Goal: Task Accomplishment & Management: Use online tool/utility

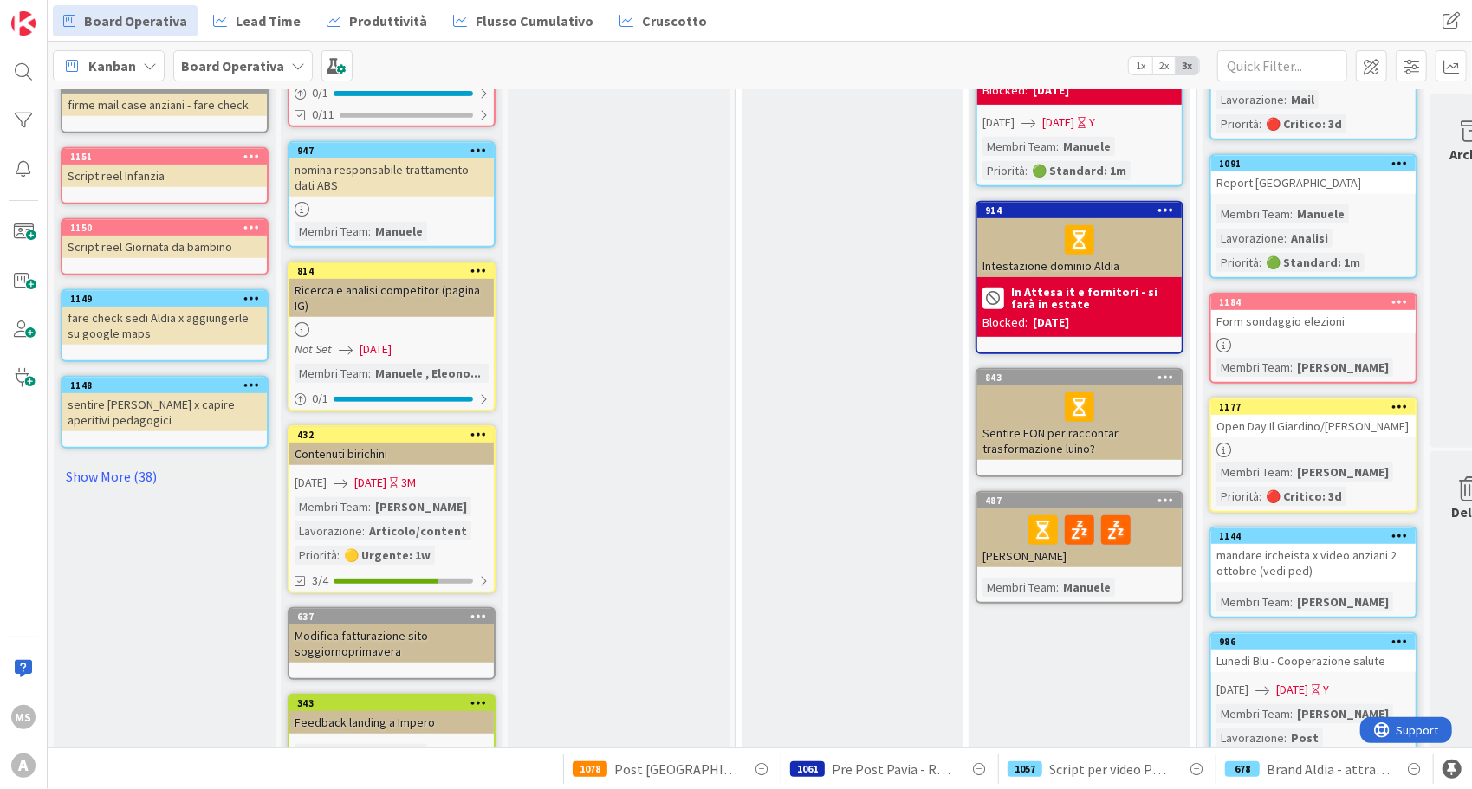
scroll to position [849, 0]
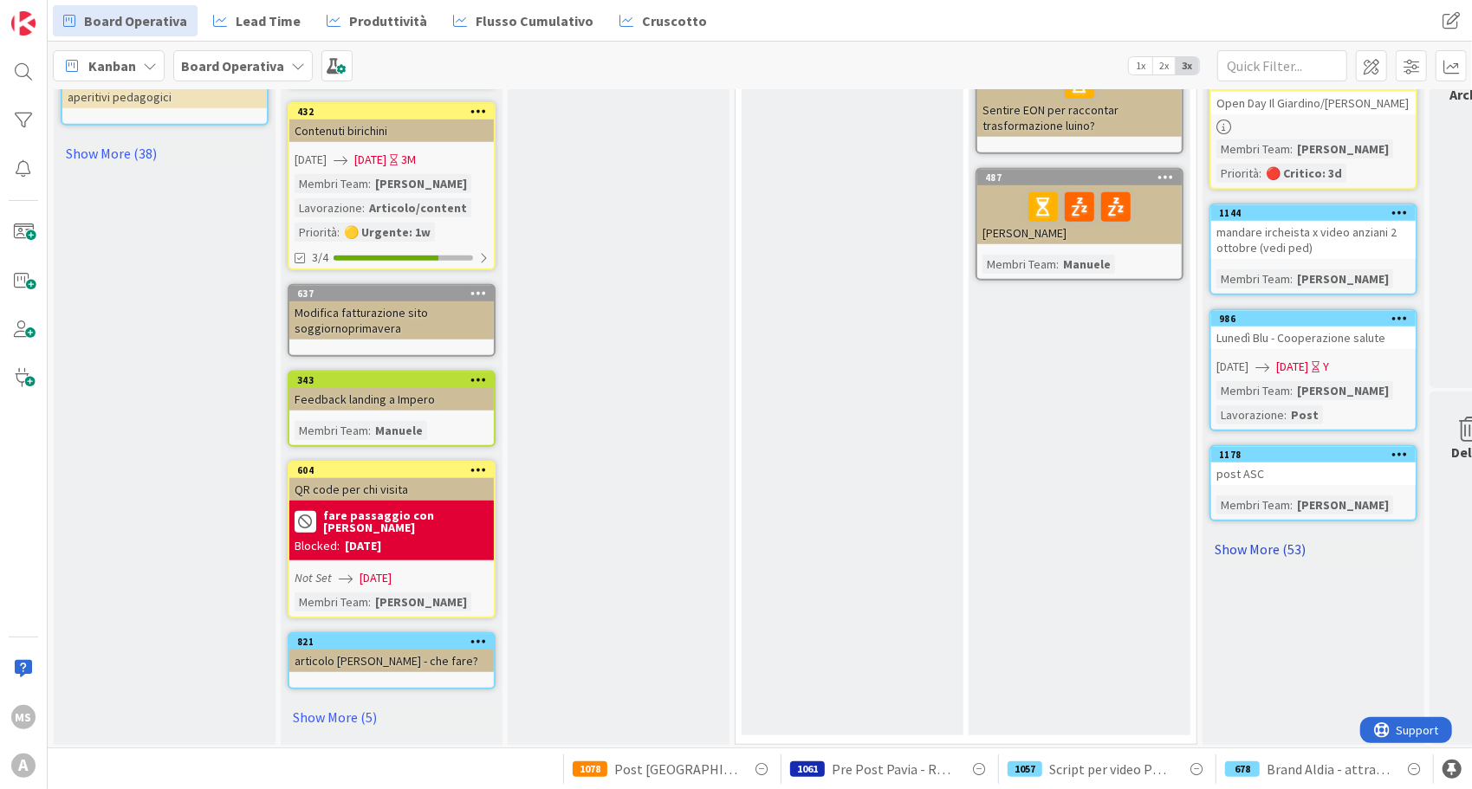
drag, startPoint x: 1294, startPoint y: 548, endPoint x: 1291, endPoint y: 518, distance: 29.6
click at [1291, 518] on div "Pubblicazione/invio Ogni lunedì archiviare Add Card... 1169 Copertine Prg Educa…" at bounding box center [1314, 7] width 222 height 1475
click at [1291, 535] on link "Show More (53)" at bounding box center [1314, 549] width 208 height 28
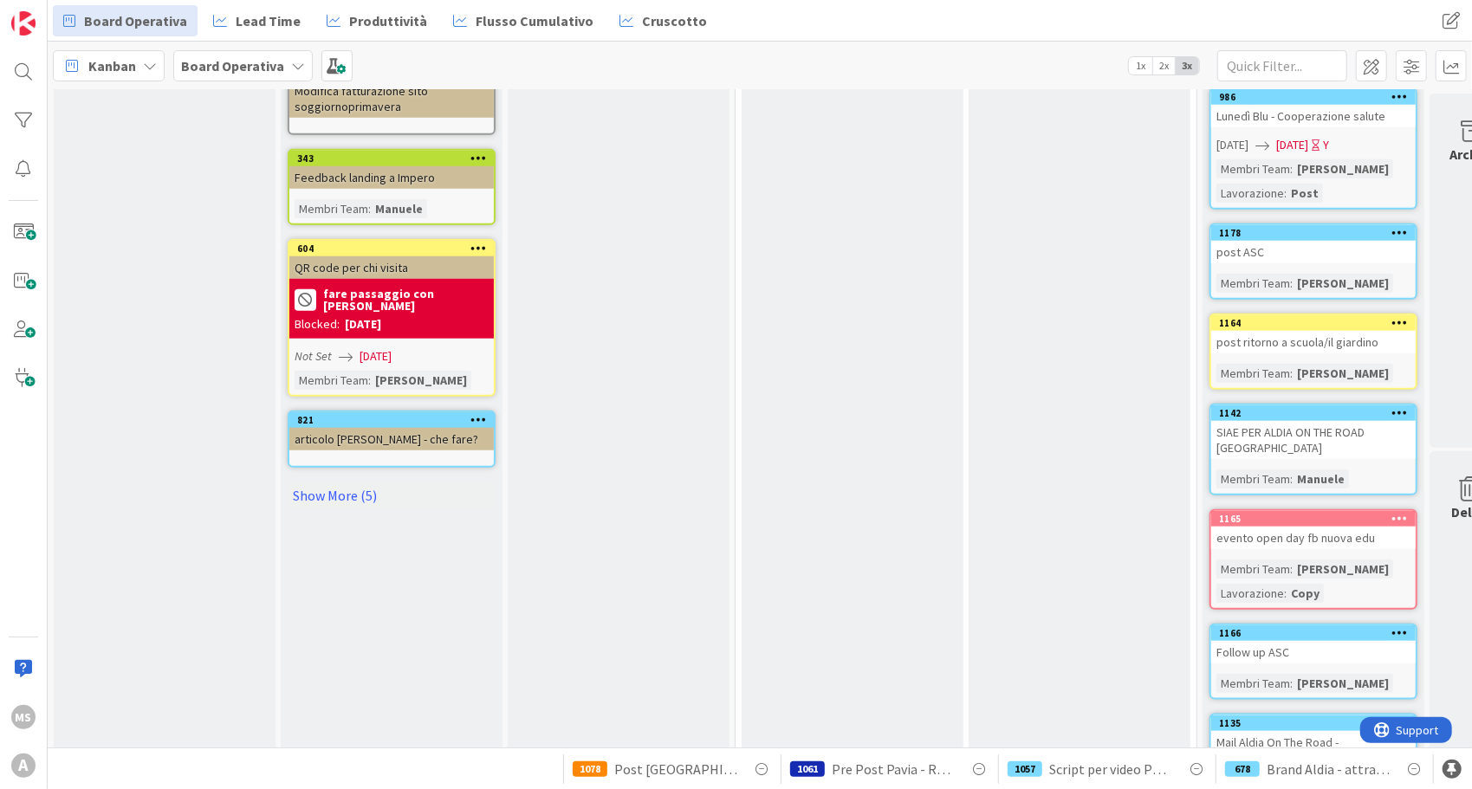
scroll to position [1071, 0]
click at [1296, 407] on div "1142" at bounding box center [1317, 413] width 197 height 12
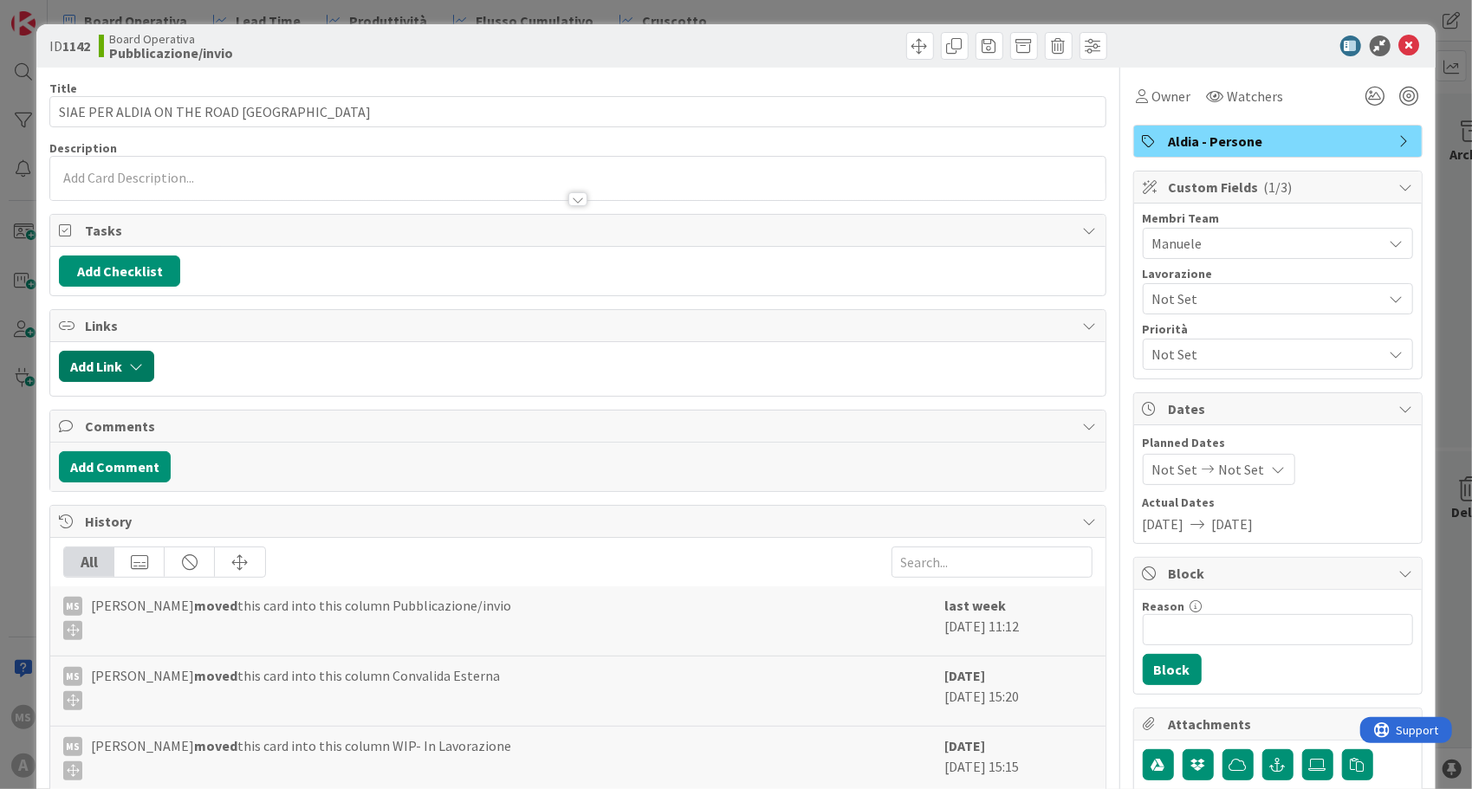
click at [92, 359] on button "Add Link" at bounding box center [106, 366] width 95 height 31
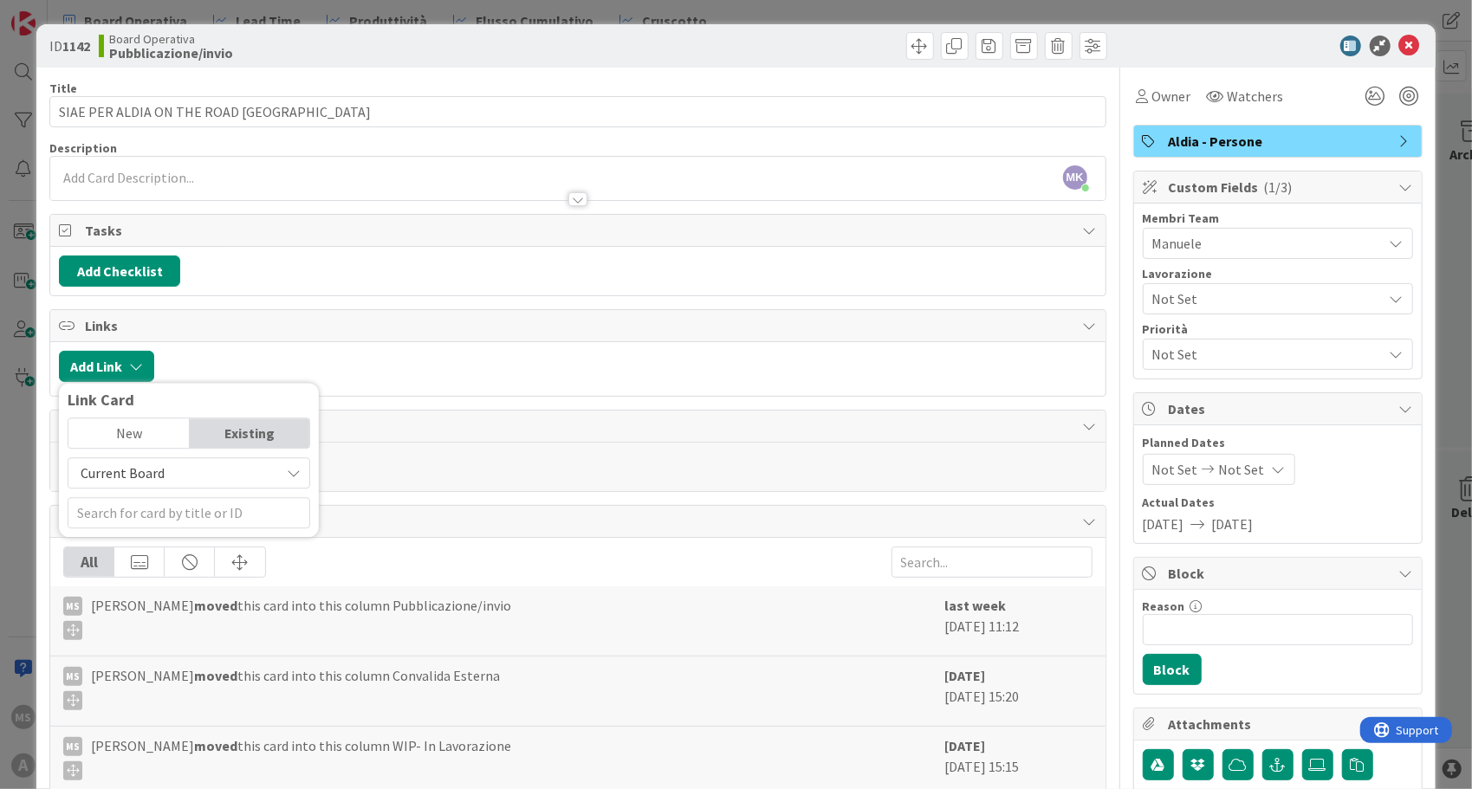
click at [158, 475] on span "Current Board" at bounding box center [123, 472] width 84 height 17
click at [152, 532] on span "All Boards" at bounding box center [197, 545] width 241 height 26
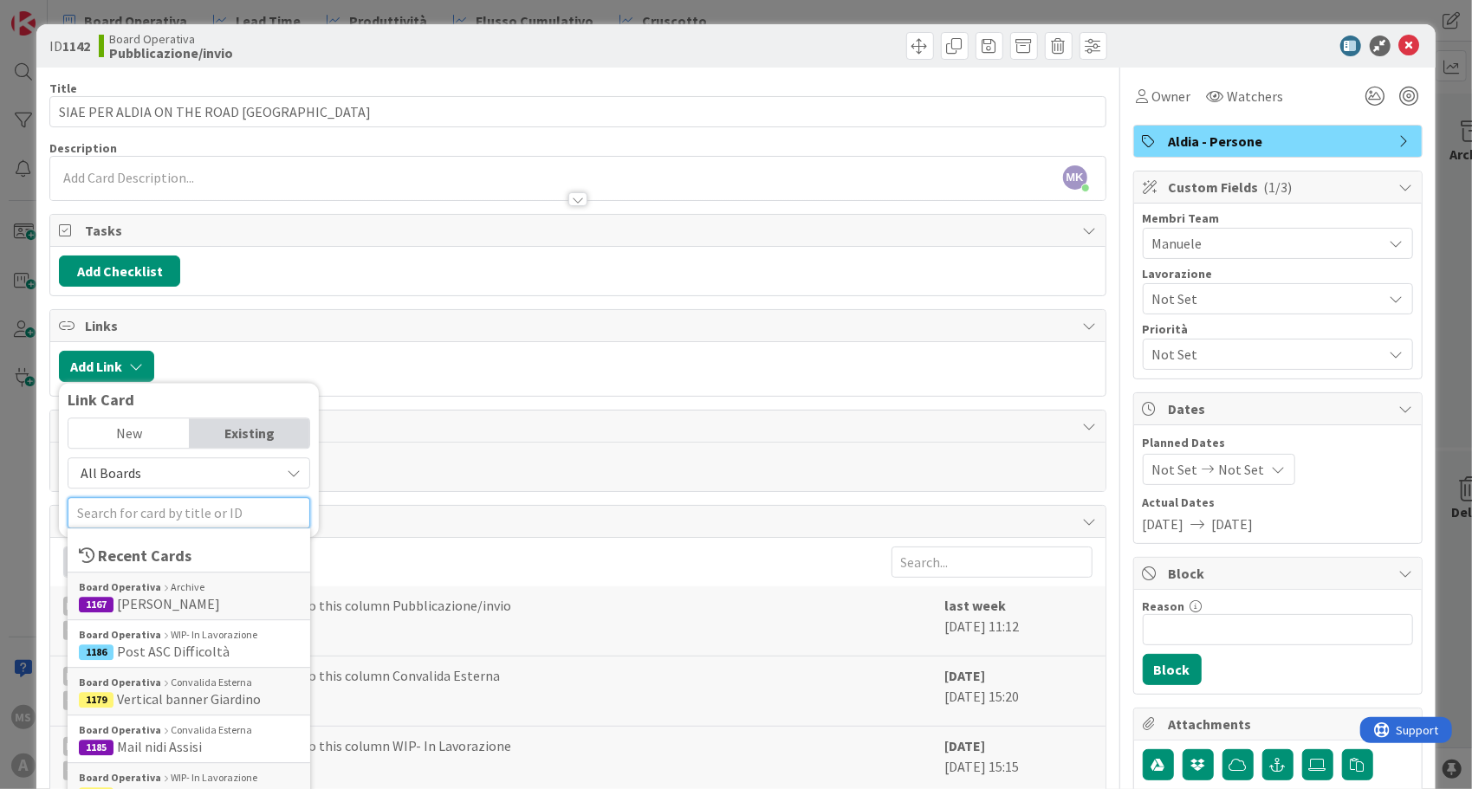
click at [165, 515] on input "text" at bounding box center [189, 512] width 243 height 31
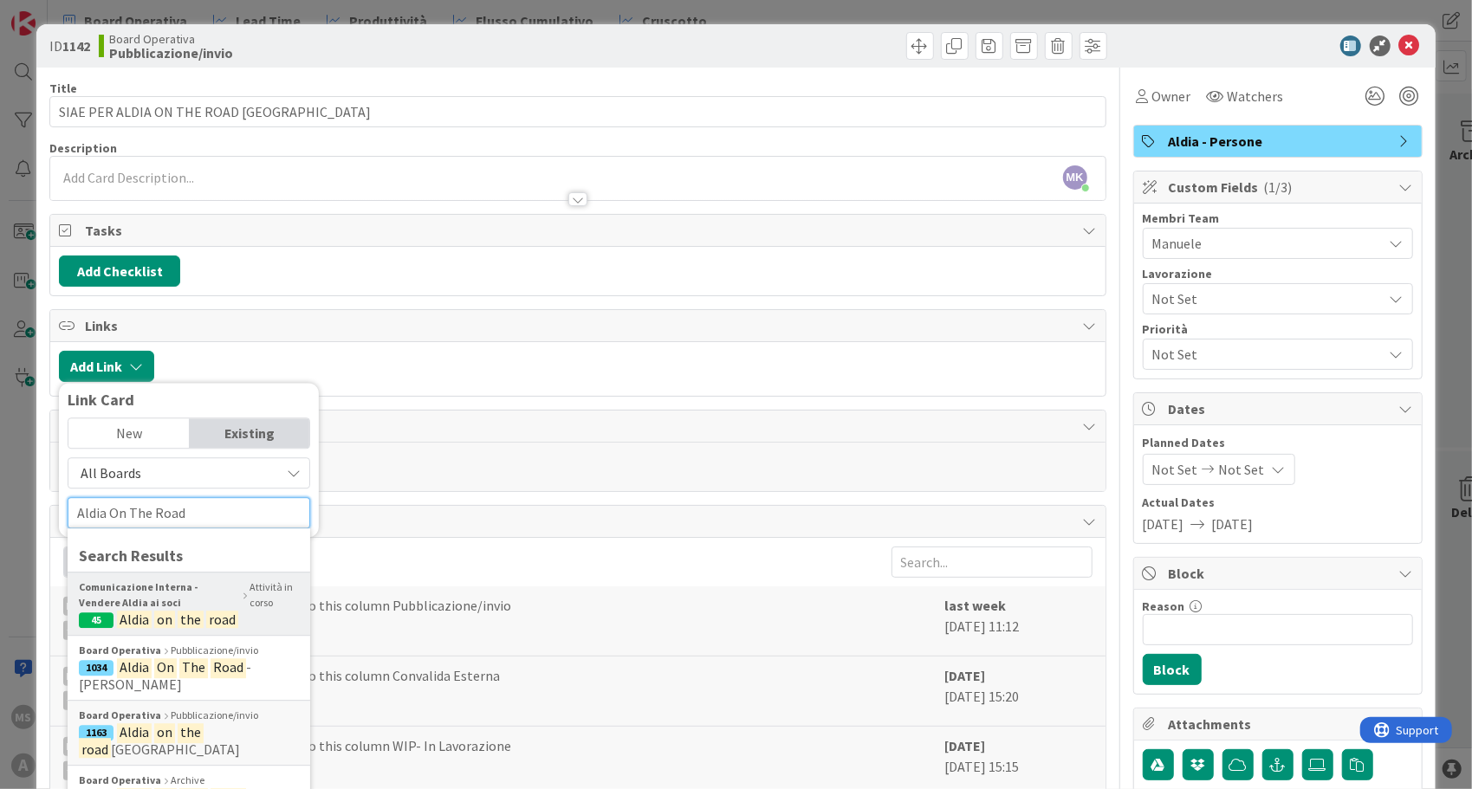
type input "Aldia On The Road"
click at [178, 601] on b "Comunicazione Interna - Vendere Aldia ai soci" at bounding box center [159, 595] width 161 height 31
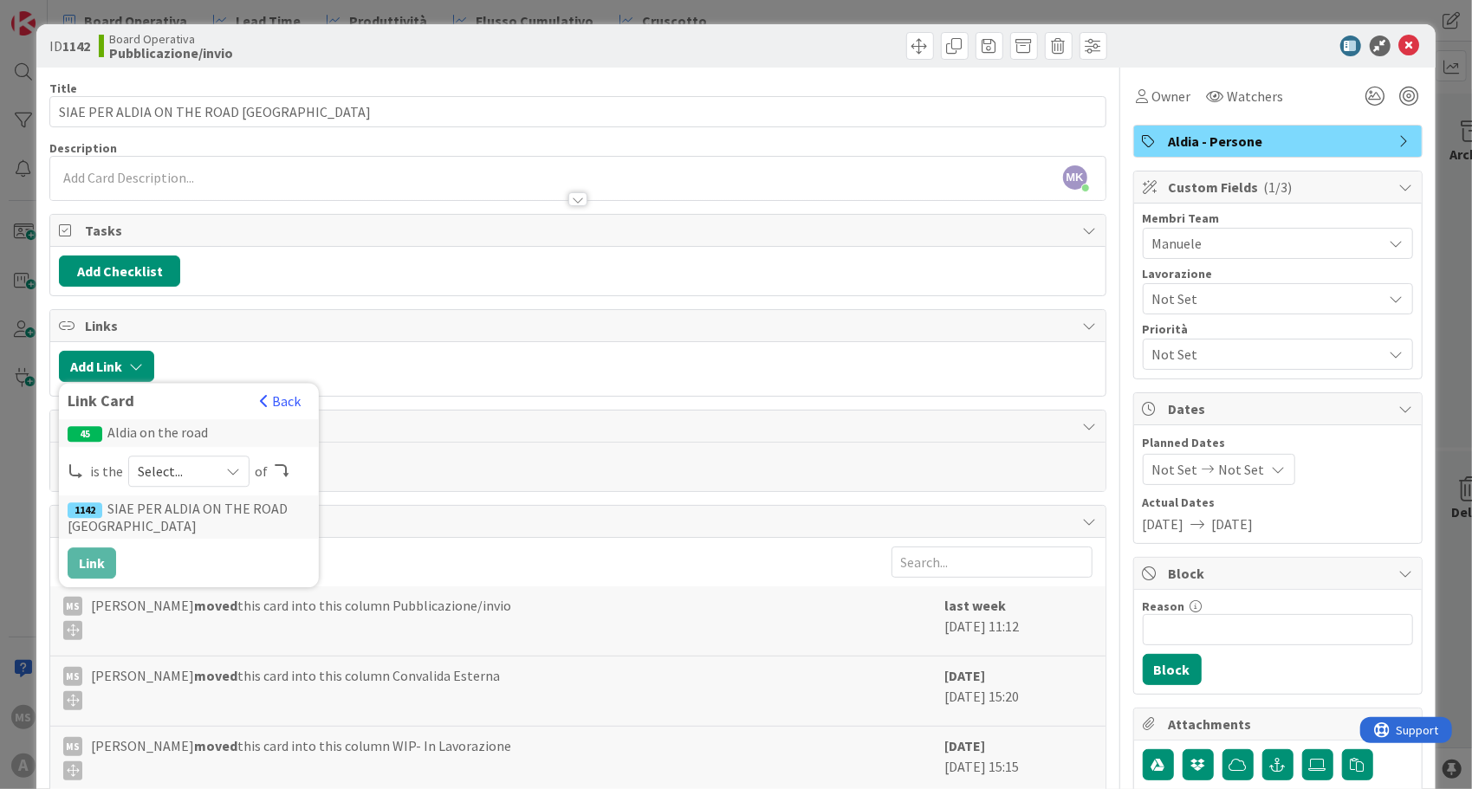
click at [207, 470] on span "Select..." at bounding box center [174, 471] width 73 height 24
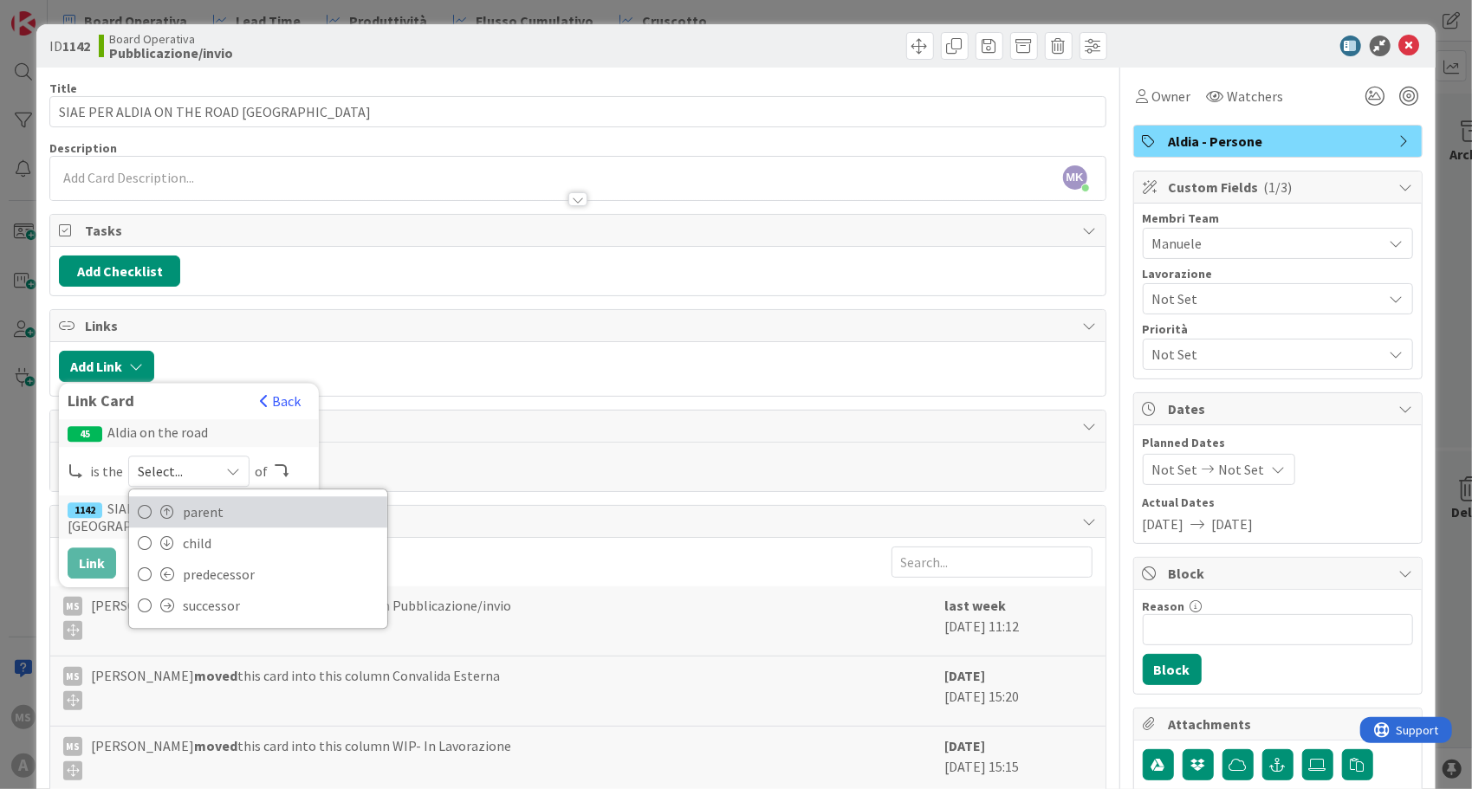
click at [213, 508] on span "parent" at bounding box center [281, 512] width 196 height 26
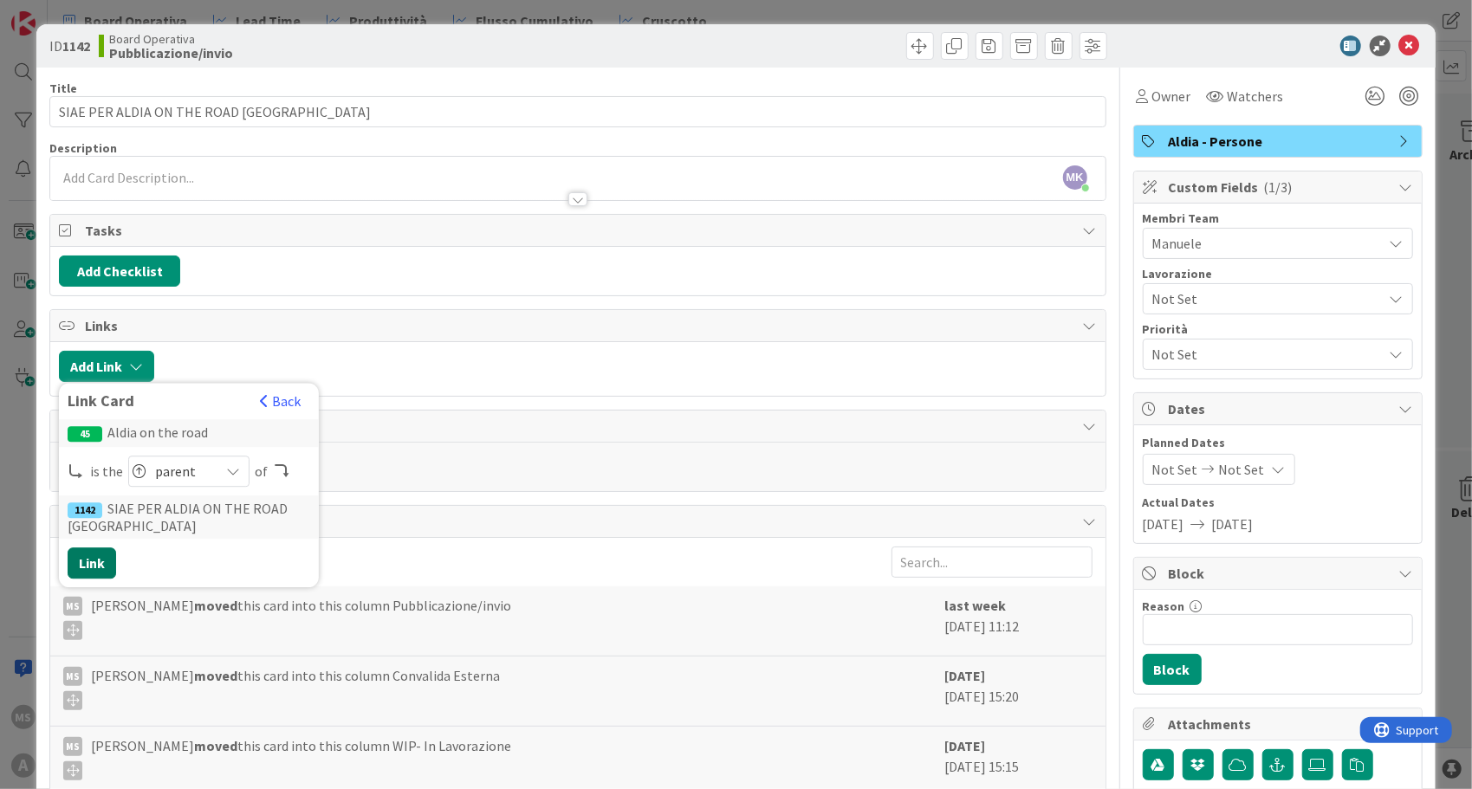
click at [92, 560] on button "Link" at bounding box center [92, 563] width 49 height 31
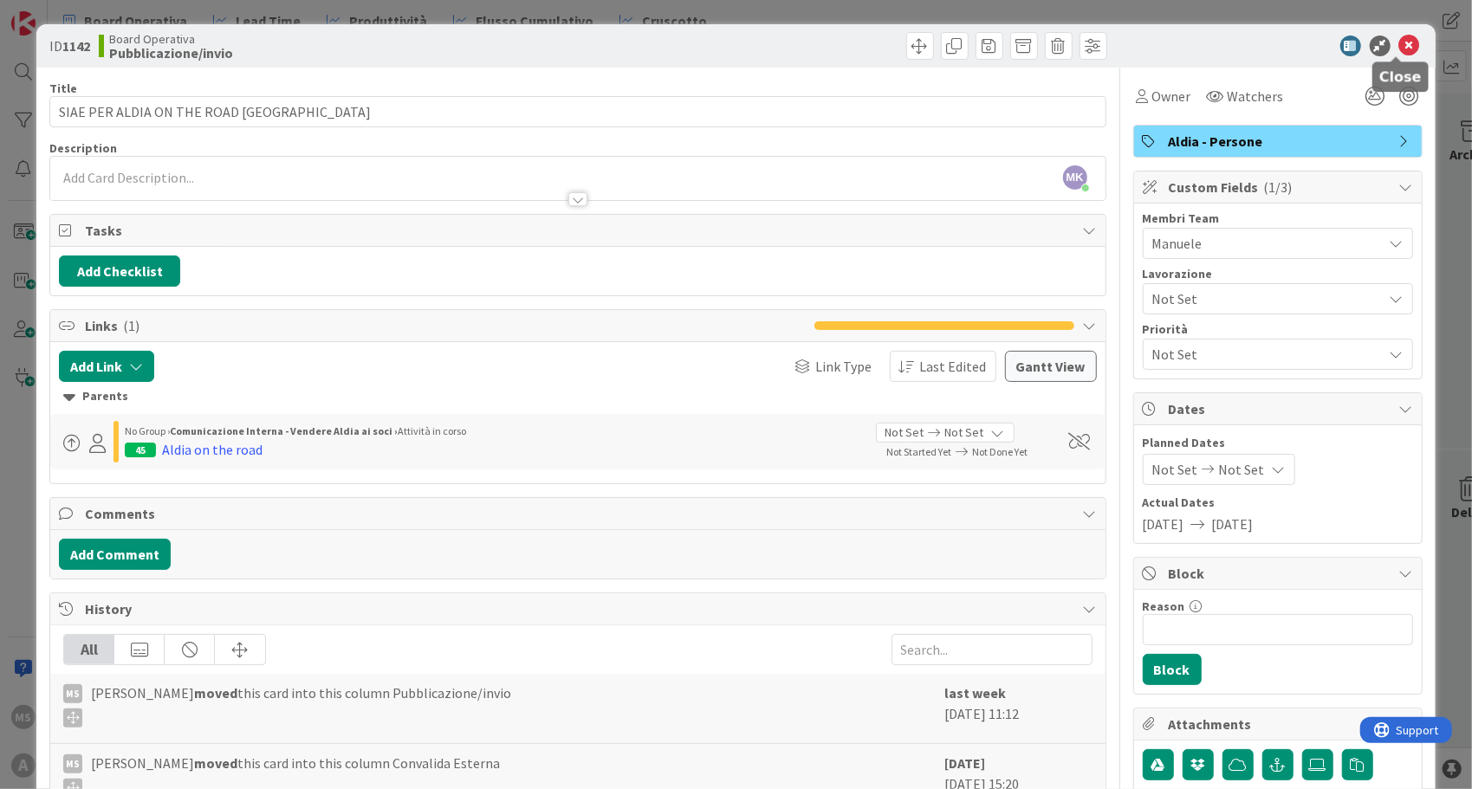
click at [1399, 43] on icon at bounding box center [1409, 46] width 21 height 21
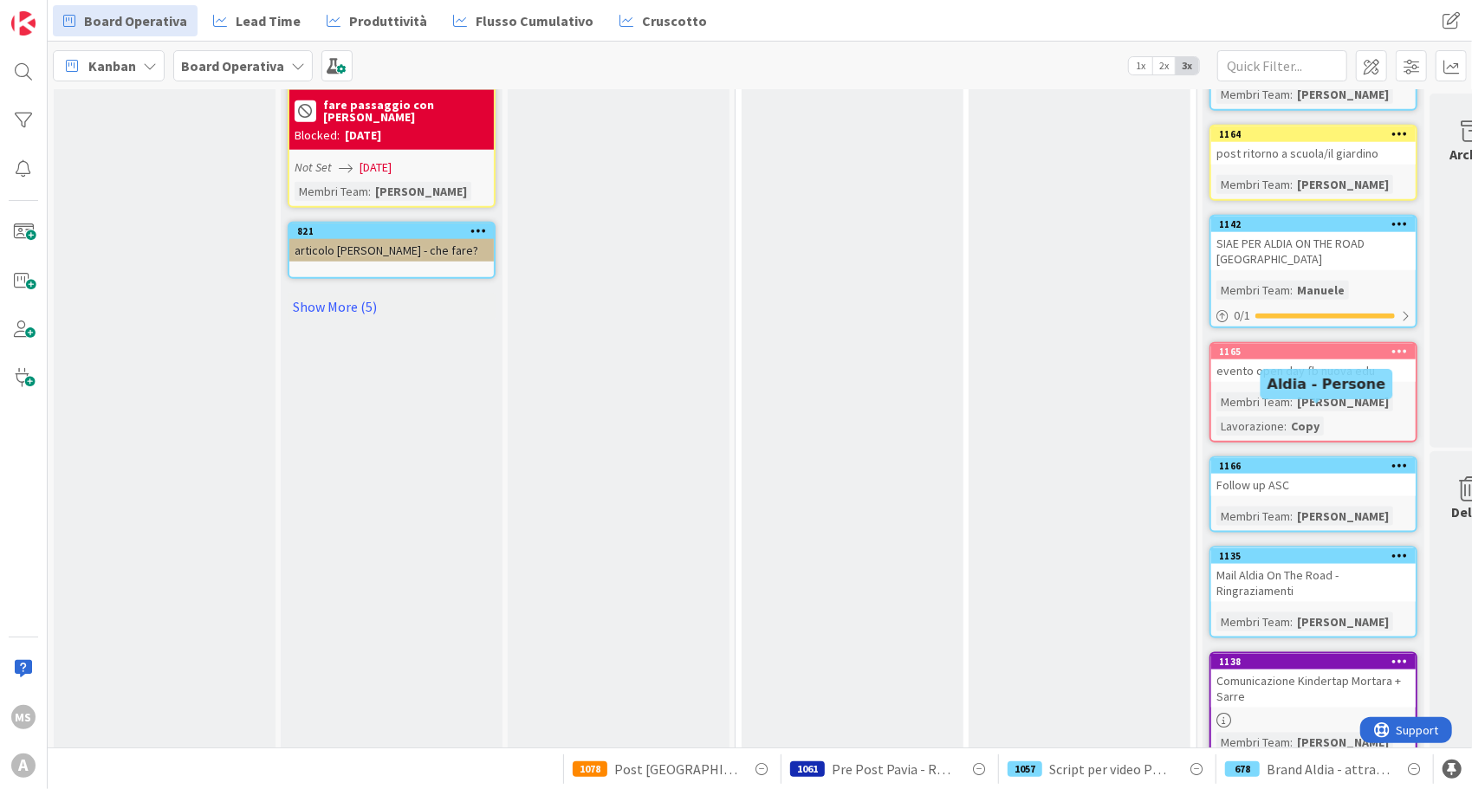
scroll to position [1300, 0]
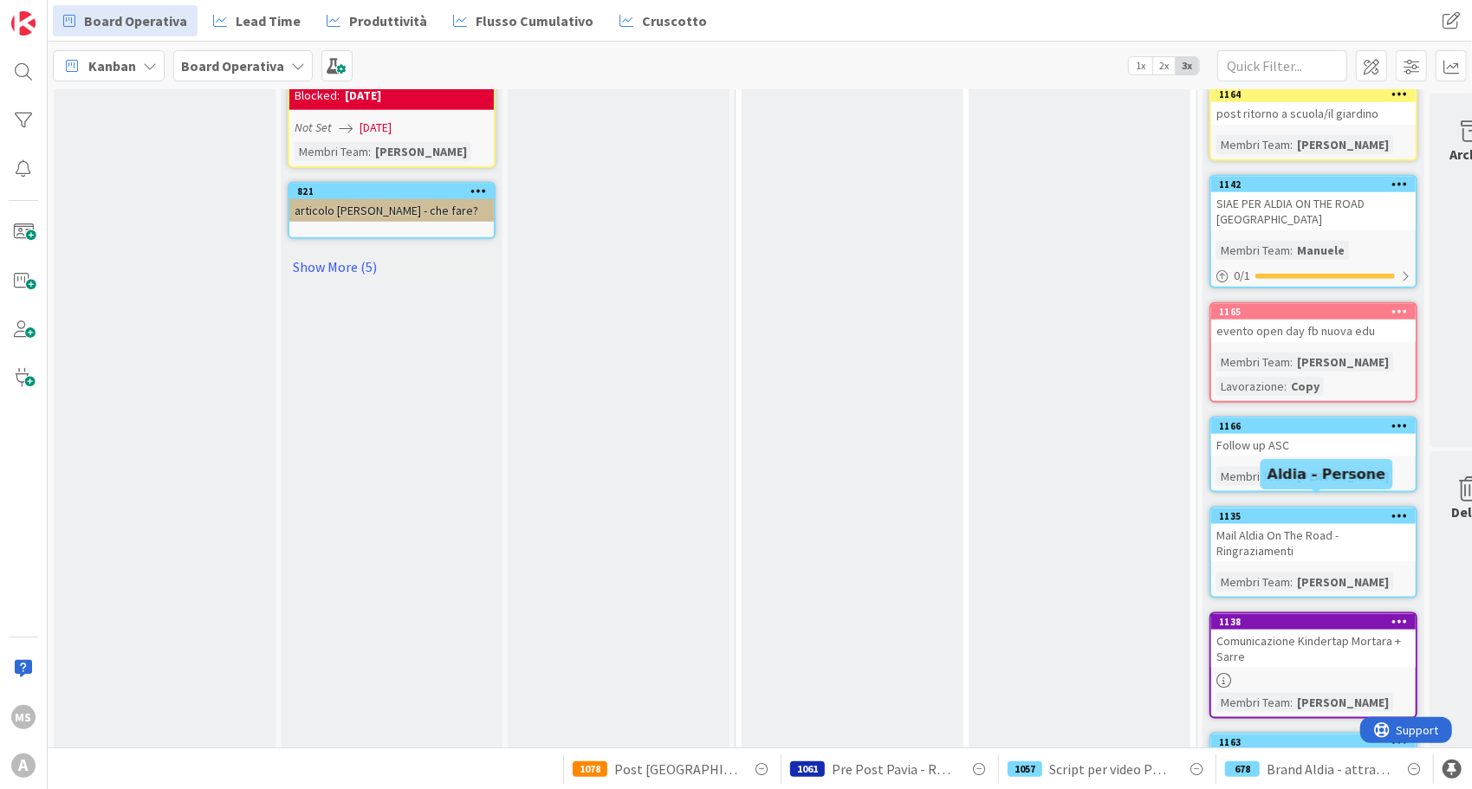
click at [1268, 510] on div "1135" at bounding box center [1317, 516] width 197 height 12
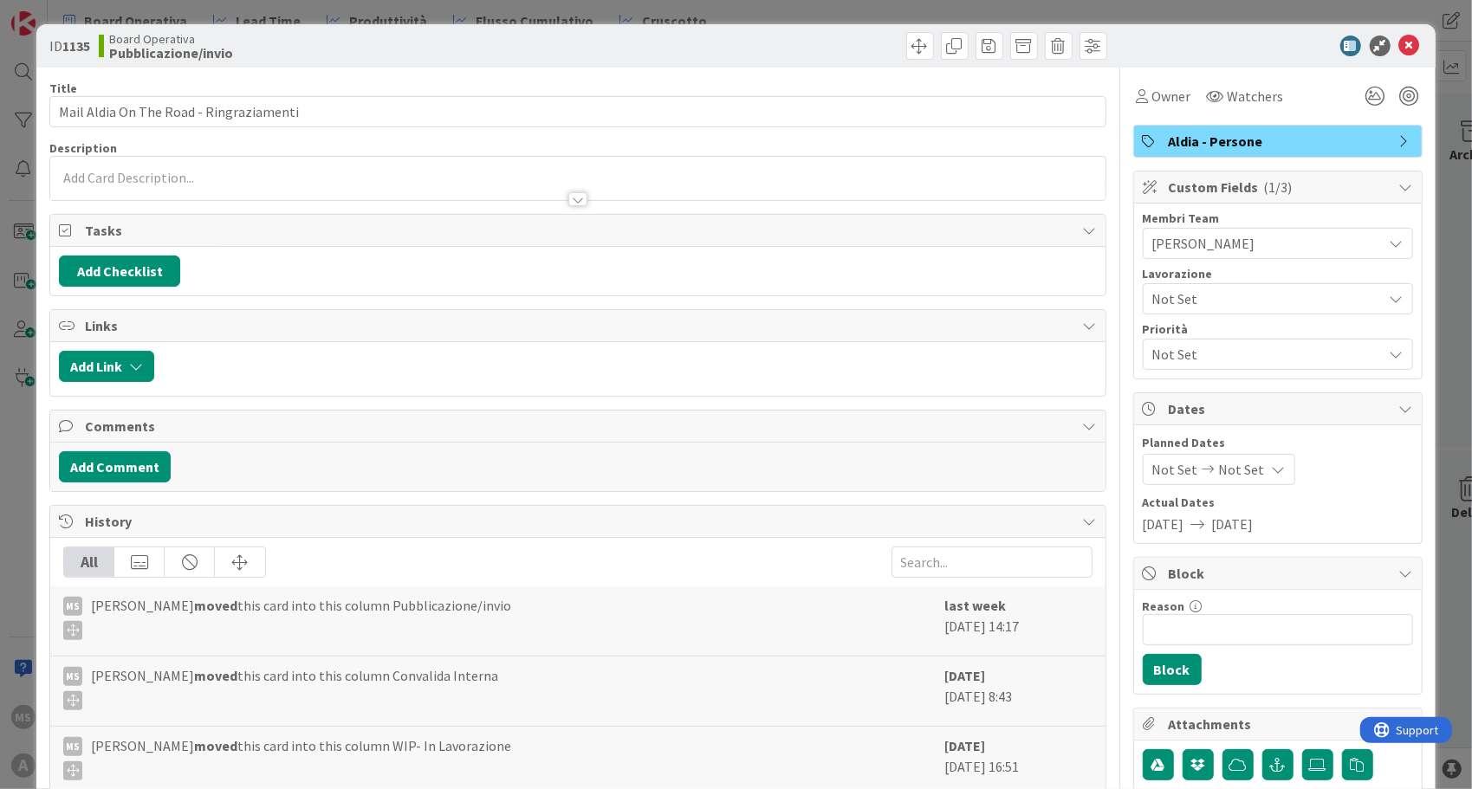
scroll to position [141, 0]
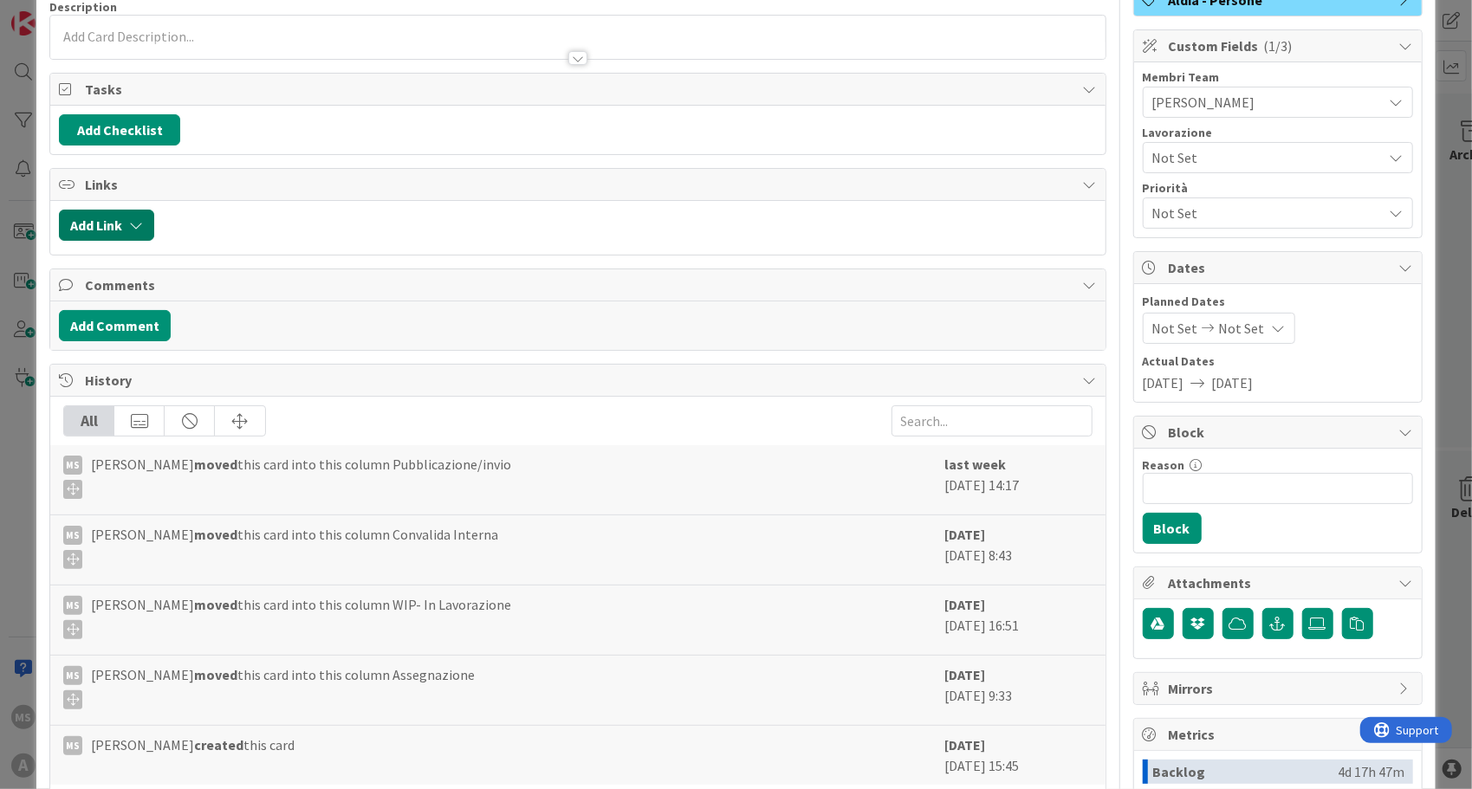
click at [118, 222] on button "Add Link" at bounding box center [106, 225] width 95 height 31
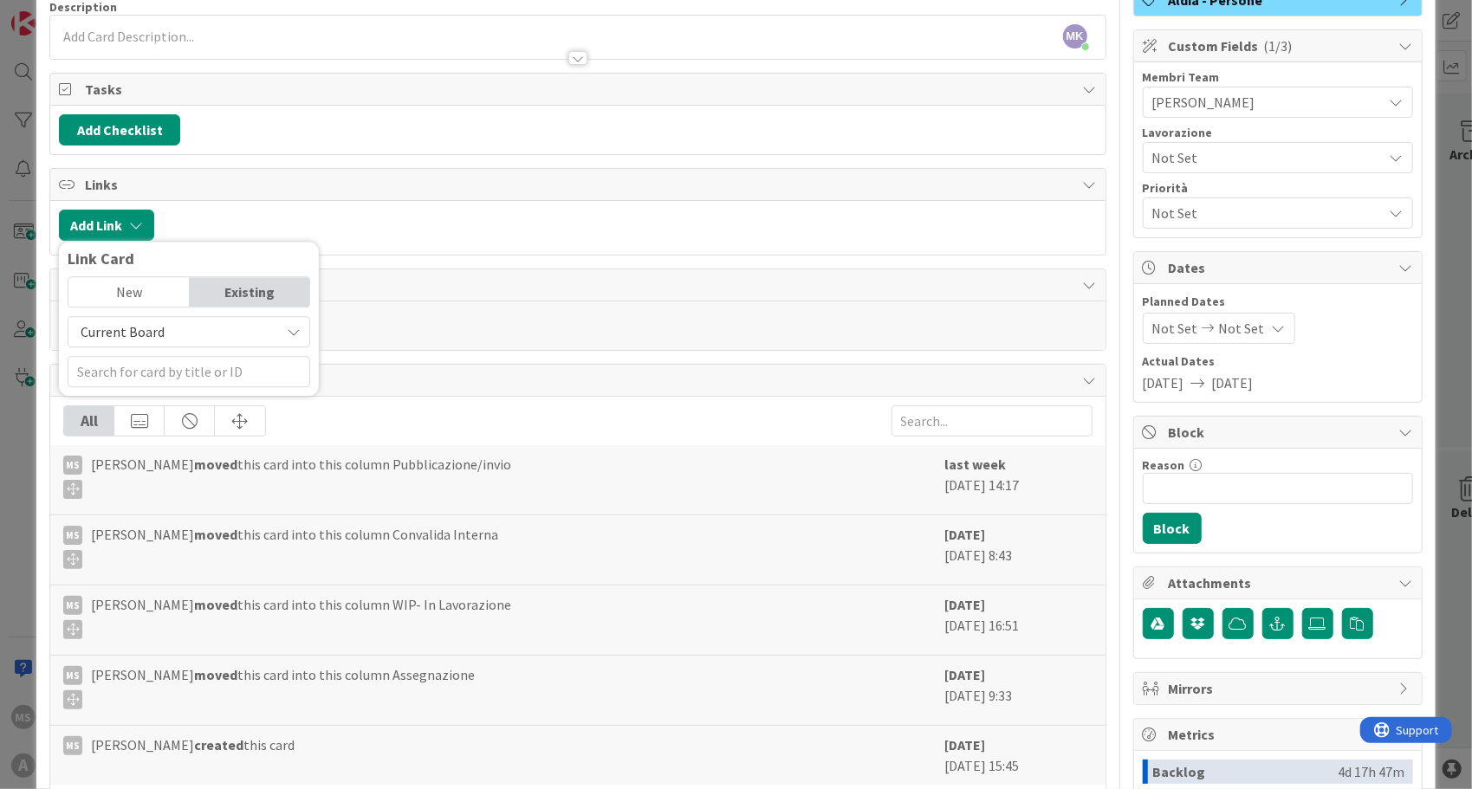
click at [156, 339] on span "Current Board" at bounding box center [174, 332] width 194 height 24
drag, startPoint x: 156, startPoint y: 339, endPoint x: 146, endPoint y: 331, distance: 12.3
click at [146, 331] on span "Current Board" at bounding box center [123, 331] width 84 height 17
click at [144, 392] on span "All Boards" at bounding box center [197, 404] width 241 height 26
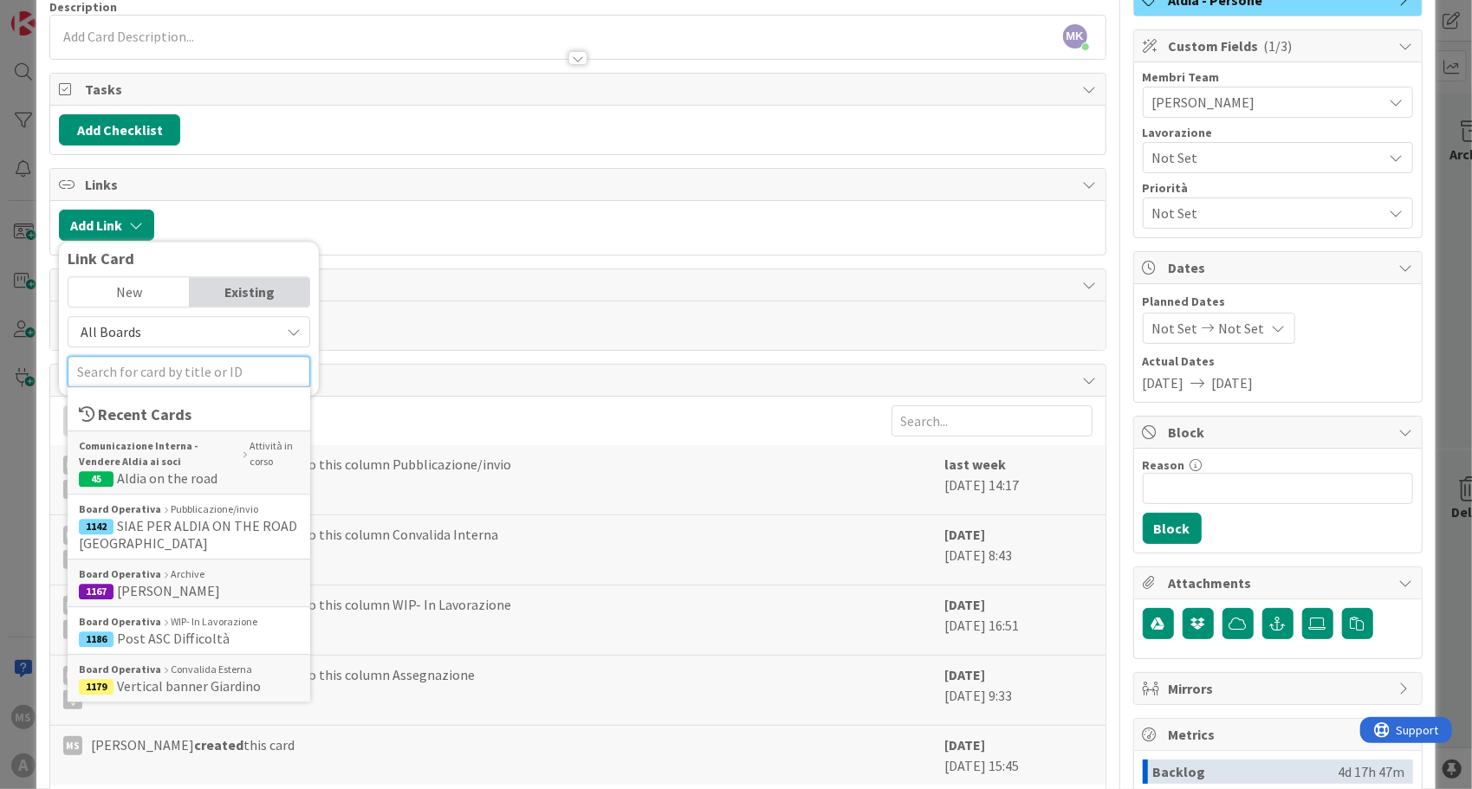
click at [154, 368] on input "text" at bounding box center [189, 371] width 243 height 31
click at [177, 455] on b "Comunicazione Interna - Vendere Aldia ai soci" at bounding box center [159, 453] width 161 height 31
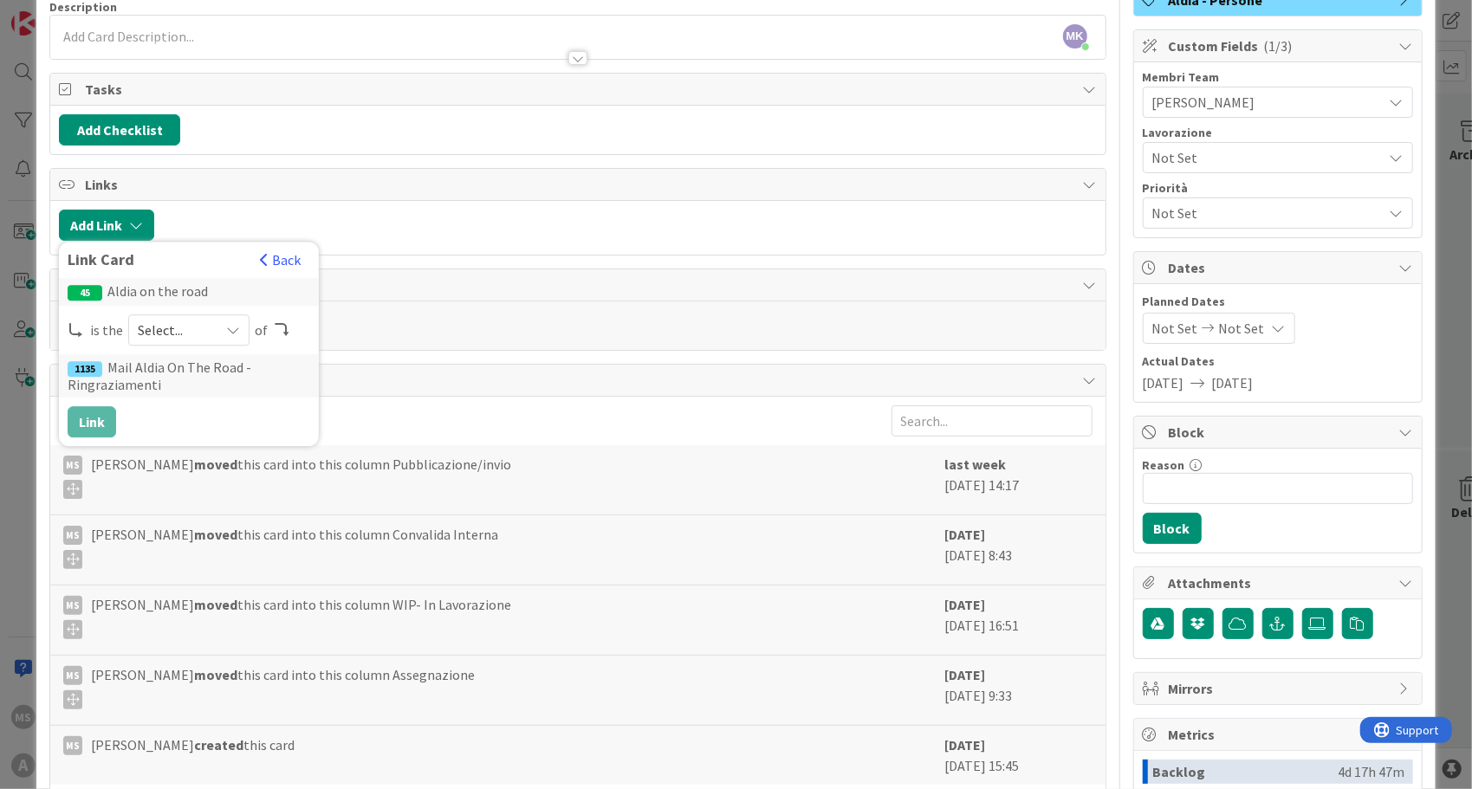
click at [199, 323] on span "Select..." at bounding box center [174, 330] width 73 height 24
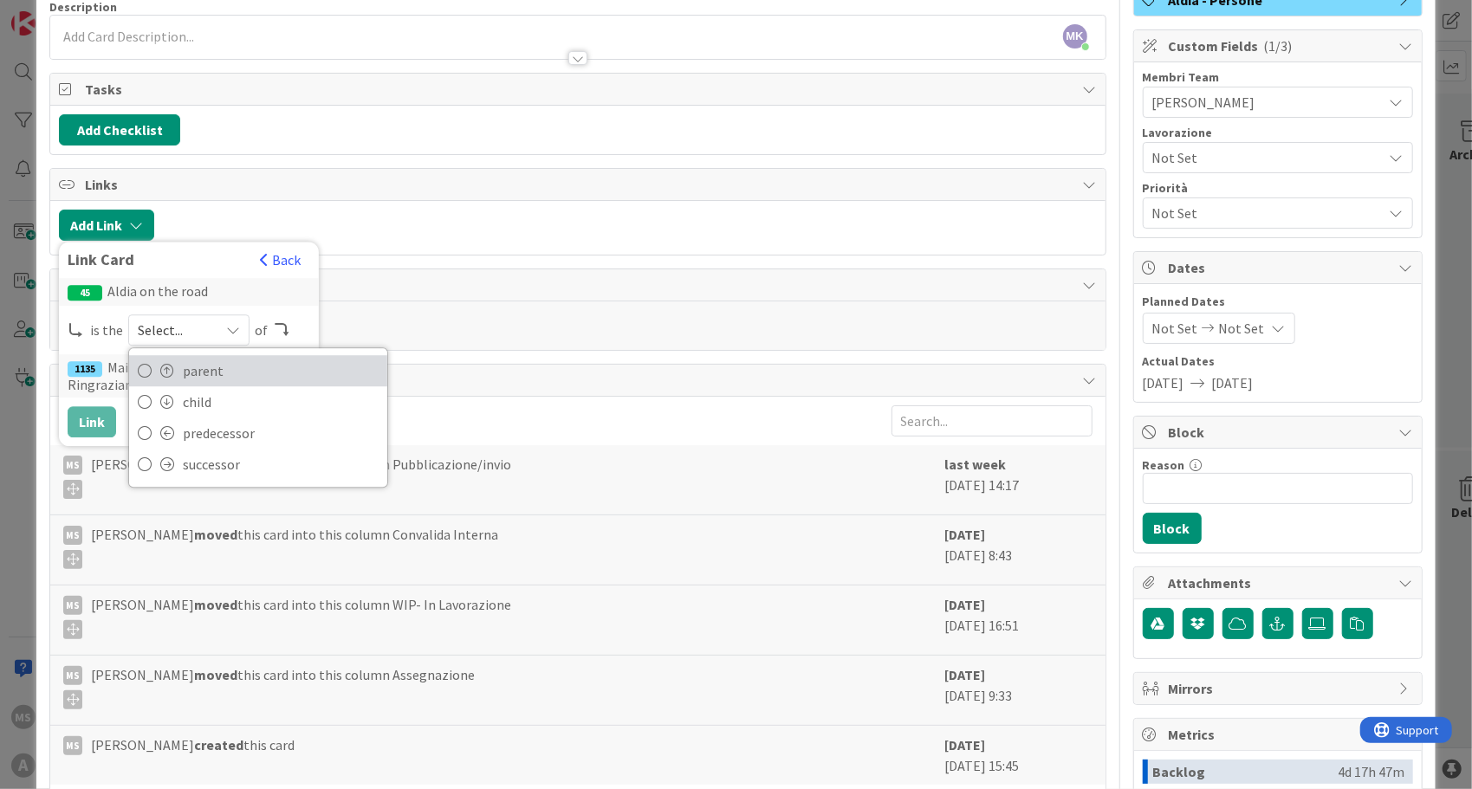
click at [198, 362] on span "parent" at bounding box center [281, 371] width 196 height 26
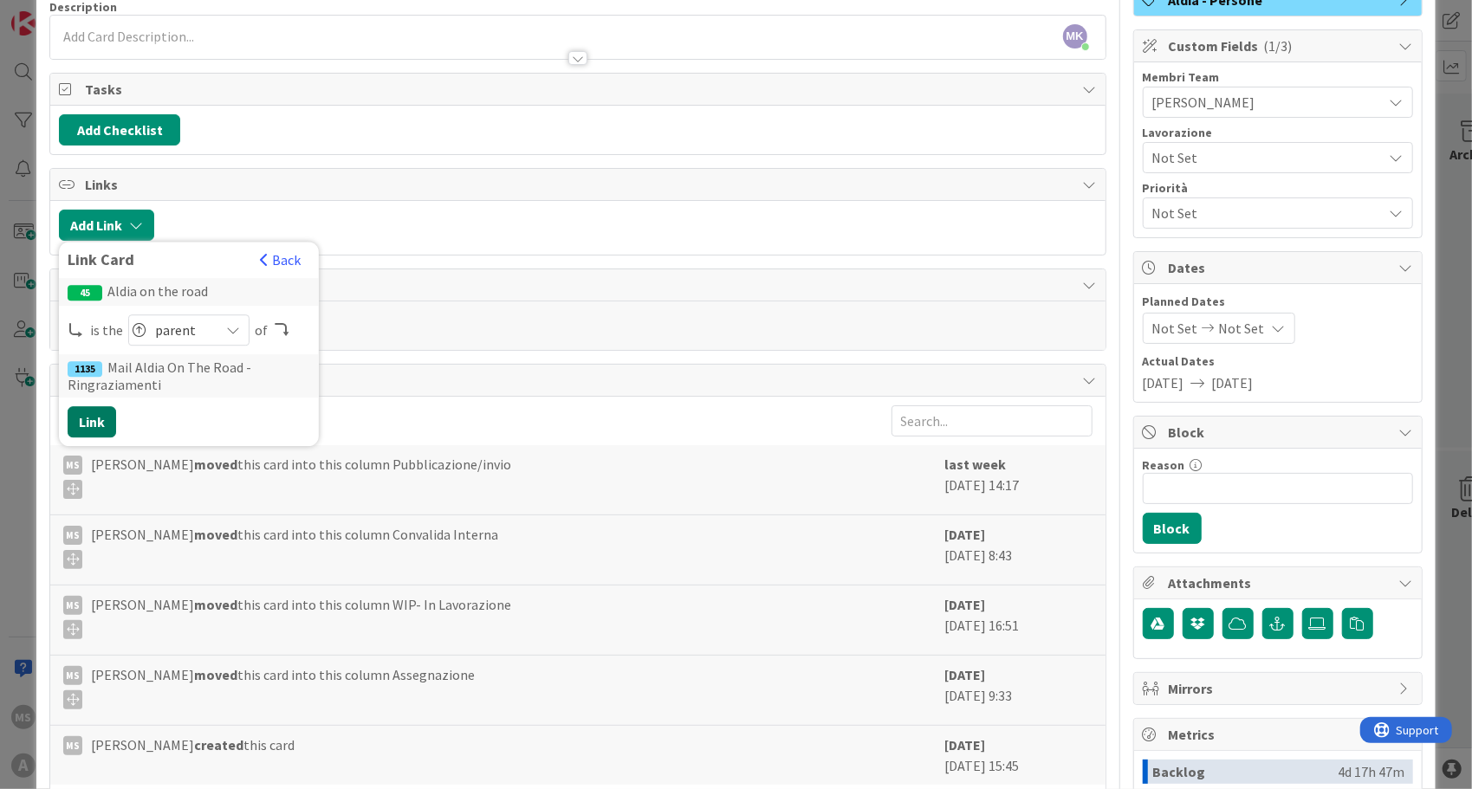
click at [94, 414] on button "Link" at bounding box center [92, 421] width 49 height 31
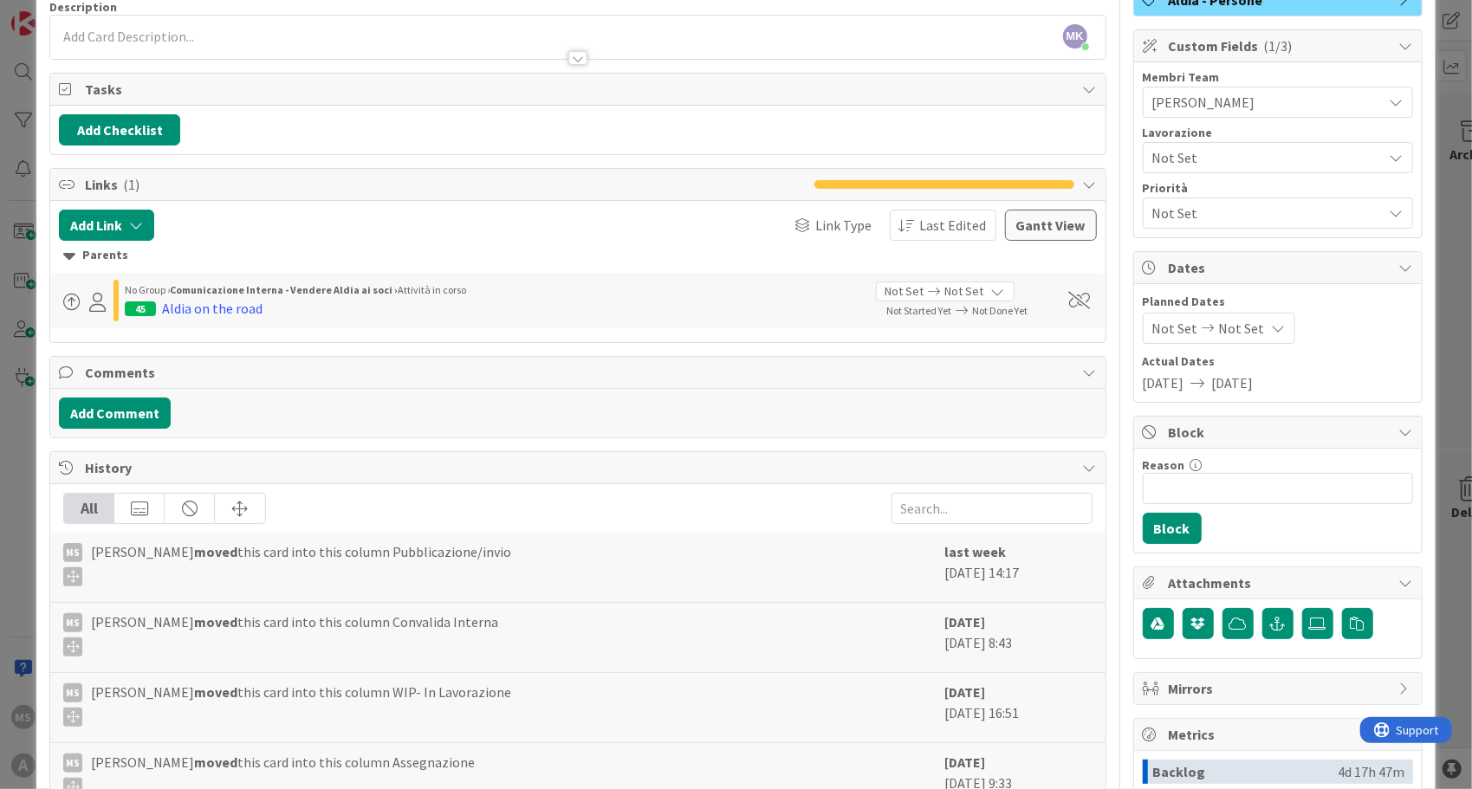
scroll to position [0, 0]
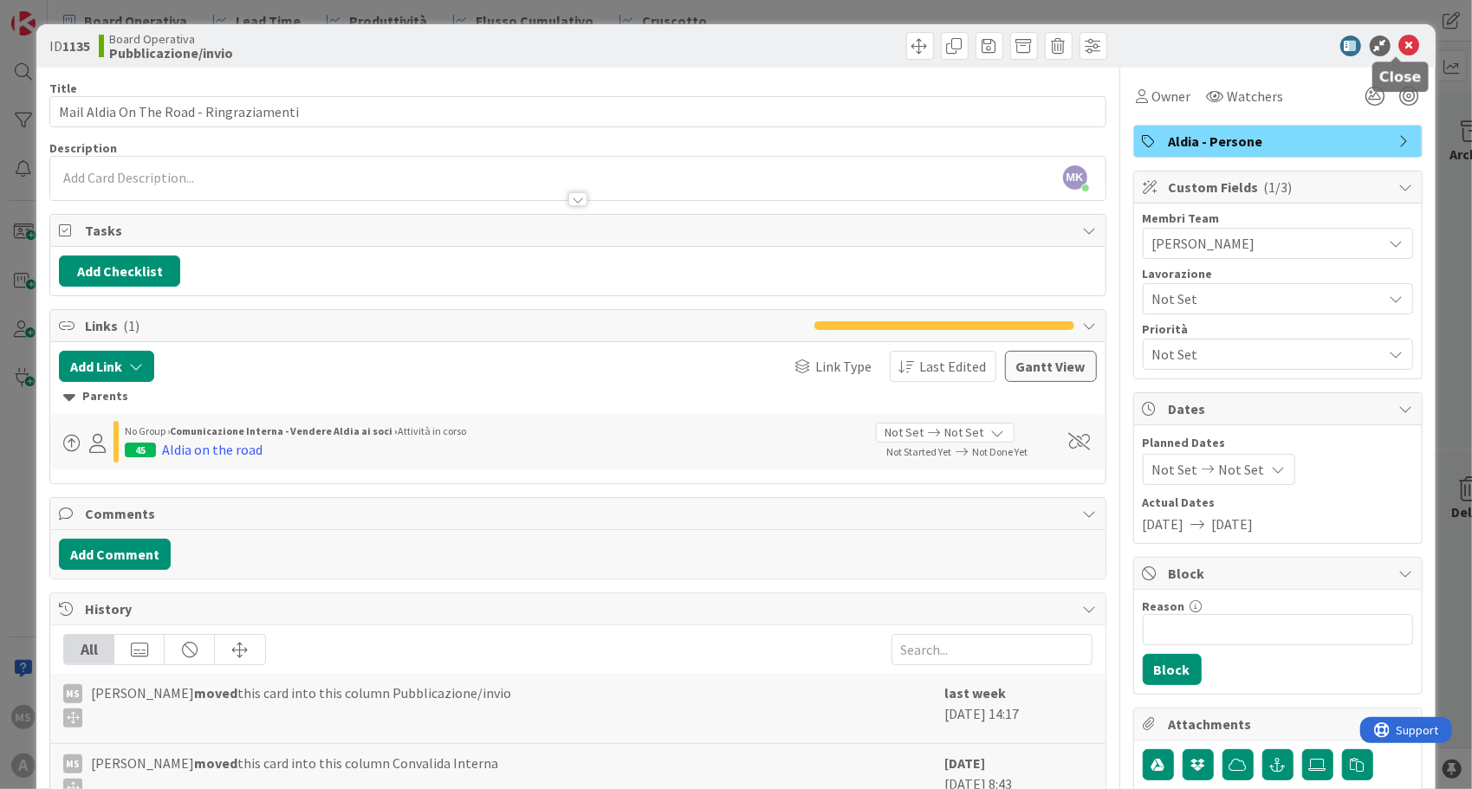
click at [1399, 47] on icon at bounding box center [1409, 46] width 21 height 21
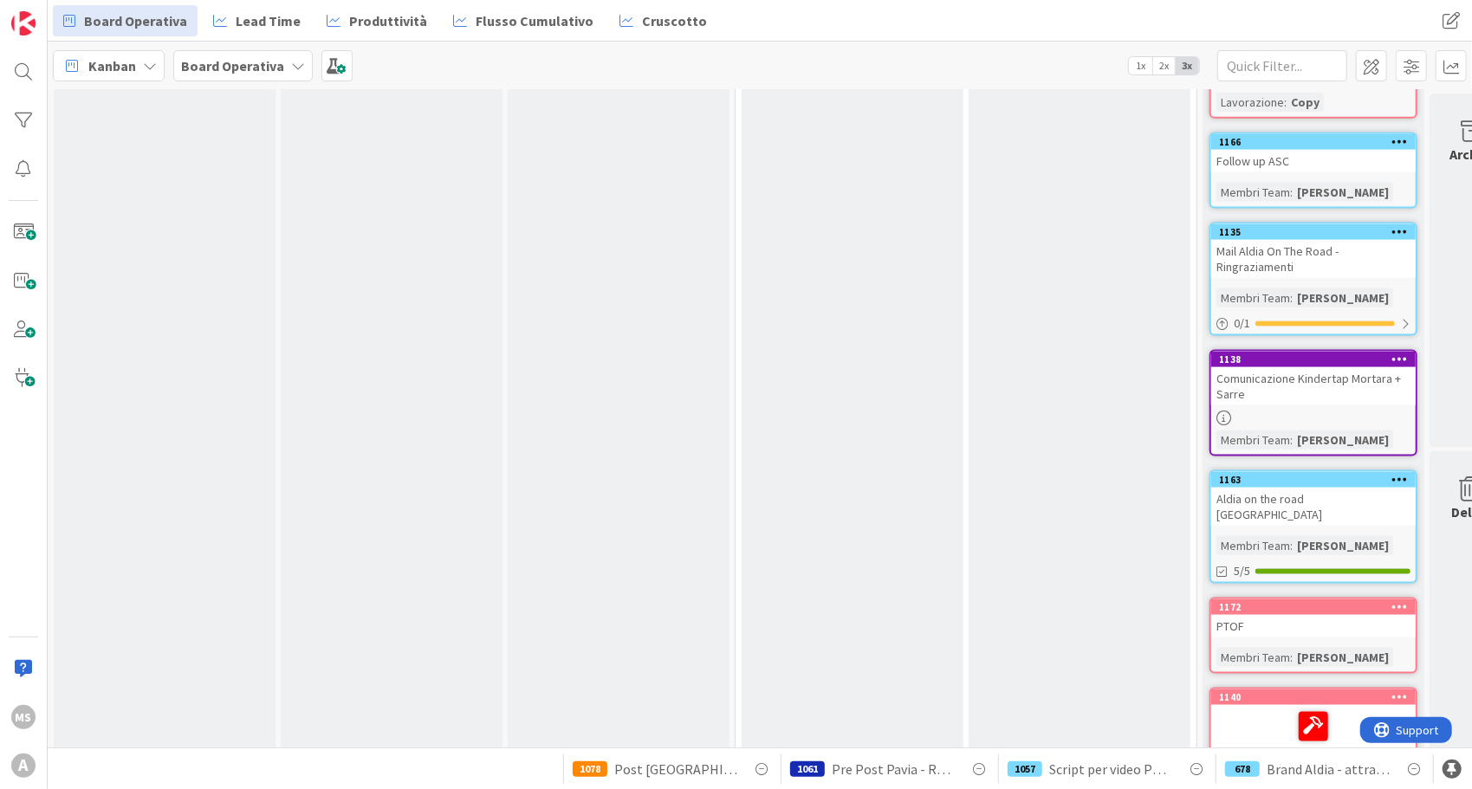
scroll to position [1715, 0]
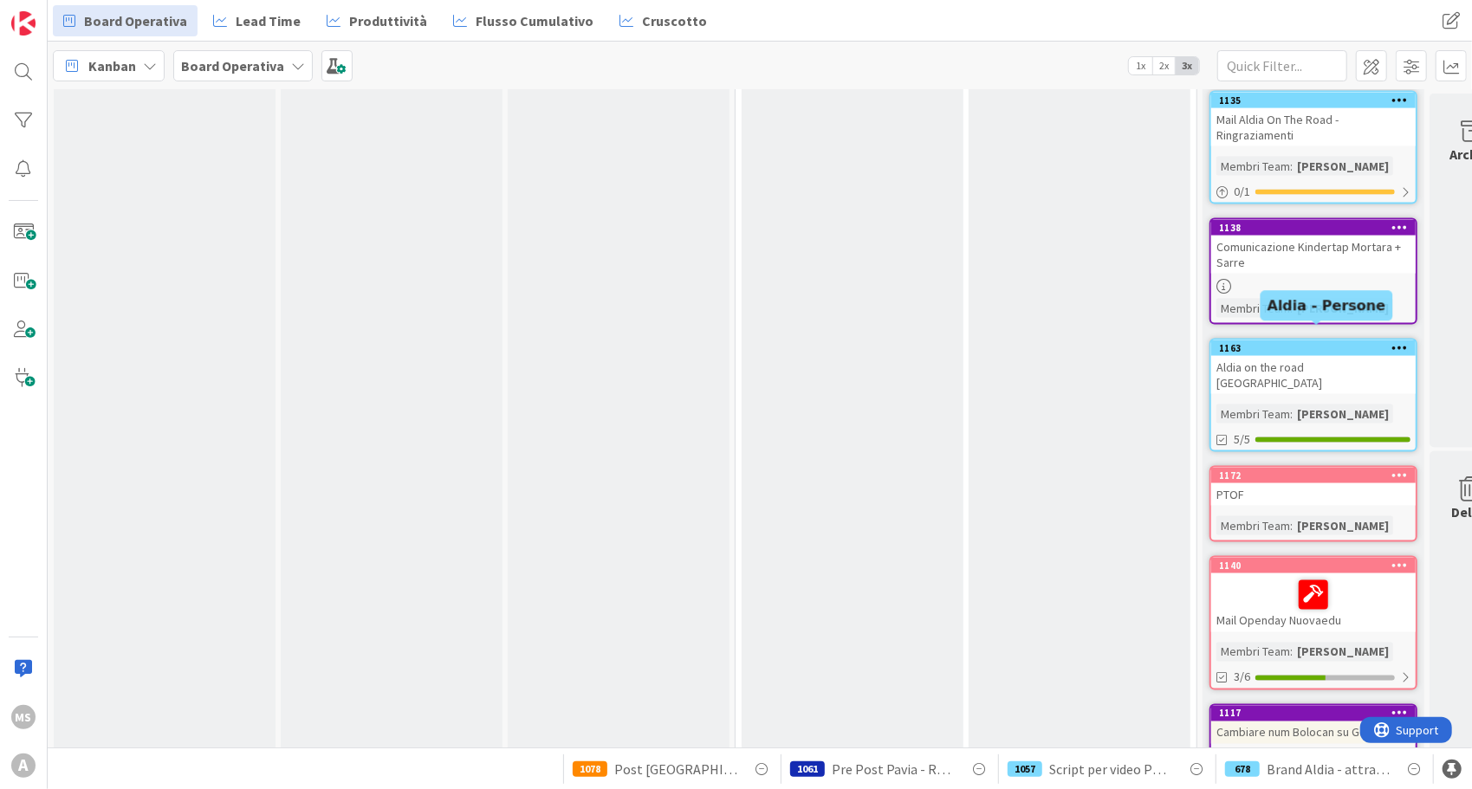
click at [1308, 342] on div "1163" at bounding box center [1317, 348] width 197 height 12
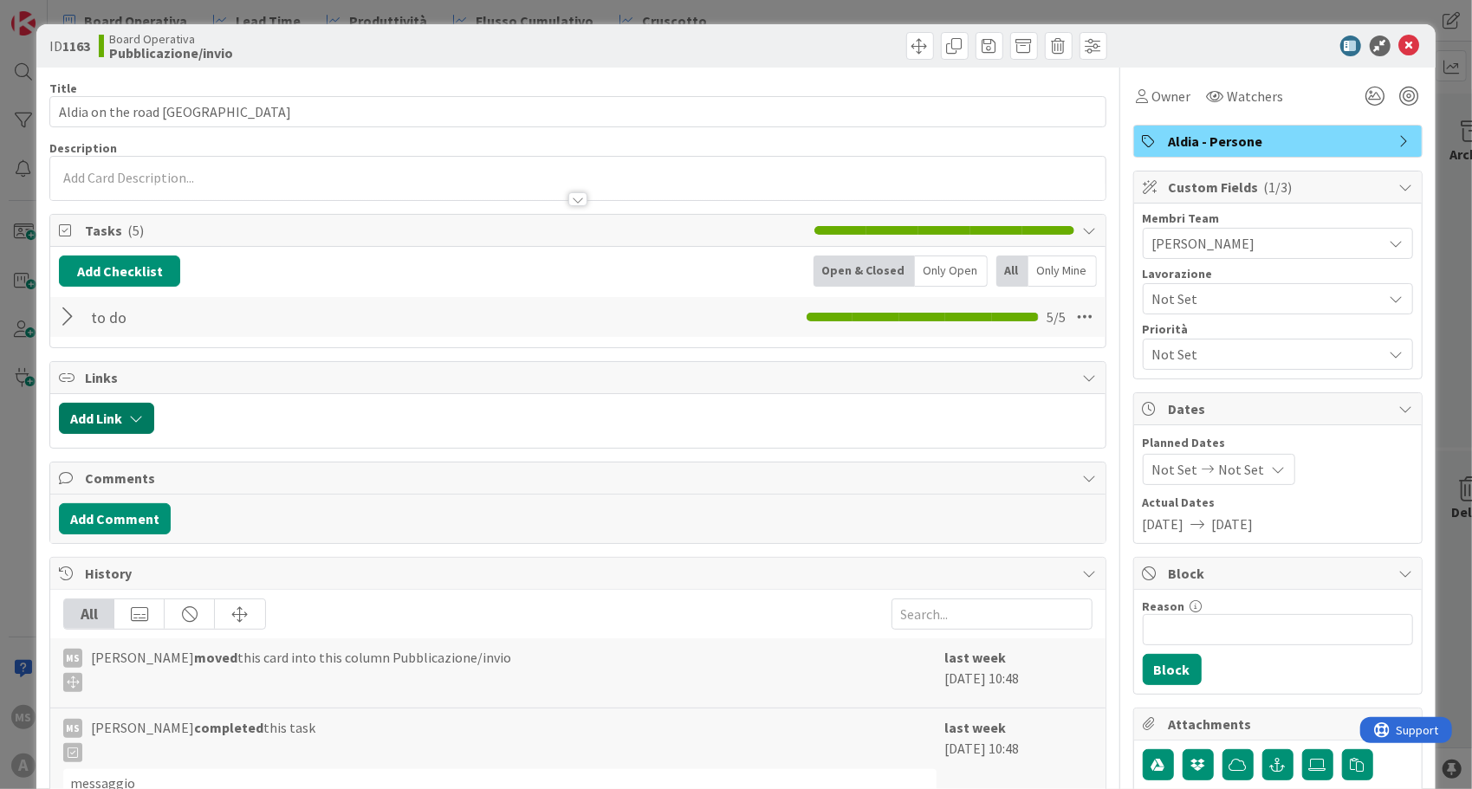
click at [123, 415] on button "Add Link" at bounding box center [106, 418] width 95 height 31
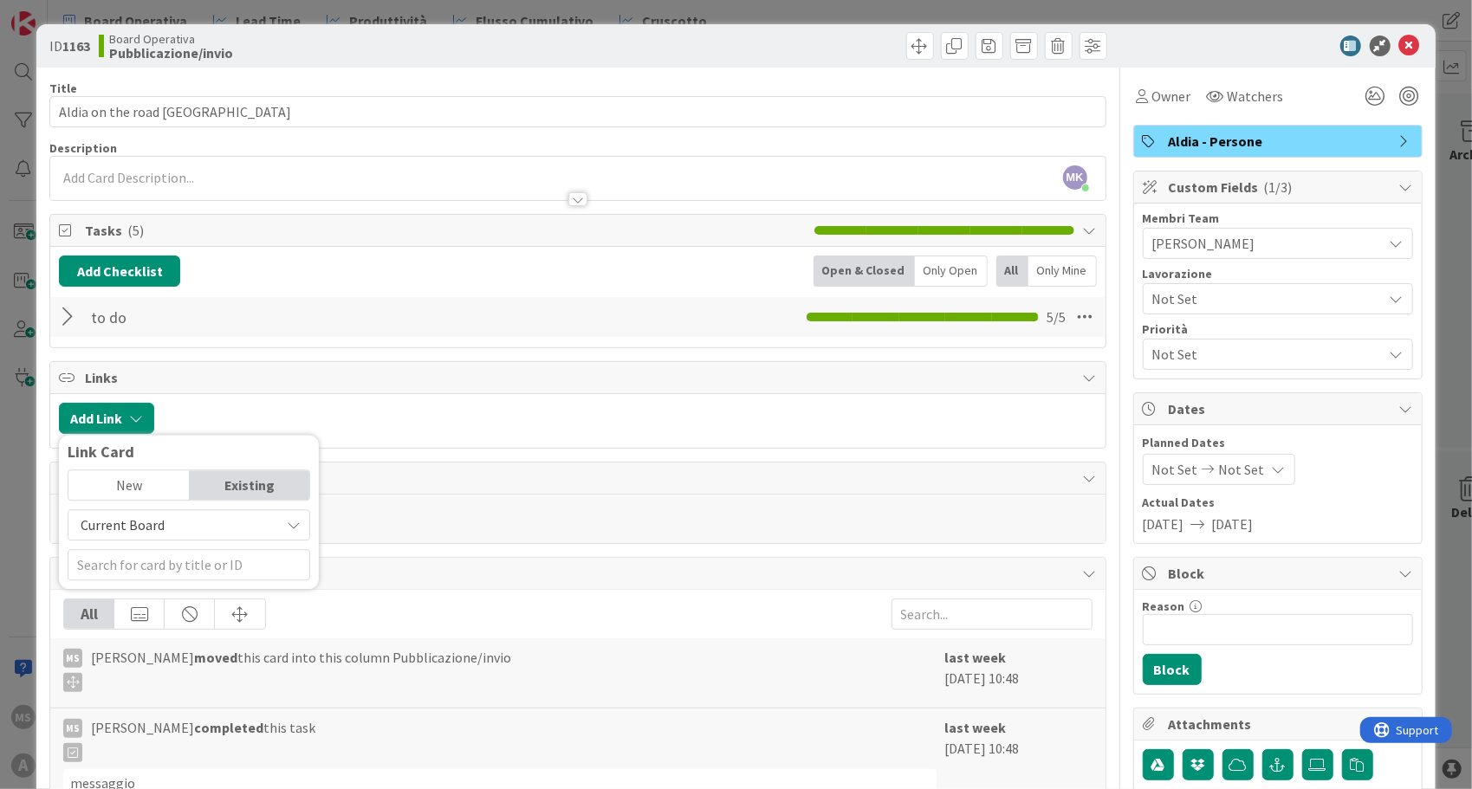
click at [118, 472] on div "New" at bounding box center [128, 484] width 120 height 29
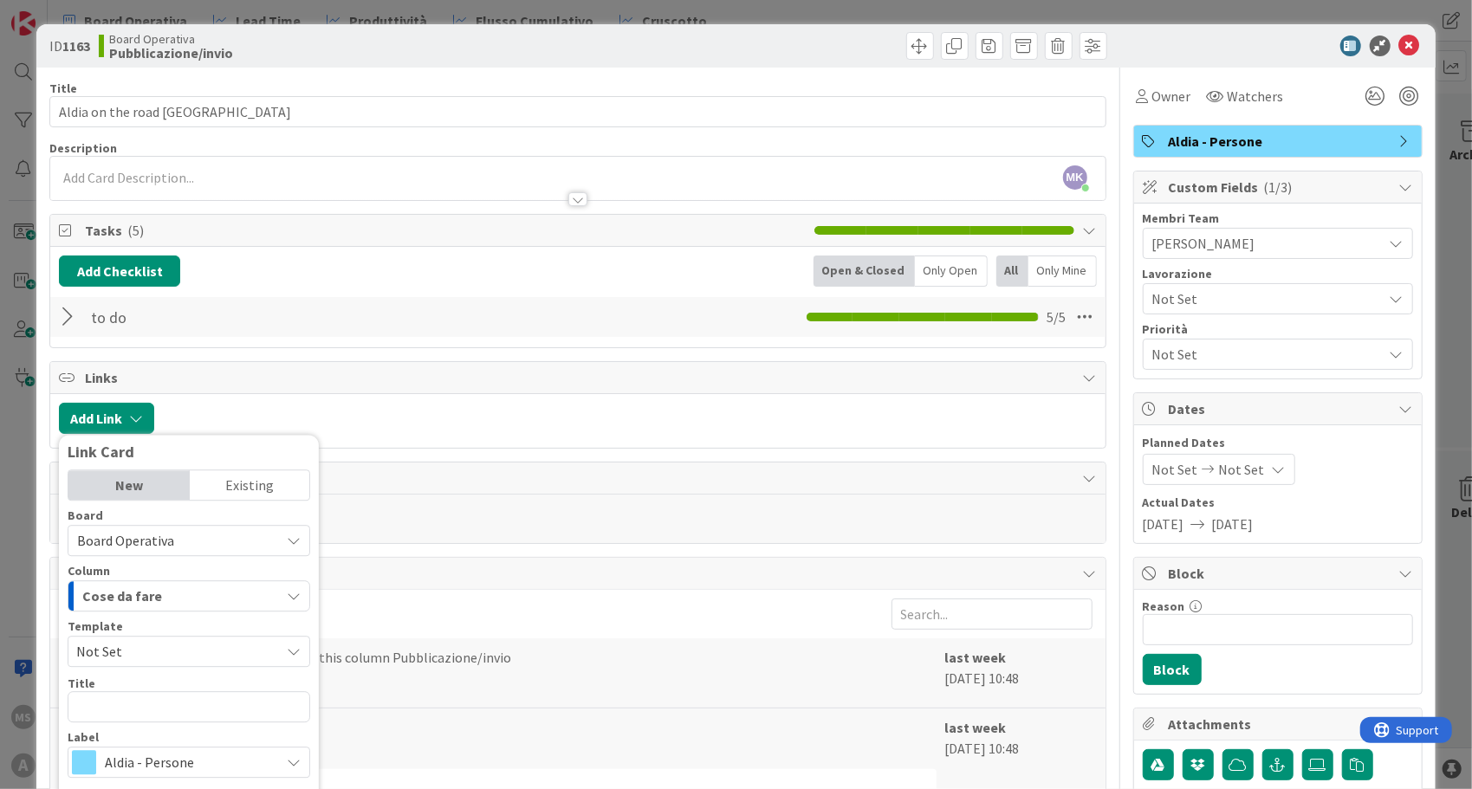
click at [241, 470] on div "Existing" at bounding box center [250, 484] width 120 height 29
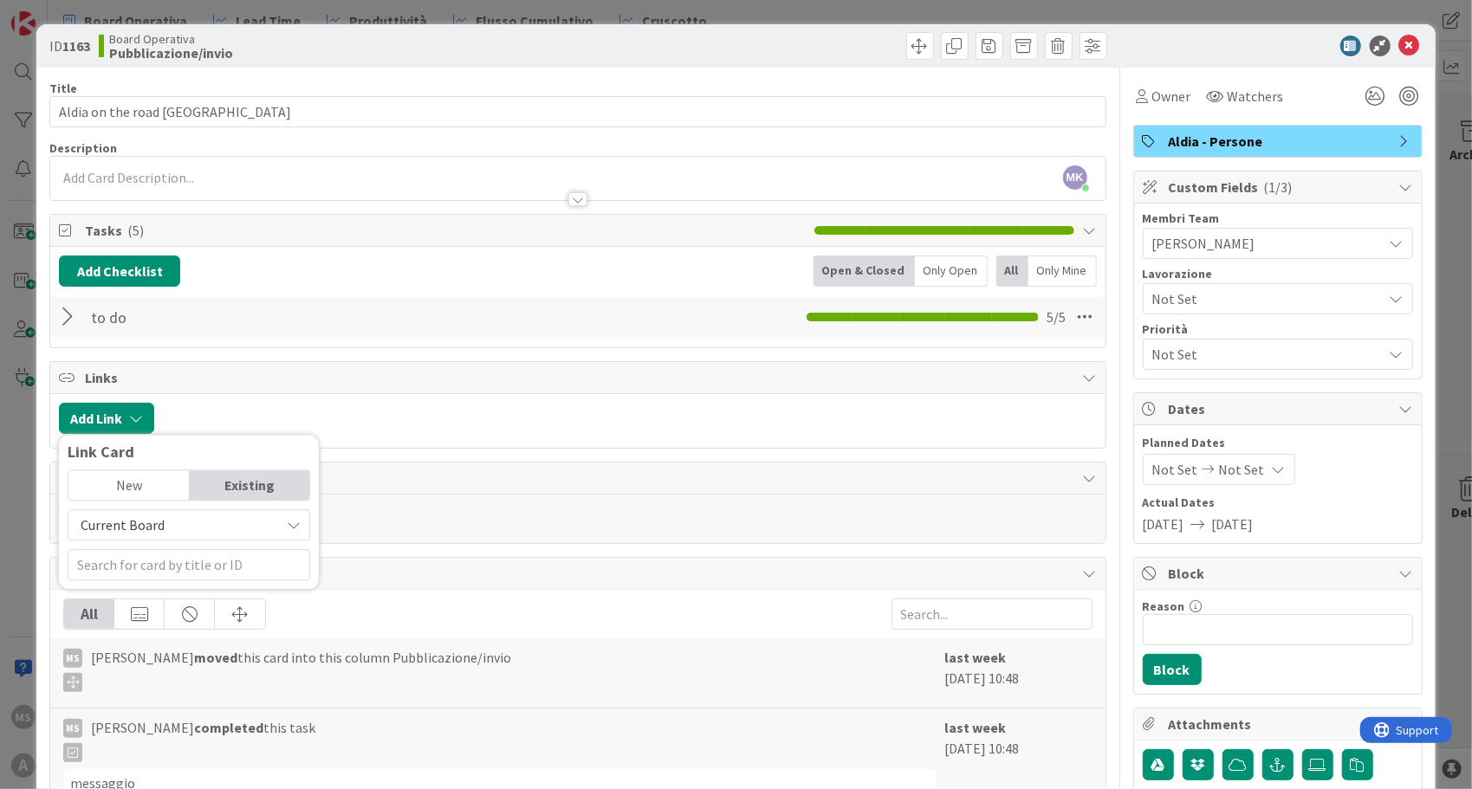
click at [191, 513] on span "Current Board" at bounding box center [174, 525] width 194 height 24
click at [152, 599] on span "All Boards" at bounding box center [197, 597] width 241 height 26
click at [152, 566] on input "text" at bounding box center [189, 564] width 243 height 31
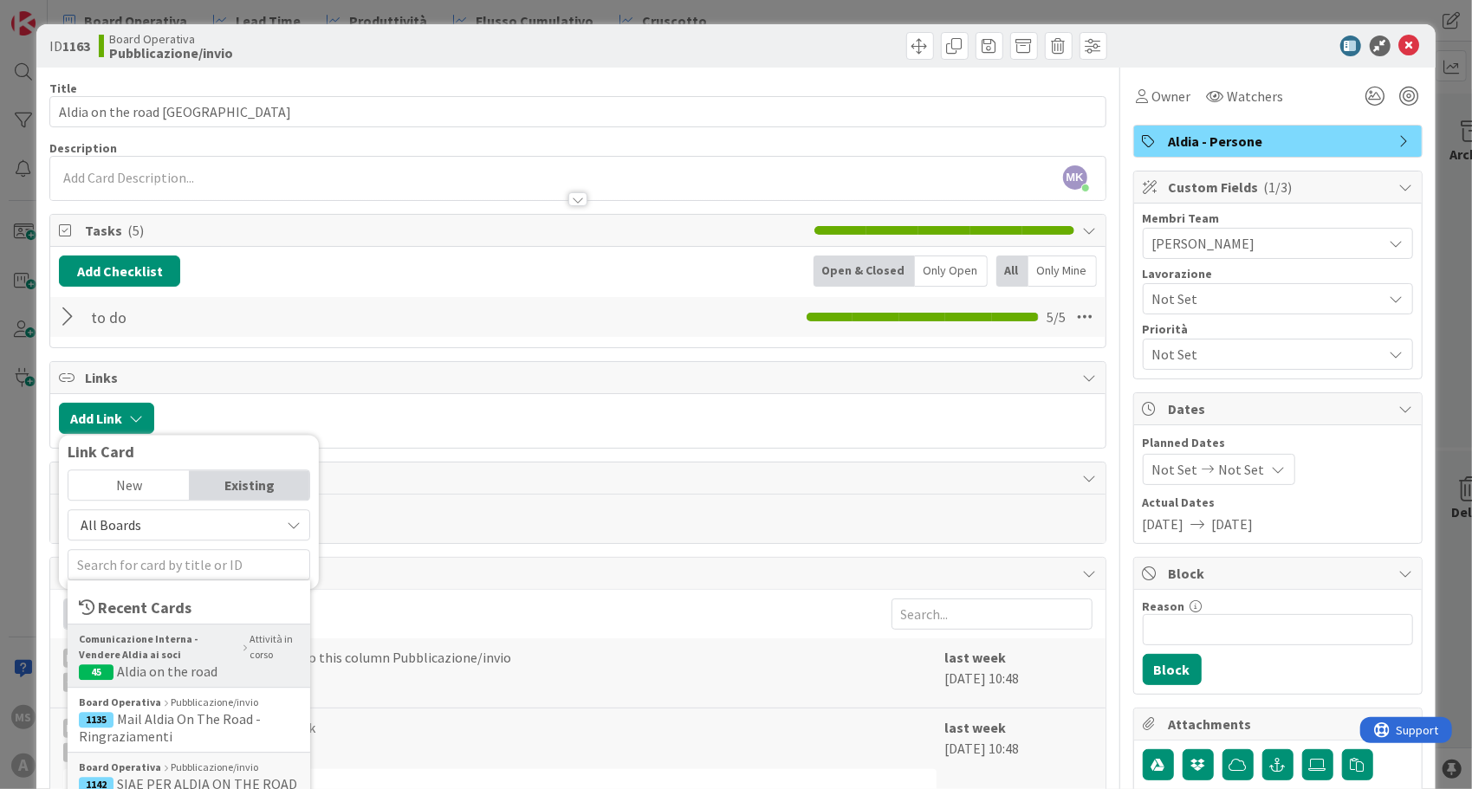
click at [162, 647] on b "Comunicazione Interna - Vendere Aldia ai soci" at bounding box center [159, 647] width 161 height 31
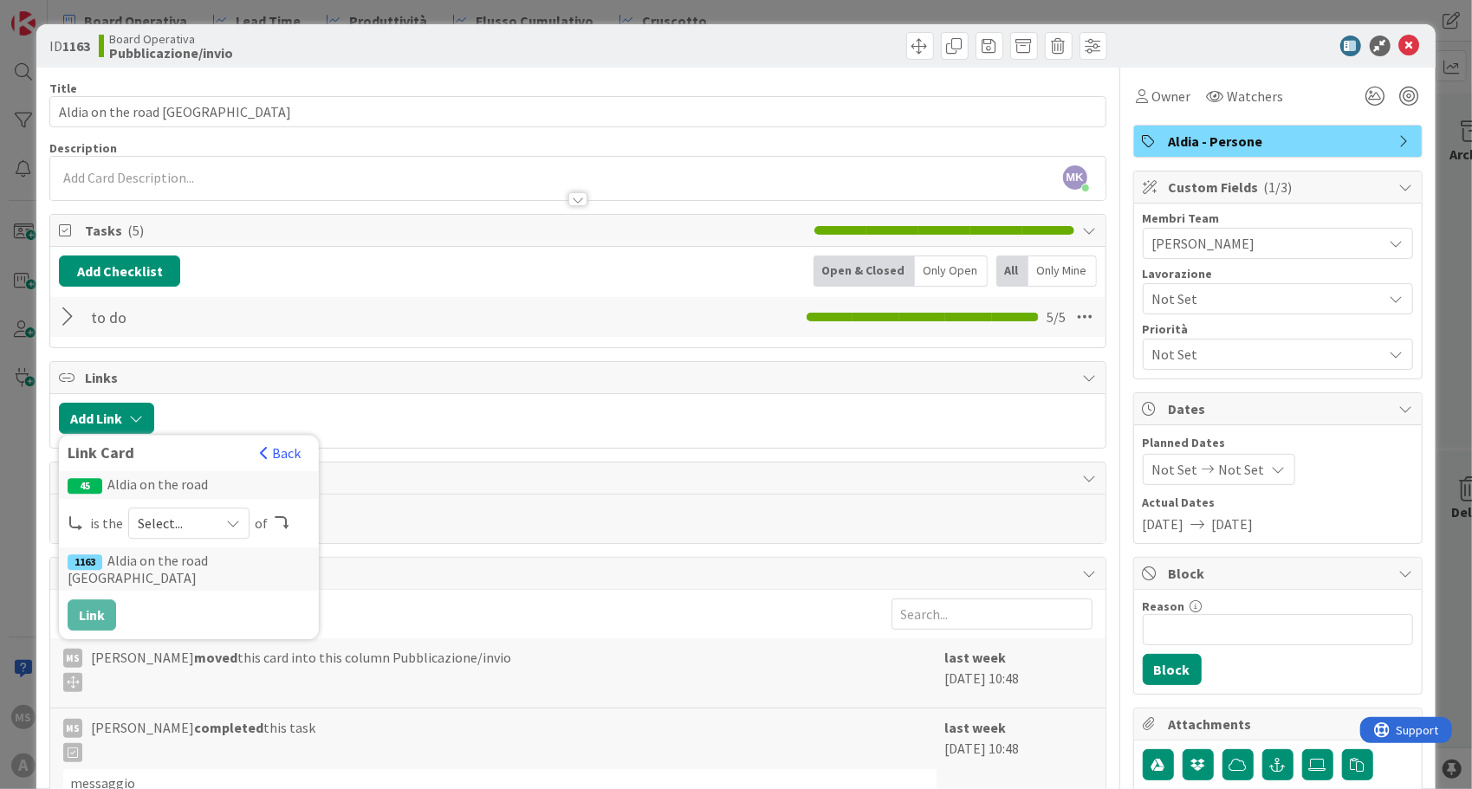
click at [186, 513] on span "Select..." at bounding box center [174, 523] width 73 height 24
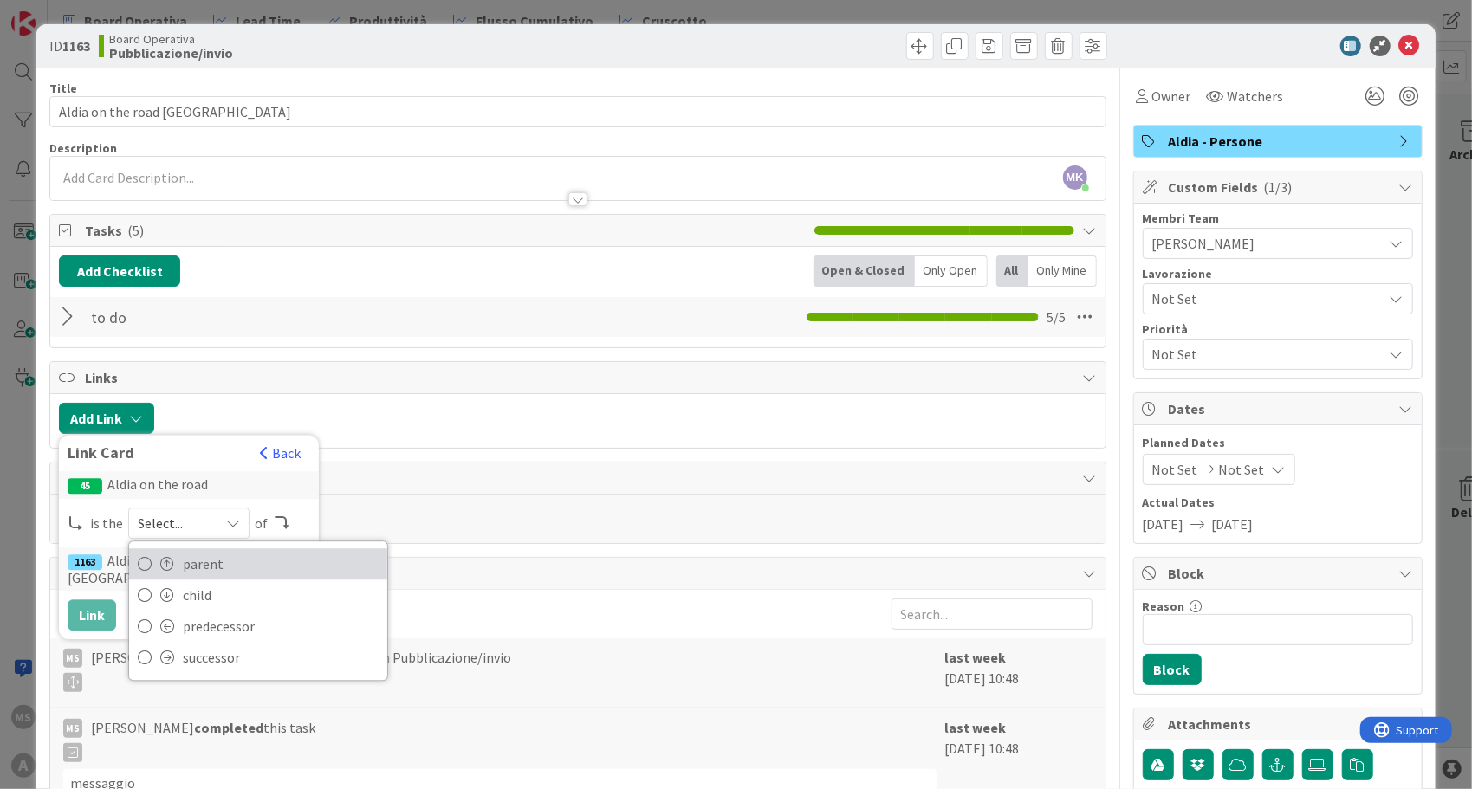
click at [185, 563] on span "parent" at bounding box center [281, 564] width 196 height 26
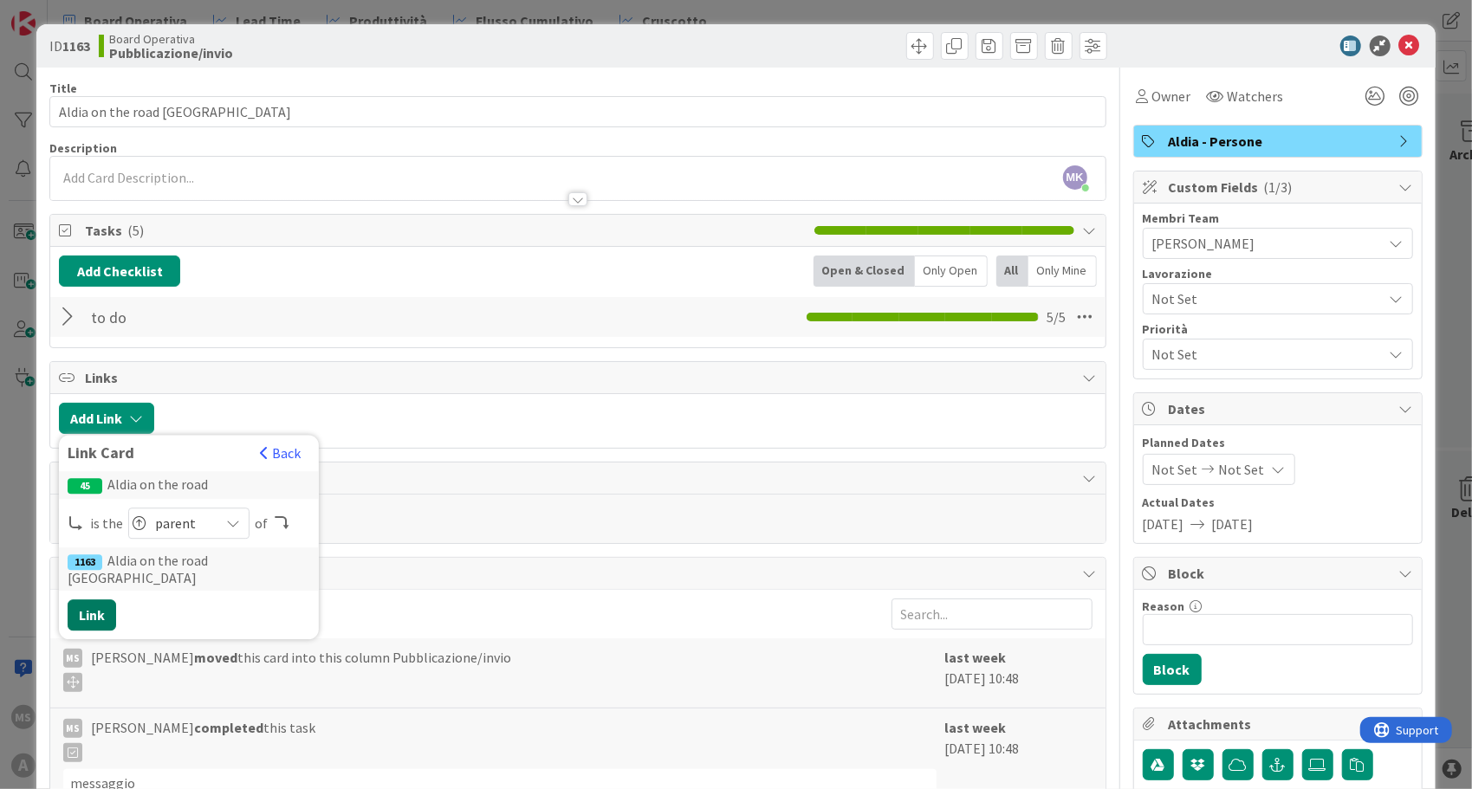
click at [94, 600] on button "Link" at bounding box center [92, 615] width 49 height 31
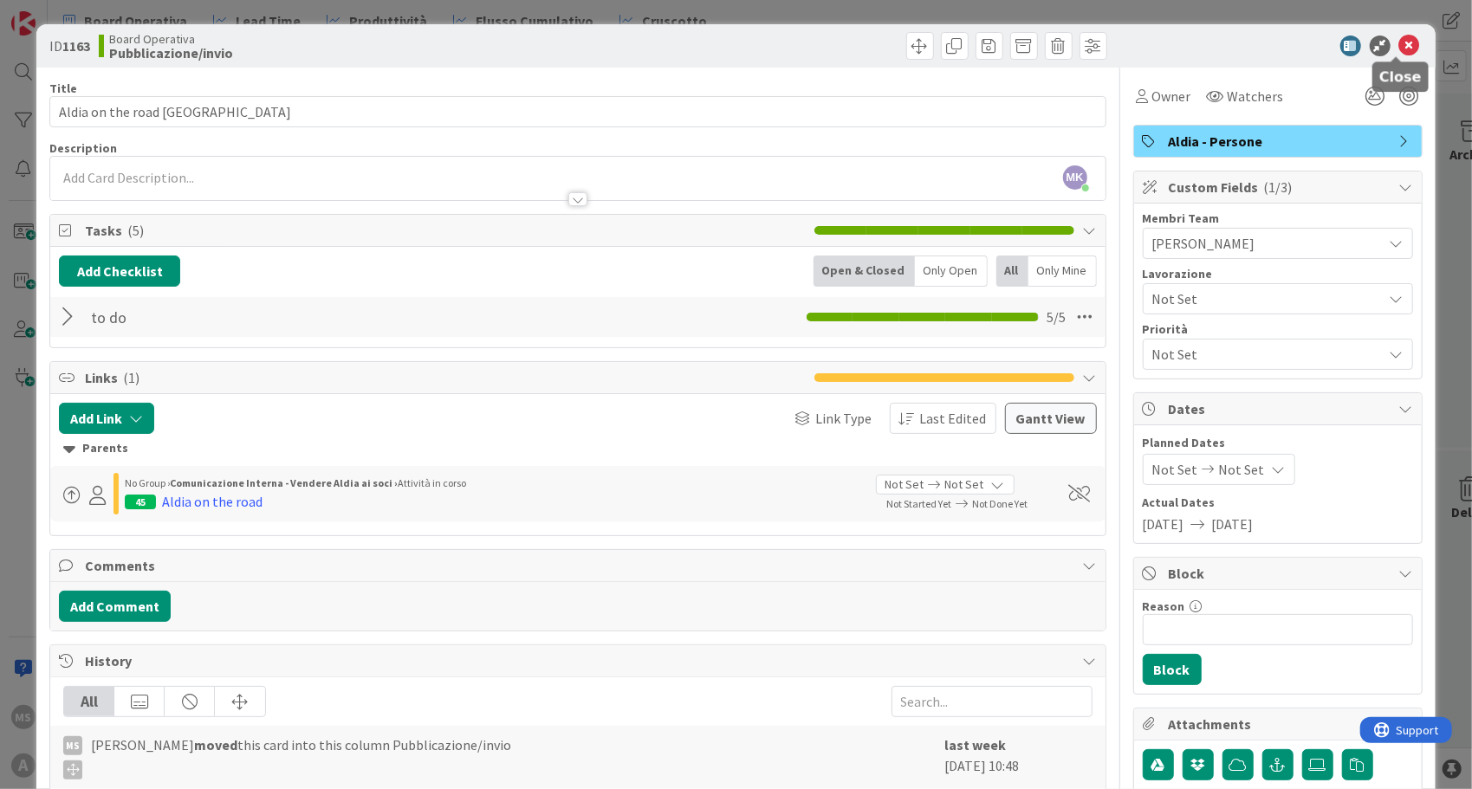
click at [1405, 52] on icon at bounding box center [1409, 46] width 21 height 21
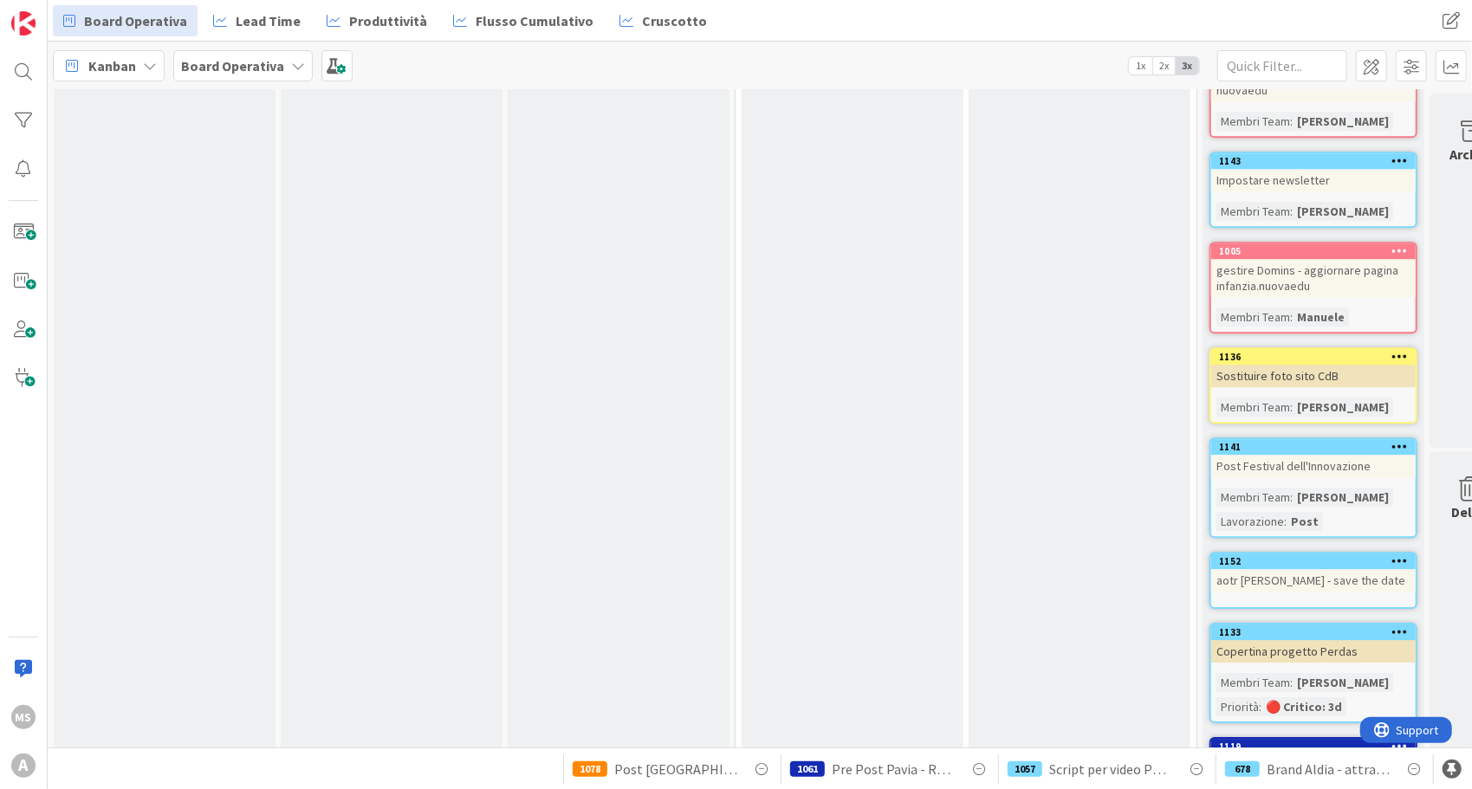
scroll to position [3523, 0]
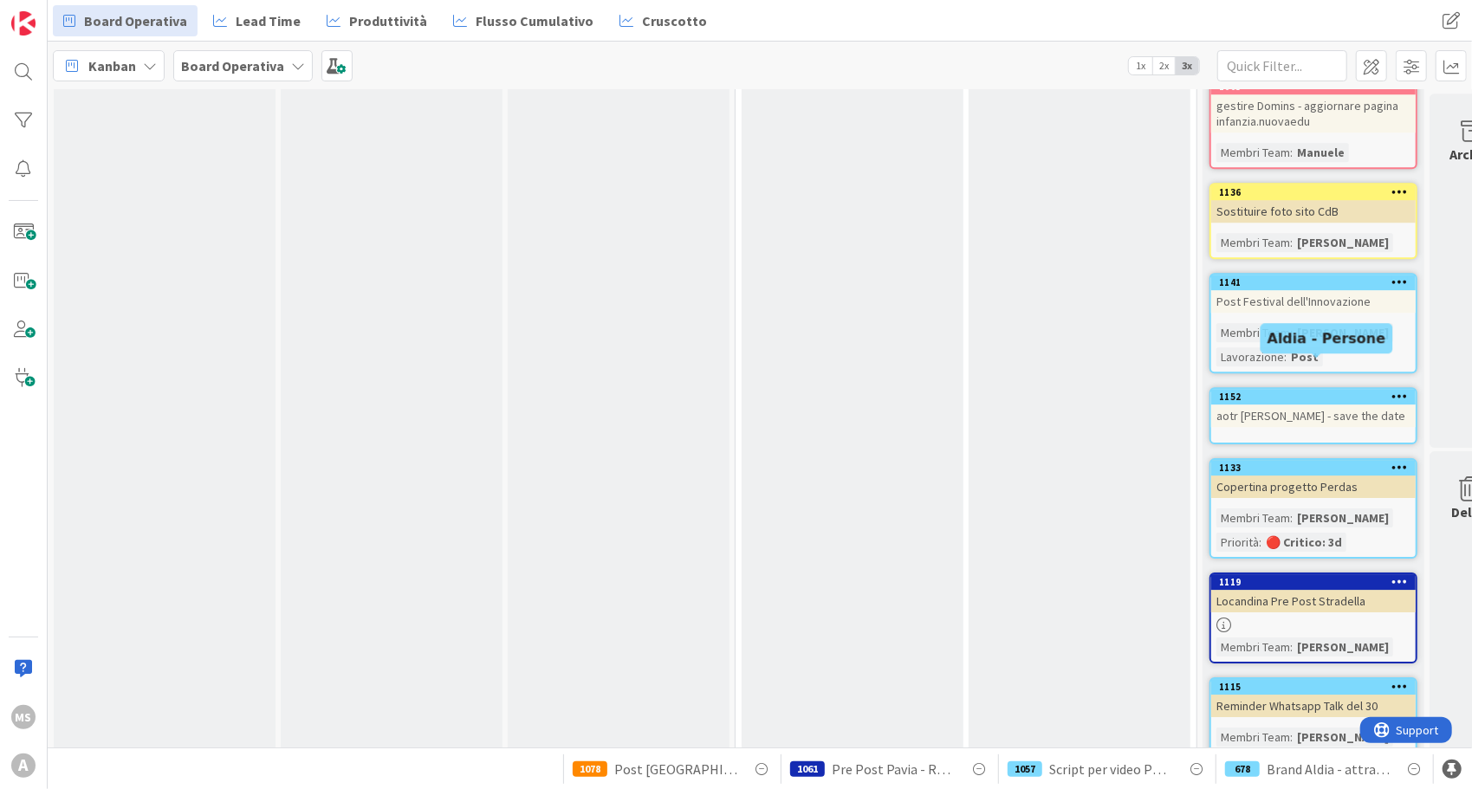
click at [1302, 391] on div "1152" at bounding box center [1317, 397] width 197 height 12
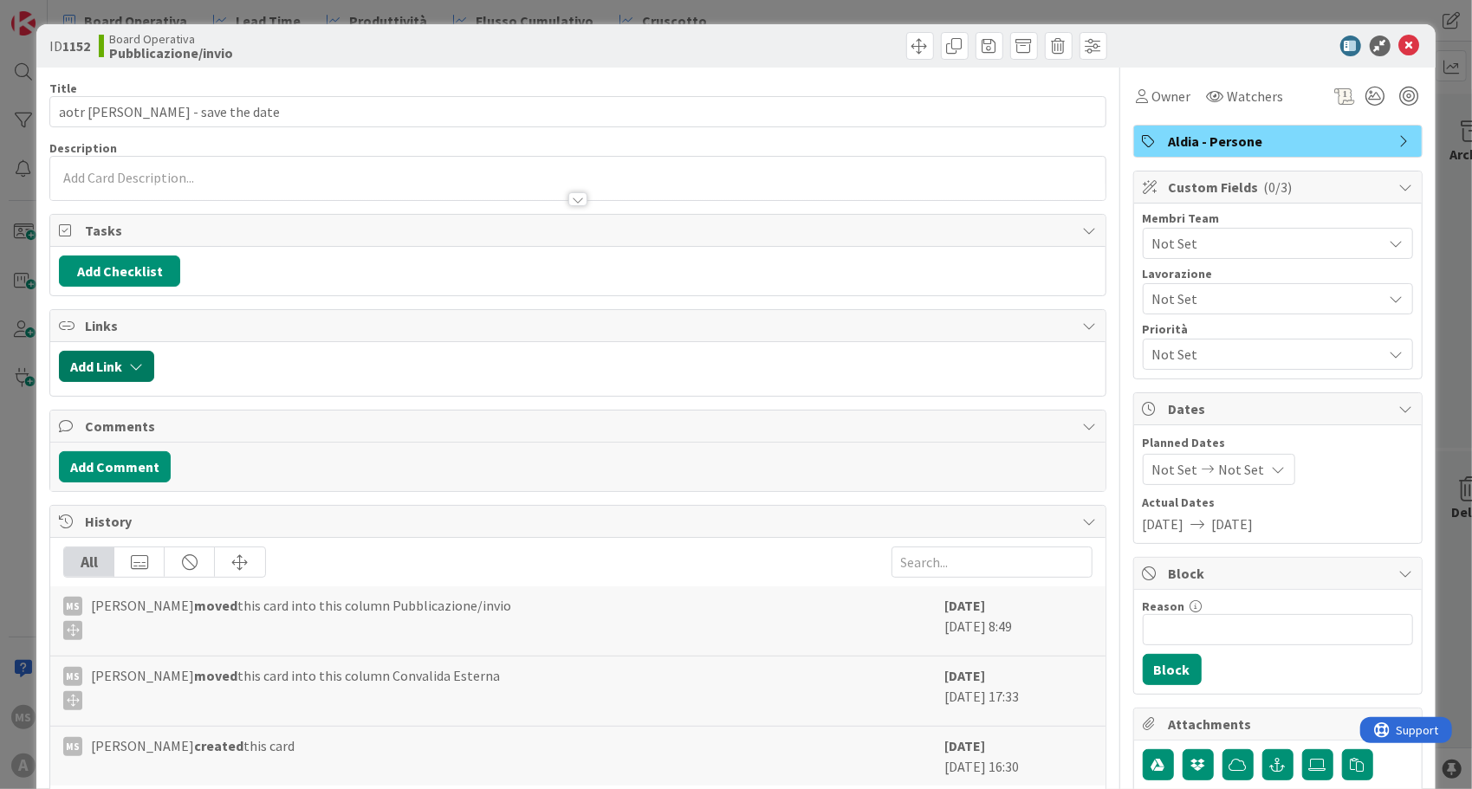
click at [74, 365] on button "Add Link" at bounding box center [106, 366] width 95 height 31
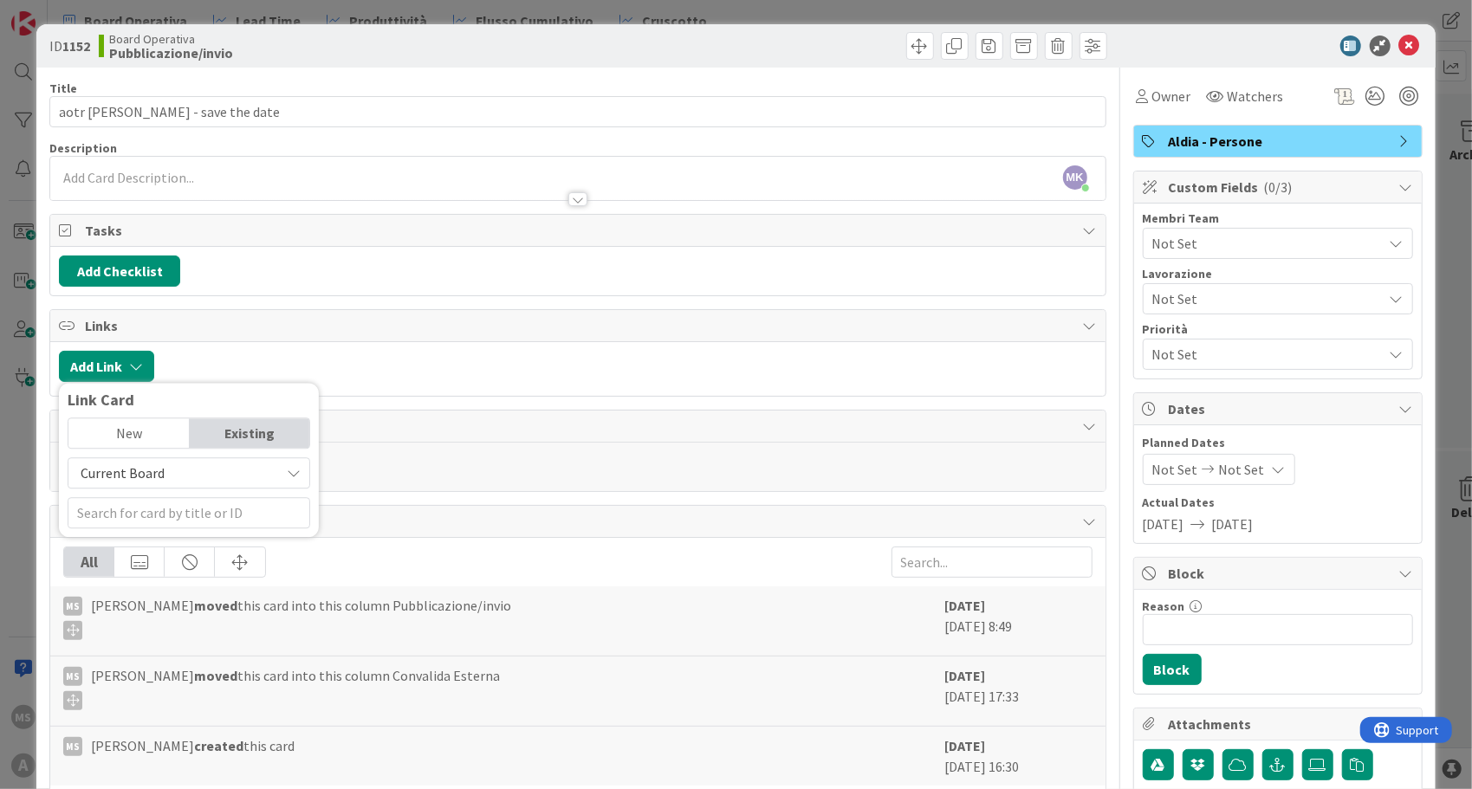
click at [166, 483] on div "Current Board" at bounding box center [189, 472] width 243 height 31
click at [172, 548] on span "All Boards" at bounding box center [197, 545] width 241 height 26
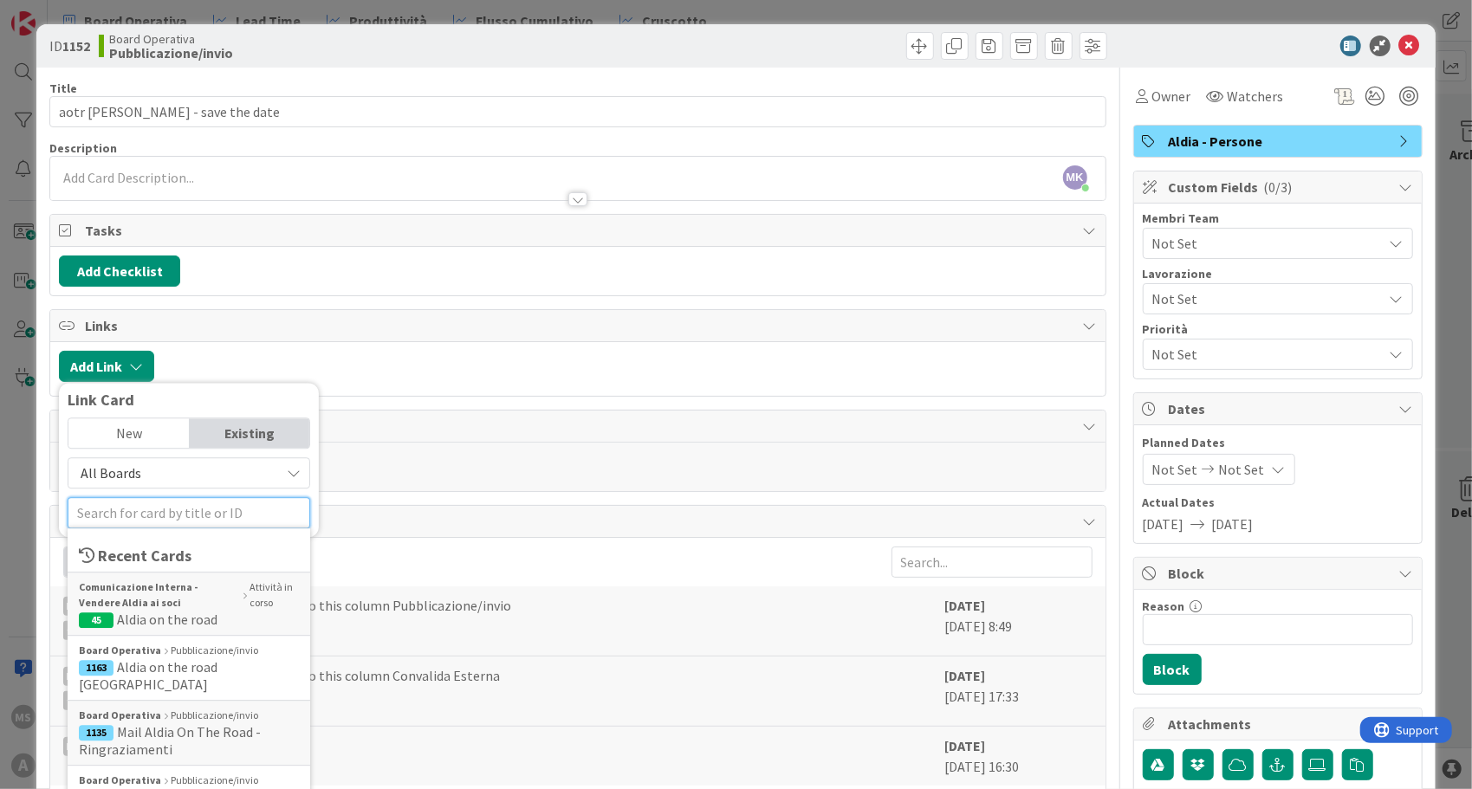
click at [178, 511] on input "text" at bounding box center [189, 512] width 243 height 31
click at [179, 611] on span "Aldia on the road" at bounding box center [167, 619] width 101 height 17
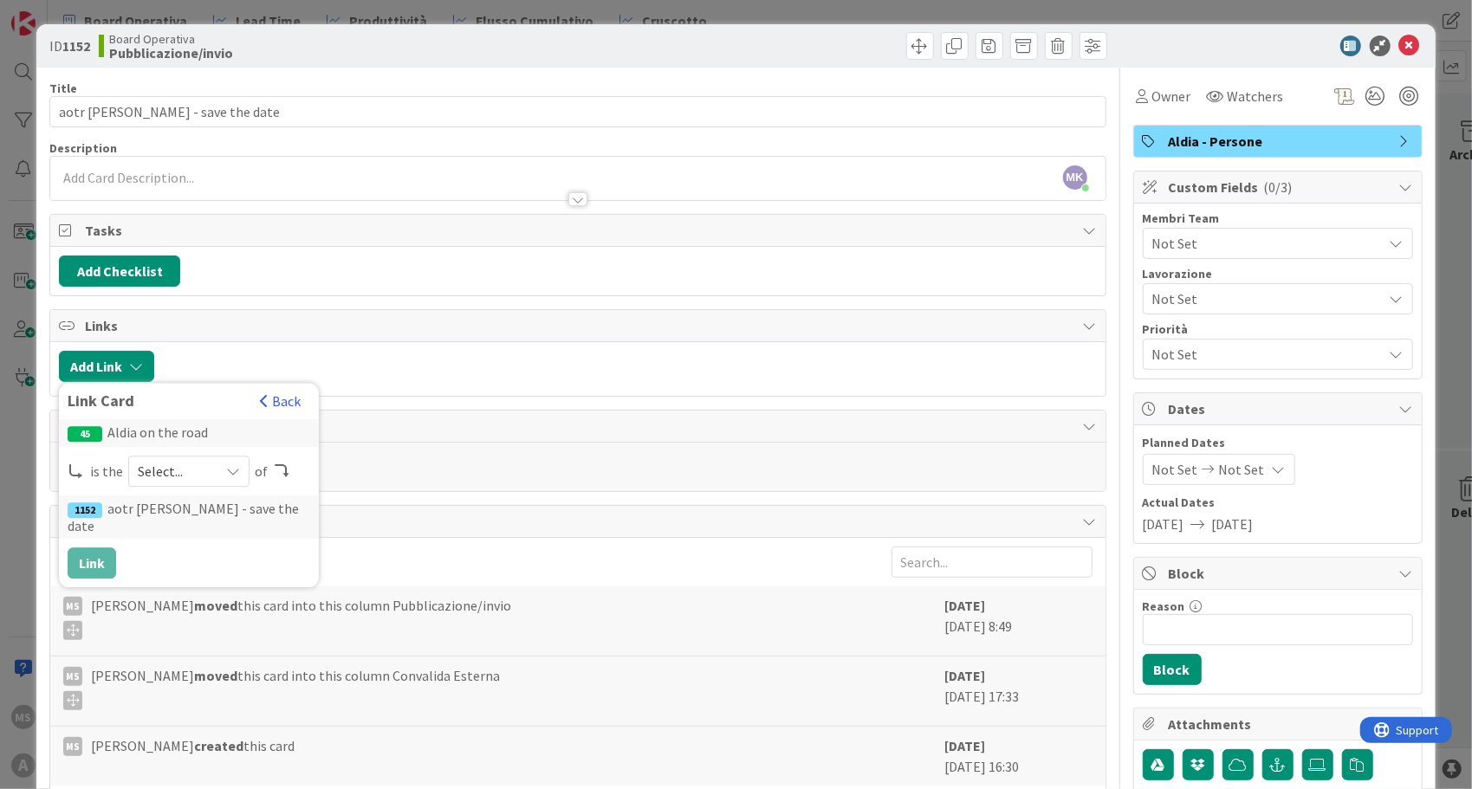
click at [167, 464] on span "Select..." at bounding box center [174, 471] width 73 height 24
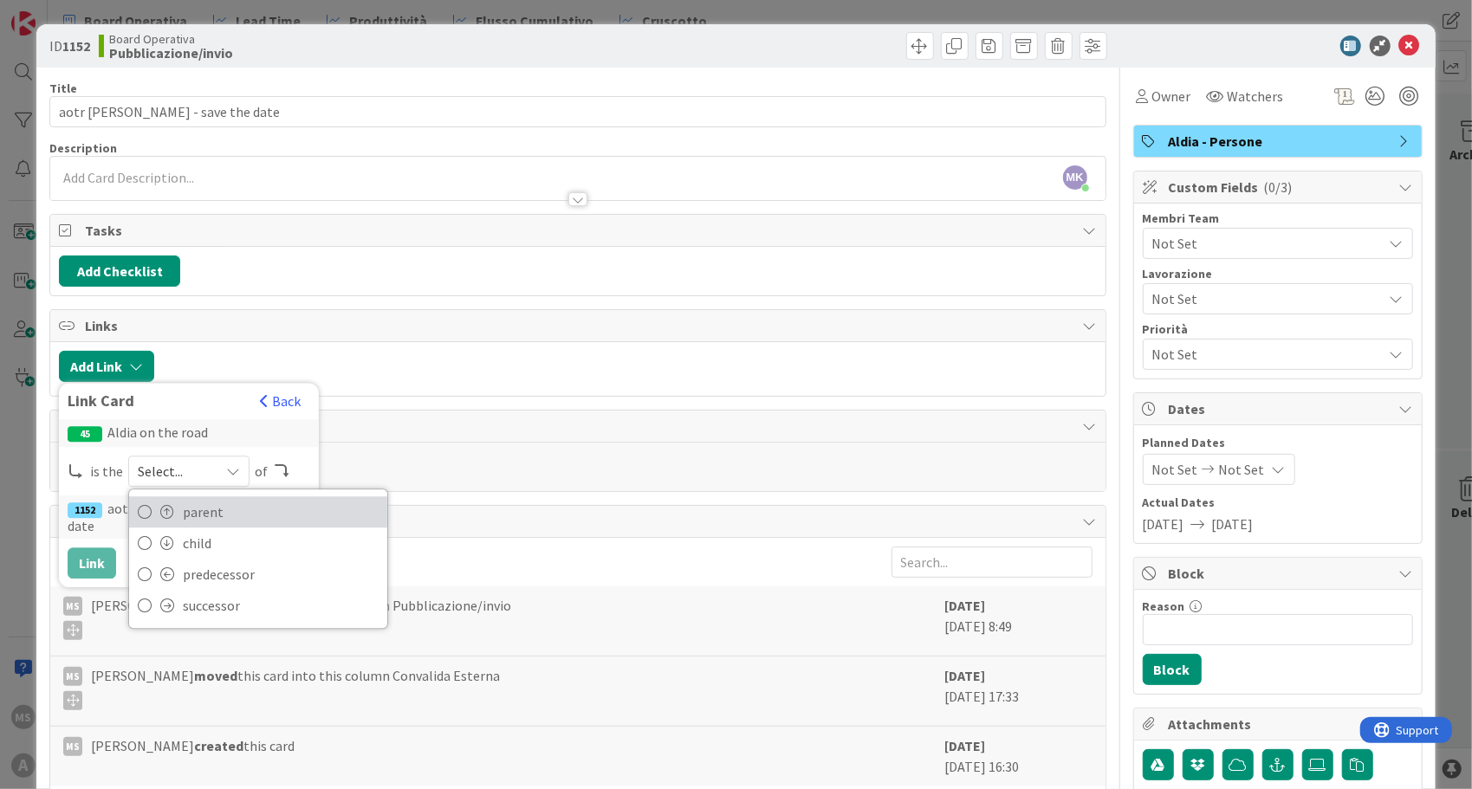
click at [189, 514] on span "parent" at bounding box center [281, 512] width 196 height 26
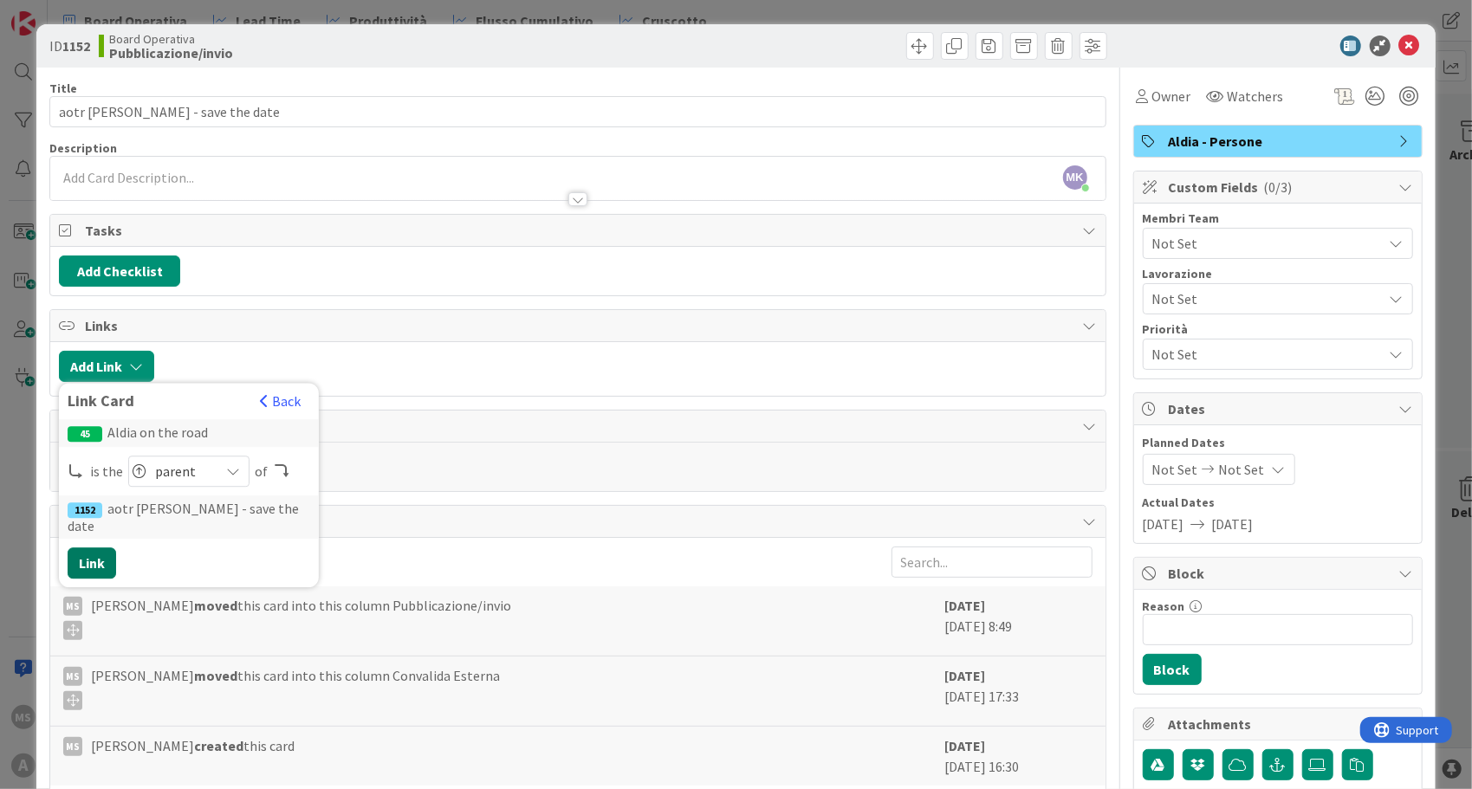
click at [101, 548] on button "Link" at bounding box center [92, 563] width 49 height 31
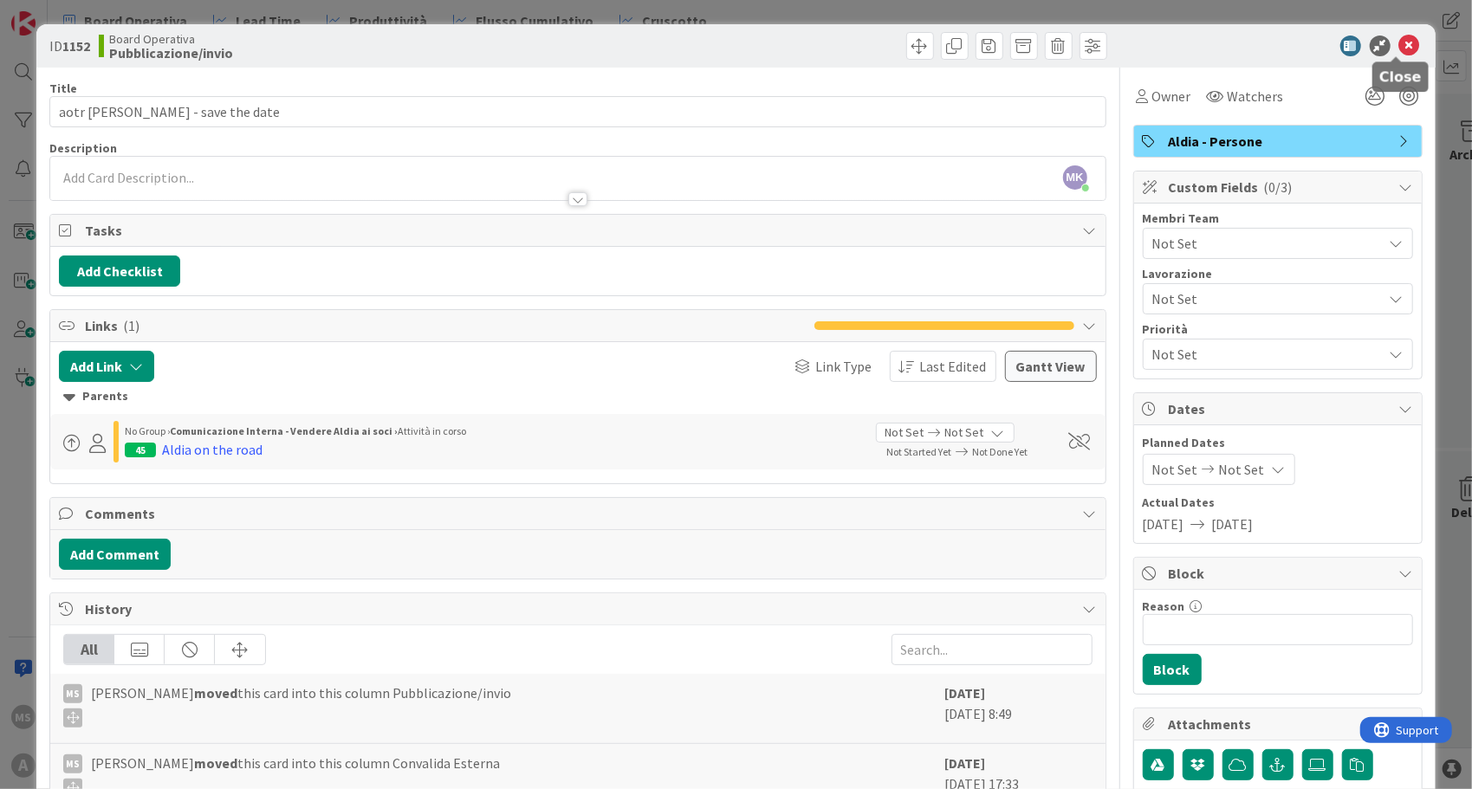
click at [1404, 42] on icon at bounding box center [1409, 46] width 21 height 21
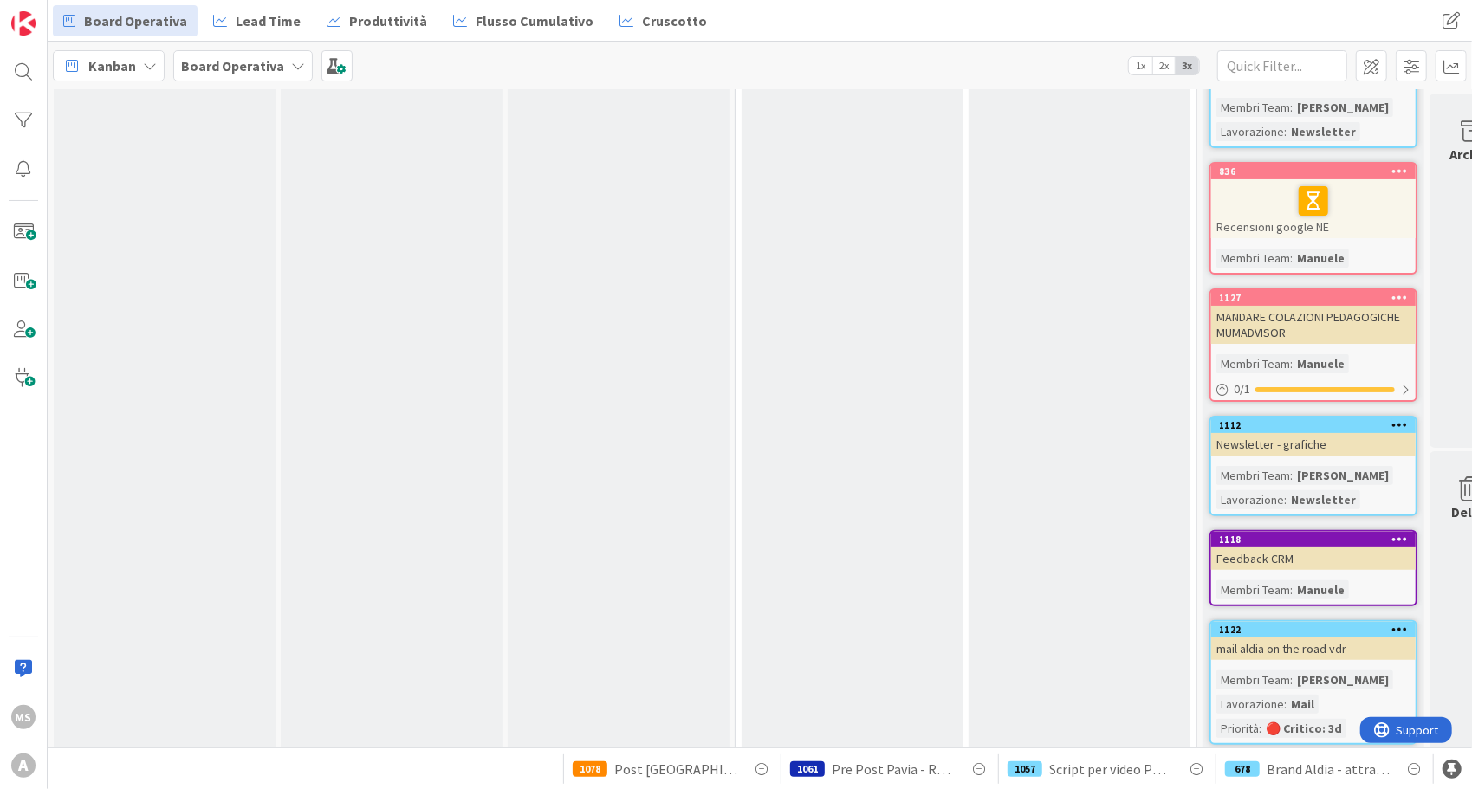
scroll to position [4784, 0]
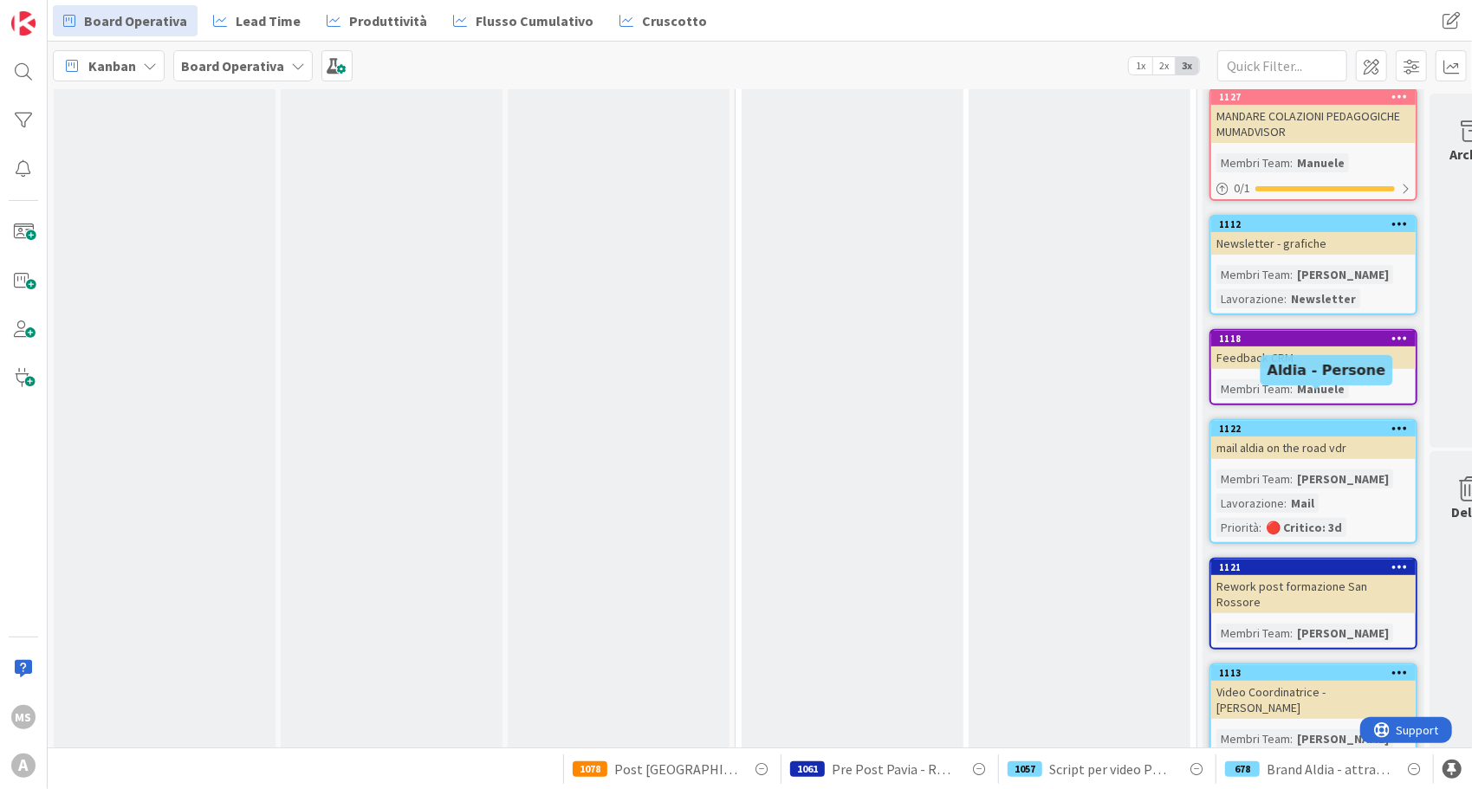
click at [1307, 423] on div "1122" at bounding box center [1317, 429] width 197 height 12
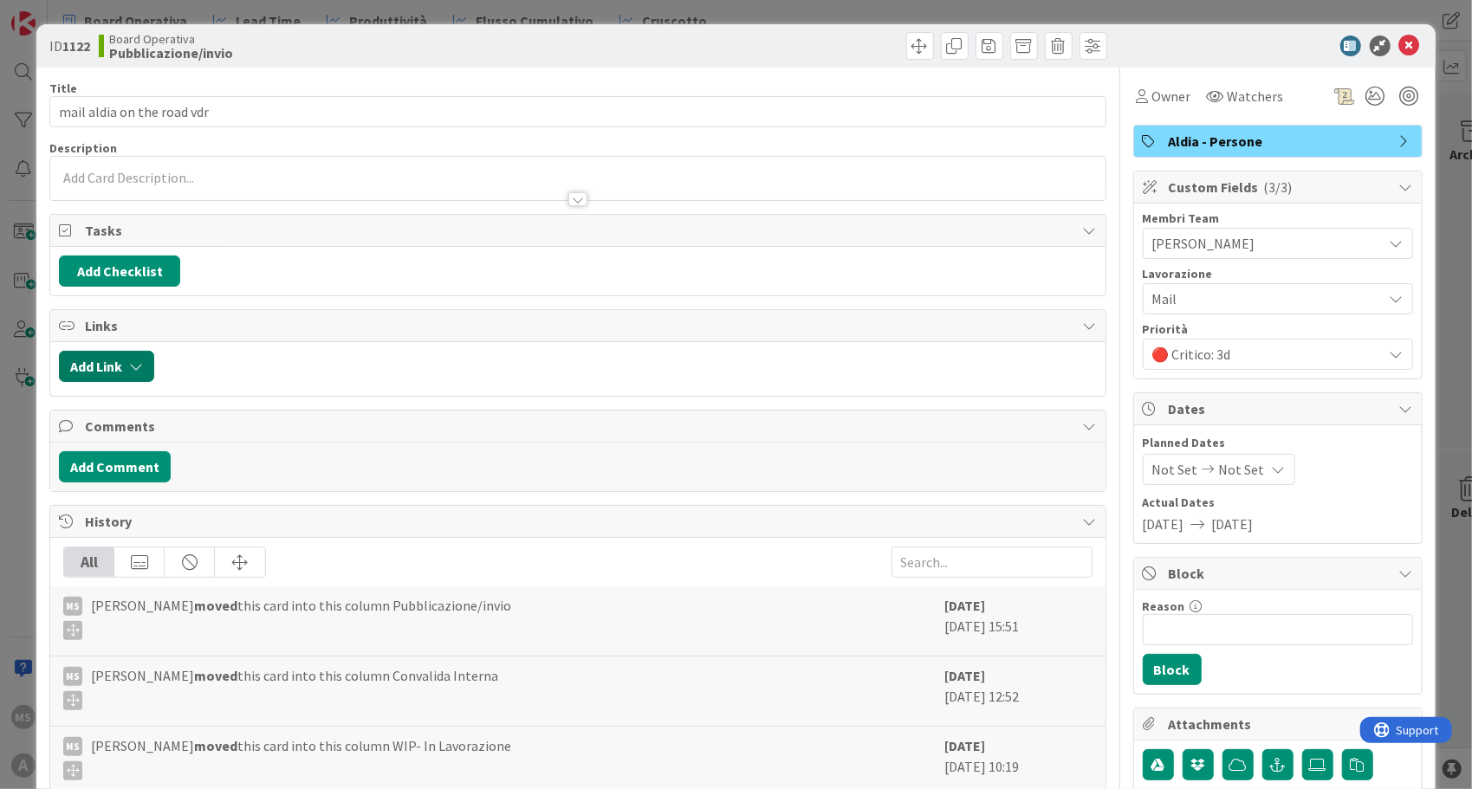
click at [111, 364] on button "Add Link" at bounding box center [106, 366] width 95 height 31
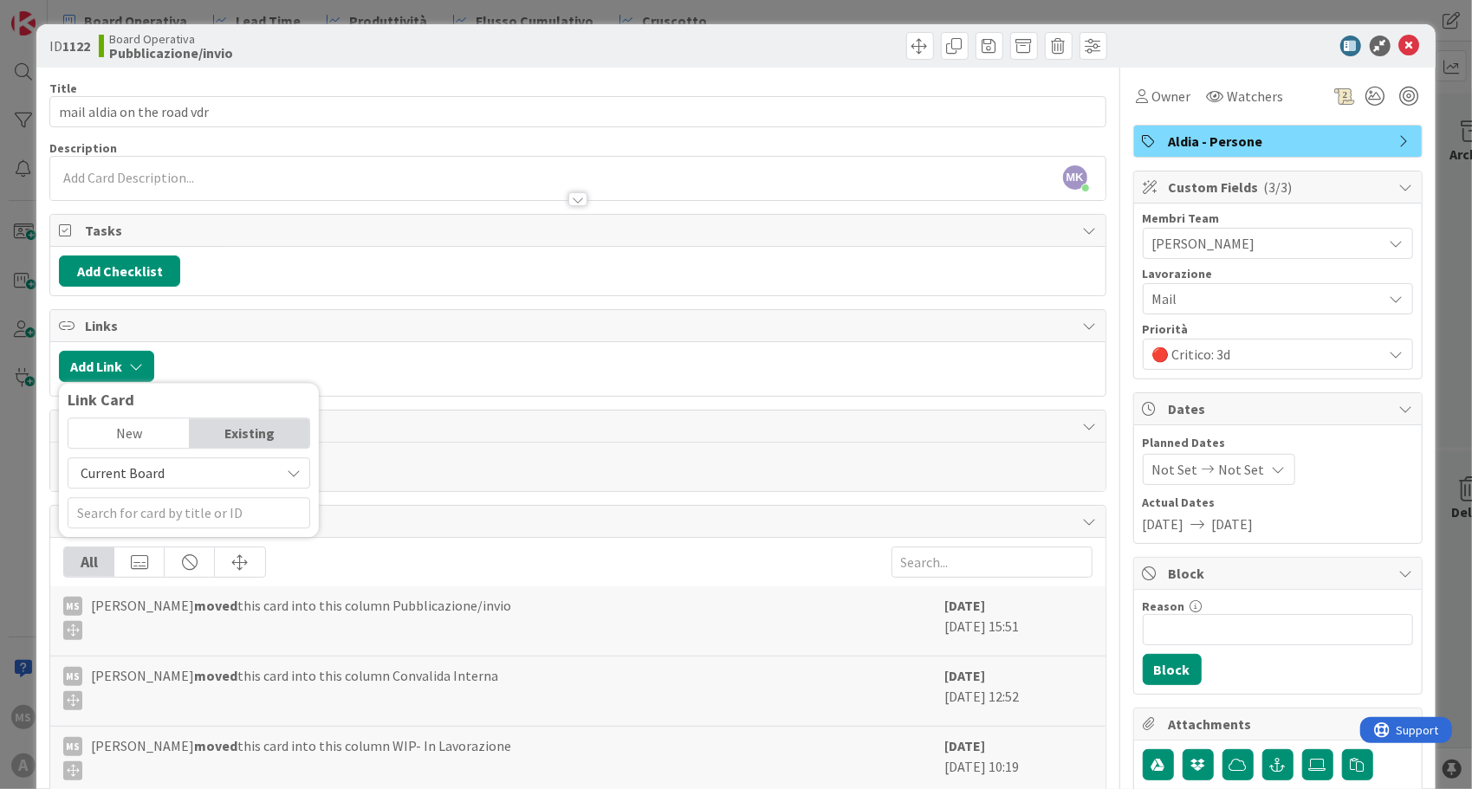
click at [146, 464] on span "Current Board" at bounding box center [123, 472] width 84 height 17
click at [148, 532] on span "All Boards" at bounding box center [197, 545] width 241 height 26
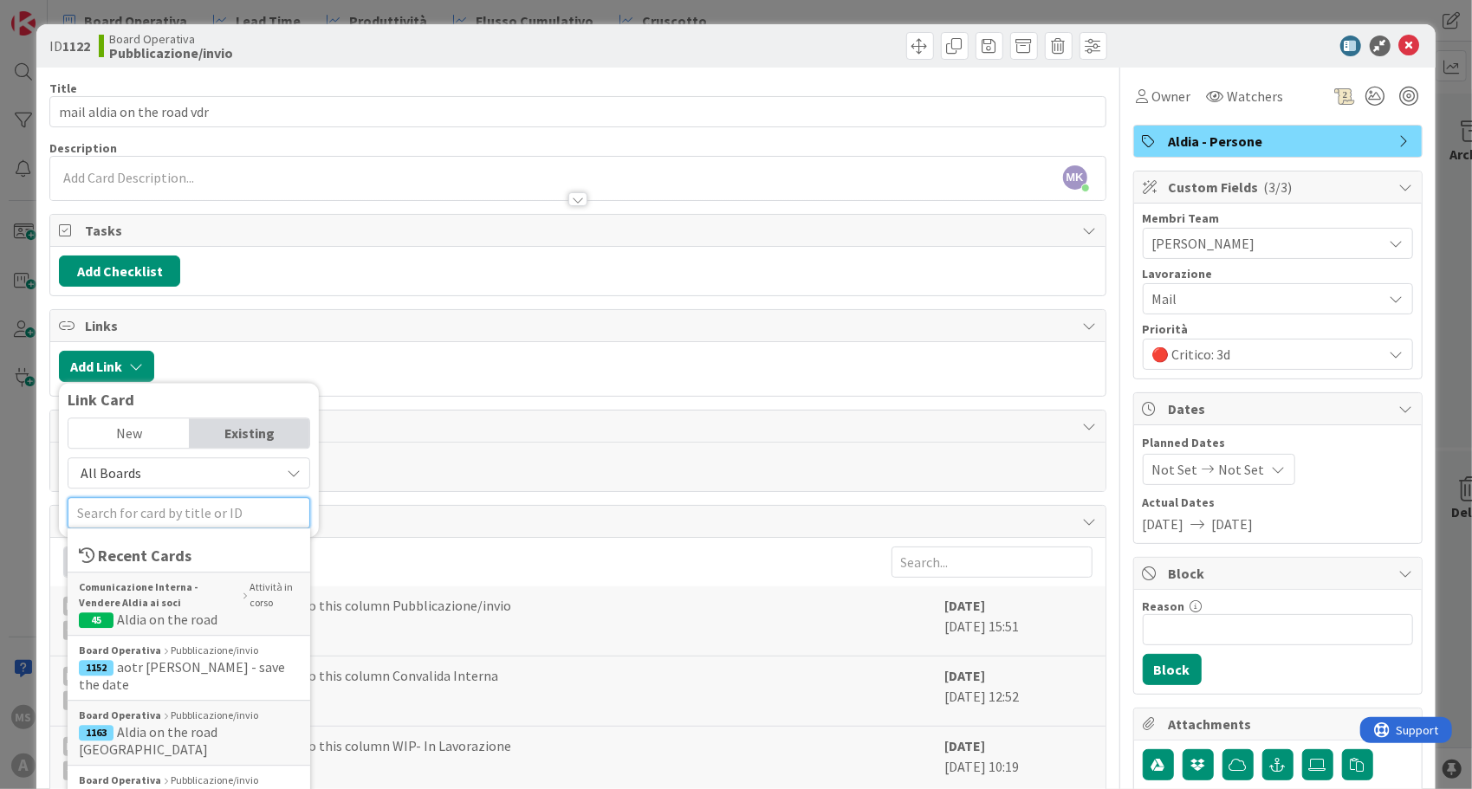
click at [168, 514] on input "text" at bounding box center [189, 512] width 243 height 31
click at [165, 611] on span "Aldia on the road" at bounding box center [167, 619] width 101 height 17
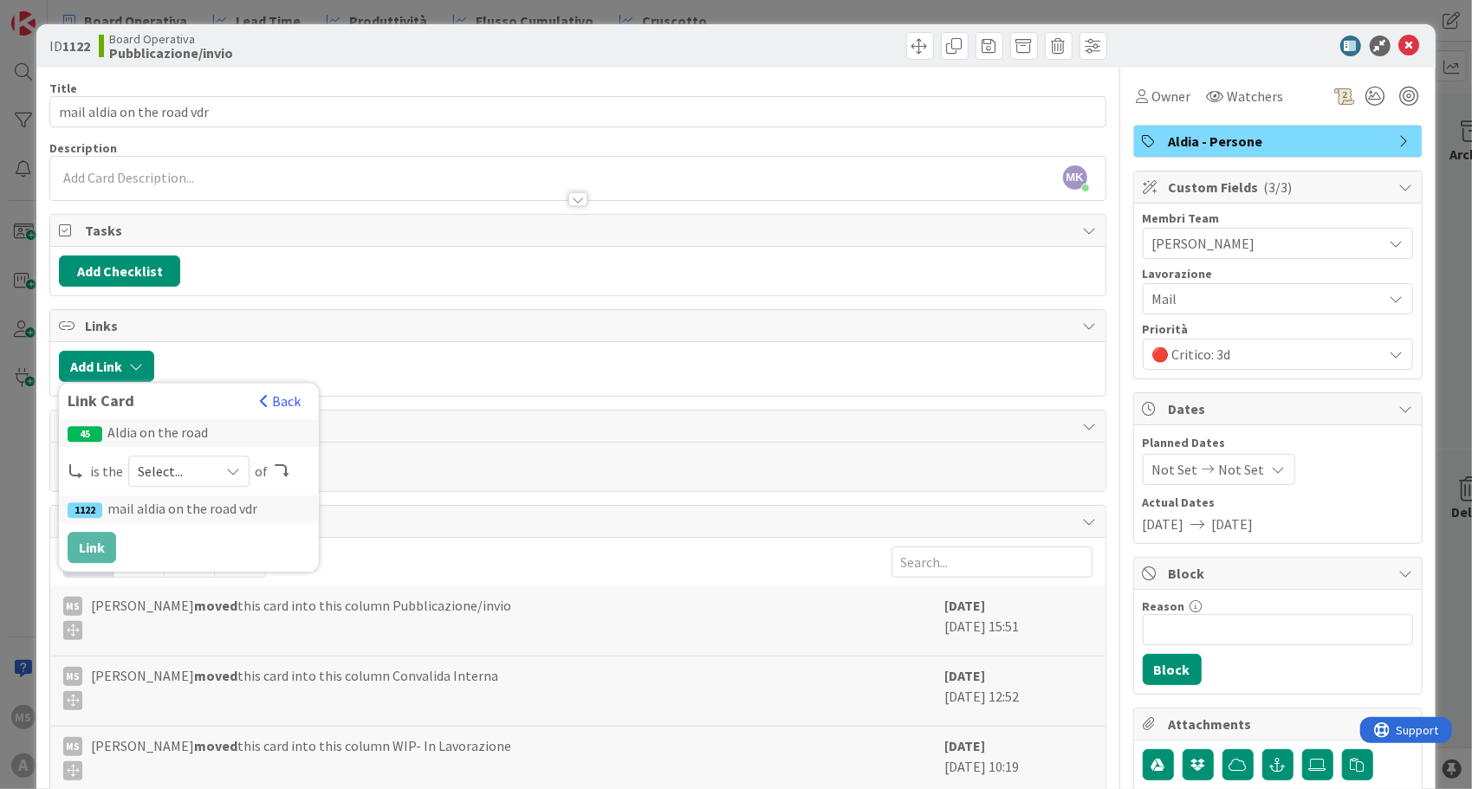
click at [172, 459] on span "Select..." at bounding box center [174, 471] width 73 height 24
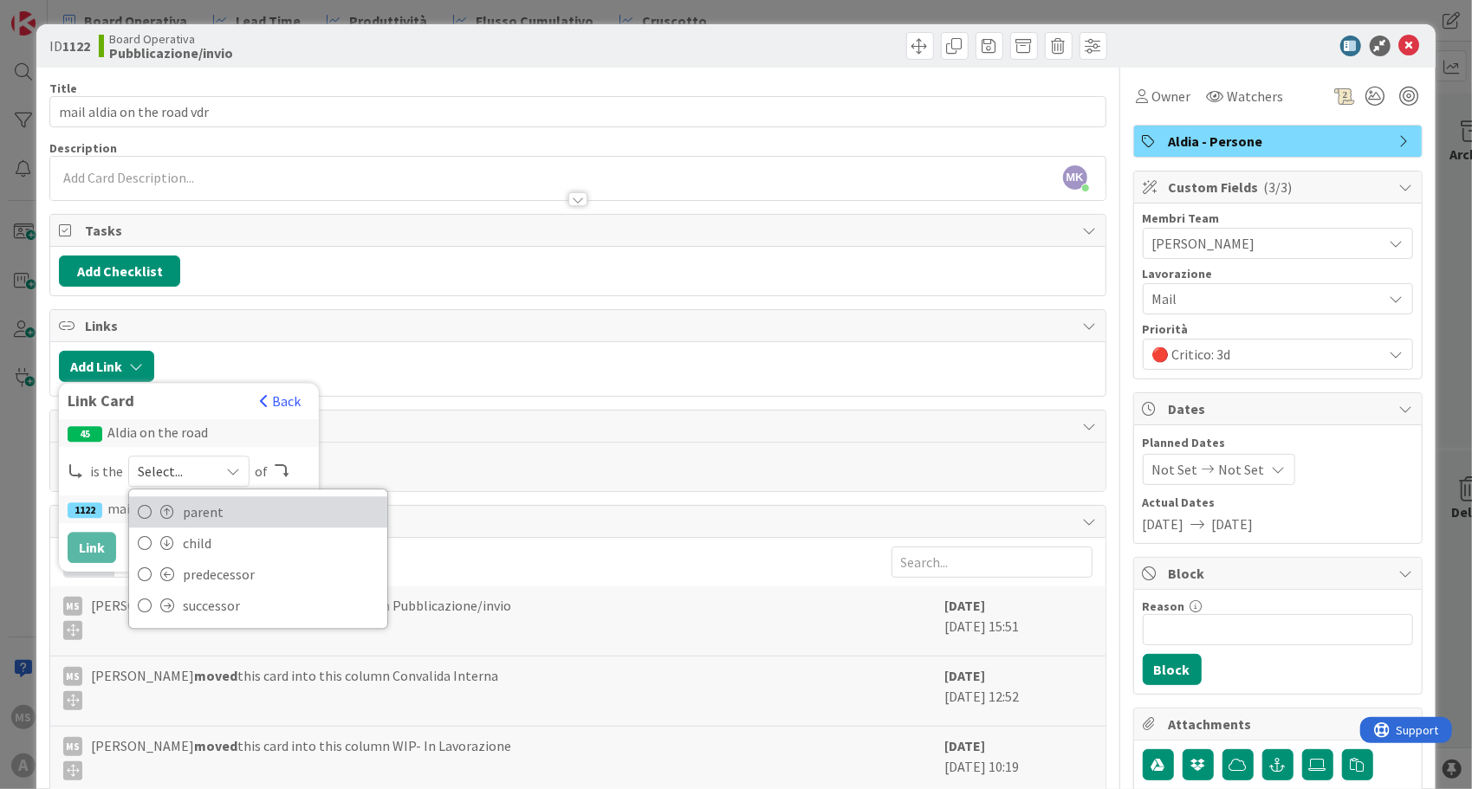
click at [161, 509] on span at bounding box center [167, 512] width 14 height 14
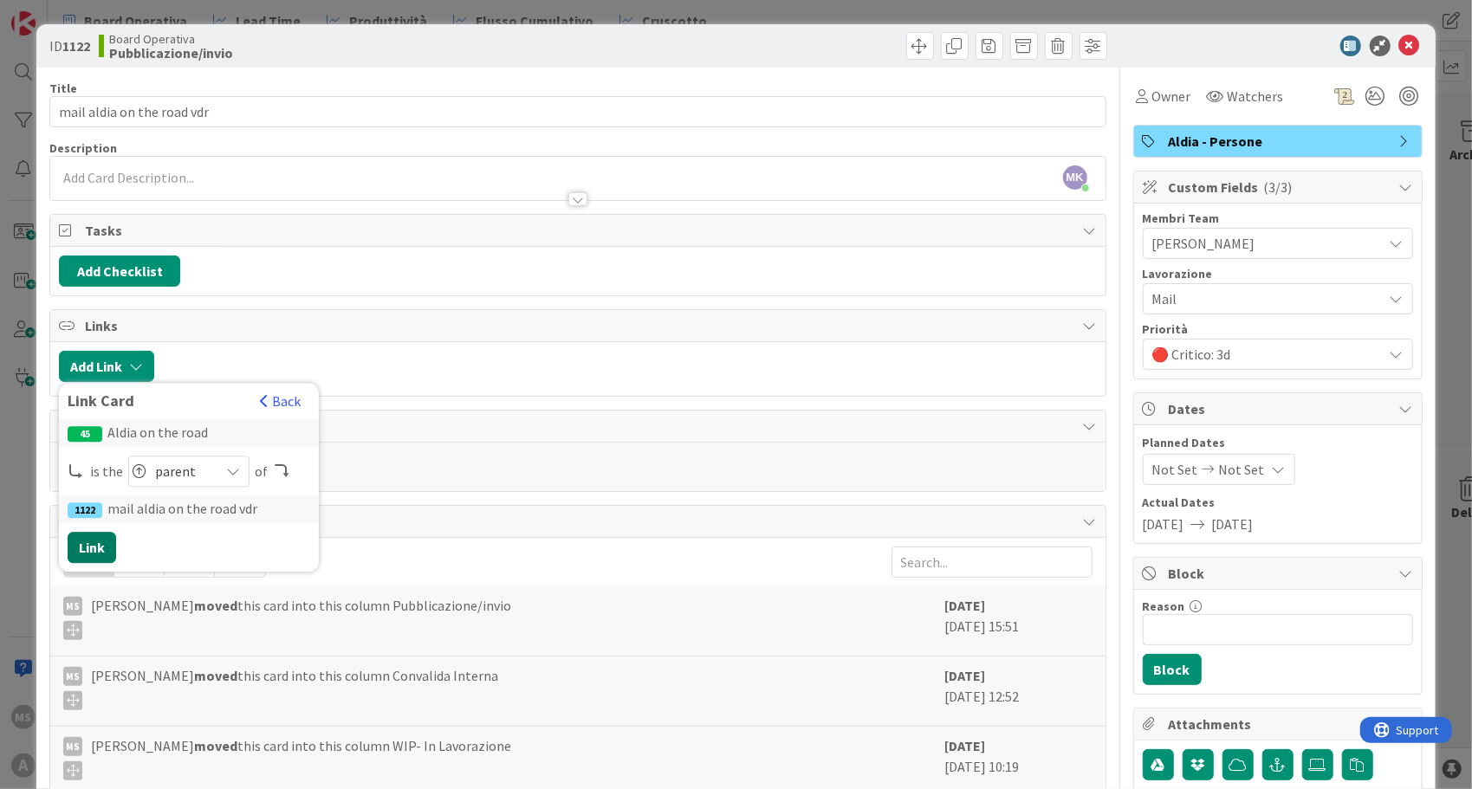
click at [95, 539] on button "Link" at bounding box center [92, 547] width 49 height 31
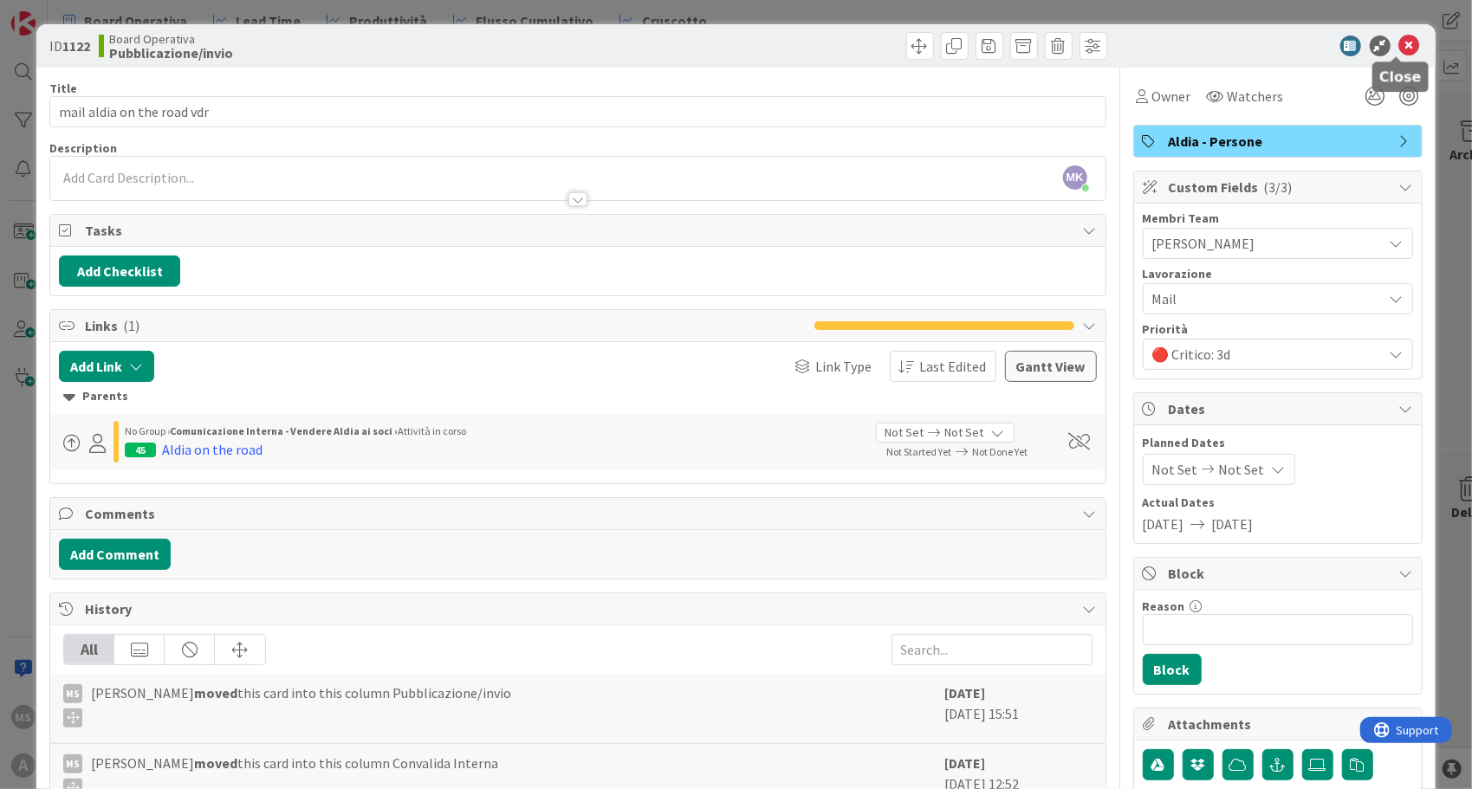
click at [1399, 40] on icon at bounding box center [1409, 46] width 21 height 21
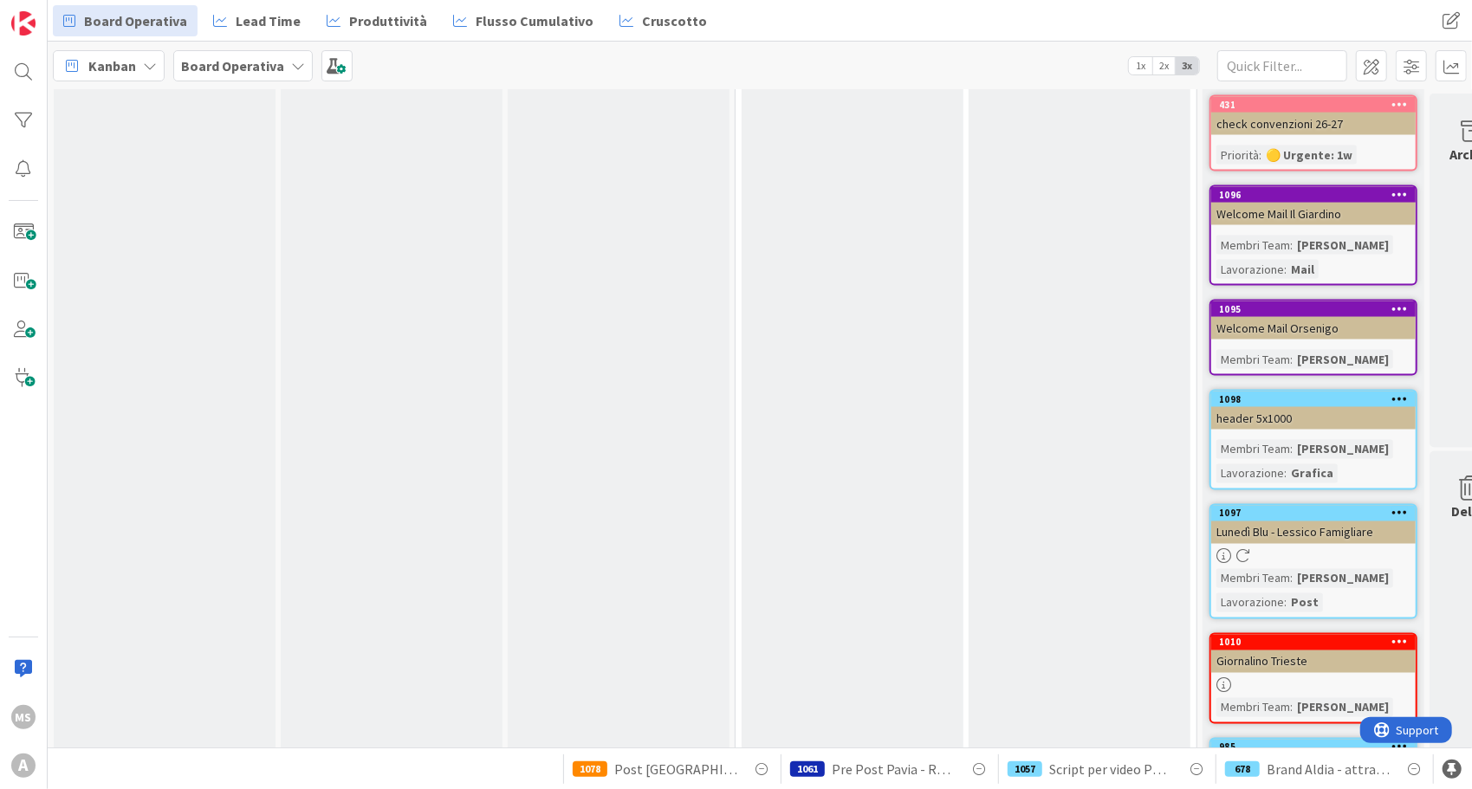
scroll to position [6357, 0]
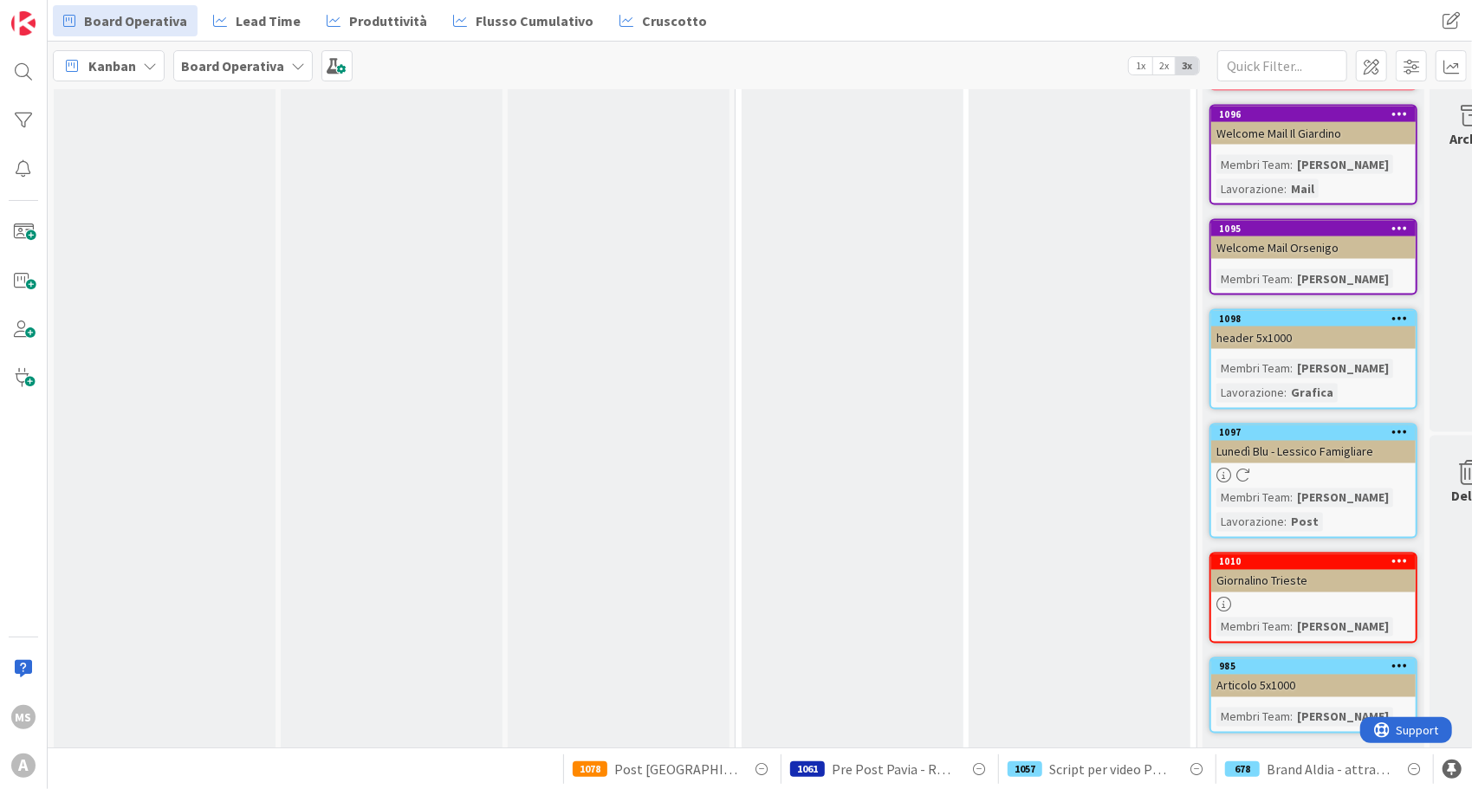
click at [1269, 748] on link "Show Less (53)" at bounding box center [1314, 762] width 208 height 28
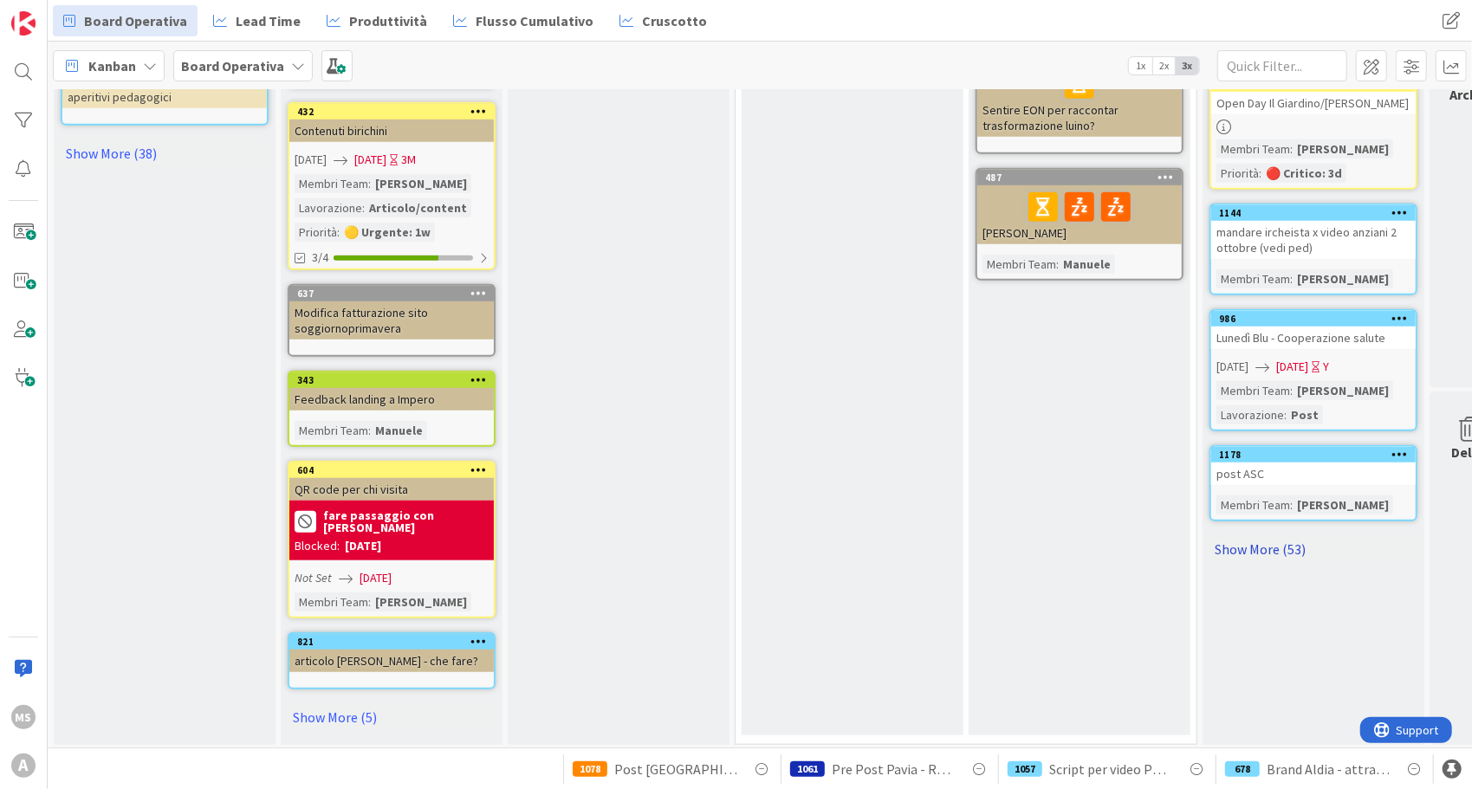
click at [1284, 535] on link "Show More (53)" at bounding box center [1314, 549] width 208 height 28
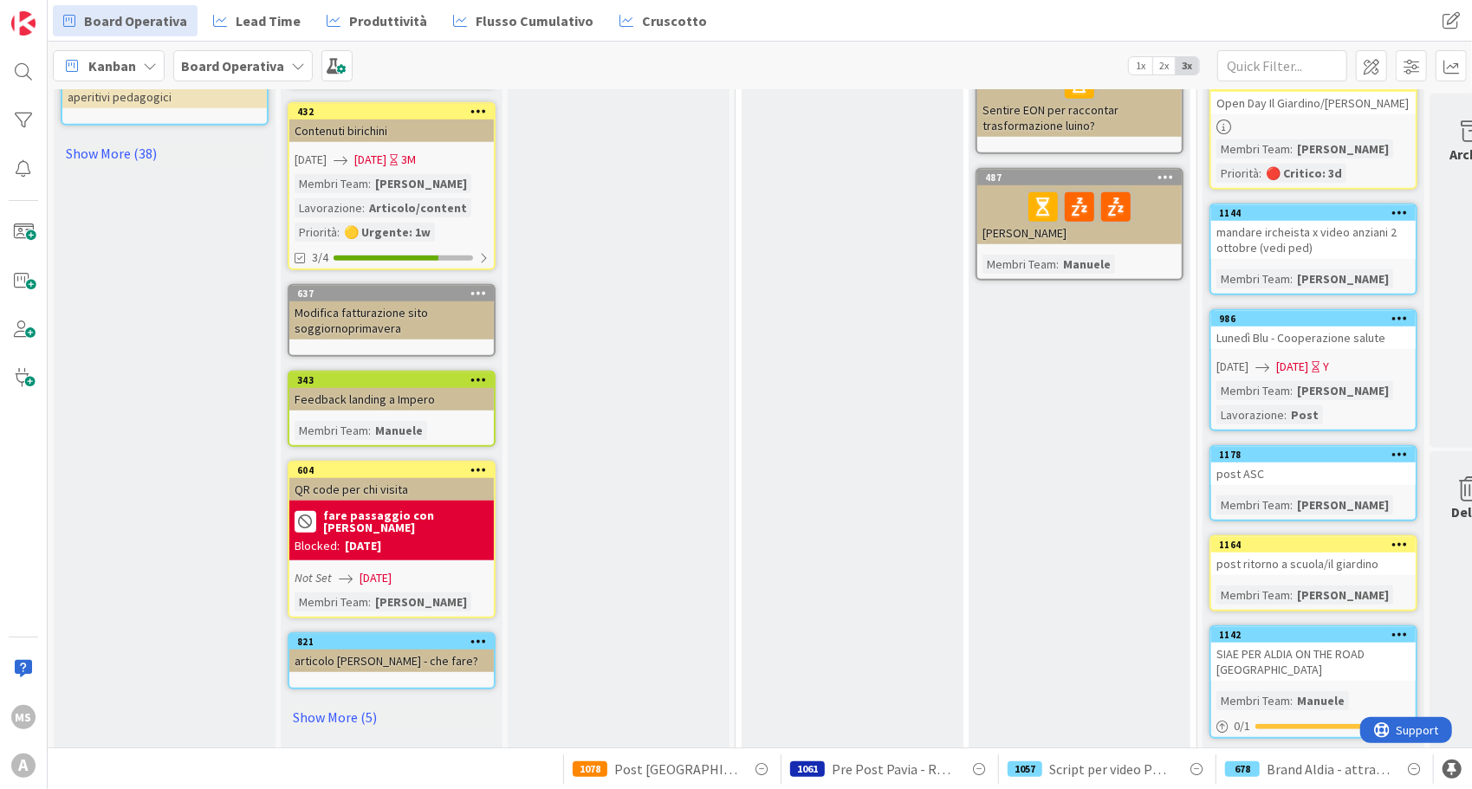
scroll to position [6357, 0]
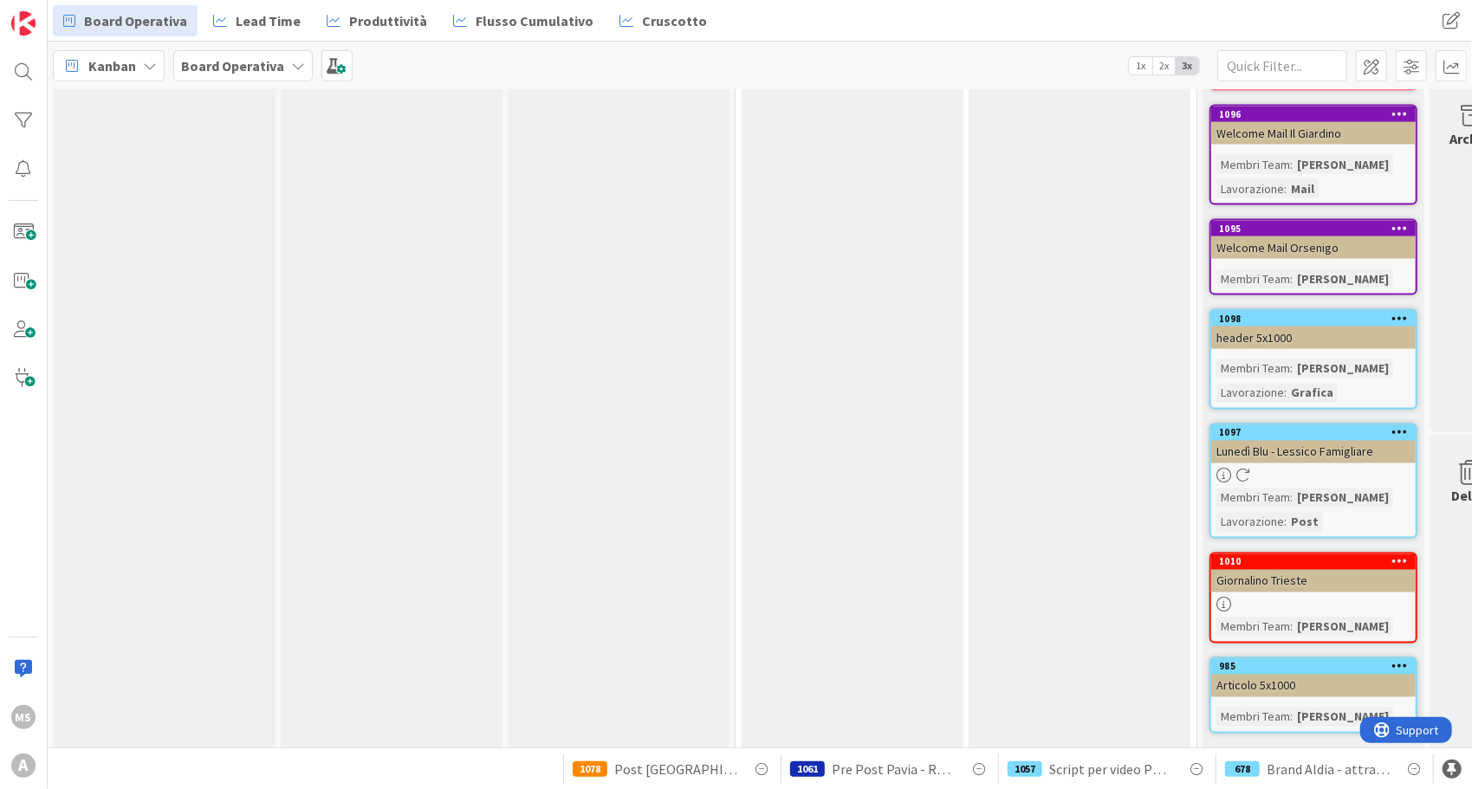
click at [1281, 659] on div "985" at bounding box center [1313, 667] width 204 height 16
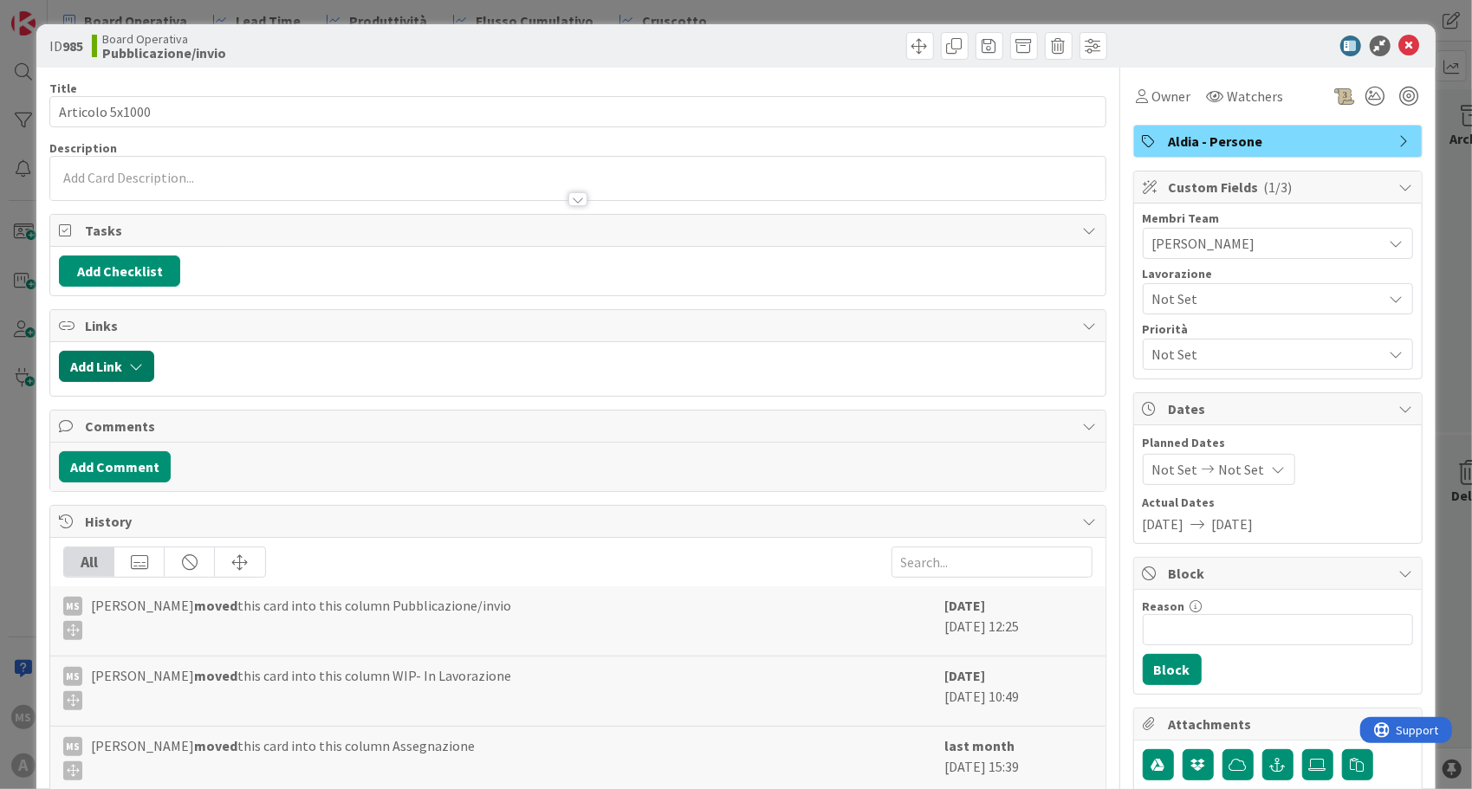
click at [95, 353] on button "Add Link" at bounding box center [106, 366] width 95 height 31
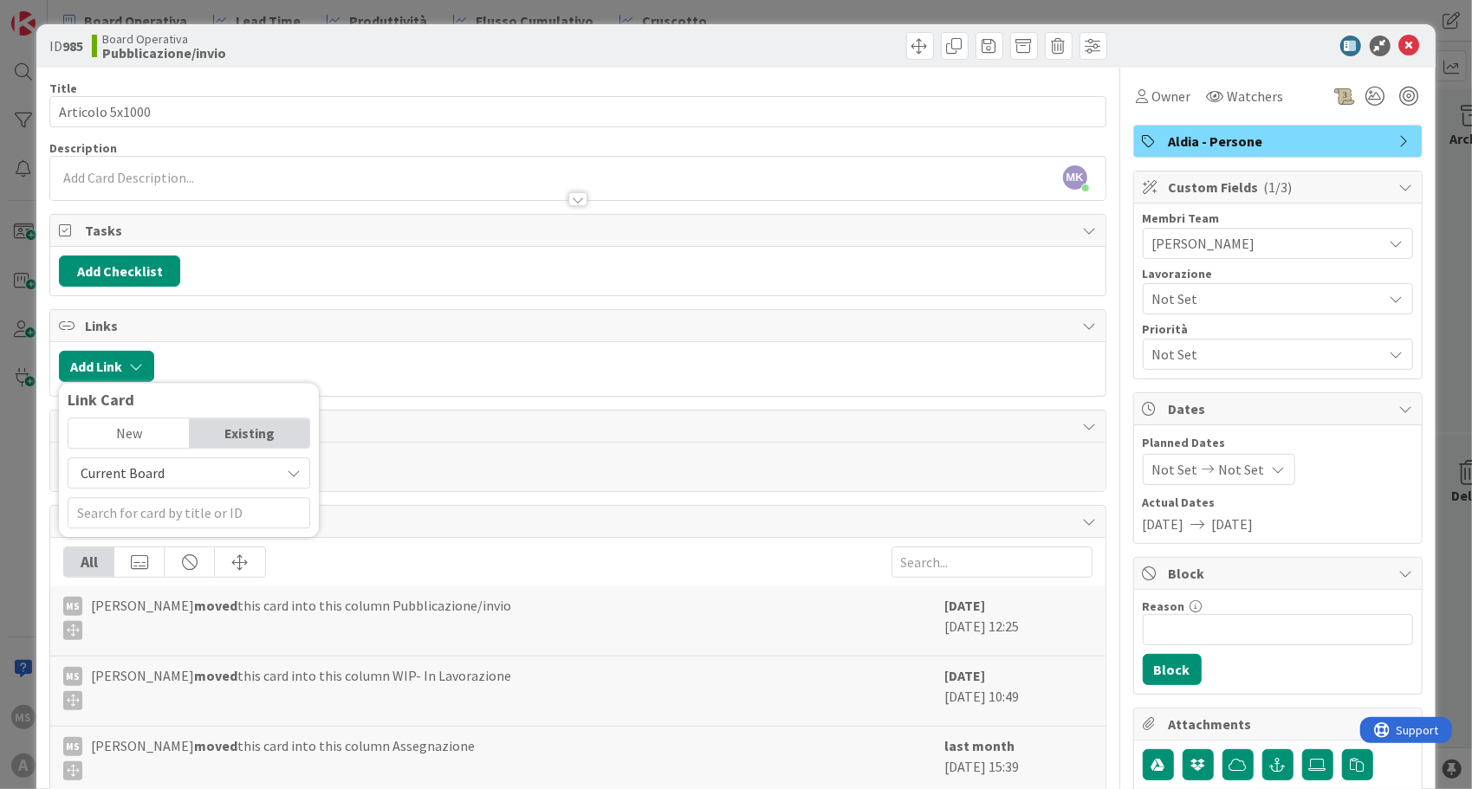
click at [152, 482] on div "Current Board" at bounding box center [189, 472] width 243 height 31
click at [144, 549] on span "All Boards" at bounding box center [197, 545] width 241 height 26
click at [165, 499] on input "text" at bounding box center [189, 512] width 243 height 31
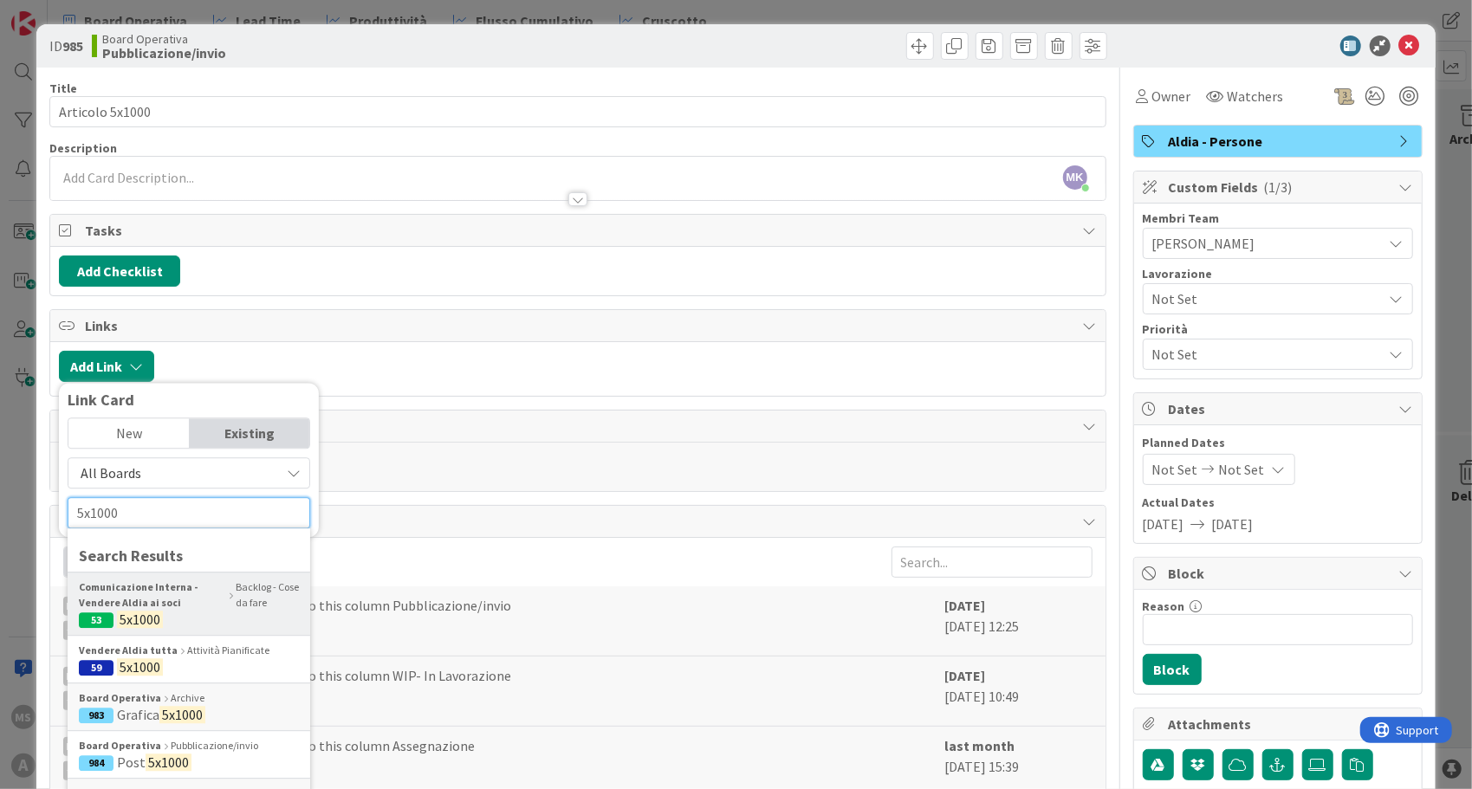
type input "5x1000"
click at [165, 594] on b "Comunicazione Interna - Vendere Aldia ai soci" at bounding box center [152, 595] width 147 height 31
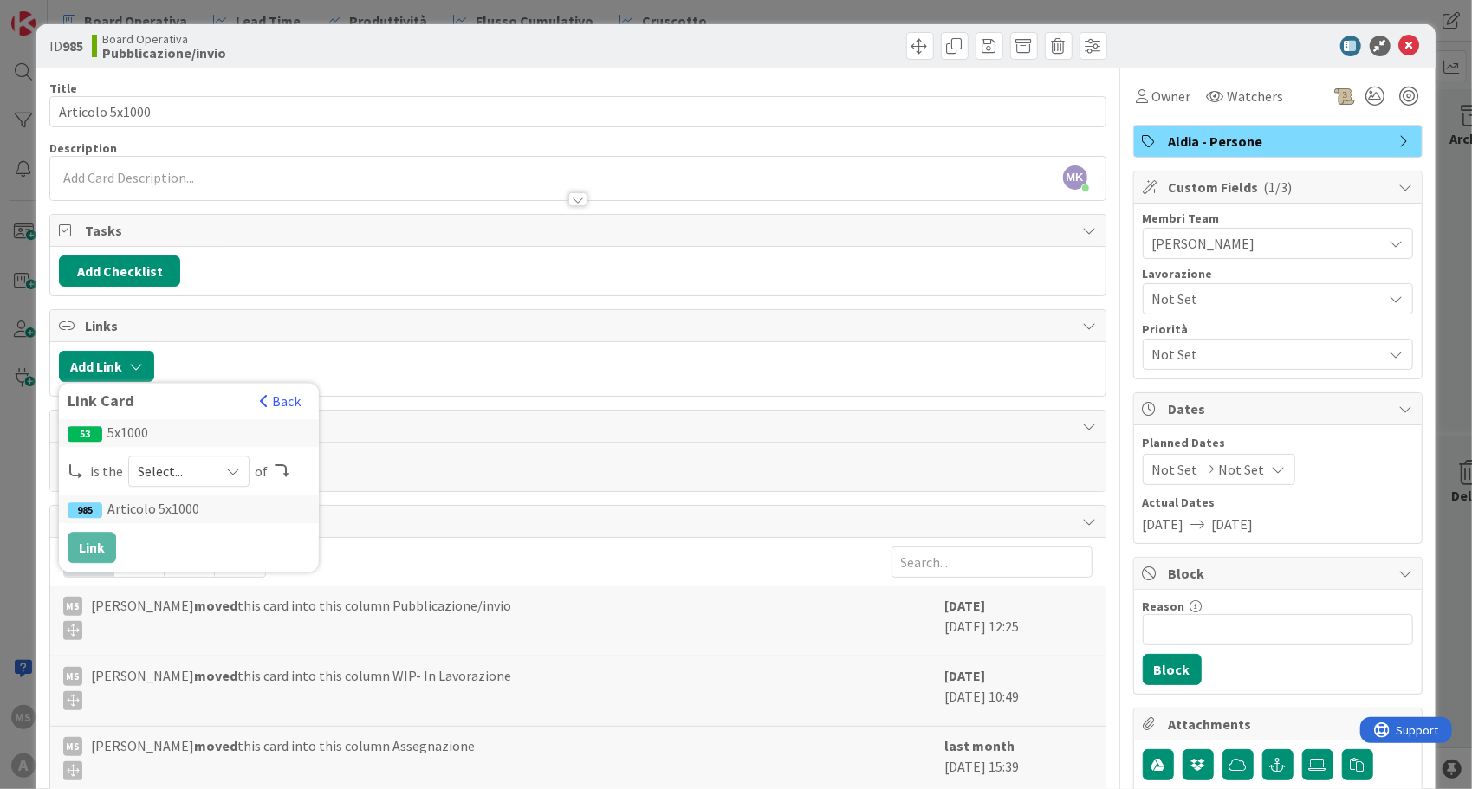
click at [180, 469] on span "Select..." at bounding box center [174, 471] width 73 height 24
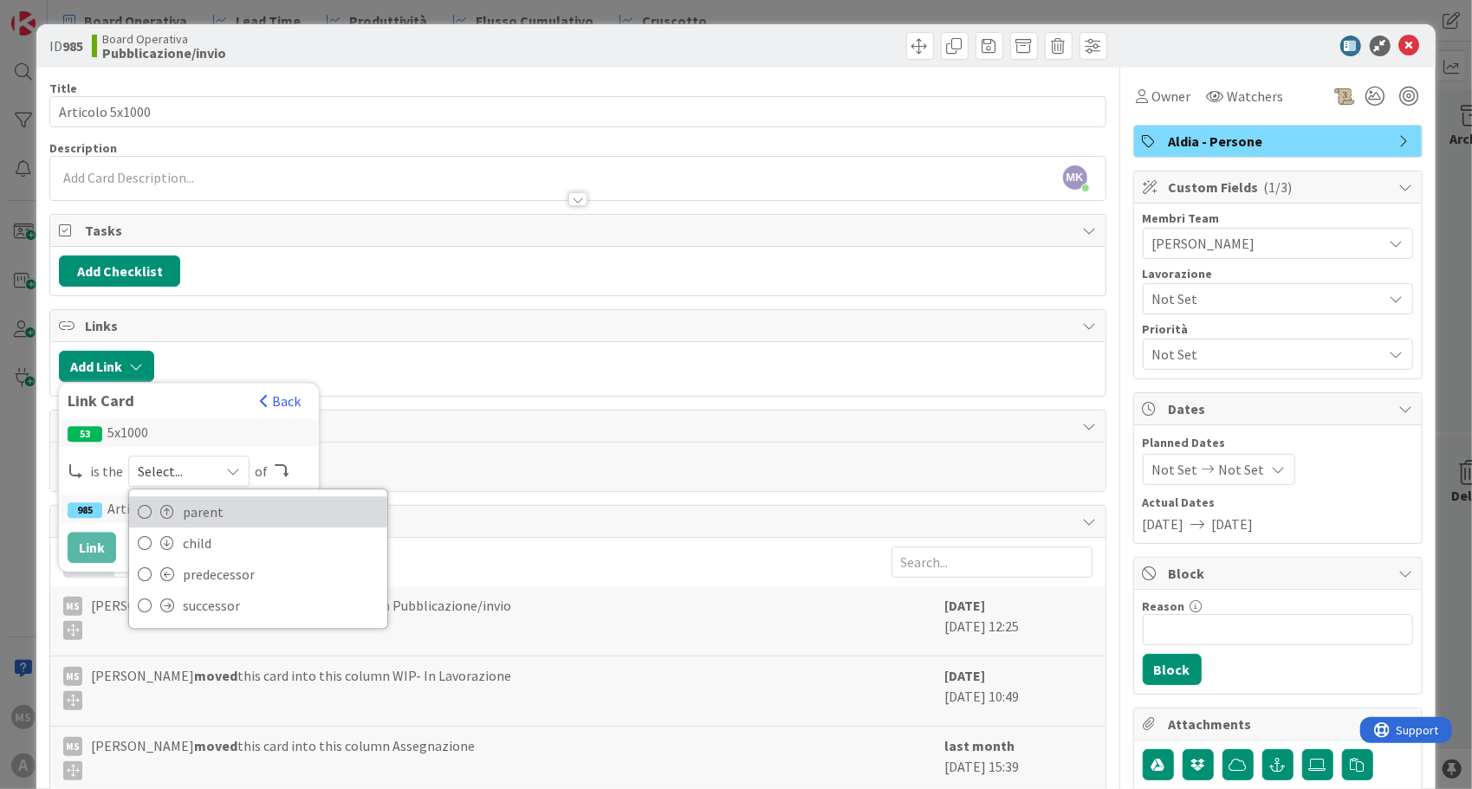
click at [175, 496] on link "parent" at bounding box center [258, 511] width 258 height 31
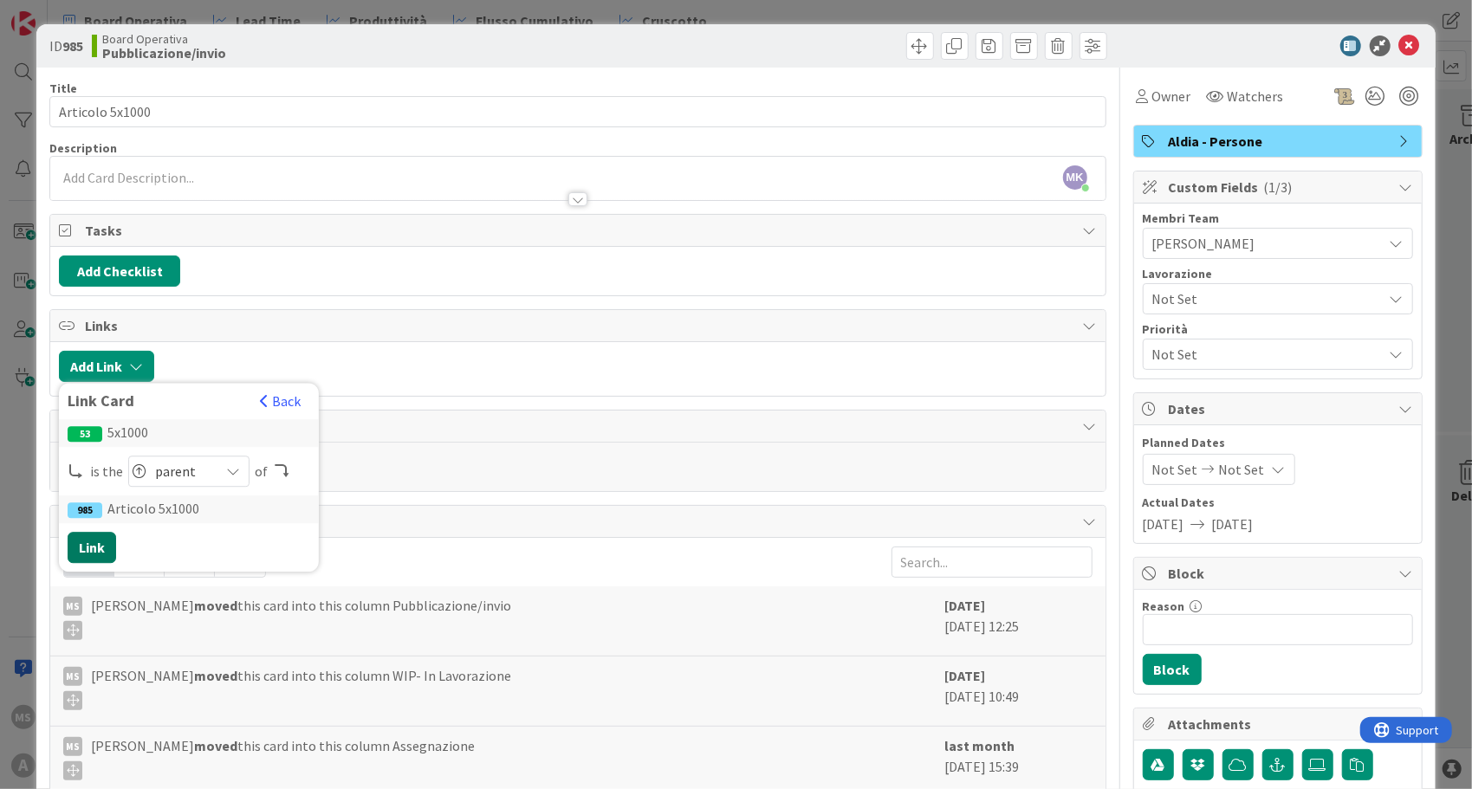
click at [94, 536] on button "Link" at bounding box center [92, 547] width 49 height 31
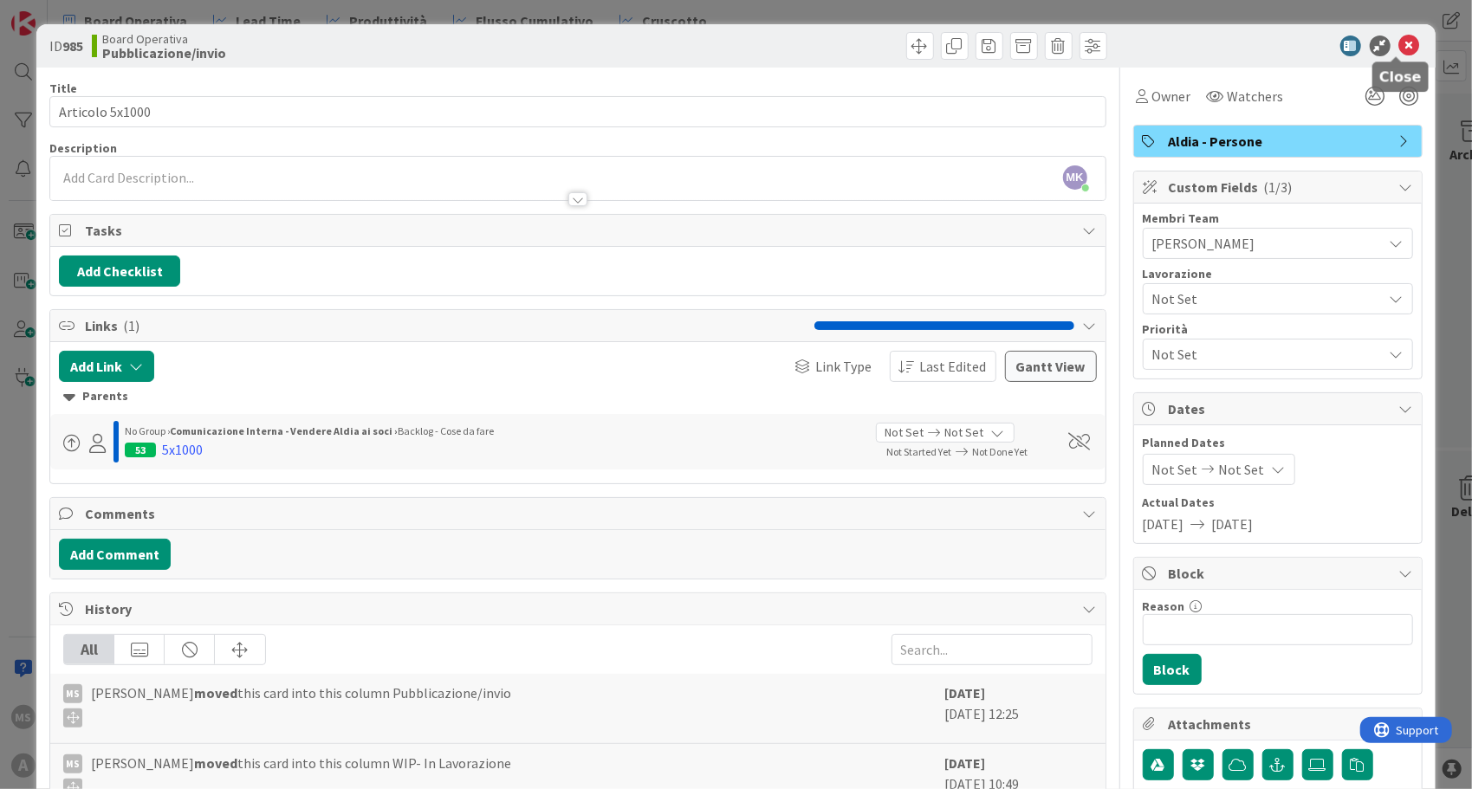
click at [1405, 49] on icon at bounding box center [1409, 46] width 21 height 21
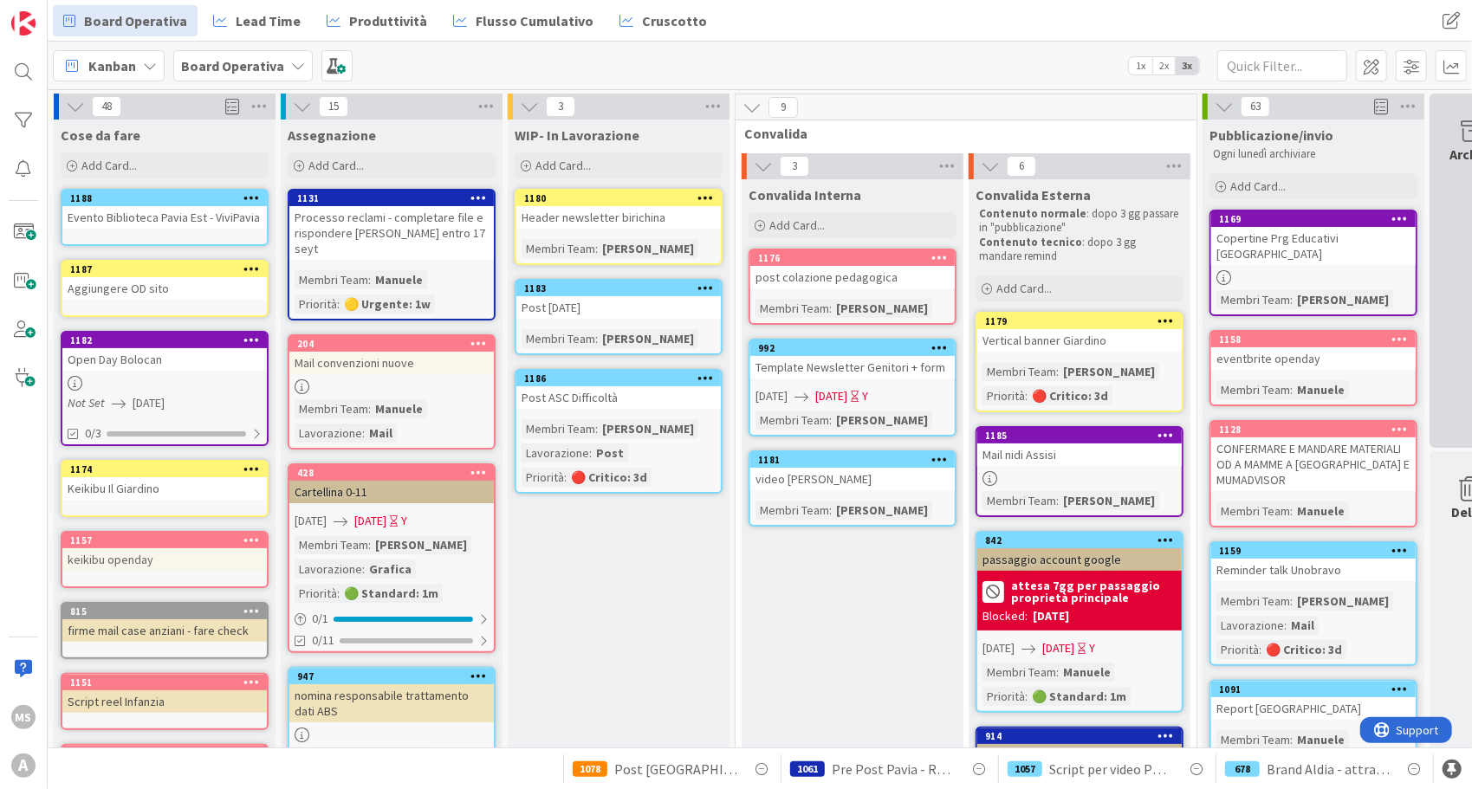
click at [1433, 265] on div "Archive" at bounding box center [1473, 271] width 87 height 354
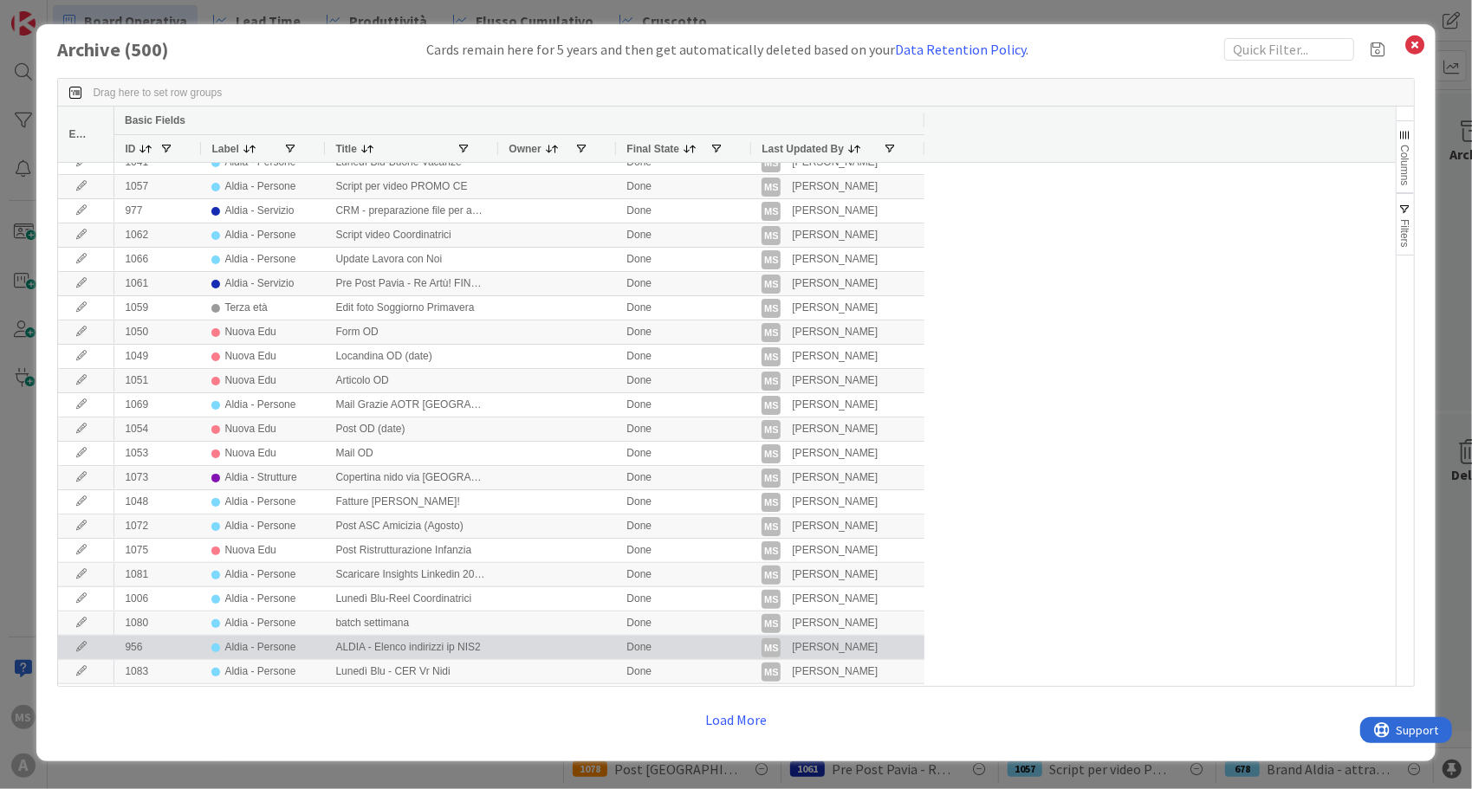
scroll to position [146, 0]
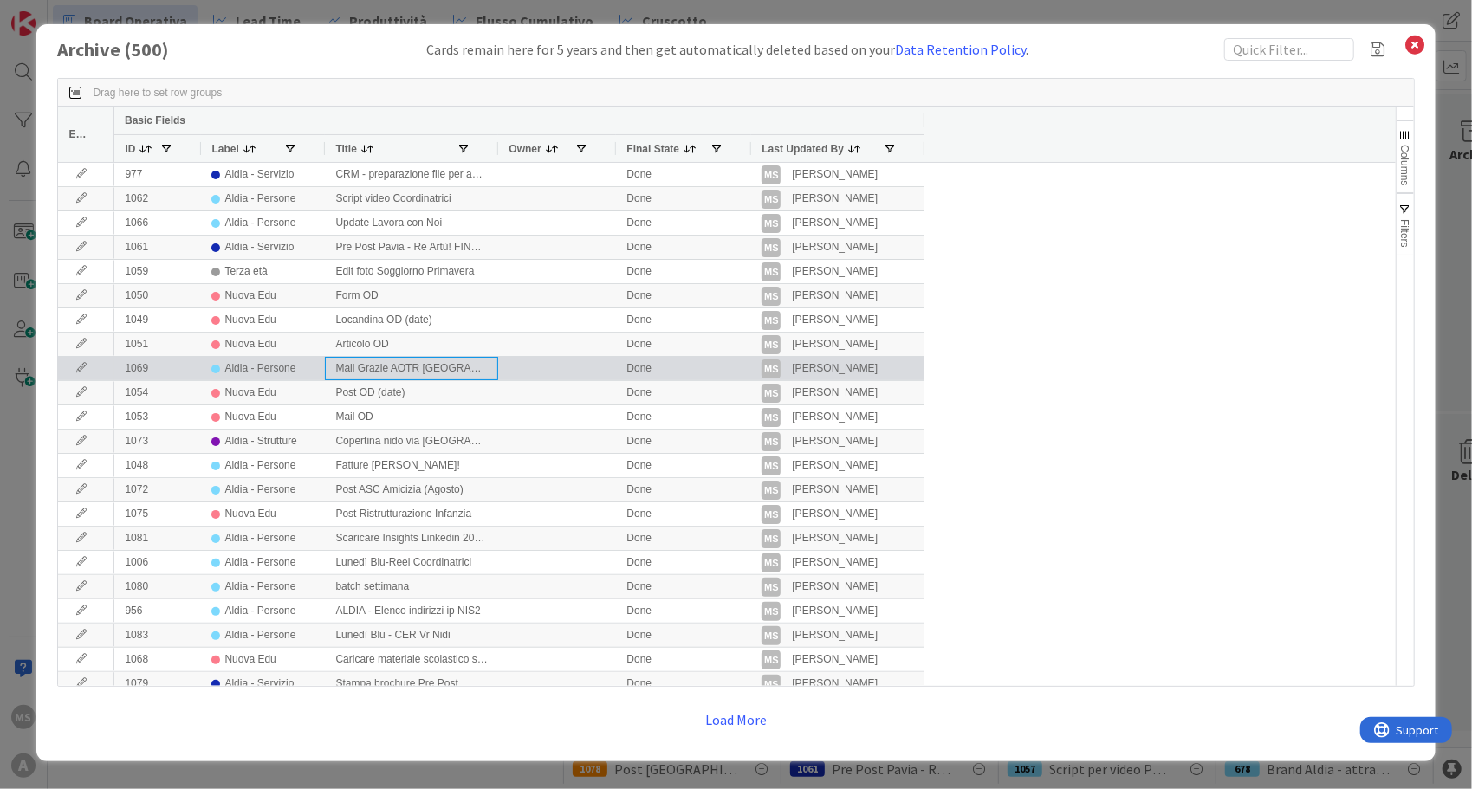
click at [432, 366] on div "Mail Grazie AOTR [GEOGRAPHIC_DATA]" at bounding box center [411, 368] width 173 height 23
click at [83, 369] on icon at bounding box center [81, 368] width 26 height 10
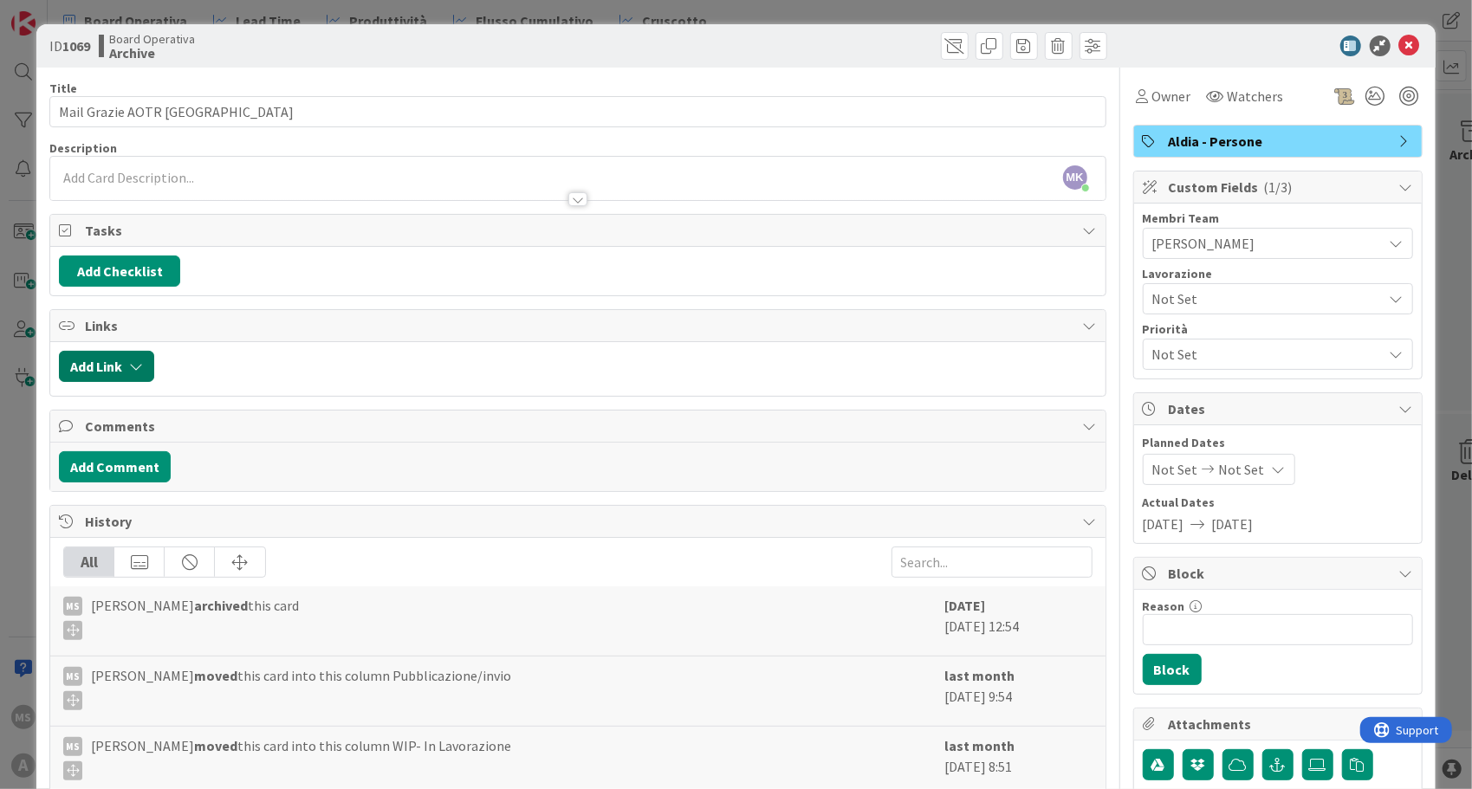
click at [112, 366] on button "Add Link" at bounding box center [106, 366] width 95 height 31
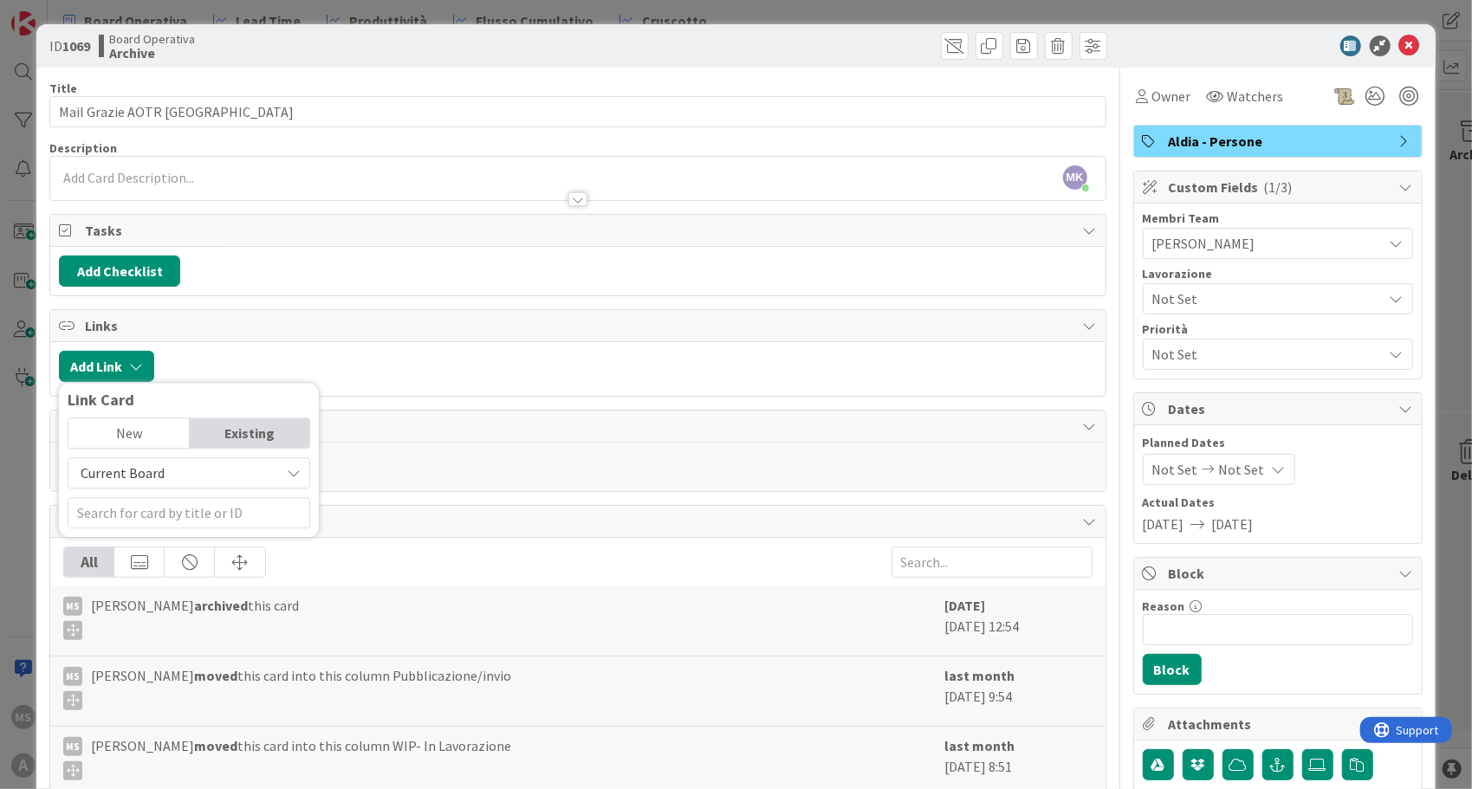
click at [134, 457] on div "Current Board" at bounding box center [189, 472] width 243 height 31
click at [137, 549] on span "All Boards" at bounding box center [197, 545] width 241 height 26
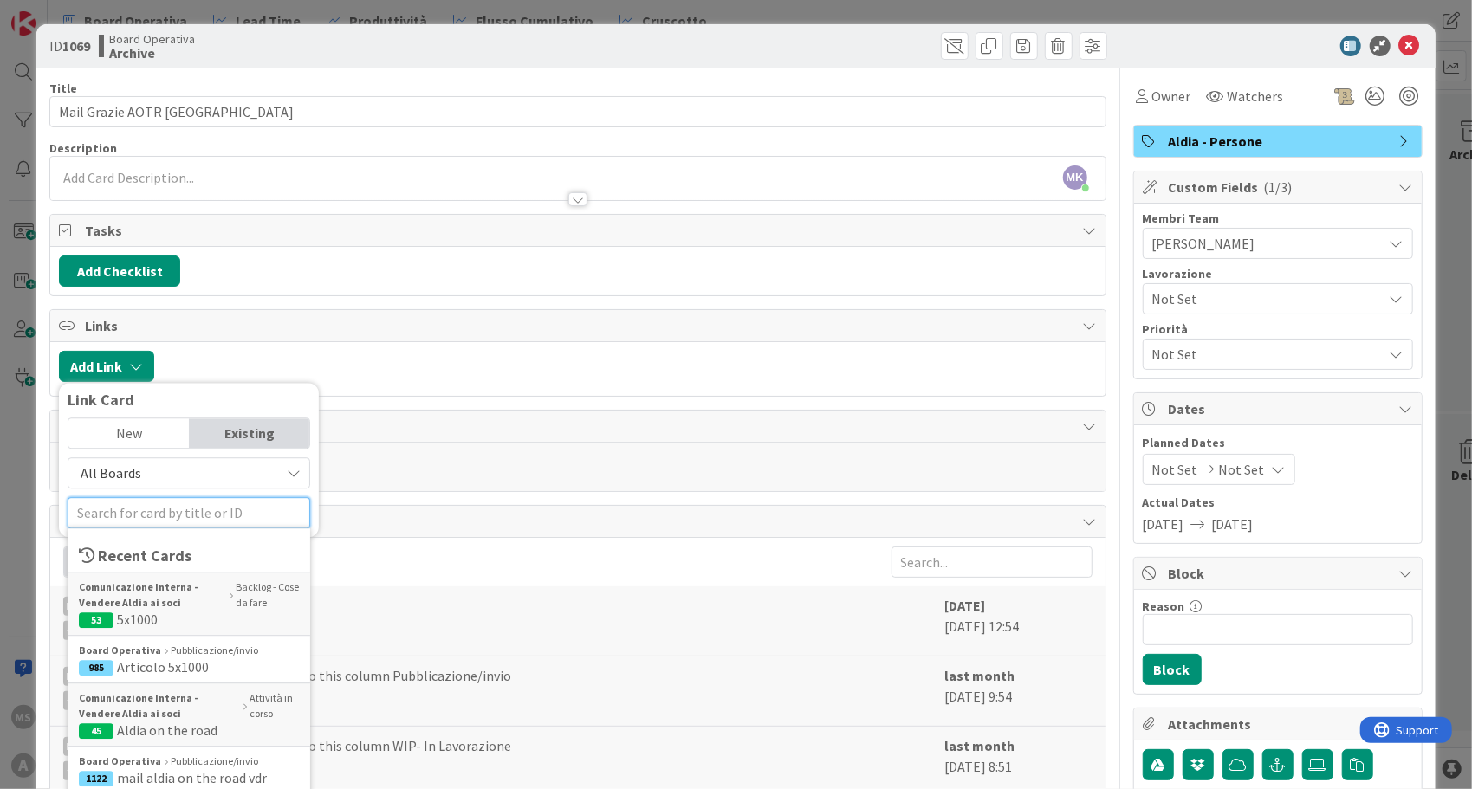
click at [154, 501] on input "text" at bounding box center [189, 512] width 243 height 31
click at [156, 710] on b "Comunicazione Interna - Vendere Aldia ai soci" at bounding box center [159, 706] width 161 height 31
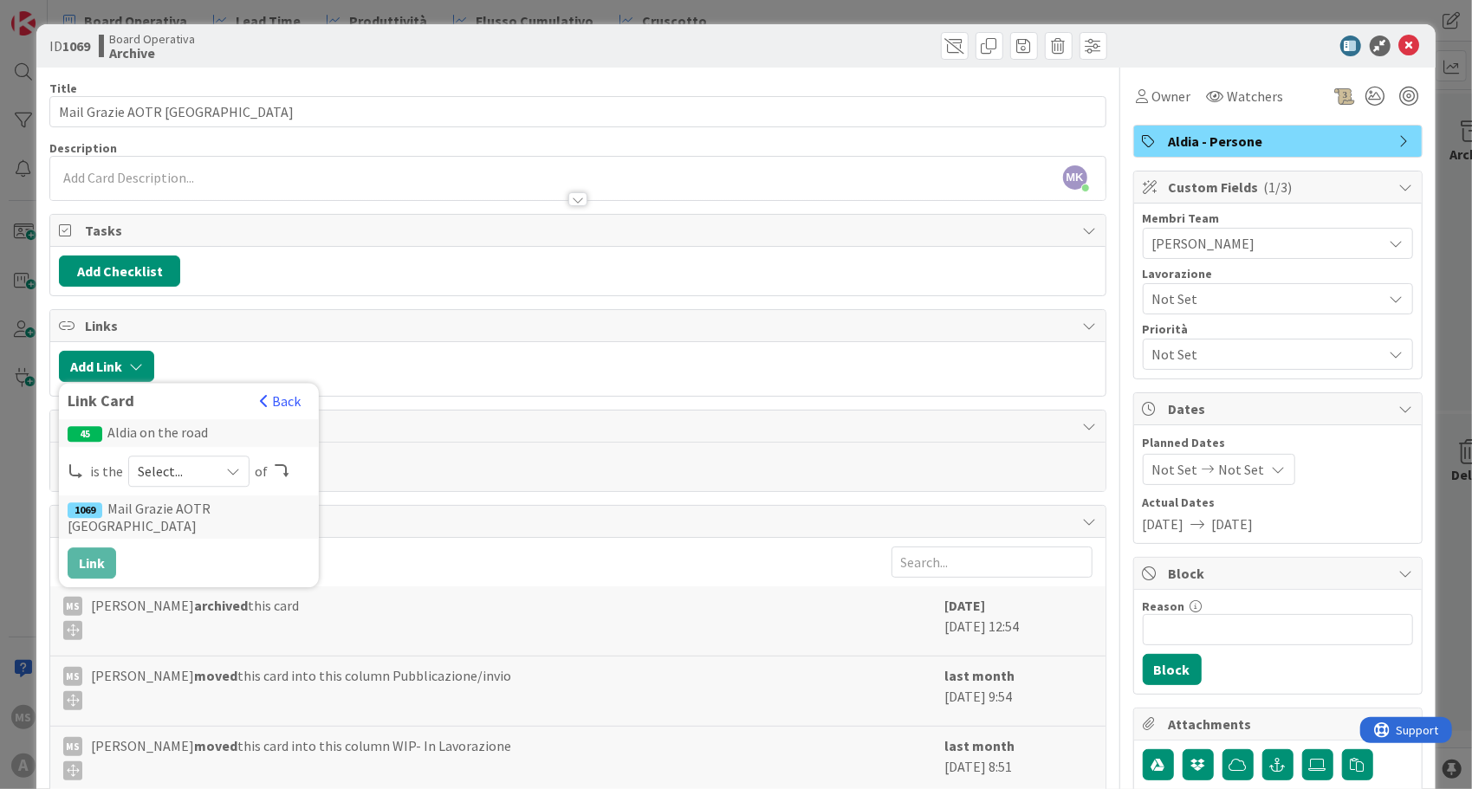
click at [165, 470] on span "Select..." at bounding box center [174, 471] width 73 height 24
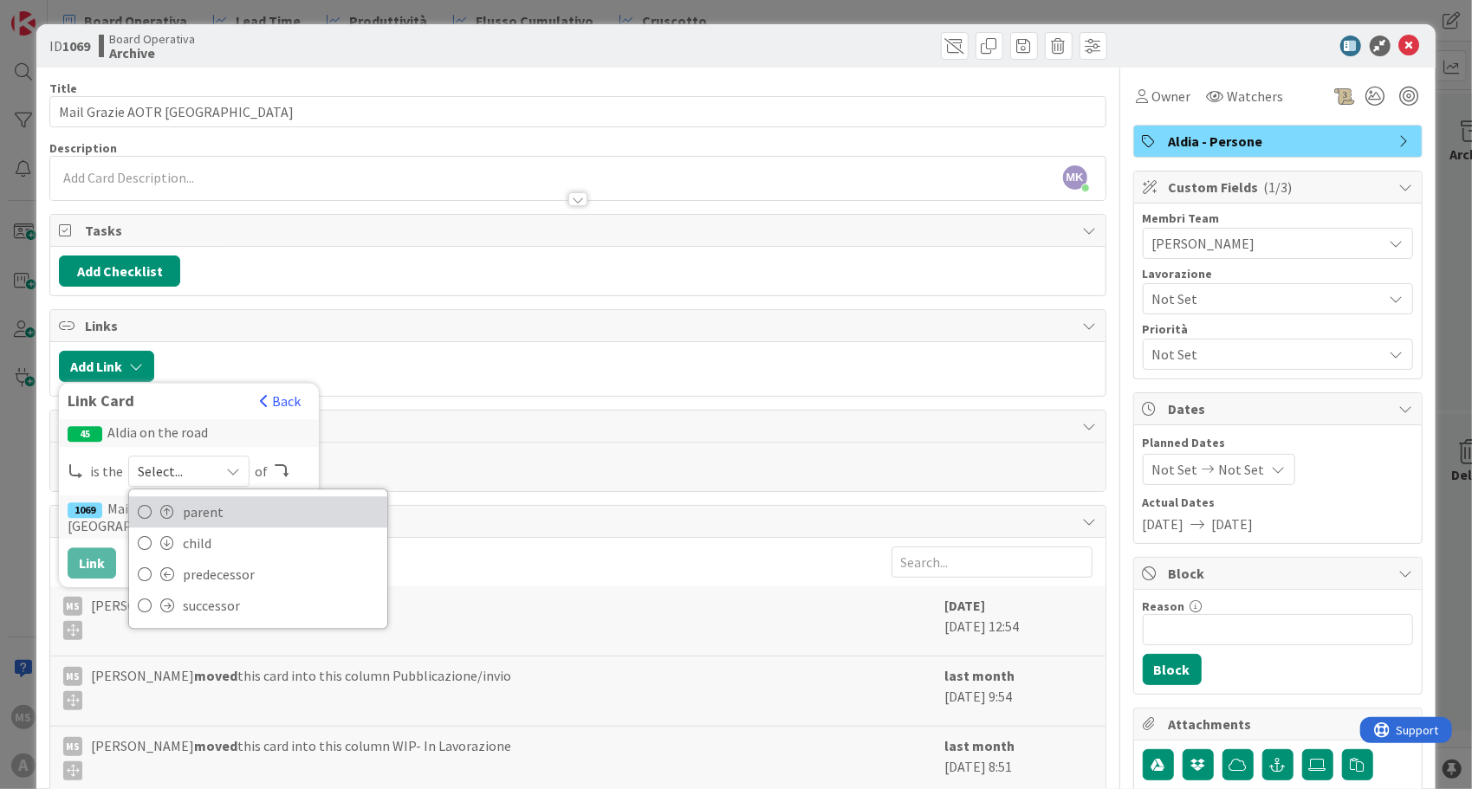
click at [168, 505] on span at bounding box center [167, 512] width 14 height 14
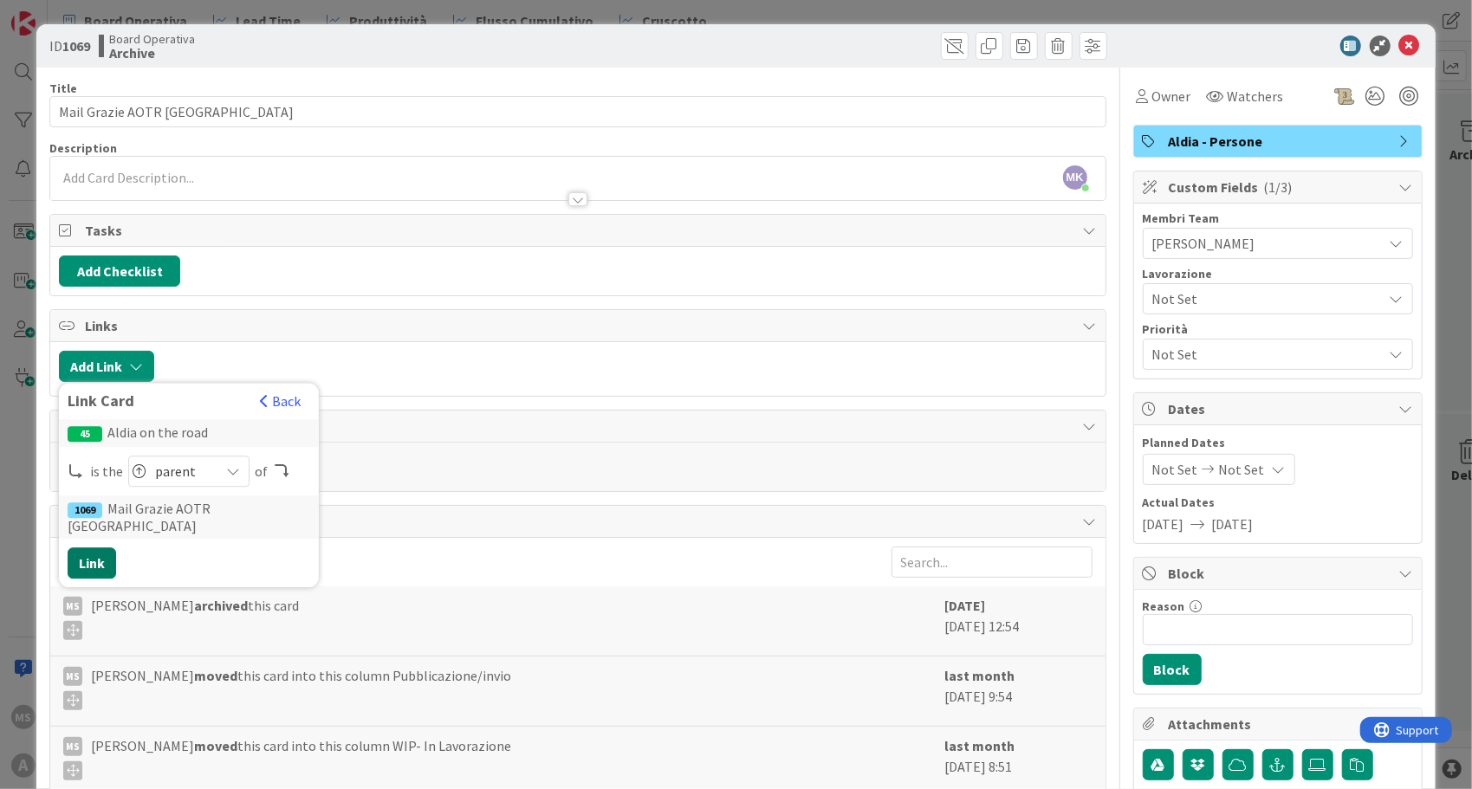
click at [77, 548] on button "Link" at bounding box center [92, 563] width 49 height 31
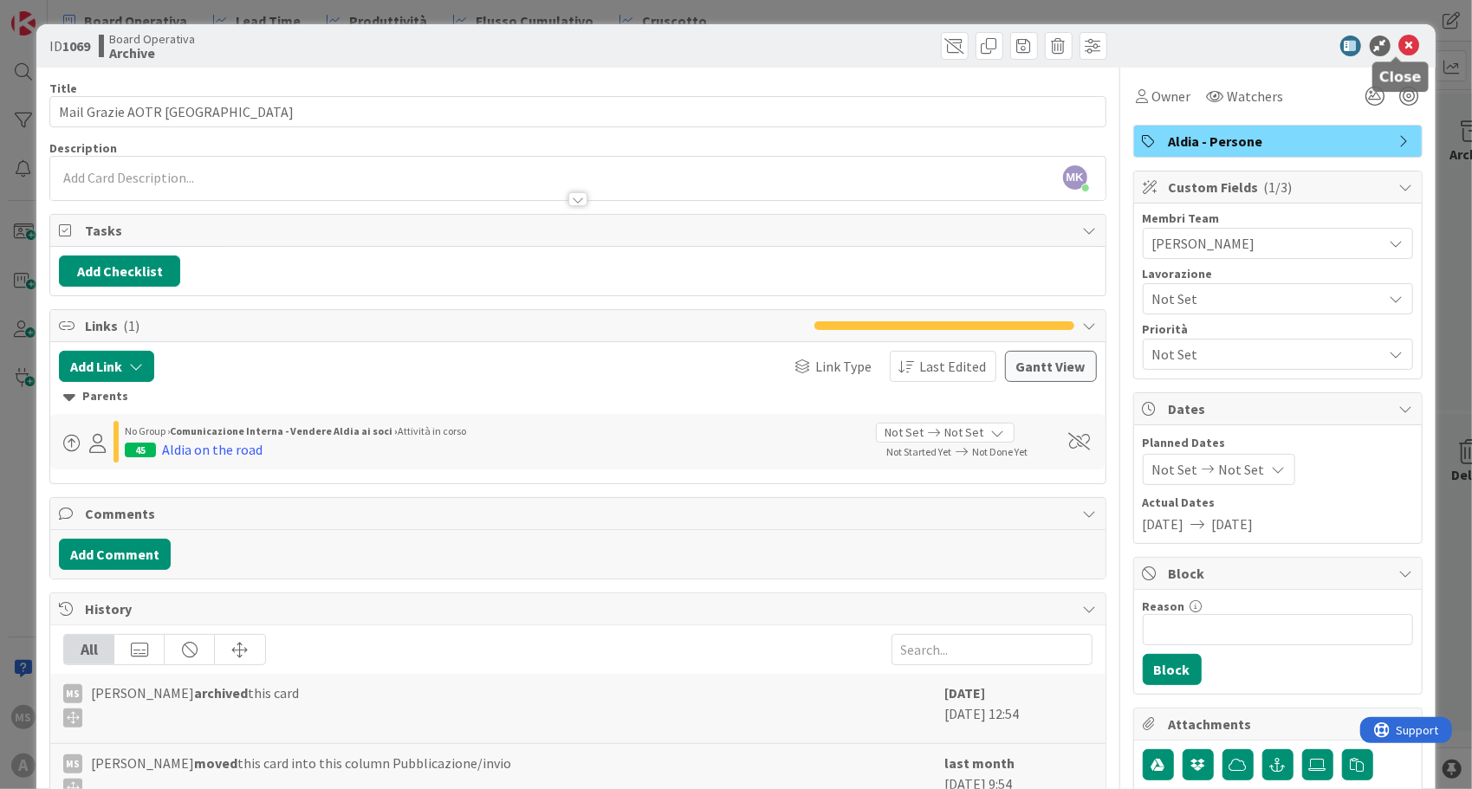
click at [1399, 45] on icon at bounding box center [1409, 46] width 21 height 21
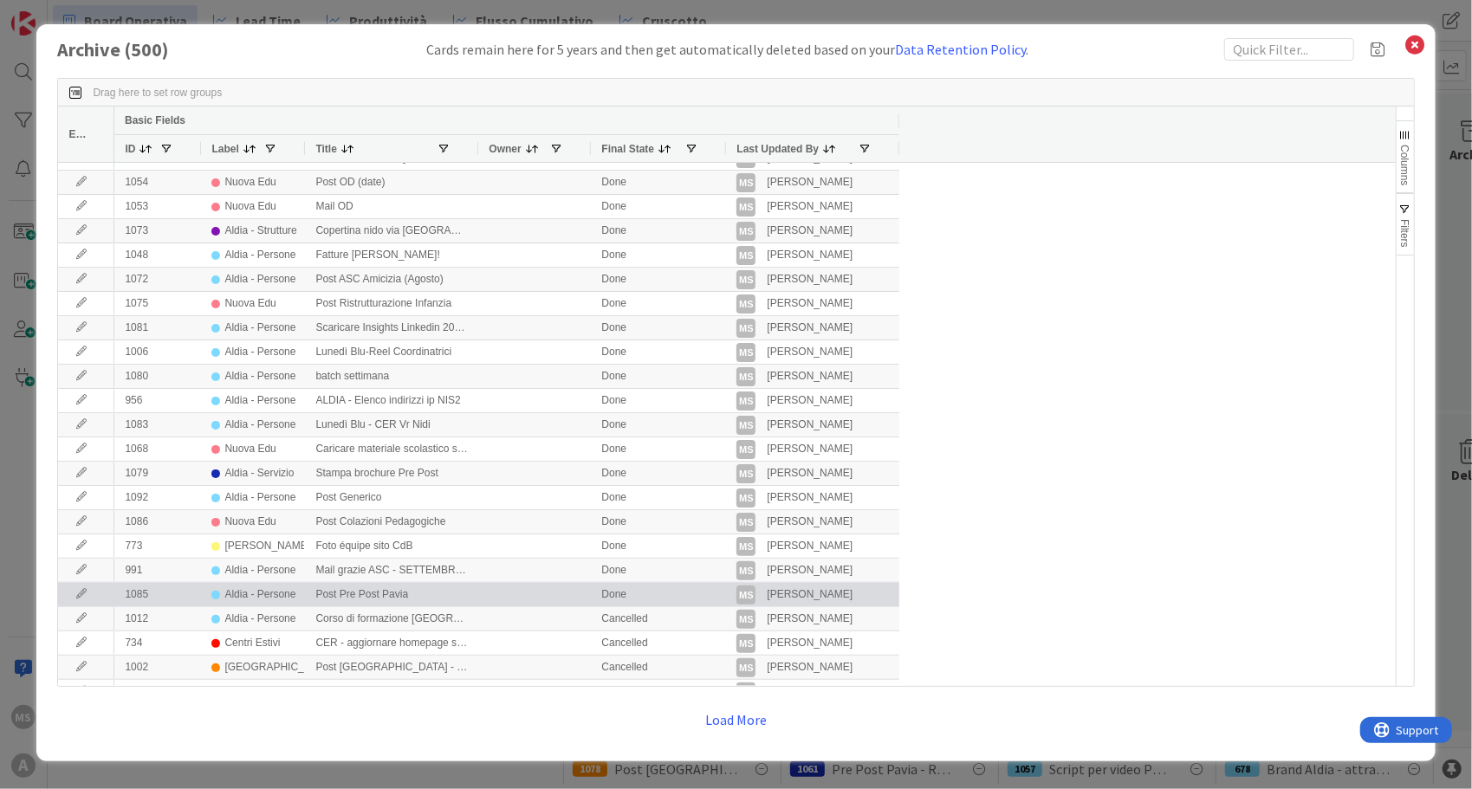
scroll to position [415, 0]
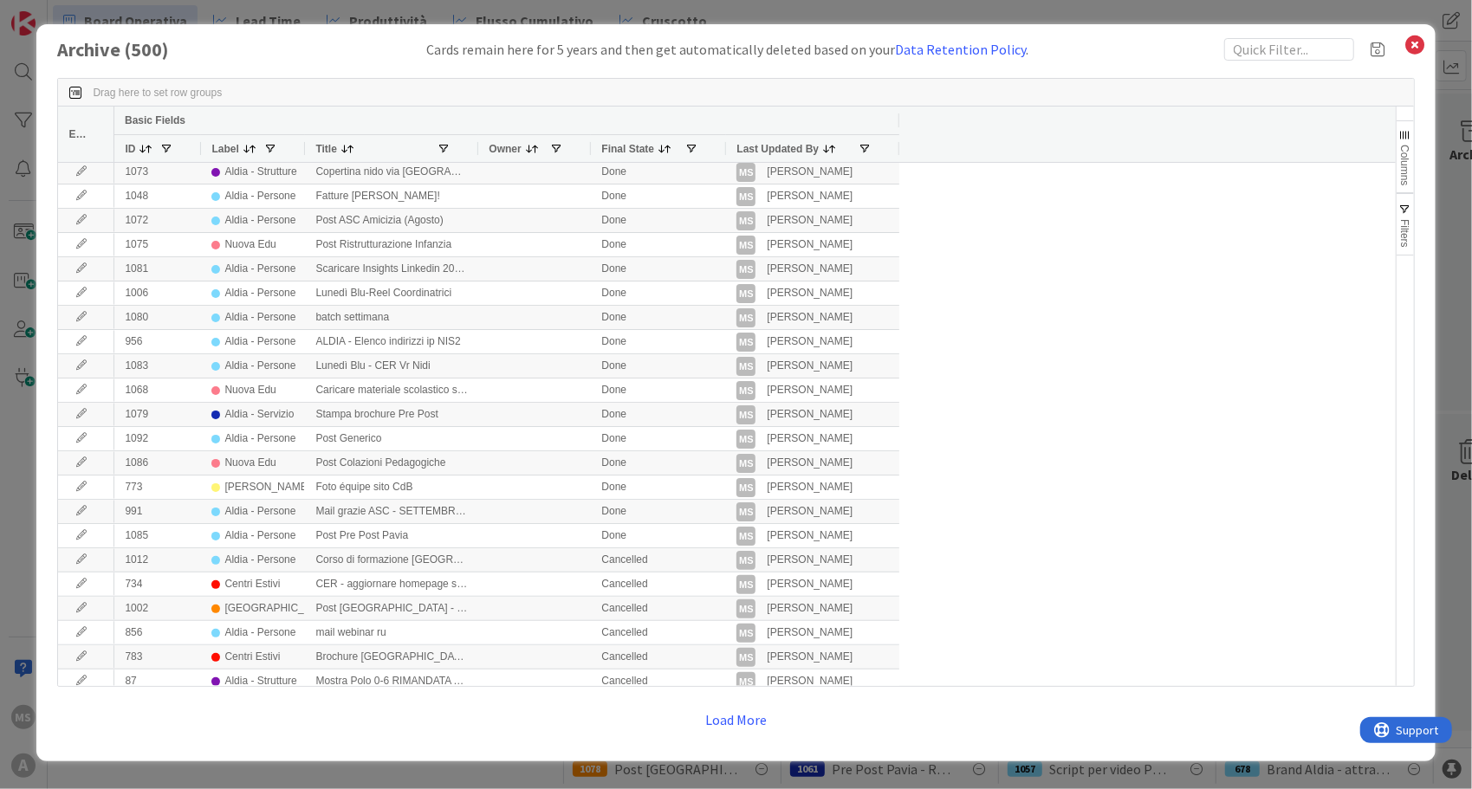
click at [839, 147] on div "Last Updated By" at bounding box center [796, 148] width 121 height 18
click at [839, 147] on div "Last Updated By 1" at bounding box center [796, 148] width 121 height 18
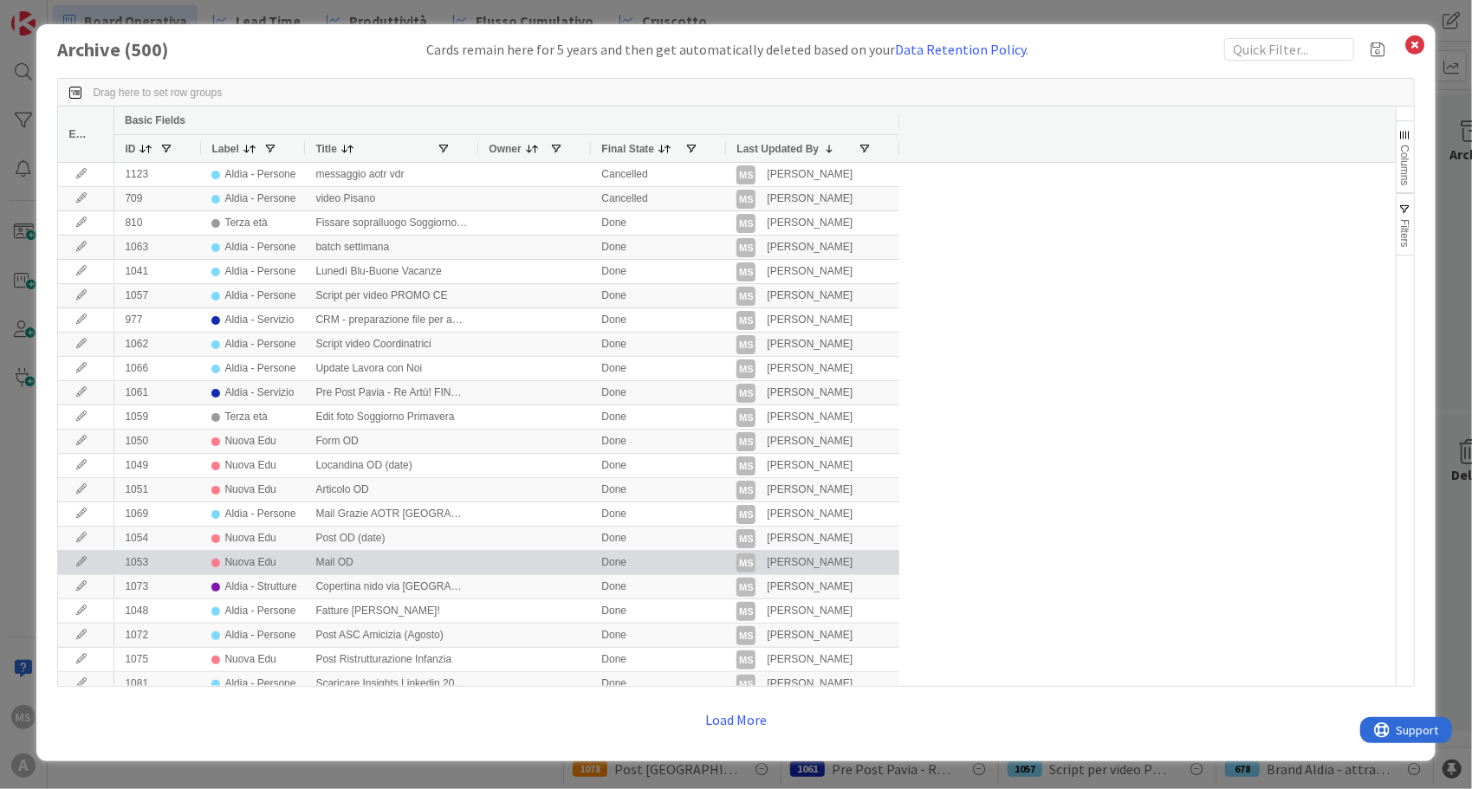
scroll to position [0, 0]
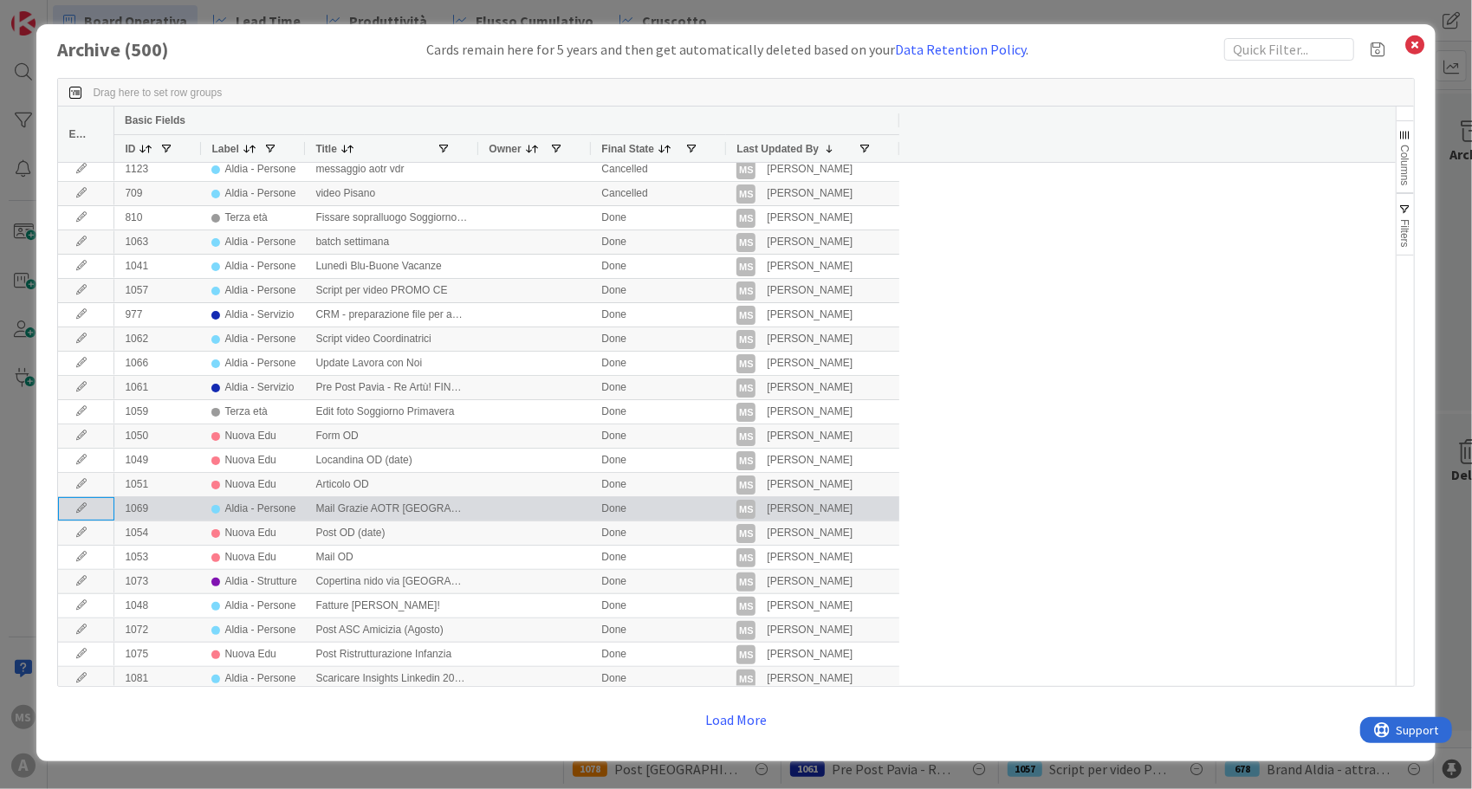
click at [79, 510] on icon at bounding box center [81, 508] width 26 height 10
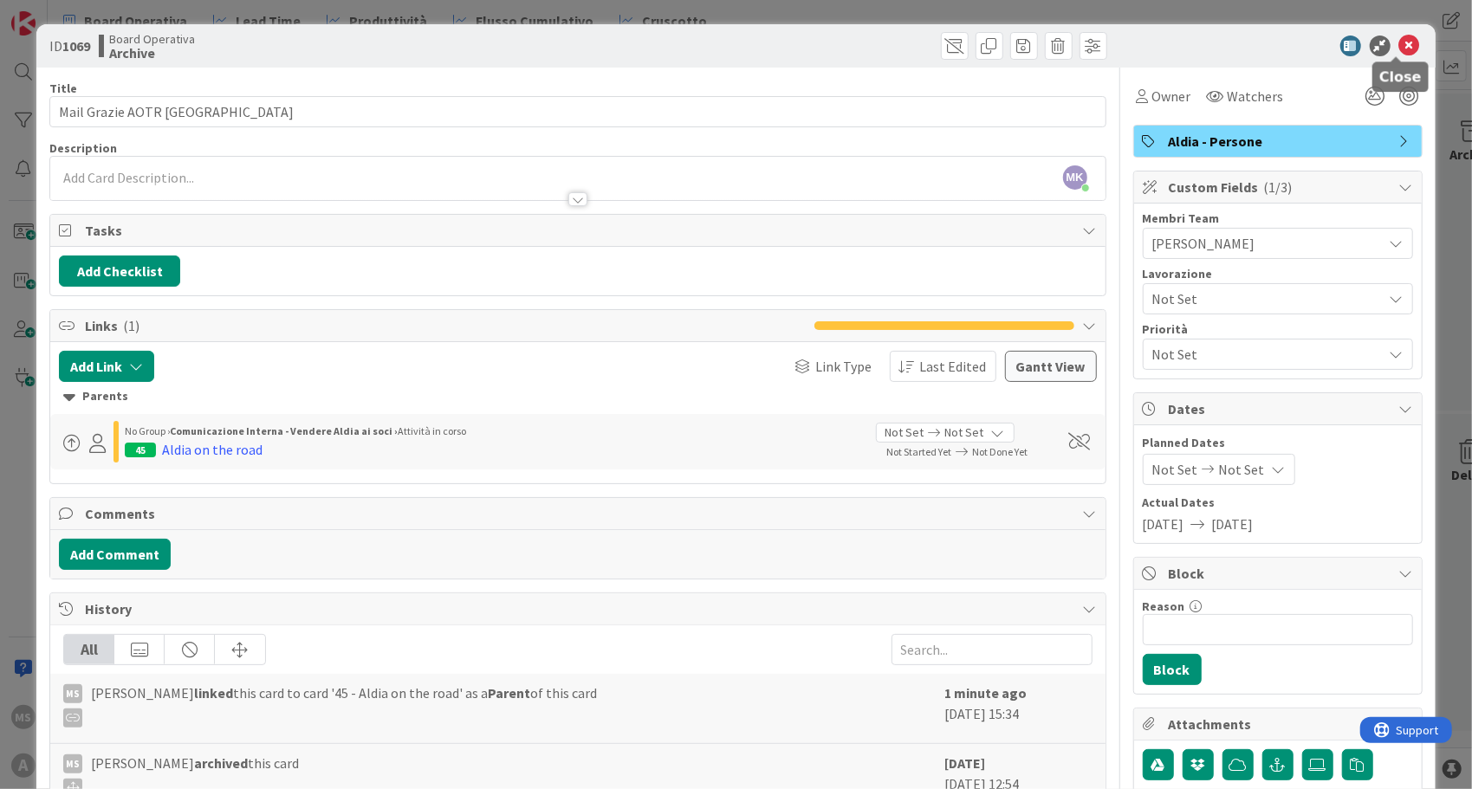
click at [1400, 47] on icon at bounding box center [1409, 46] width 21 height 21
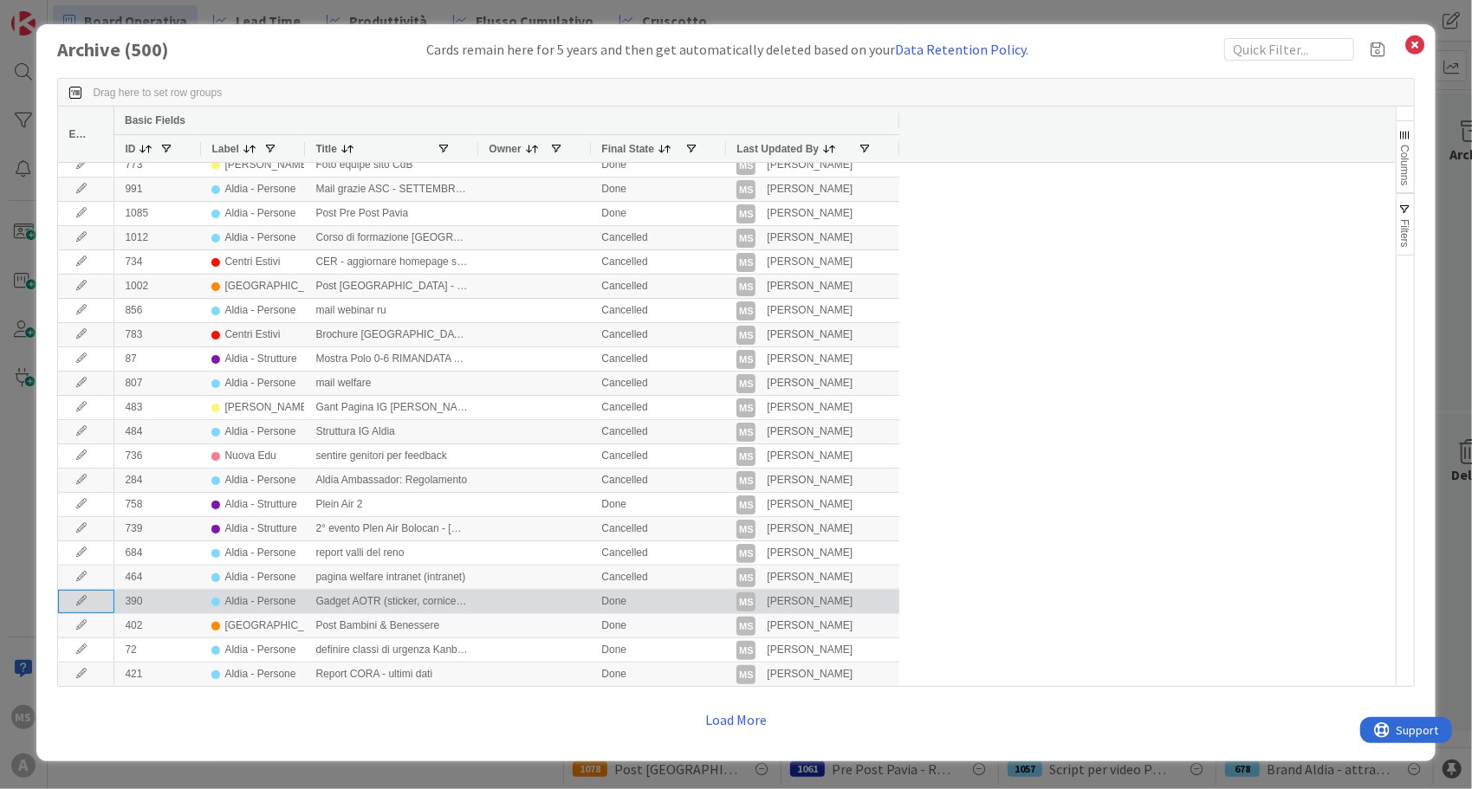
click at [80, 603] on icon at bounding box center [81, 601] width 26 height 10
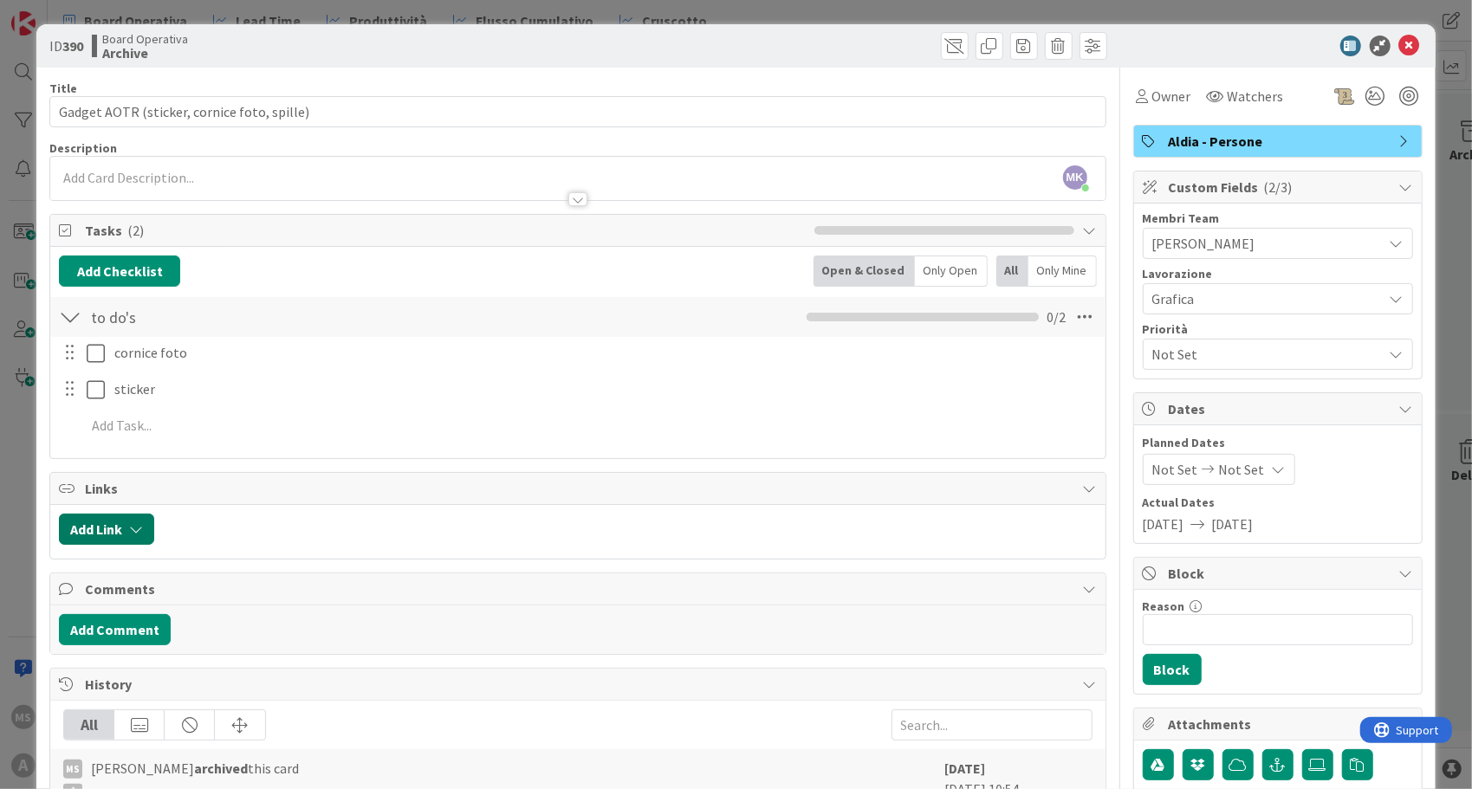
click at [120, 523] on button "Add Link" at bounding box center [106, 529] width 95 height 31
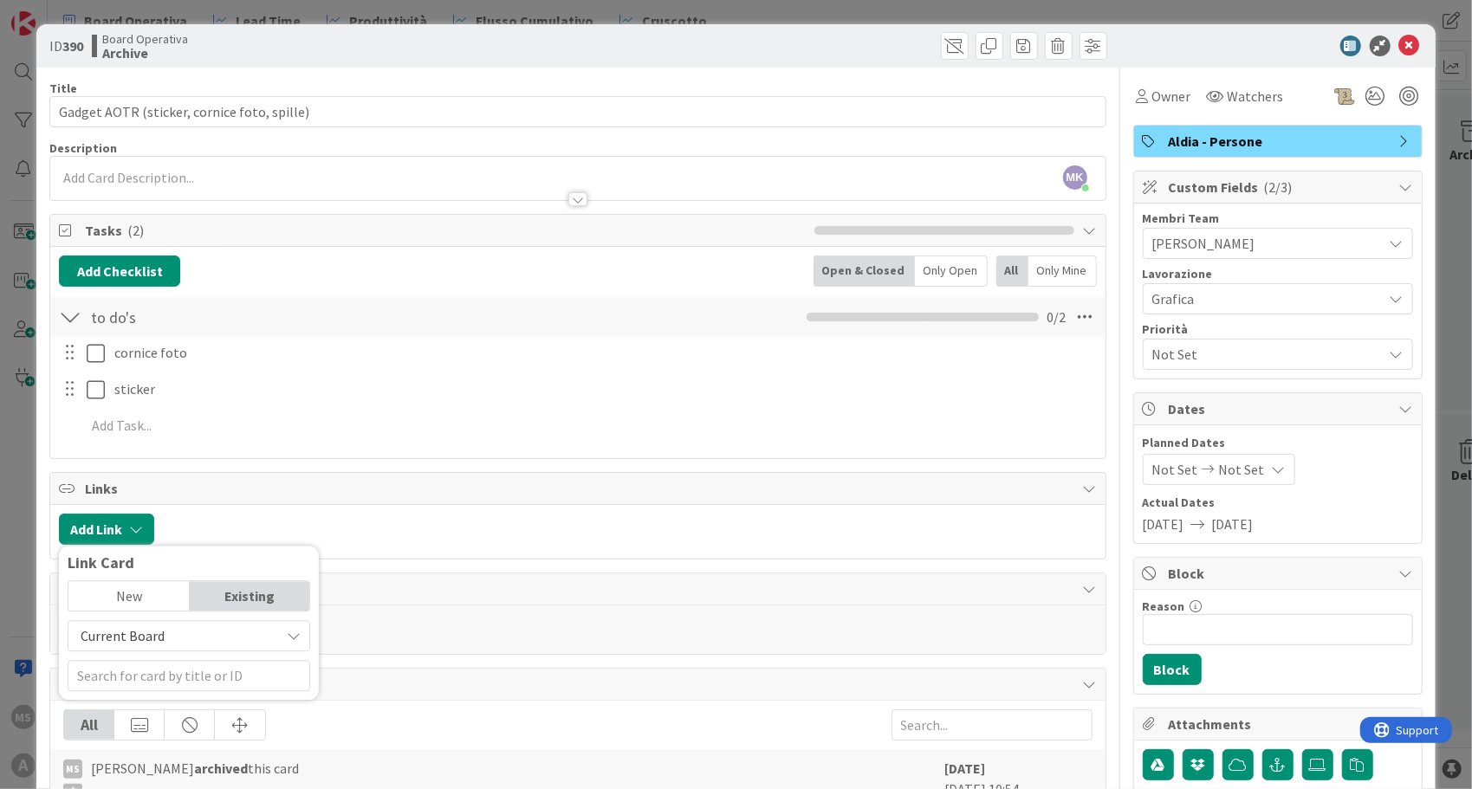
click at [126, 630] on span "Current Board" at bounding box center [123, 635] width 84 height 17
click at [121, 700] on span "All Boards" at bounding box center [197, 708] width 241 height 26
click at [147, 672] on input "text" at bounding box center [189, 675] width 243 height 31
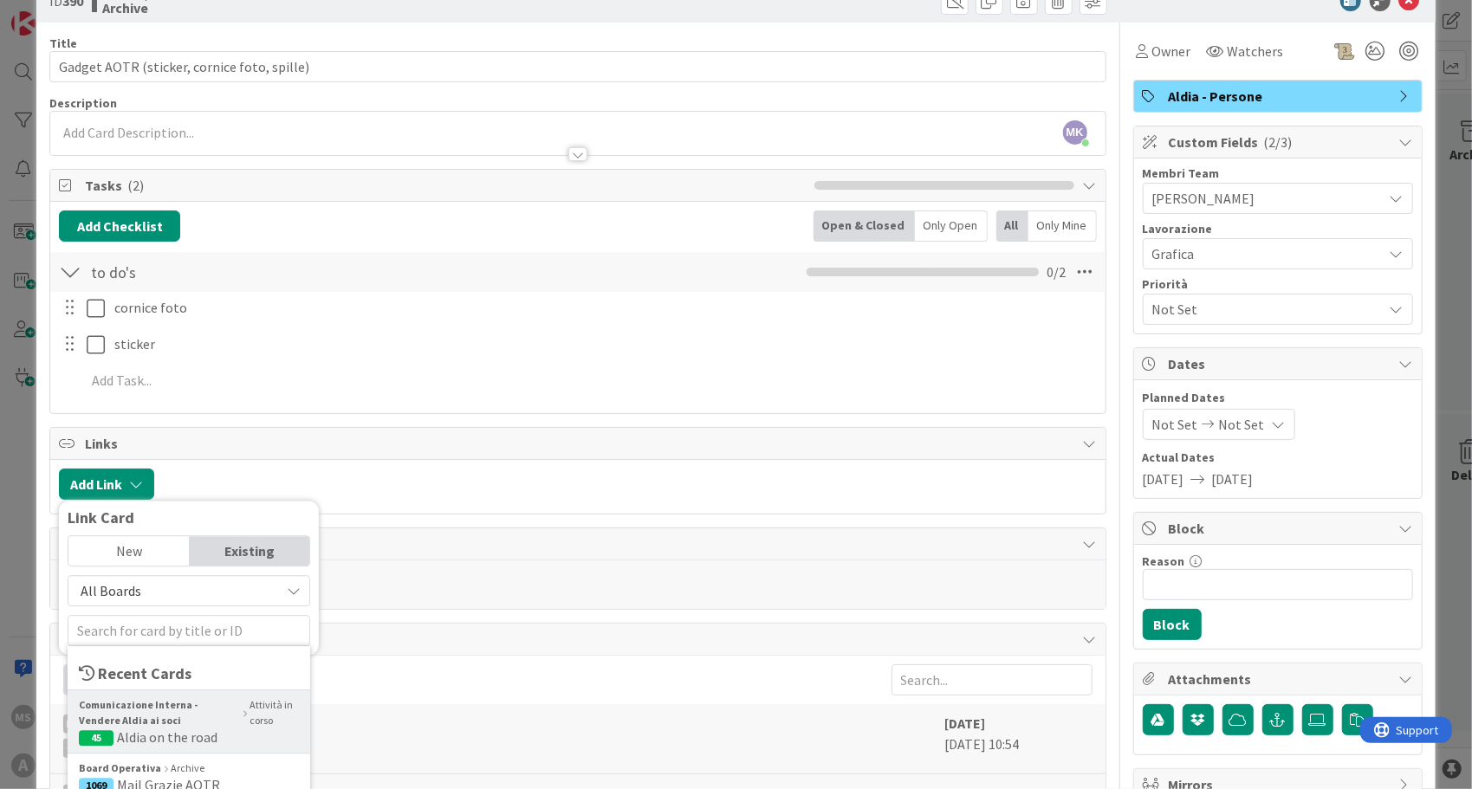
click at [138, 707] on b "Comunicazione Interna - Vendere Aldia ai soci" at bounding box center [159, 712] width 161 height 31
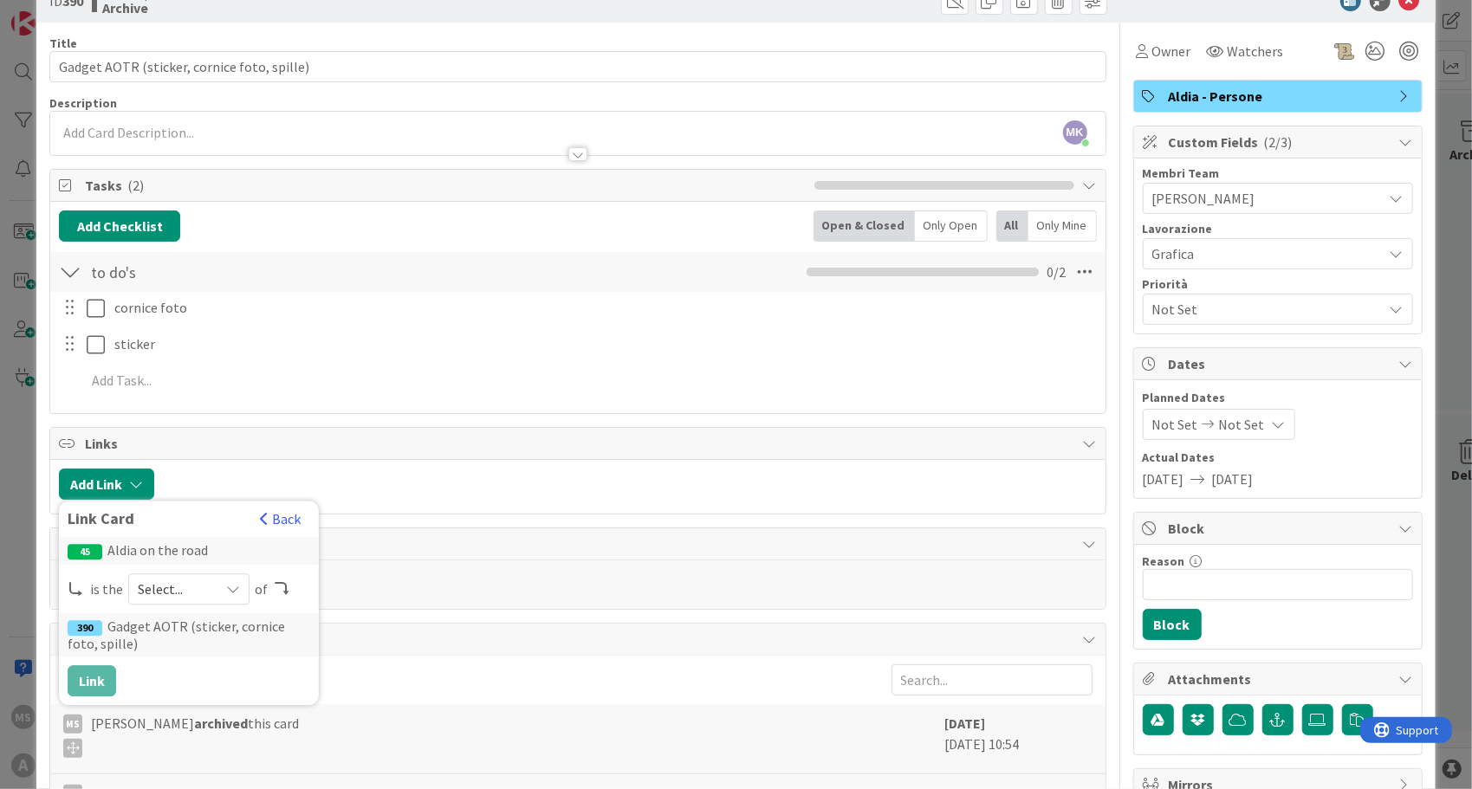
click at [156, 589] on span "Select..." at bounding box center [174, 589] width 73 height 24
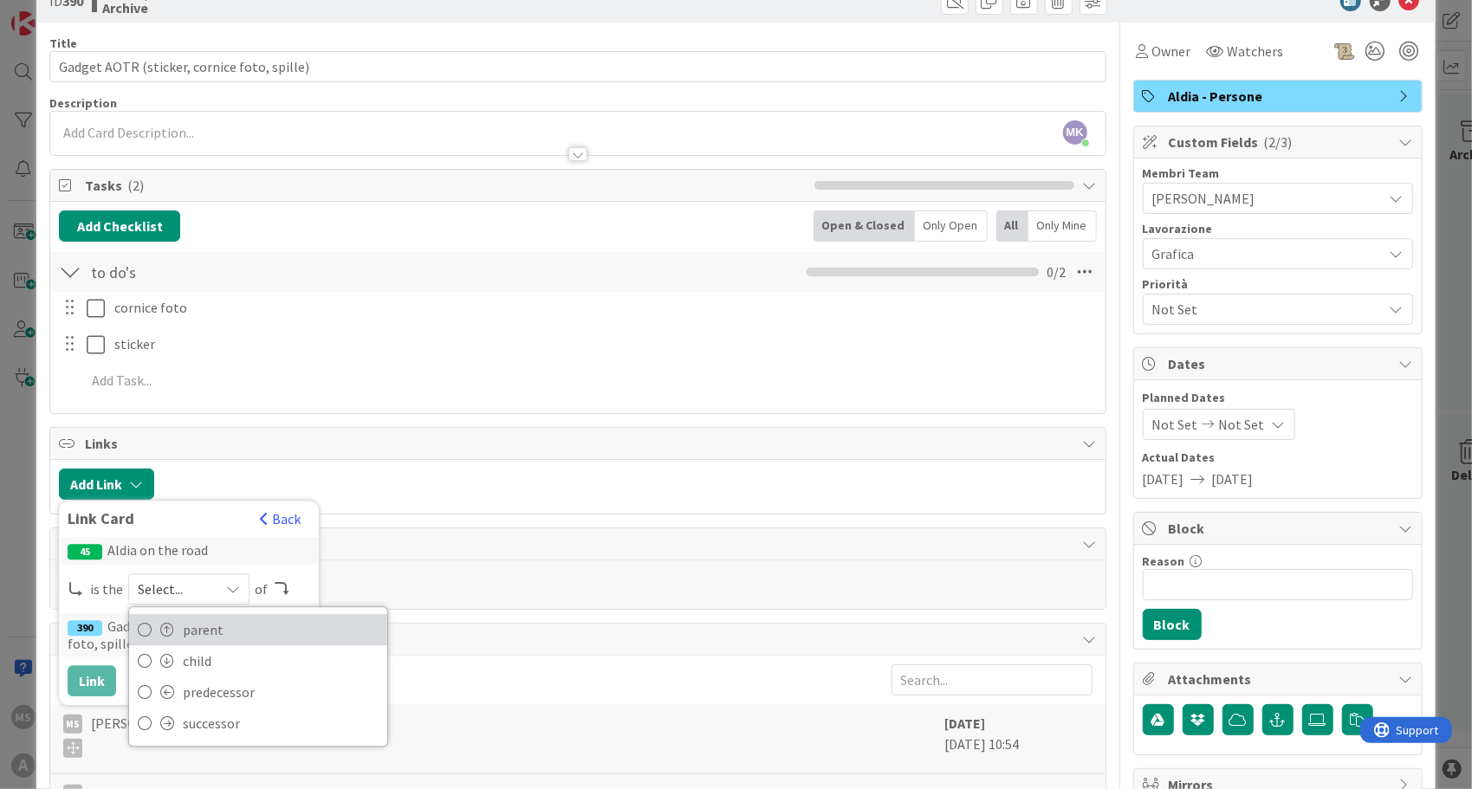
click at [157, 614] on link "parent" at bounding box center [258, 629] width 258 height 31
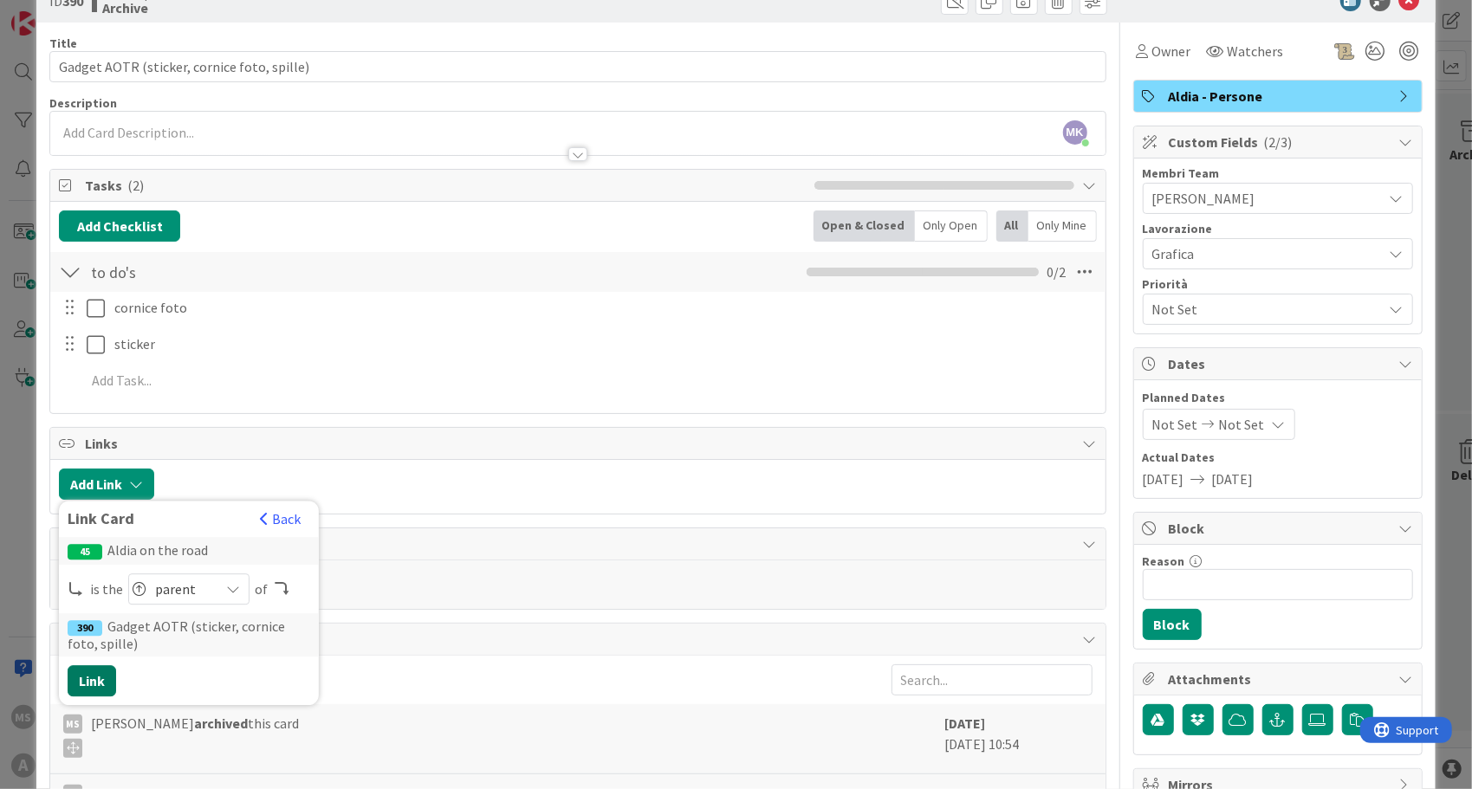
click at [99, 678] on button "Link" at bounding box center [92, 680] width 49 height 31
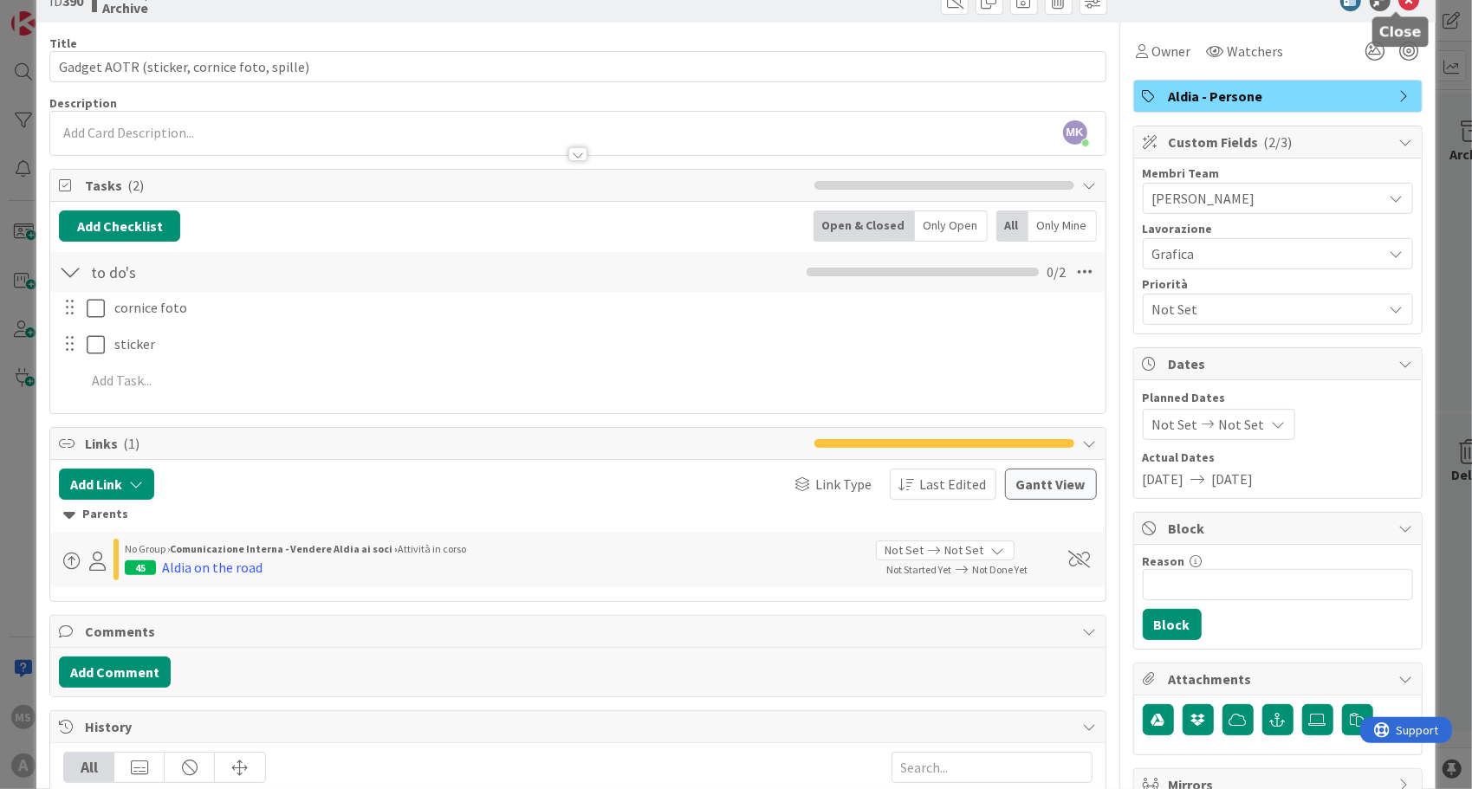
click at [1404, 3] on icon at bounding box center [1409, 0] width 21 height 21
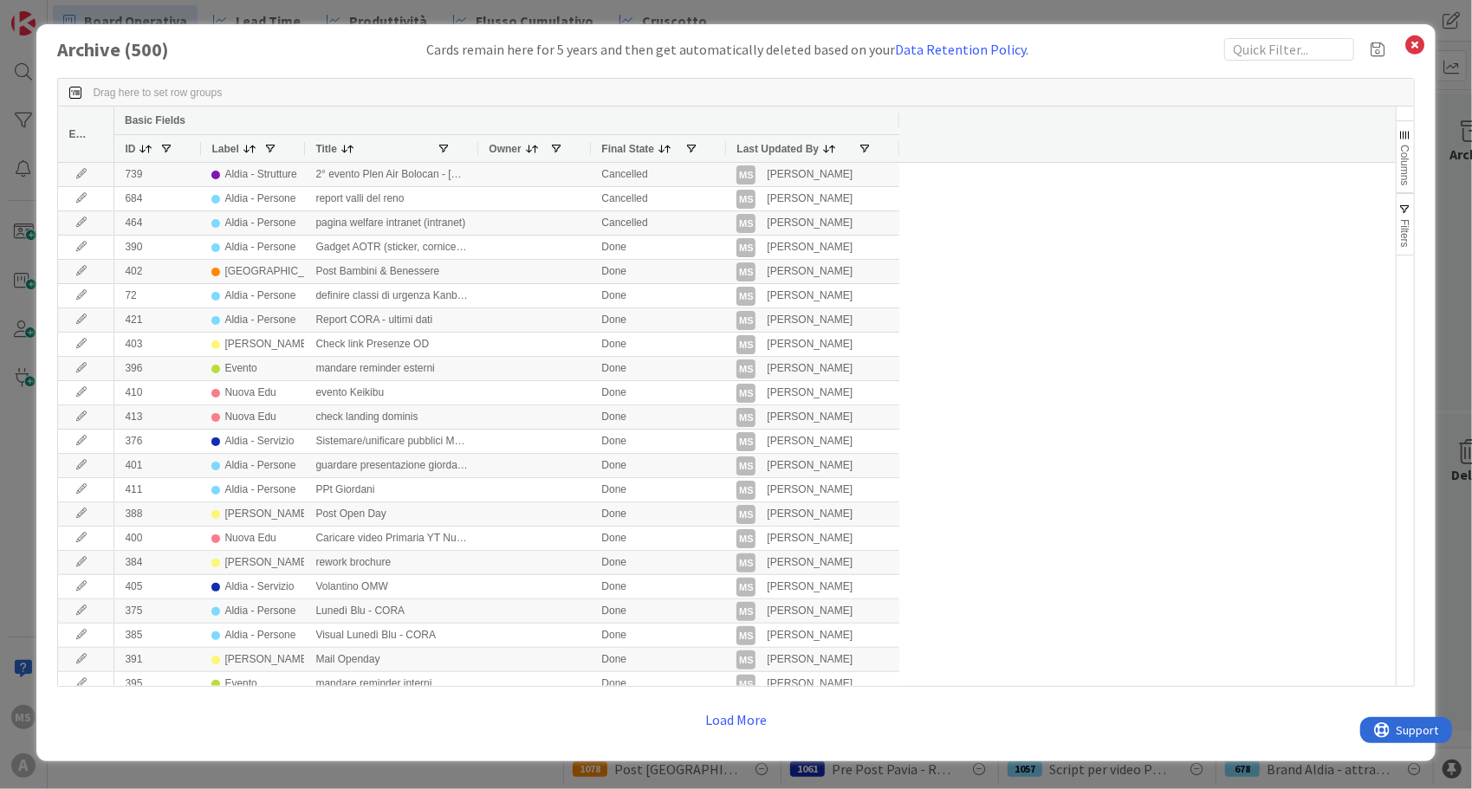
click at [822, 149] on span at bounding box center [829, 149] width 14 height 14
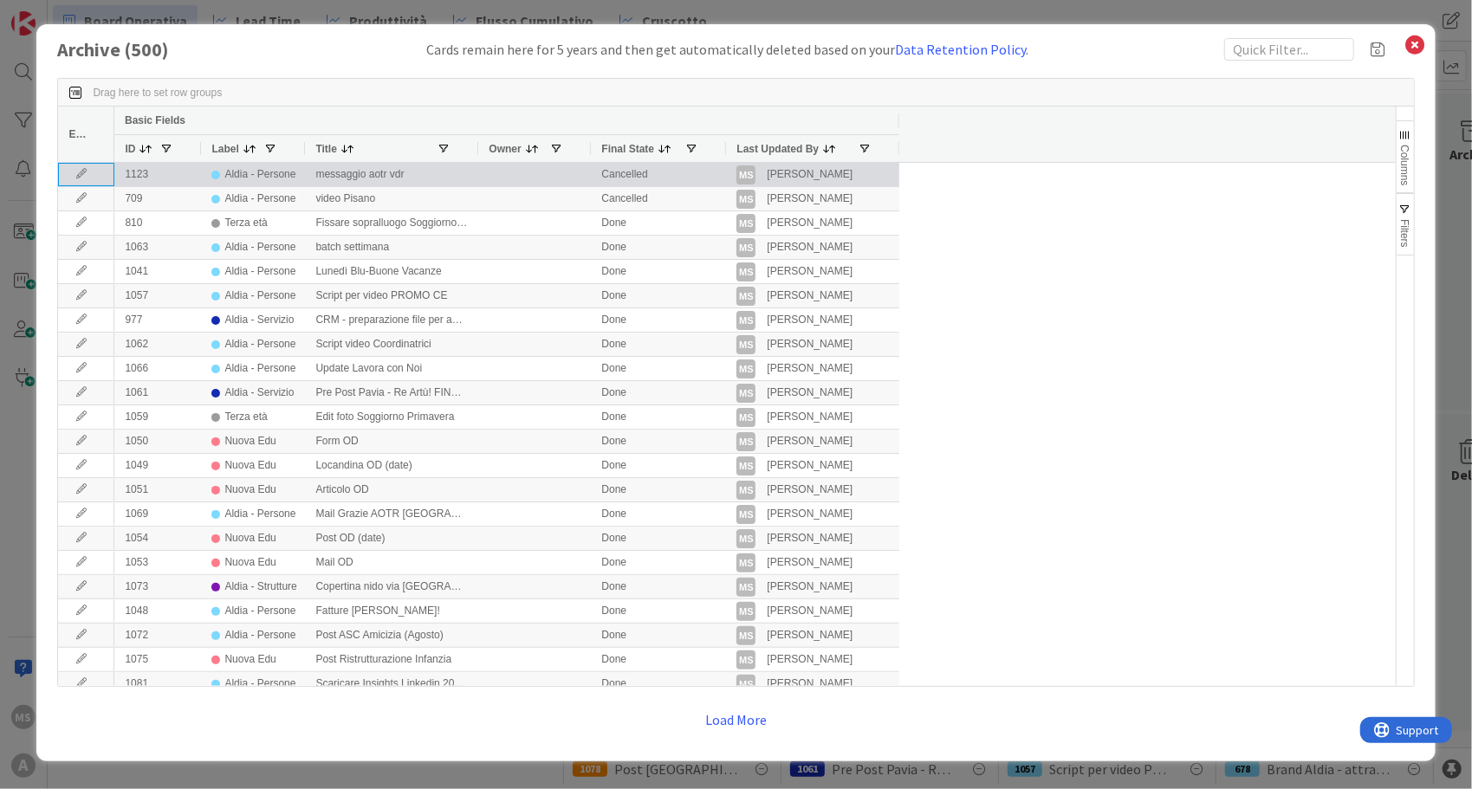
click at [88, 173] on icon at bounding box center [81, 174] width 26 height 10
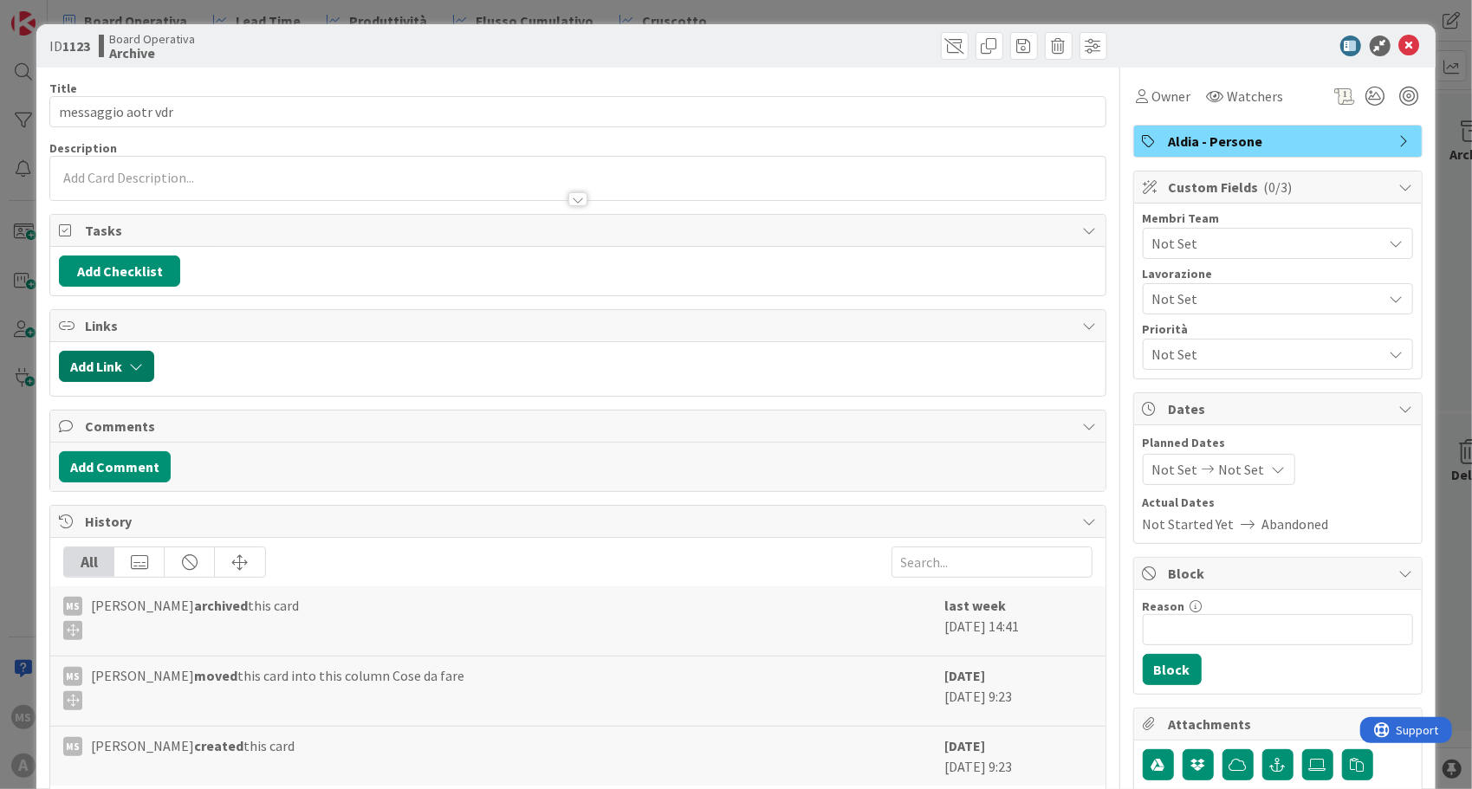
click at [112, 358] on button "Add Link" at bounding box center [106, 366] width 95 height 31
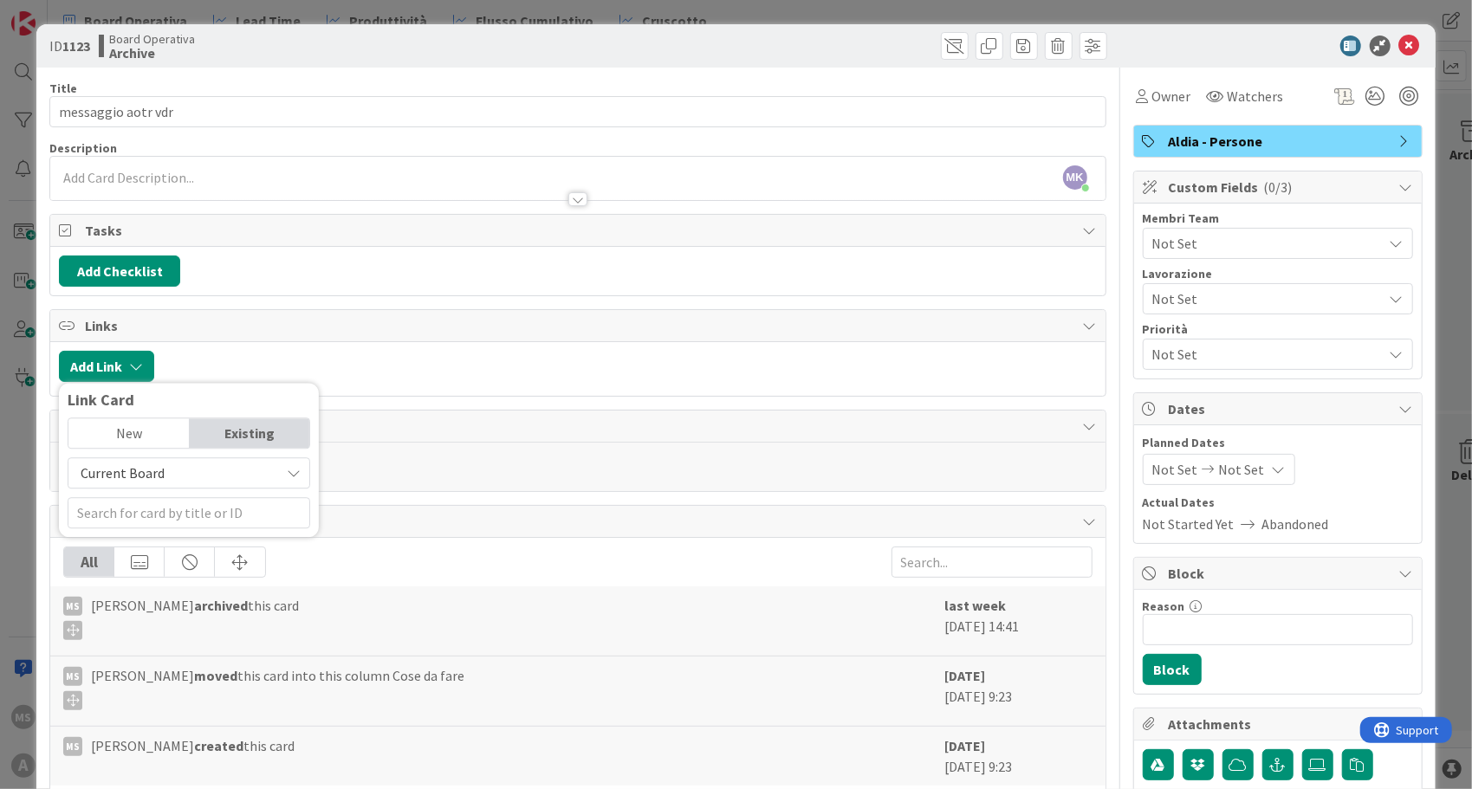
click at [139, 464] on span "Current Board" at bounding box center [123, 472] width 84 height 17
click at [148, 532] on span "All Boards" at bounding box center [197, 545] width 241 height 26
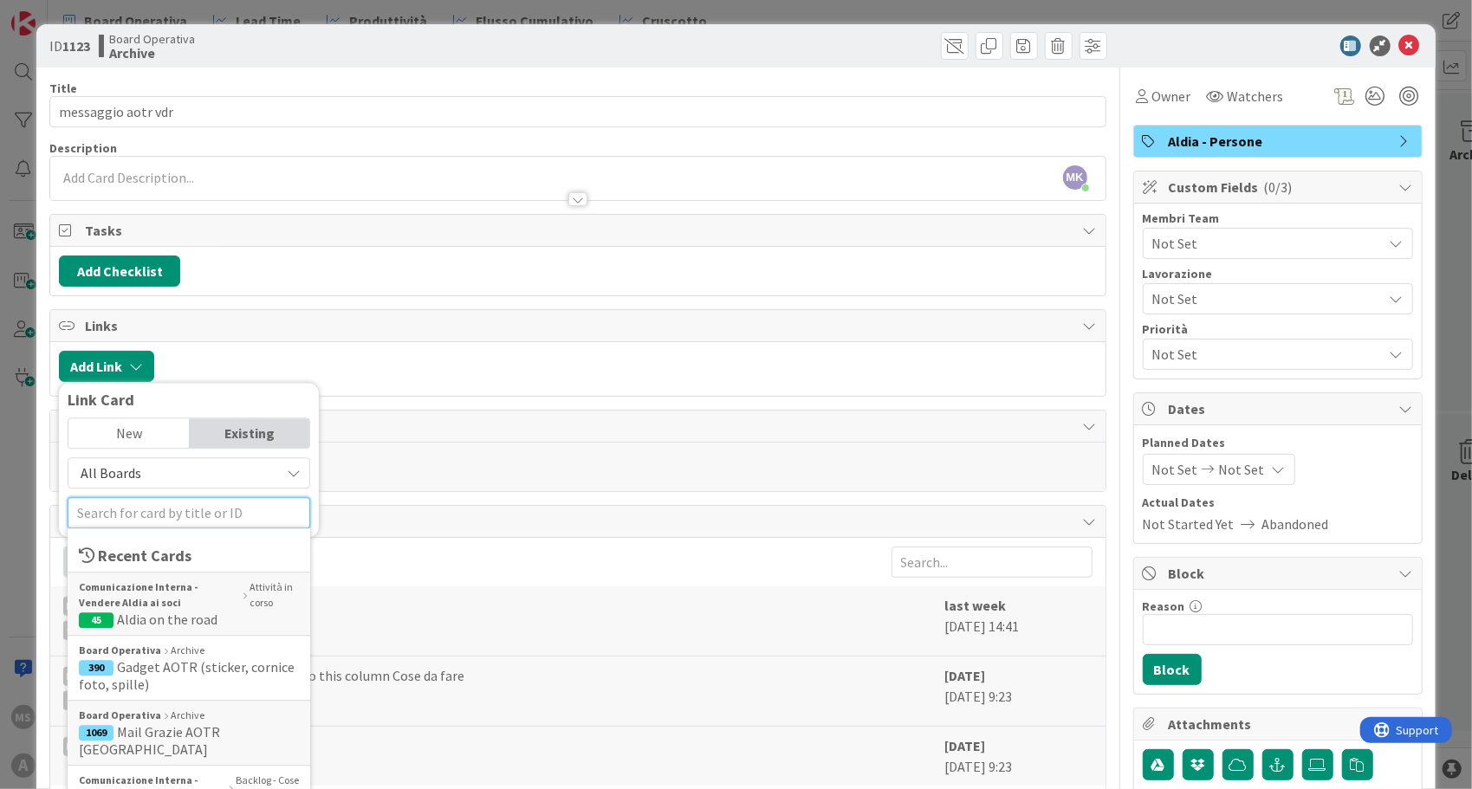
click at [147, 509] on input "text" at bounding box center [189, 512] width 243 height 31
click at [152, 589] on b "Comunicazione Interna - Vendere Aldia ai soci" at bounding box center [159, 595] width 161 height 31
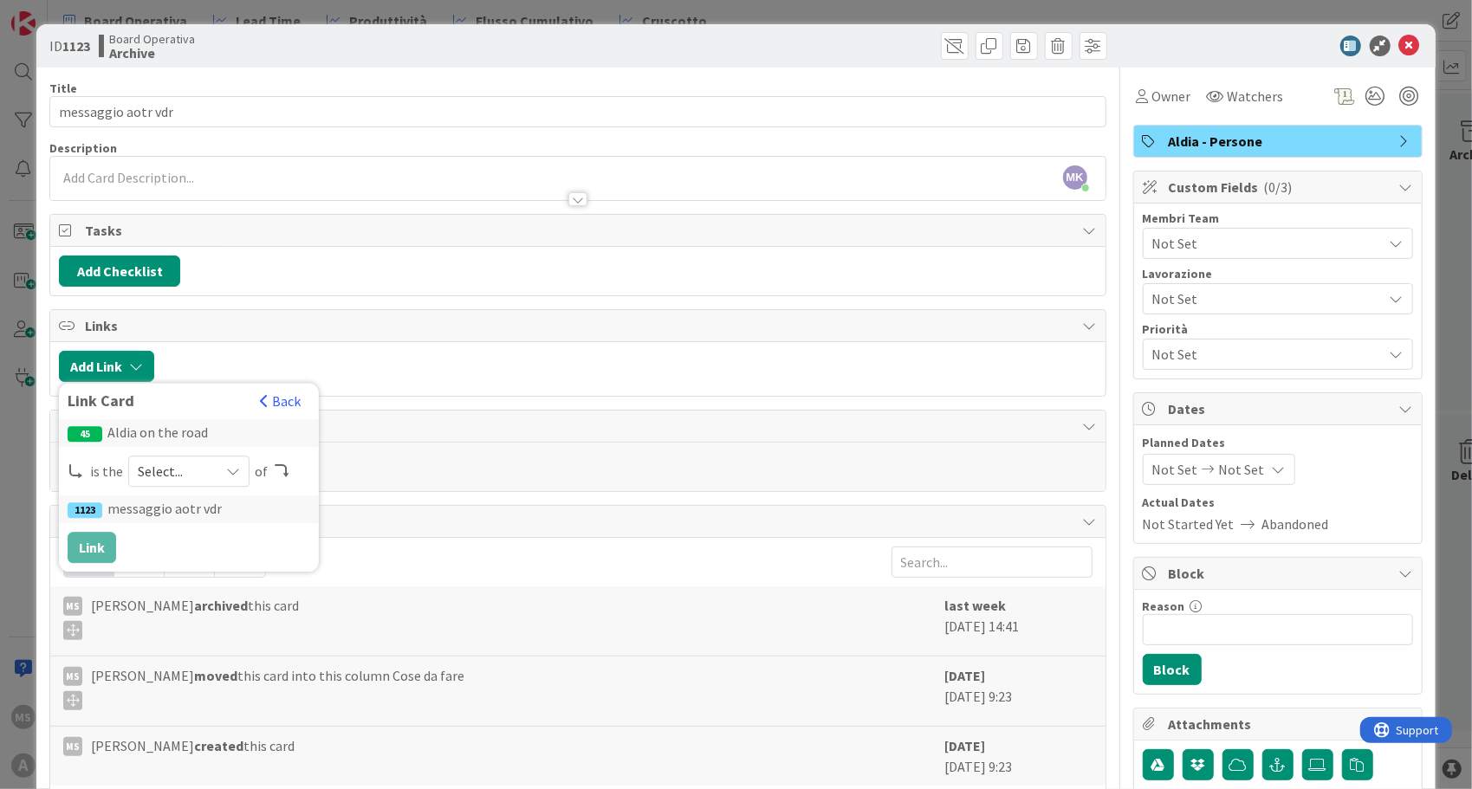
click at [197, 459] on span "Select..." at bounding box center [174, 471] width 73 height 24
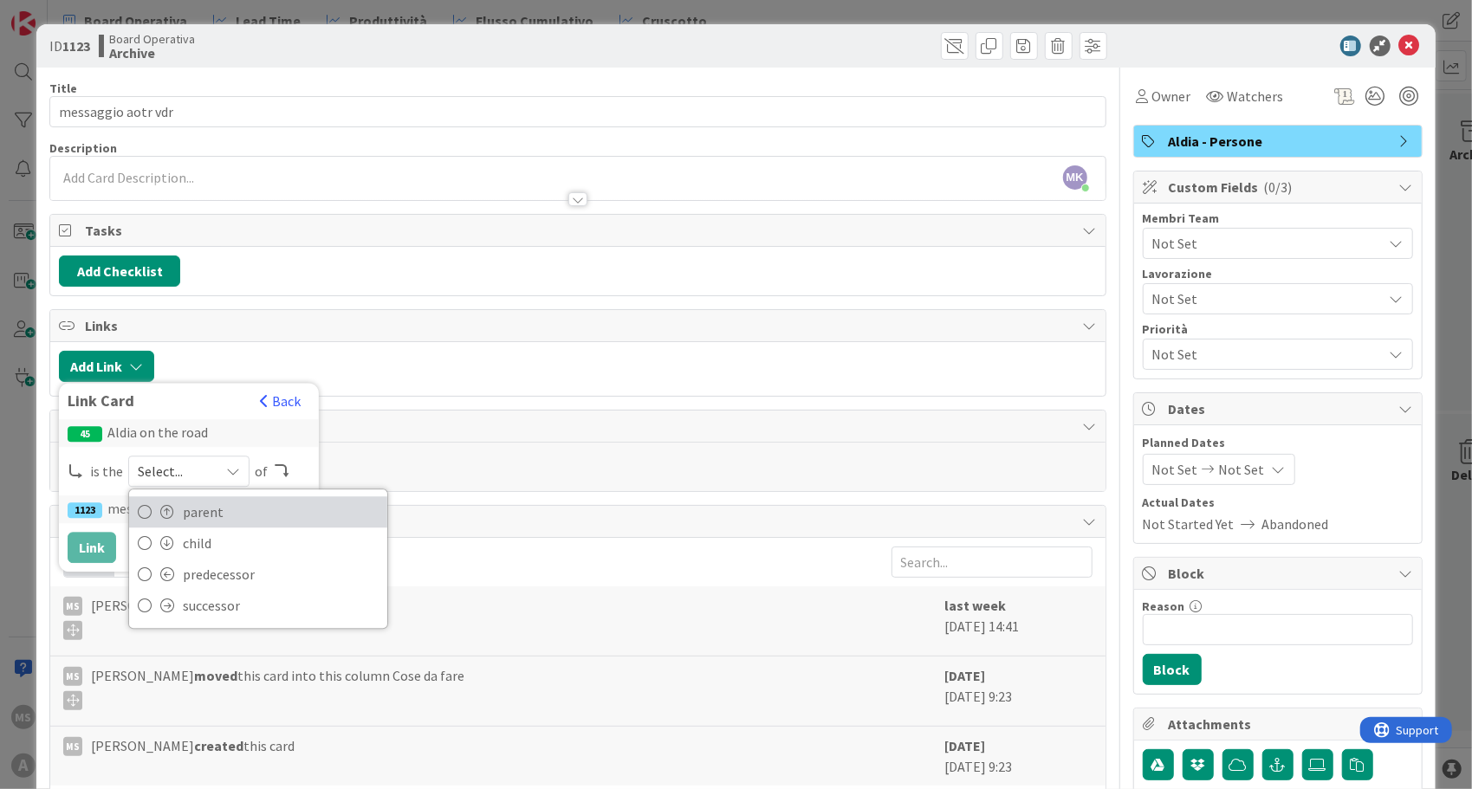
click at [204, 506] on span "parent" at bounding box center [281, 512] width 196 height 26
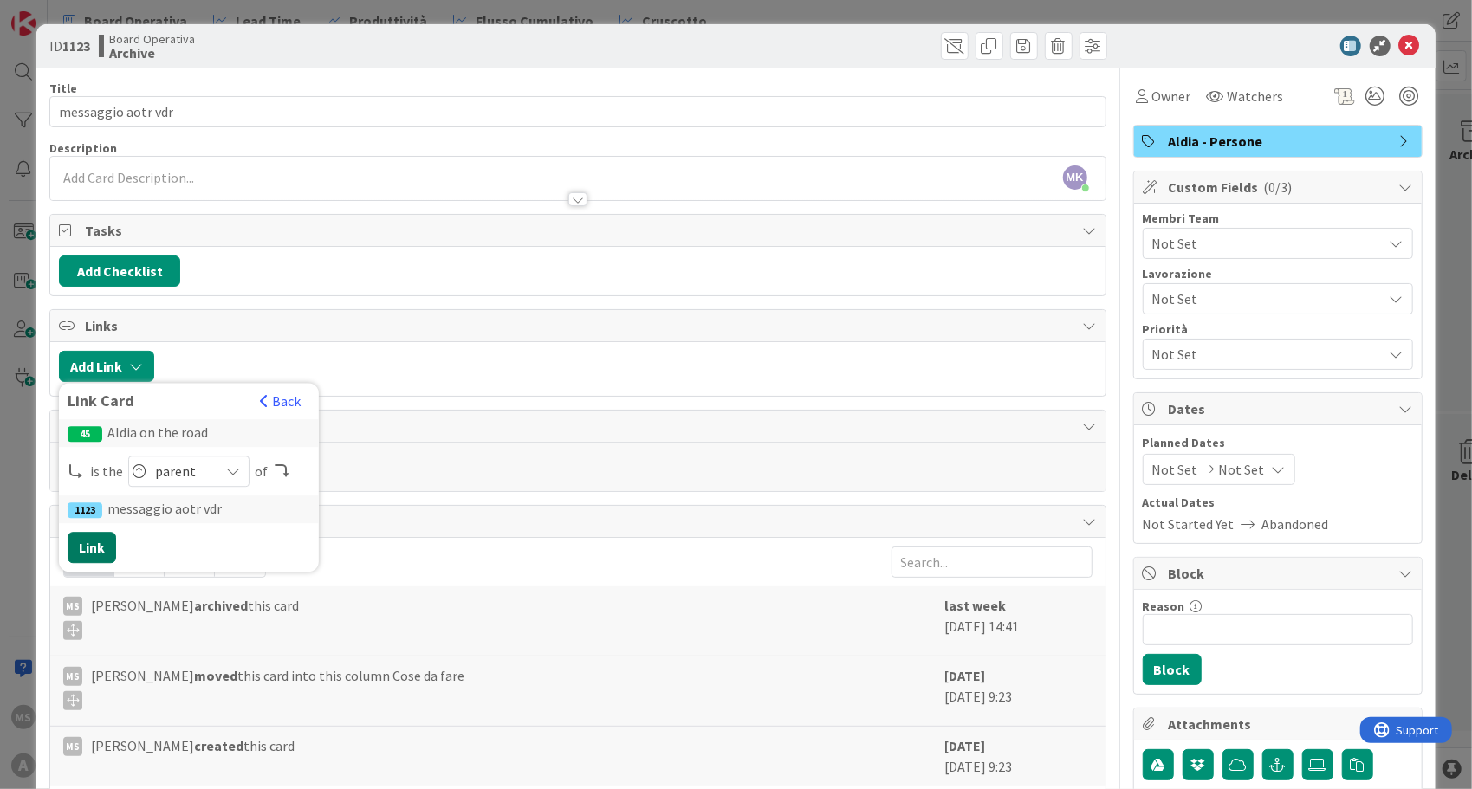
click at [75, 537] on button "Link" at bounding box center [92, 547] width 49 height 31
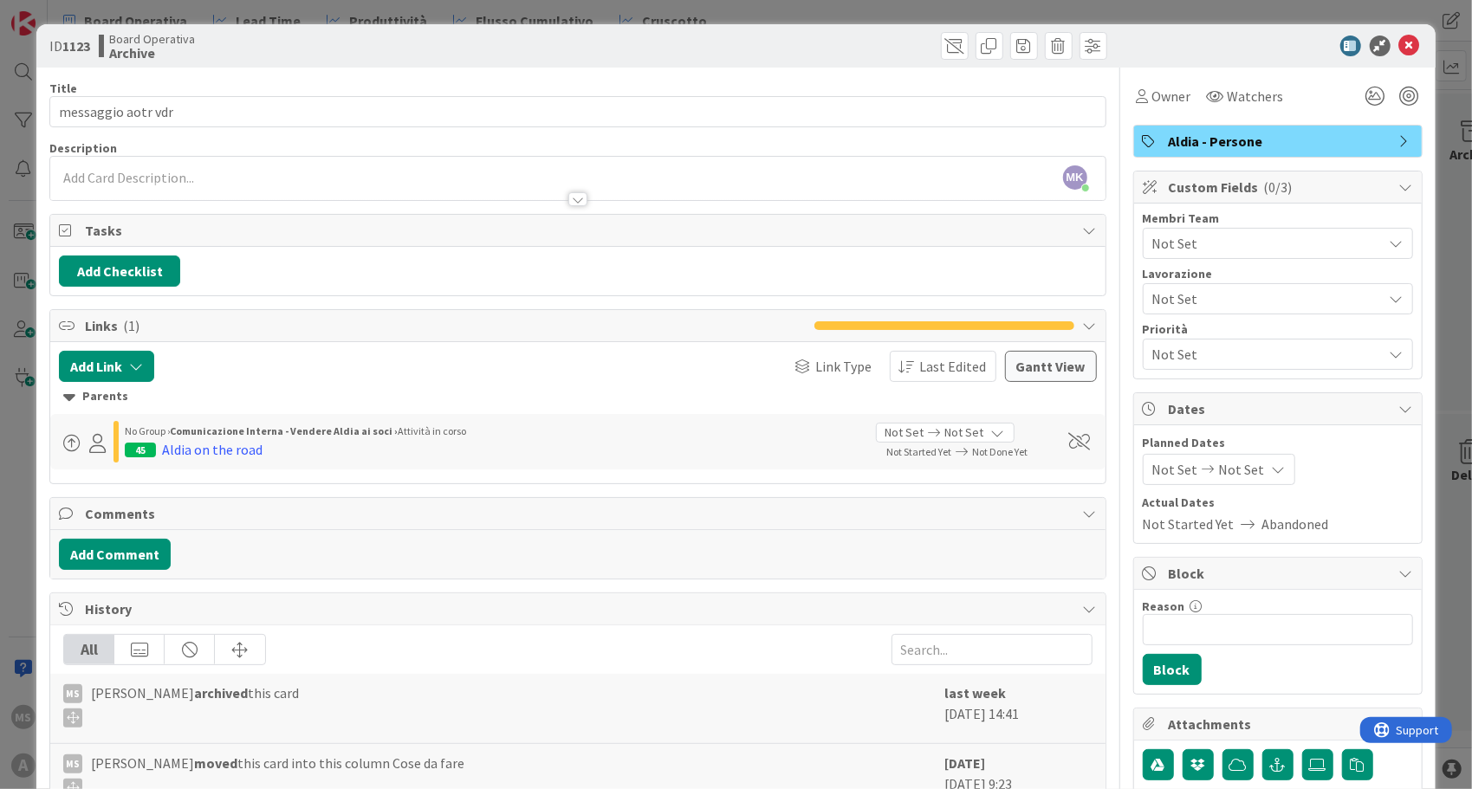
click at [1407, 51] on div at bounding box center [1269, 46] width 307 height 21
click at [1399, 41] on icon at bounding box center [1409, 46] width 21 height 21
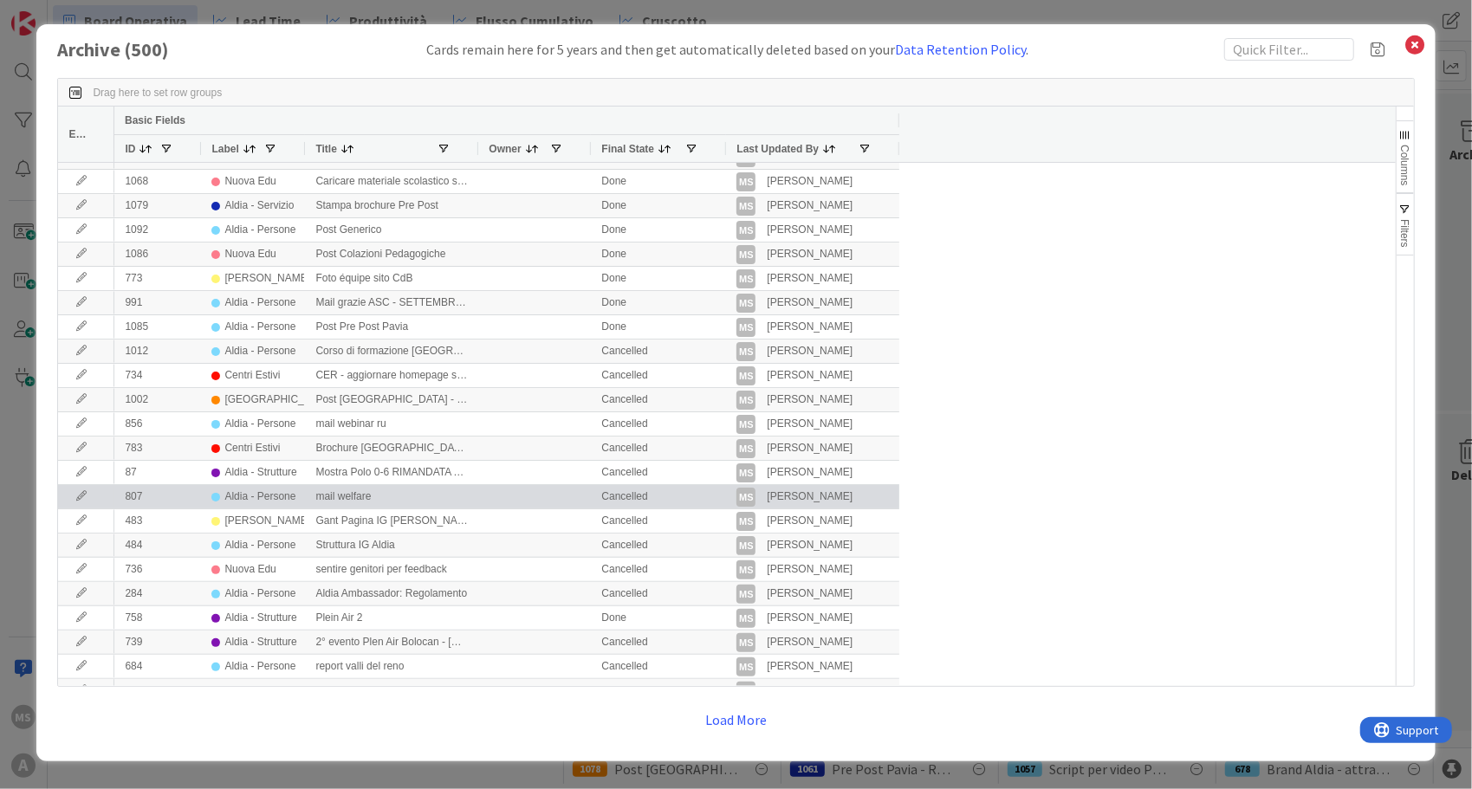
scroll to position [623, 0]
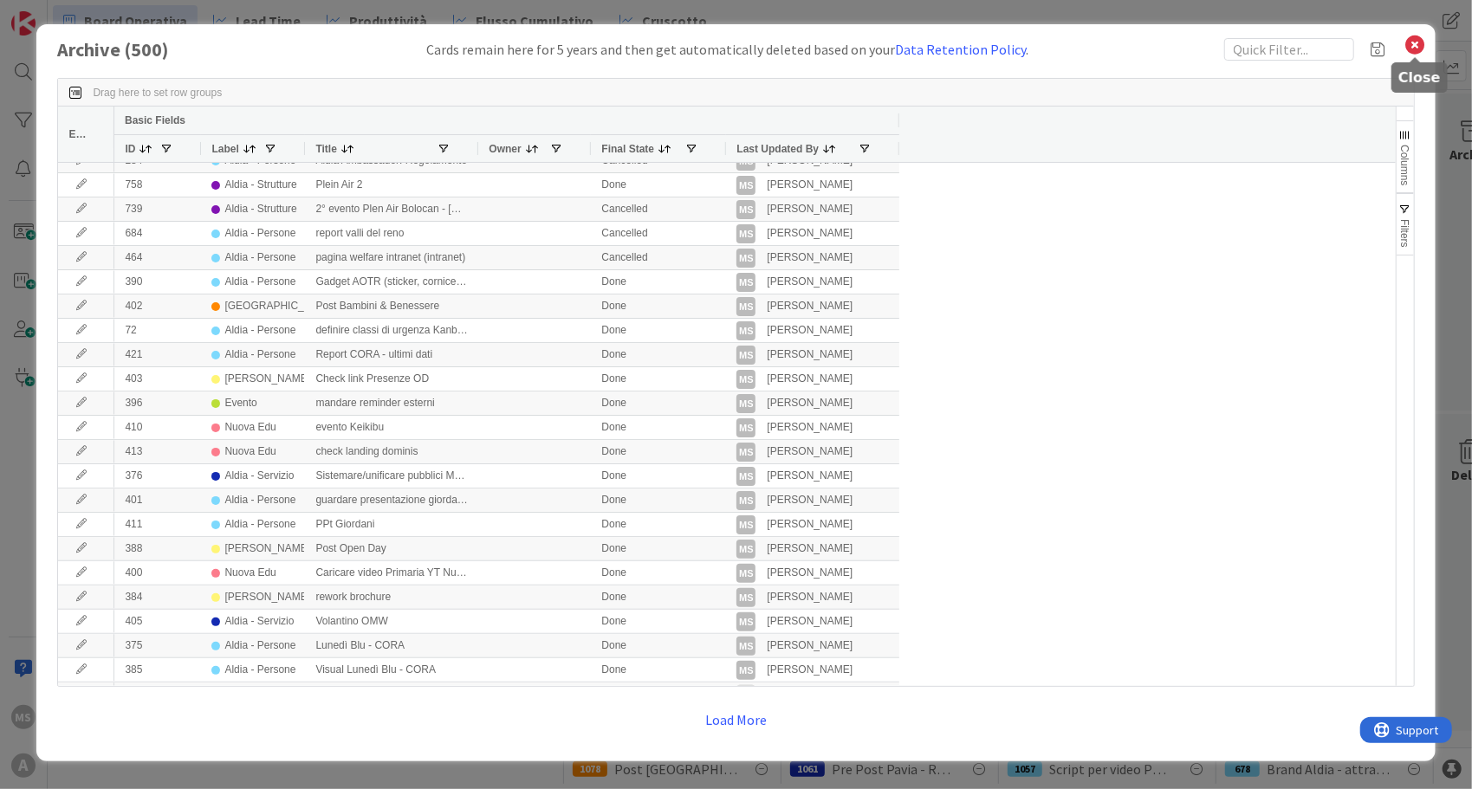
click at [1417, 37] on icon at bounding box center [1415, 45] width 23 height 24
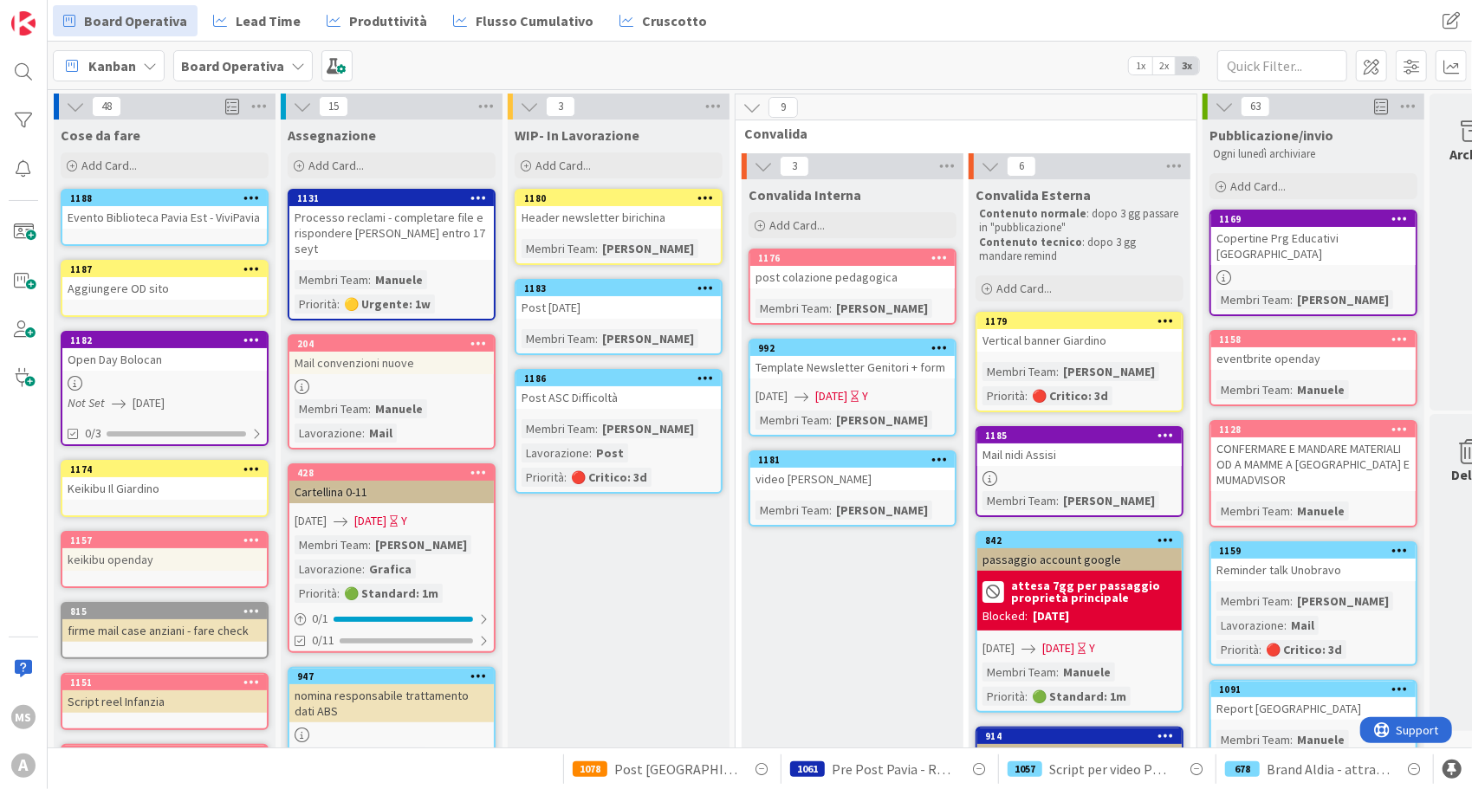
click at [219, 60] on b "Board Operativa" at bounding box center [232, 65] width 103 height 17
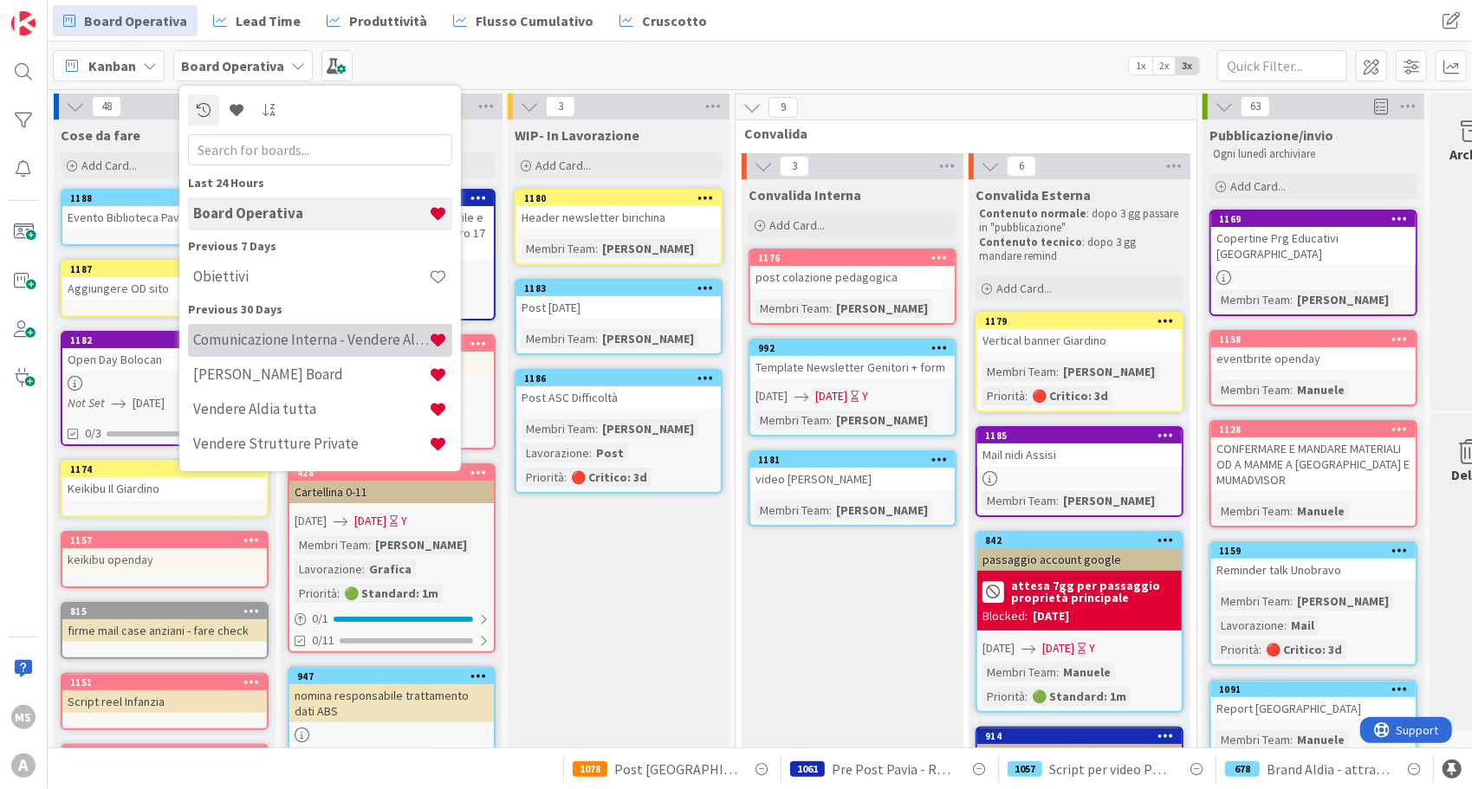
click at [302, 340] on h4 "Comunicazione Interna - Vendere Aldia ai soci" at bounding box center [311, 339] width 236 height 17
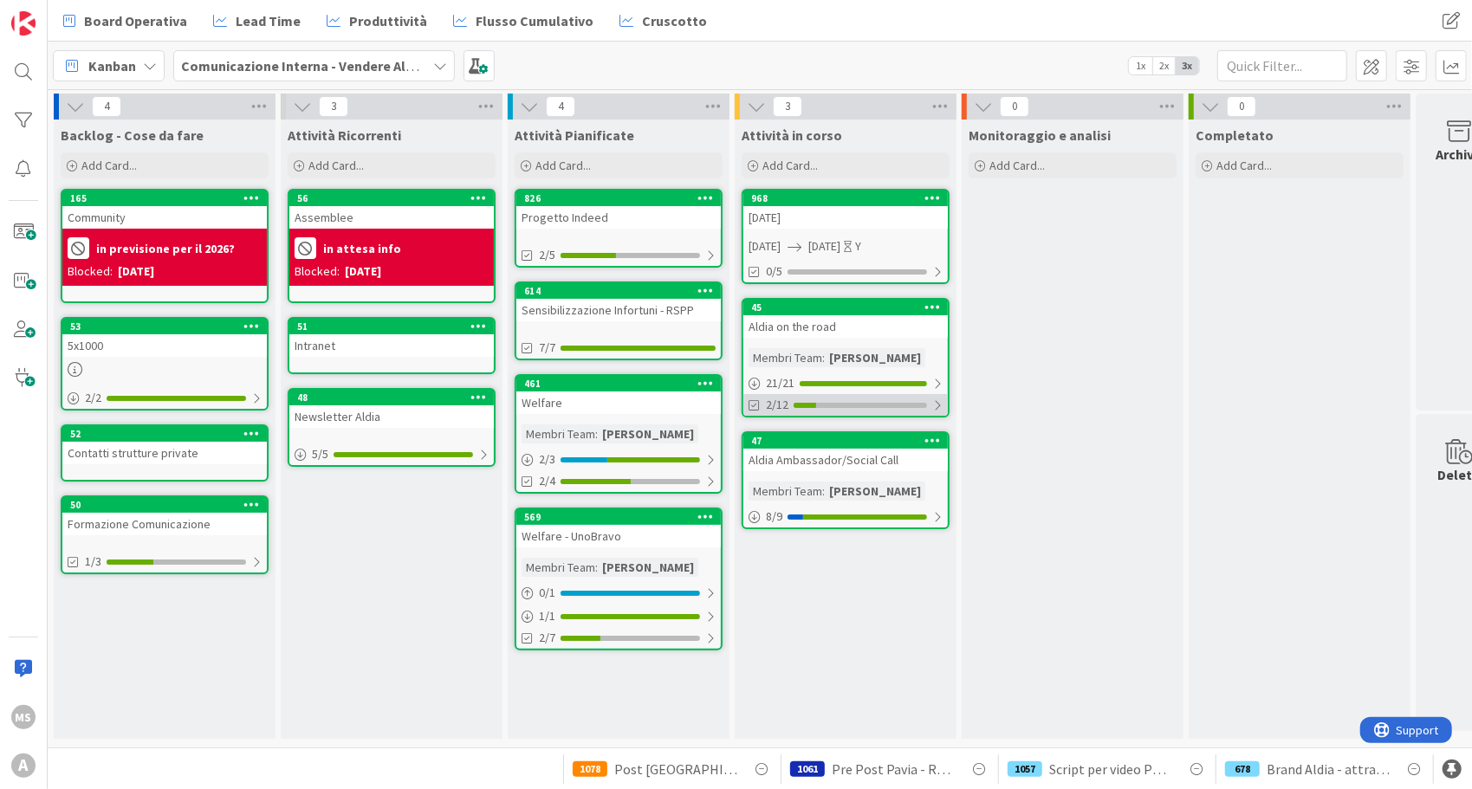
click at [771, 402] on span "2/12" at bounding box center [777, 405] width 23 height 18
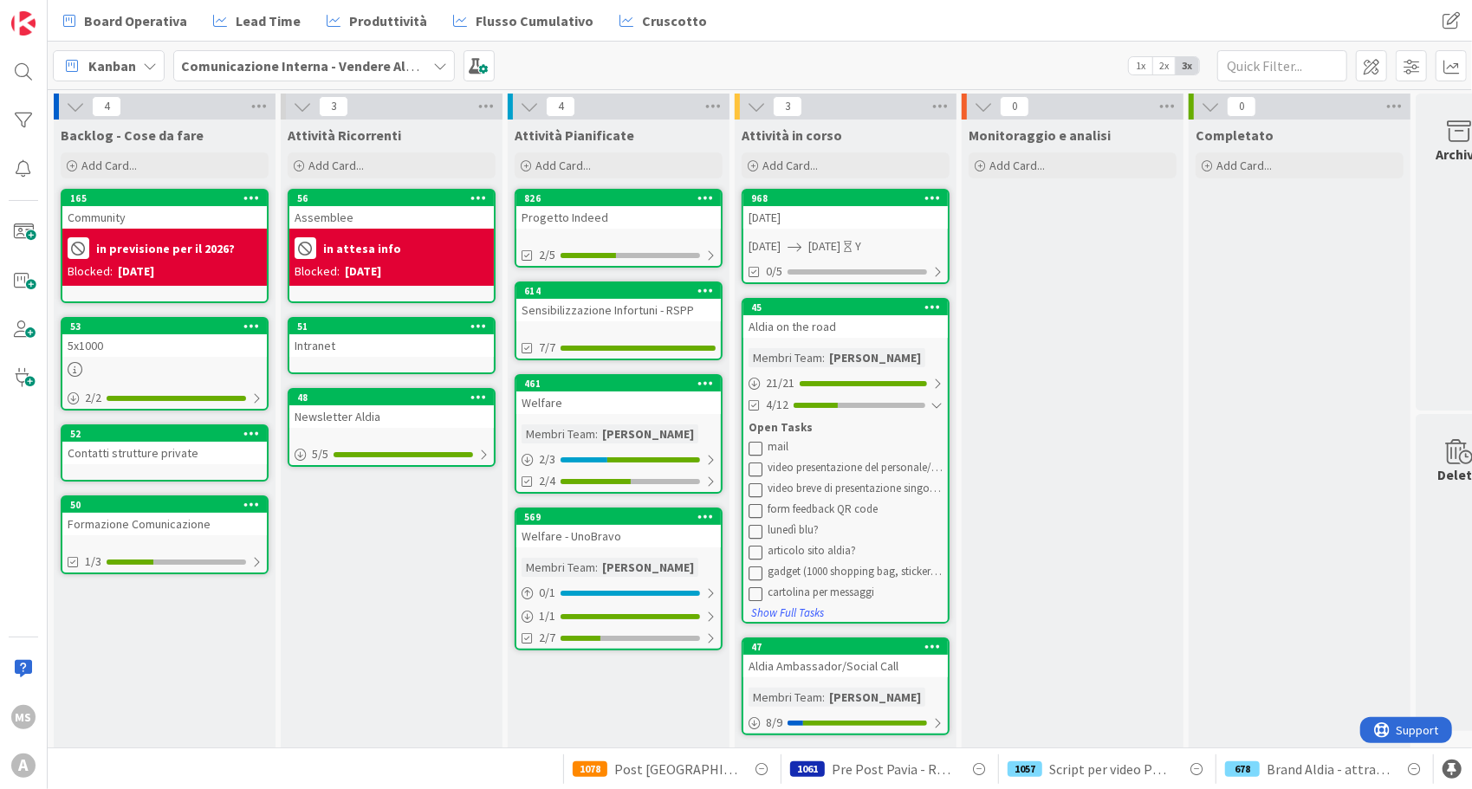
click at [847, 300] on div "45" at bounding box center [845, 308] width 204 height 16
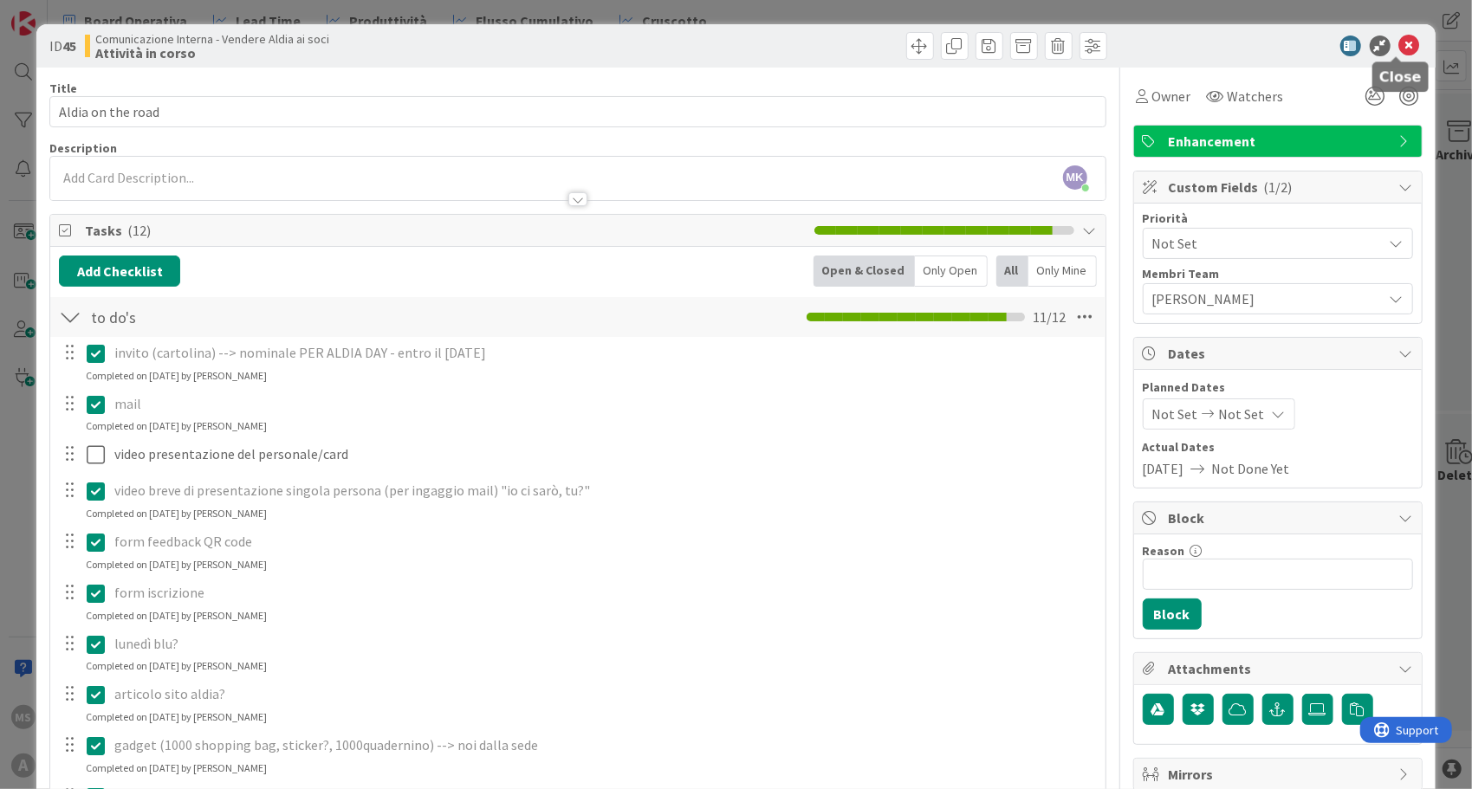
click at [1399, 54] on icon at bounding box center [1409, 46] width 21 height 21
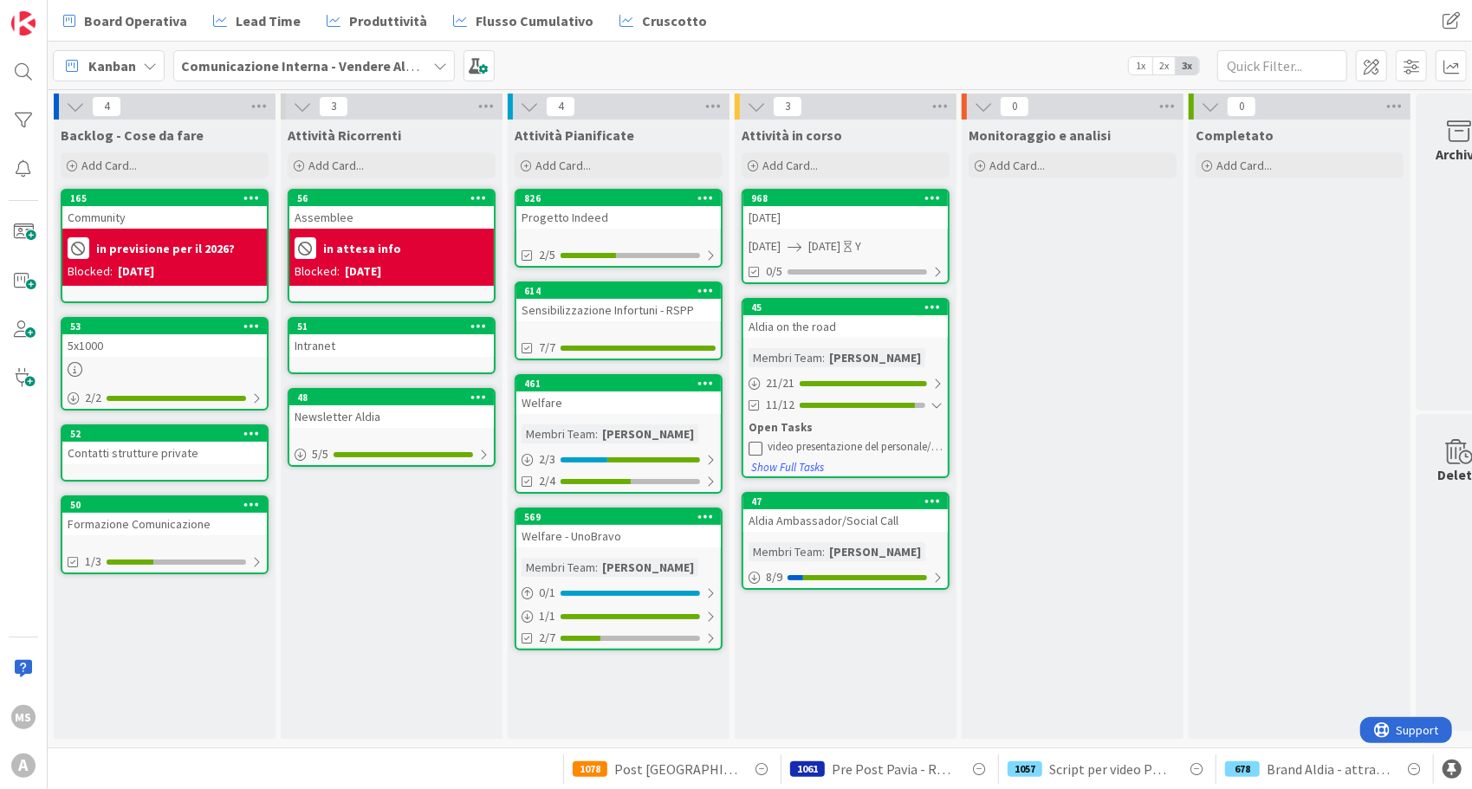
click at [814, 525] on div "Aldia Ambassador/Social Call" at bounding box center [845, 520] width 204 height 23
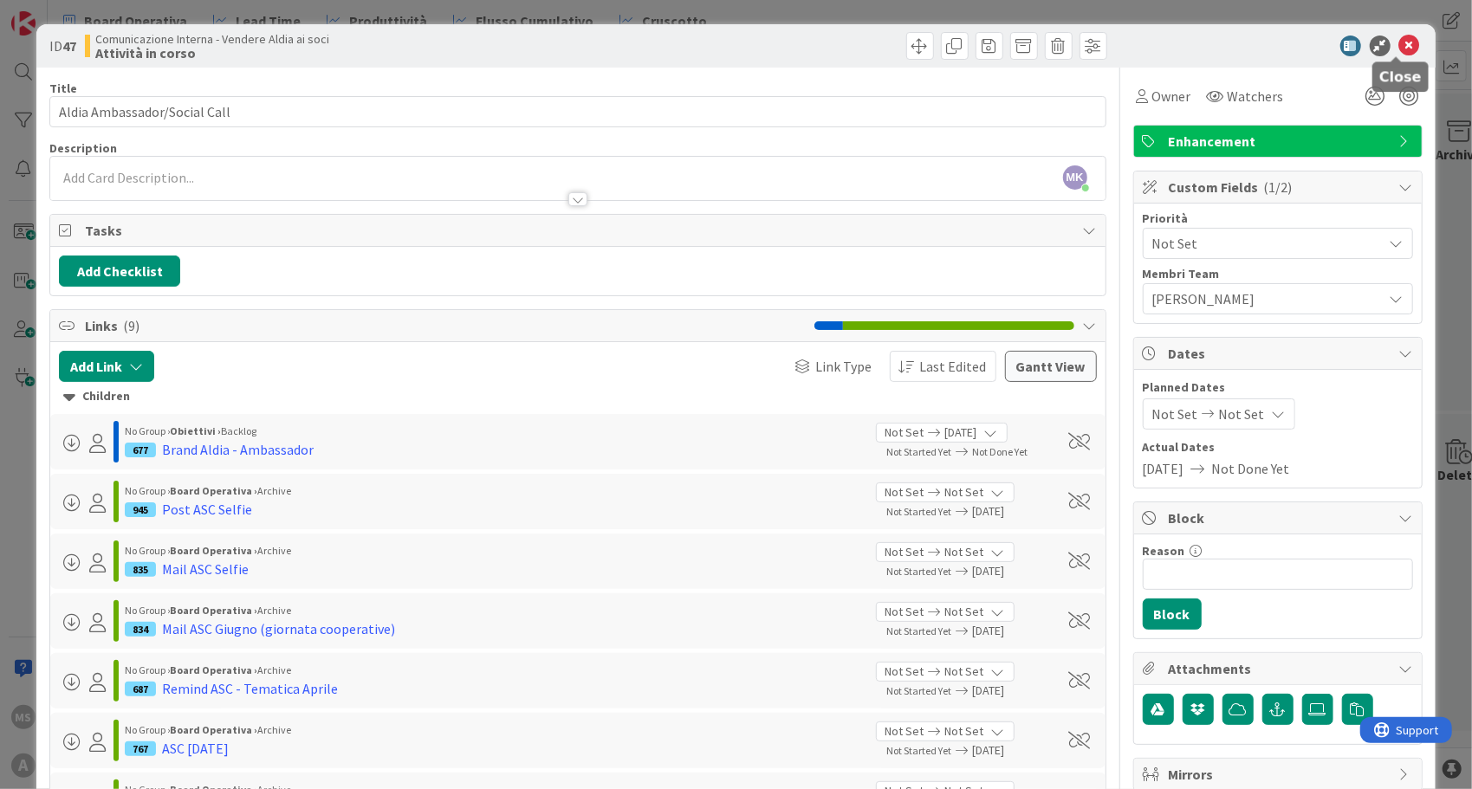
click at [1400, 45] on icon at bounding box center [1409, 46] width 21 height 21
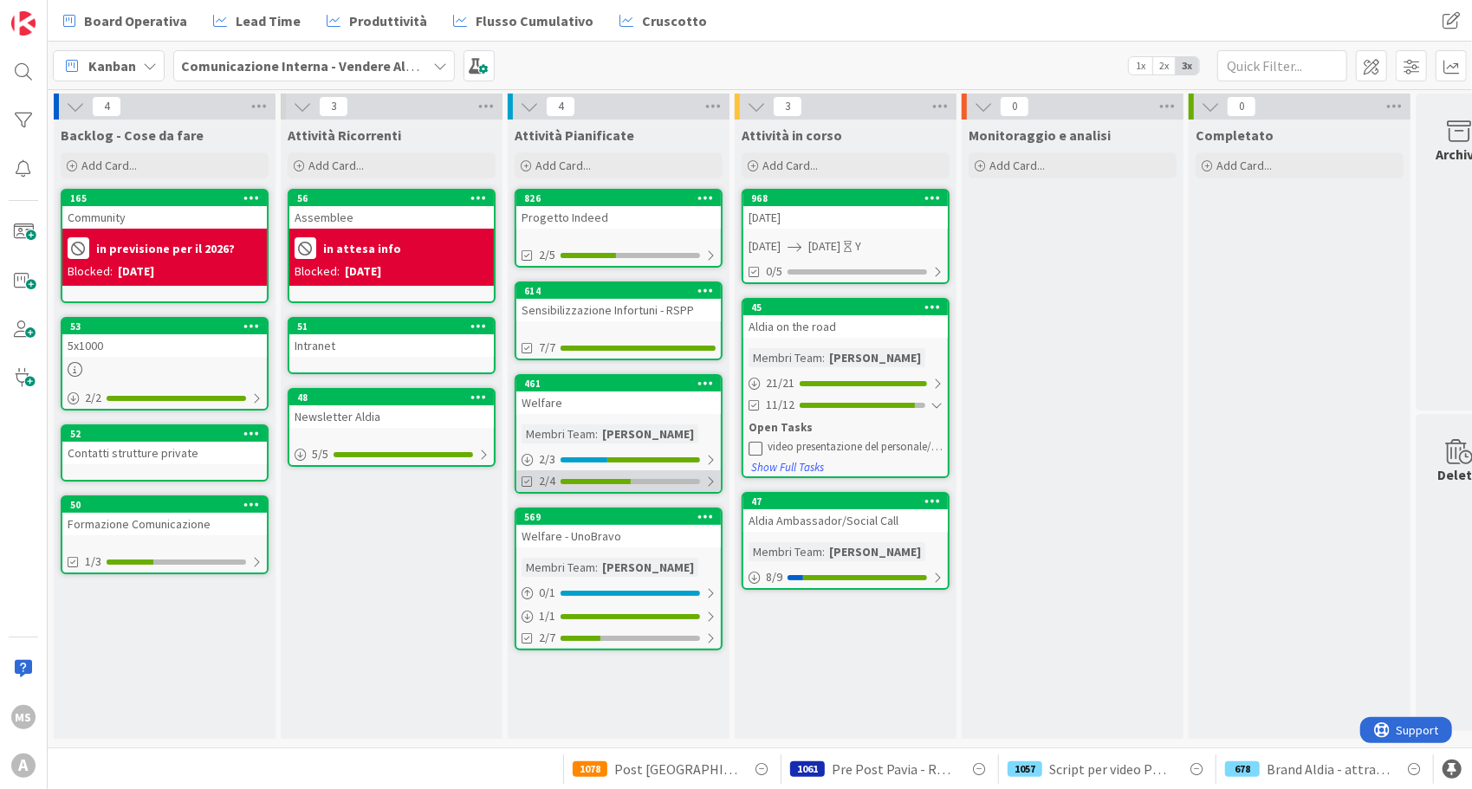
click at [650, 473] on div "2/4" at bounding box center [618, 481] width 204 height 22
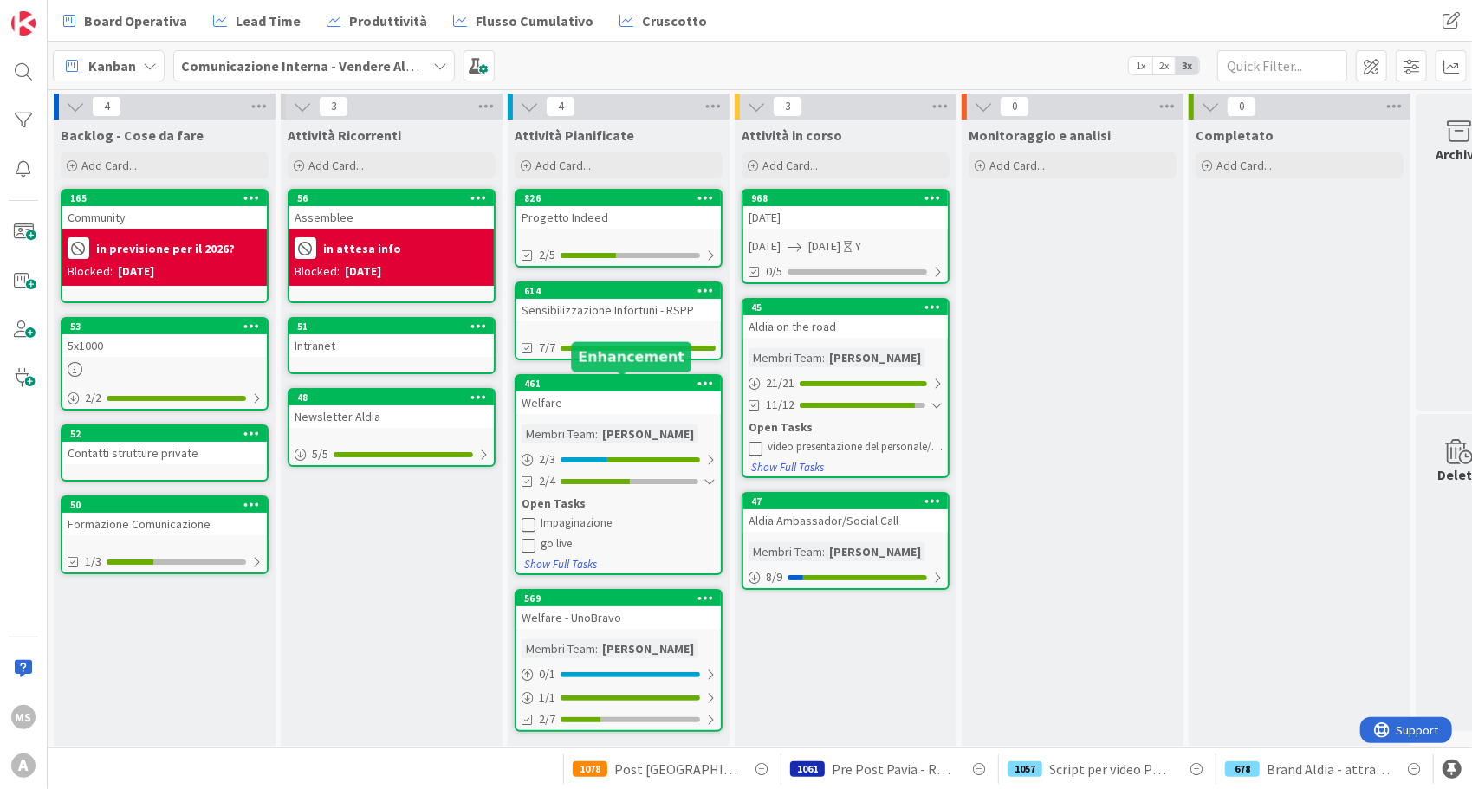
click at [649, 383] on div "461" at bounding box center [622, 384] width 197 height 12
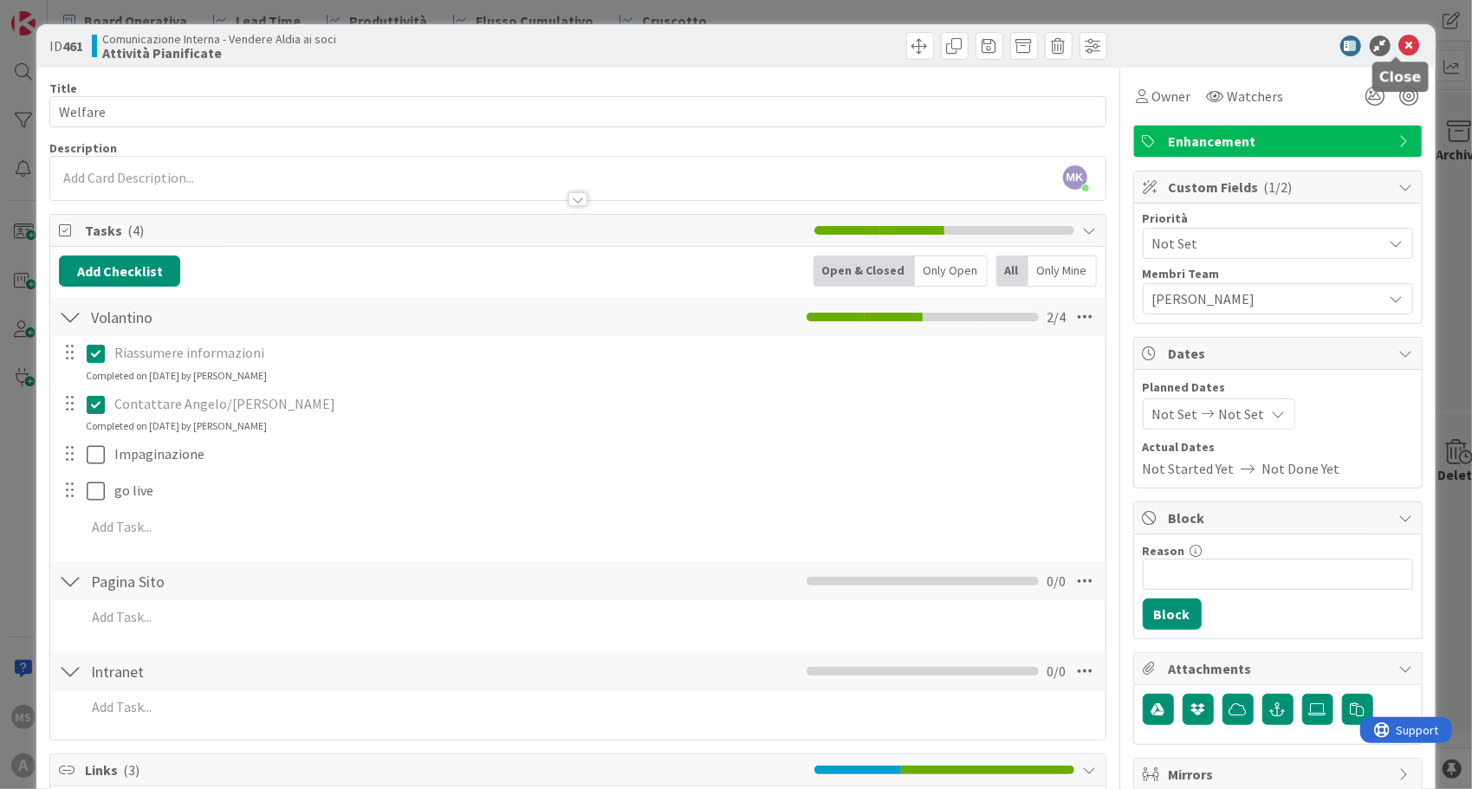
click at [1399, 38] on icon at bounding box center [1409, 46] width 21 height 21
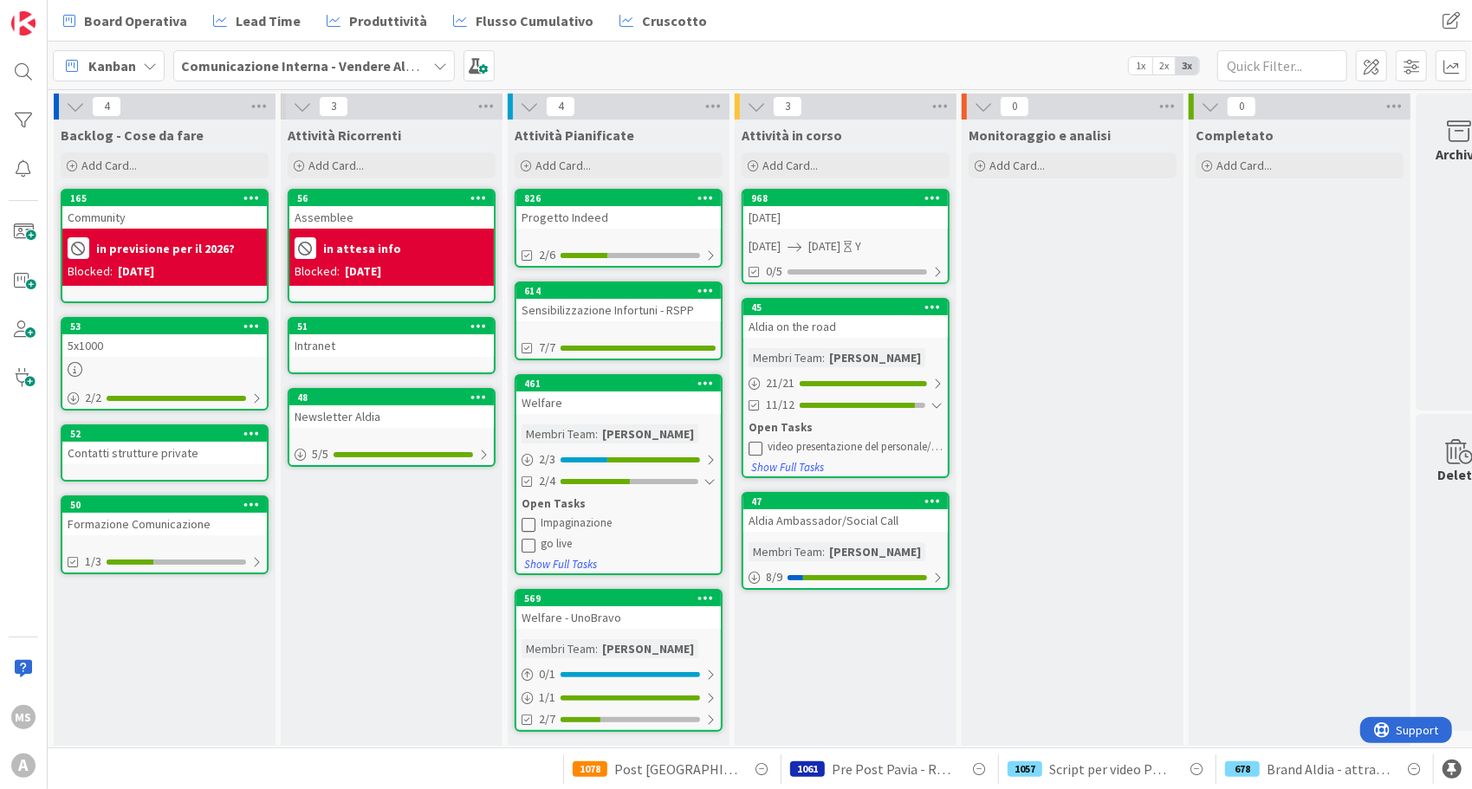
scroll to position [19, 0]
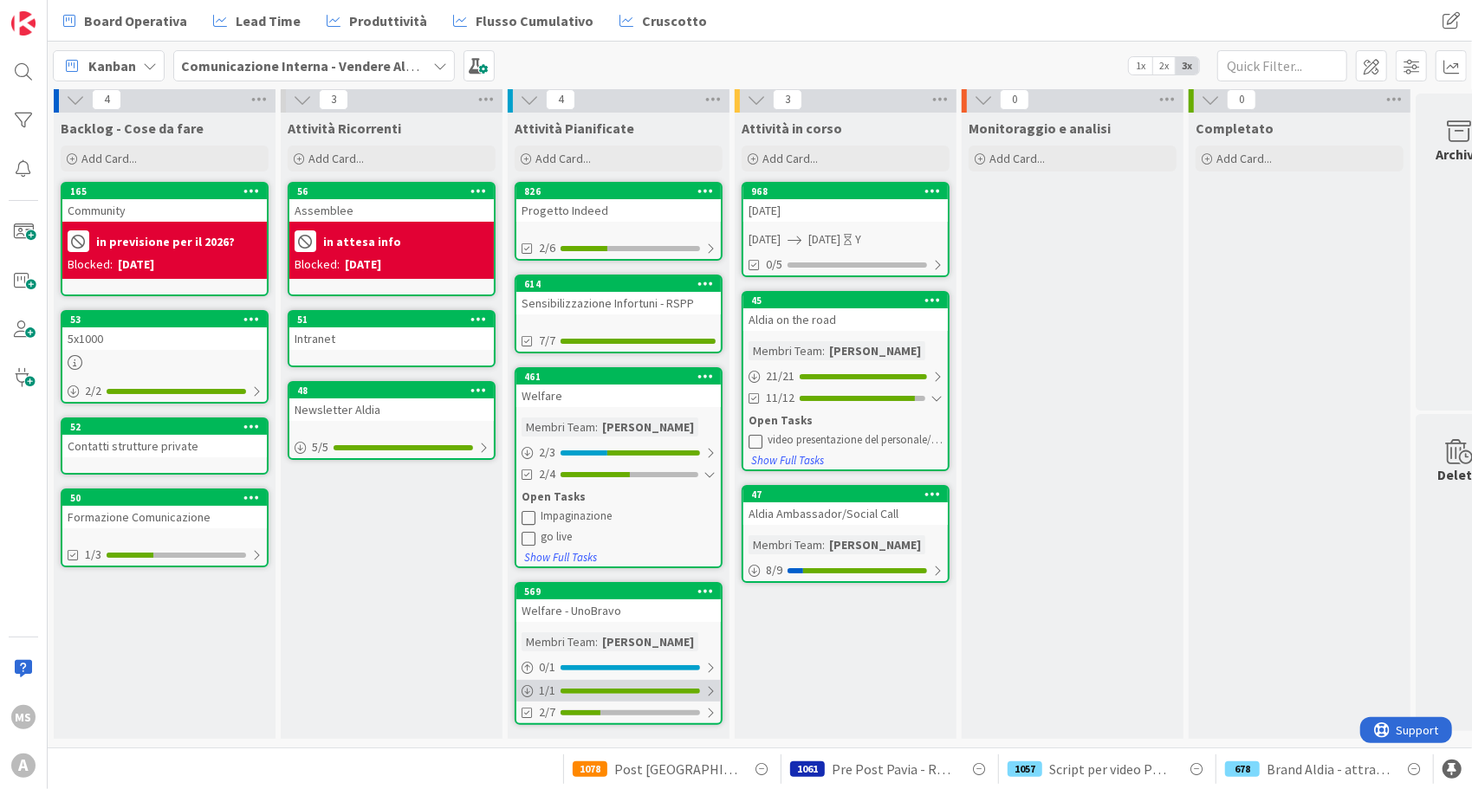
click at [655, 681] on div "1 / 1" at bounding box center [618, 691] width 204 height 22
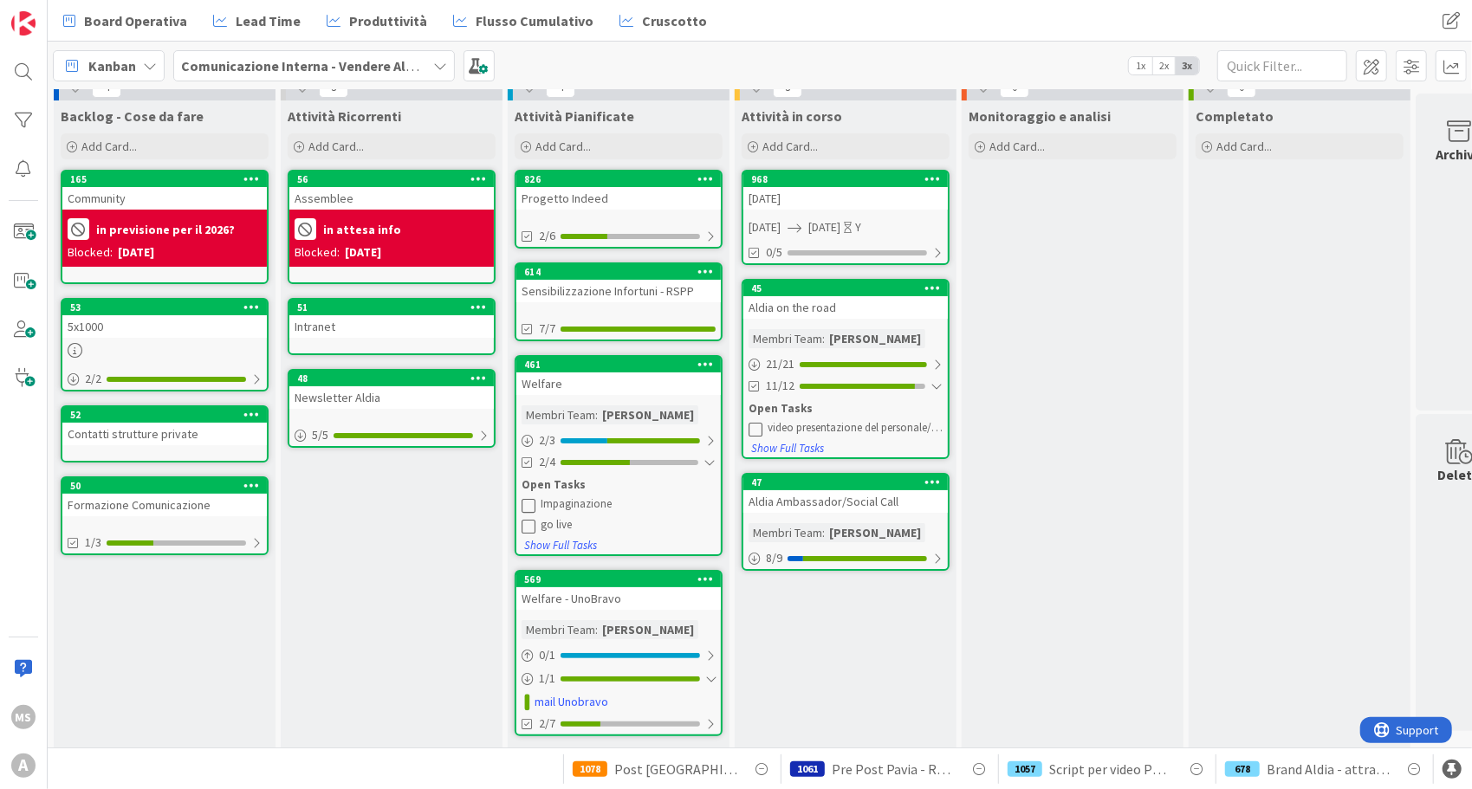
scroll to position [42, 0]
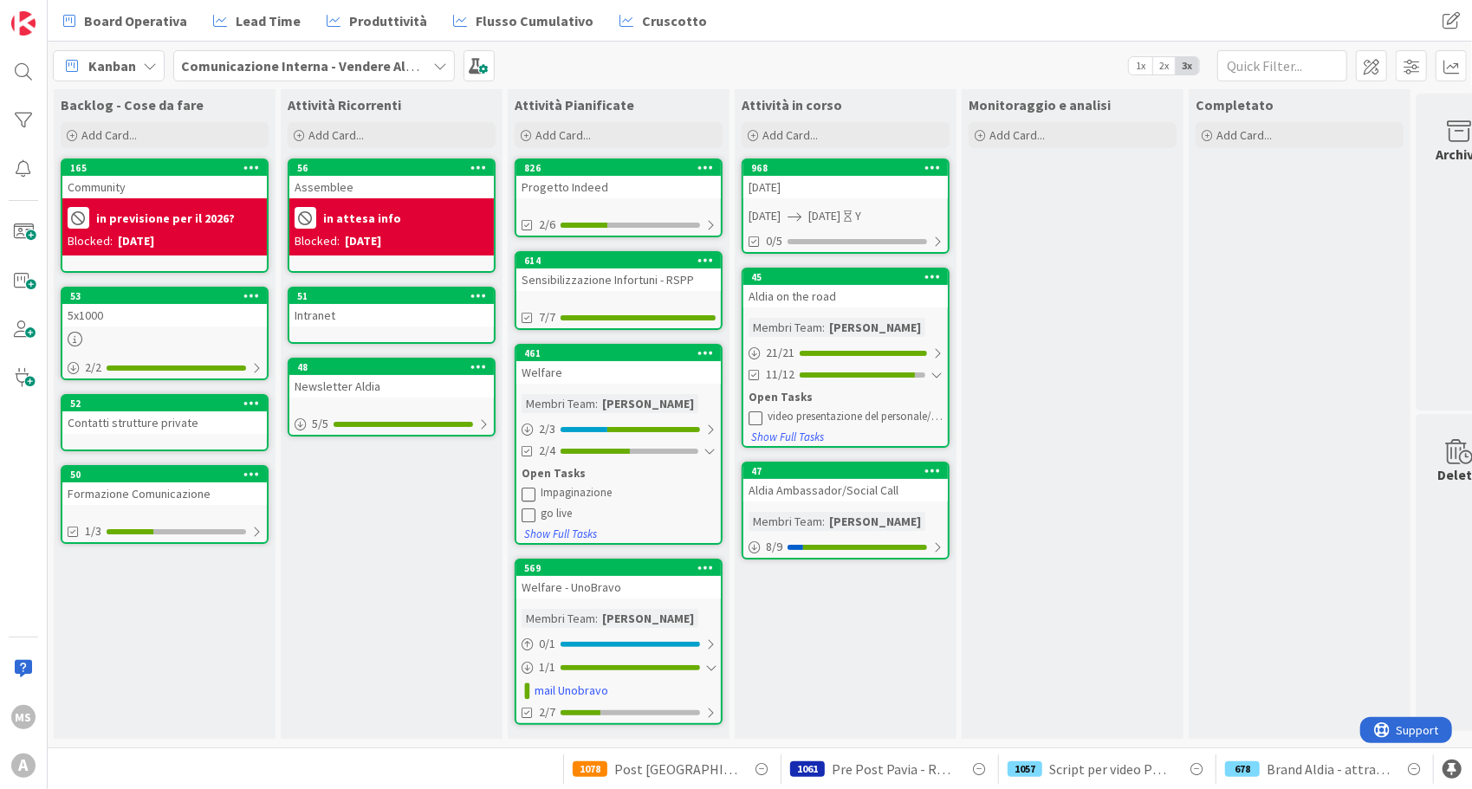
click at [644, 702] on div "2/7" at bounding box center [618, 713] width 204 height 22
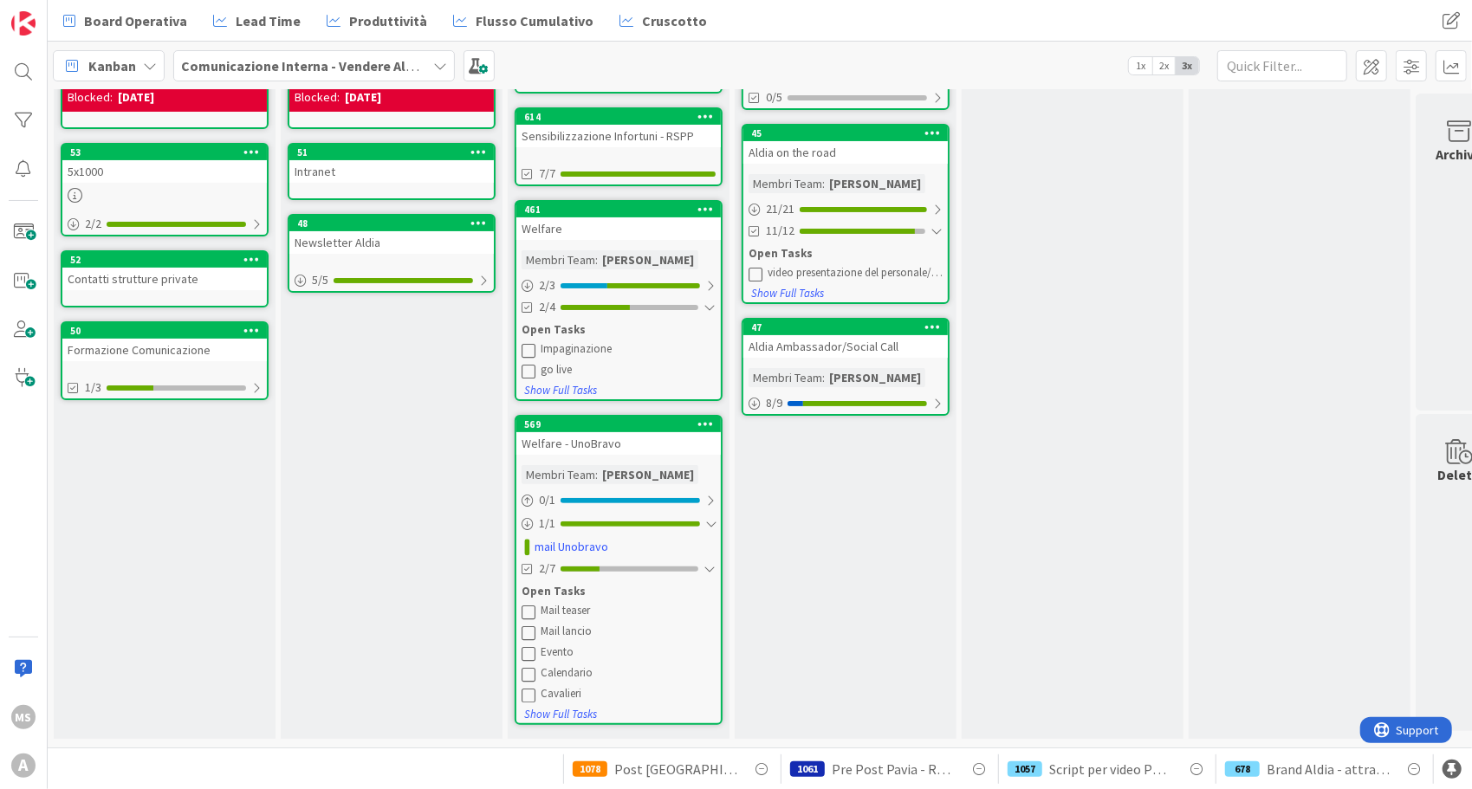
scroll to position [184, 0]
click at [537, 604] on div "Mail teaser" at bounding box center [619, 612] width 194 height 16
click at [896, 227] on div "11/12" at bounding box center [845, 231] width 204 height 22
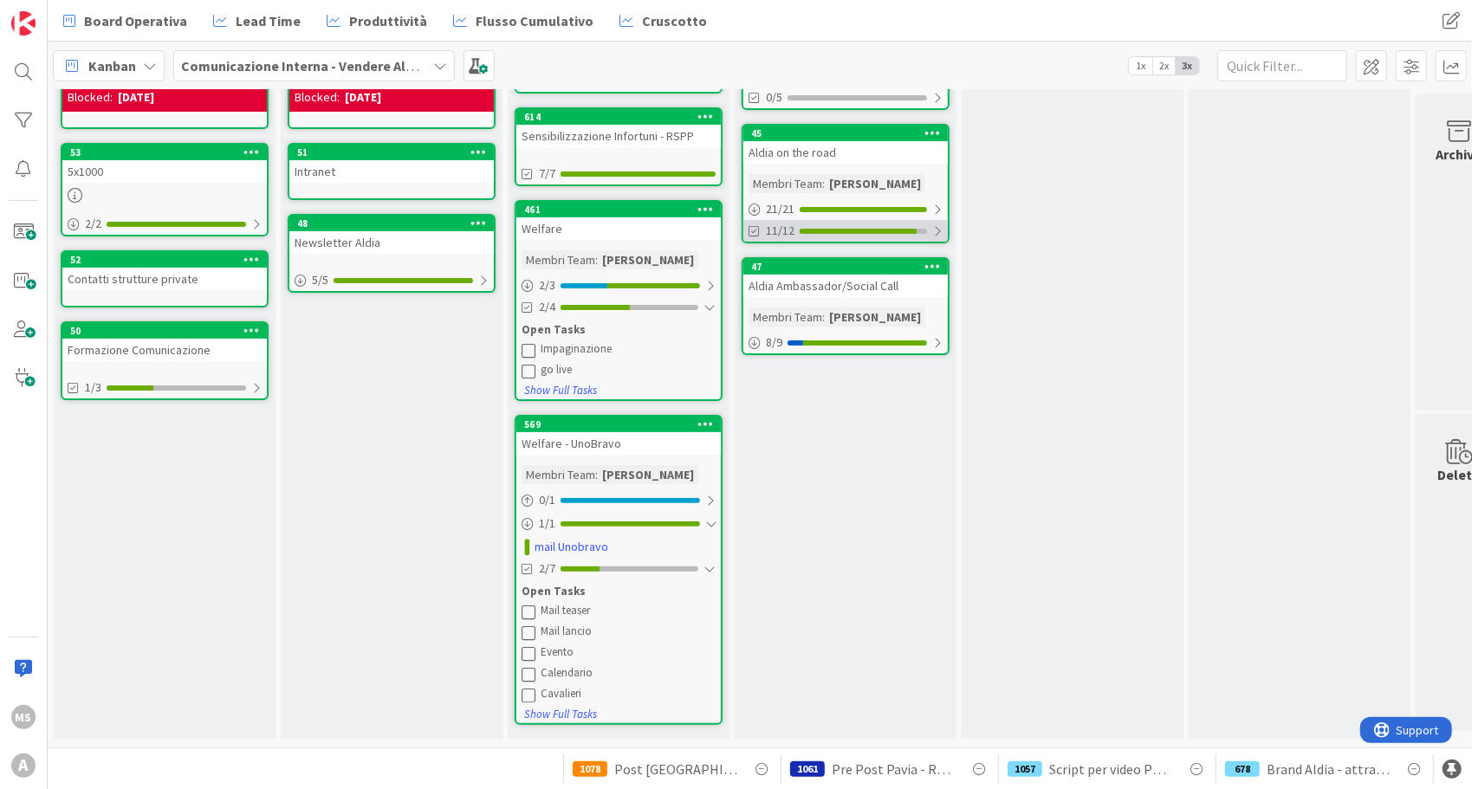
click at [896, 227] on div "11/12" at bounding box center [845, 231] width 204 height 22
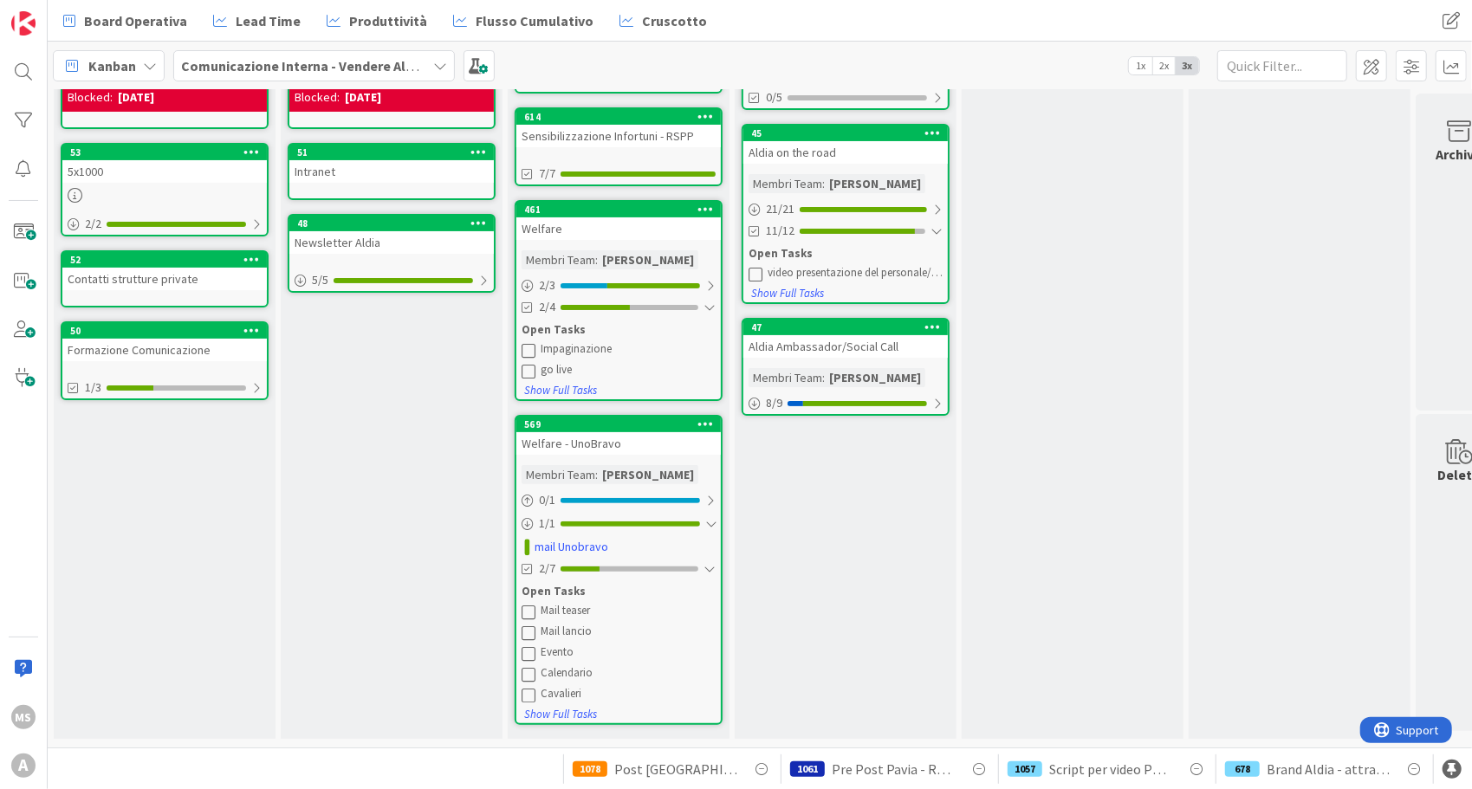
scroll to position [23, 41]
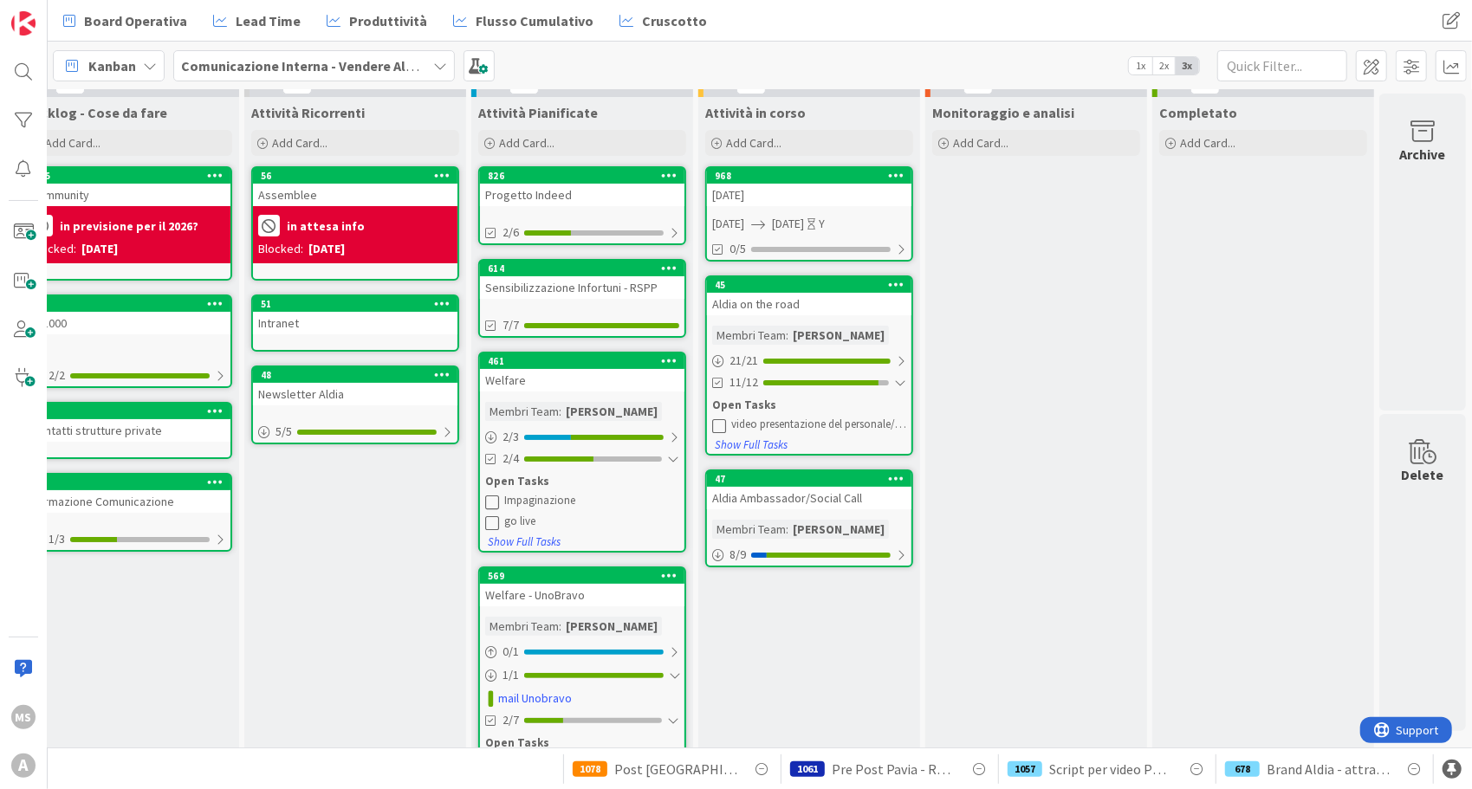
click at [575, 281] on div "Sensibilizzazione Infortuni - RSPP" at bounding box center [582, 287] width 204 height 23
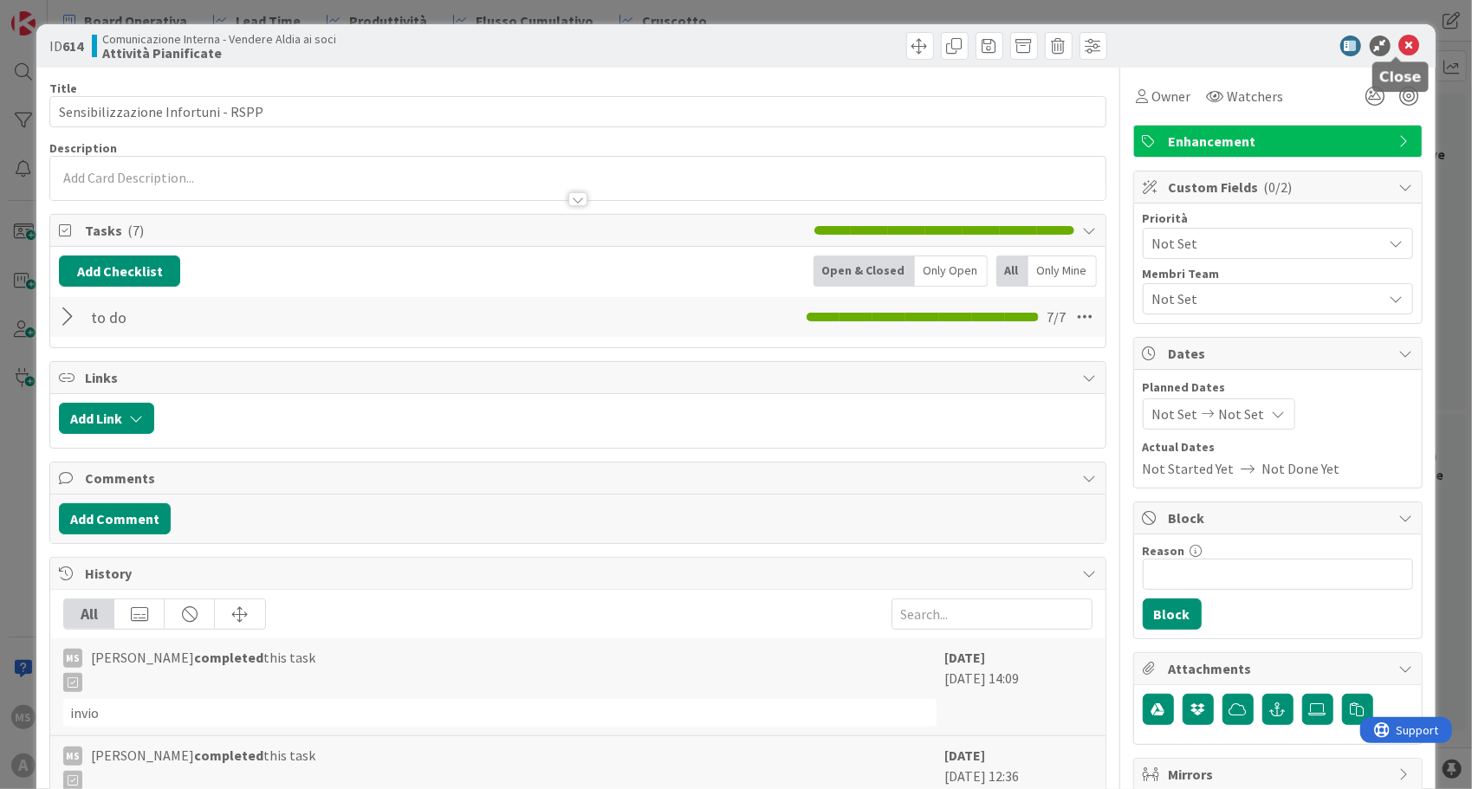
click at [1399, 42] on icon at bounding box center [1409, 46] width 21 height 21
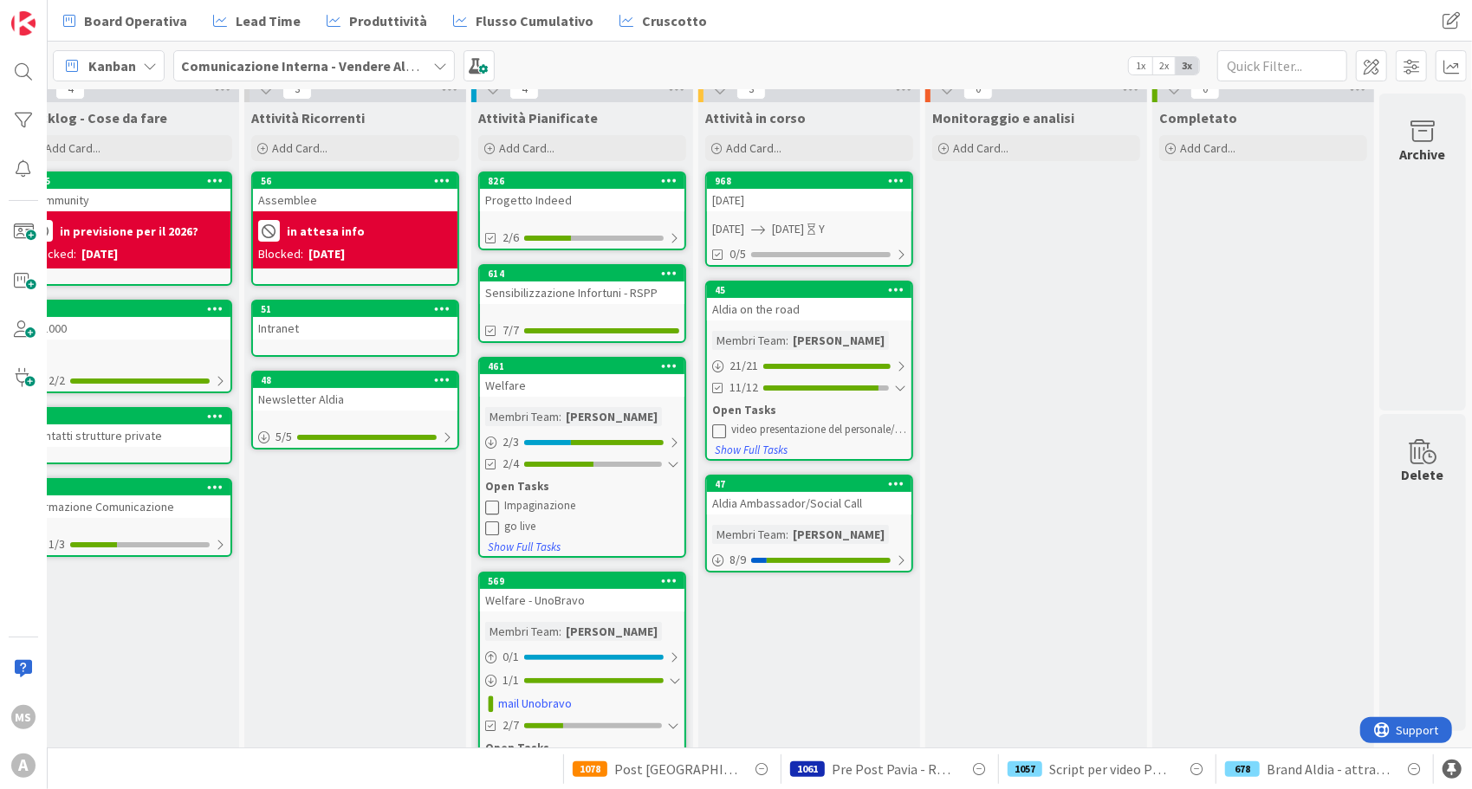
scroll to position [23, 41]
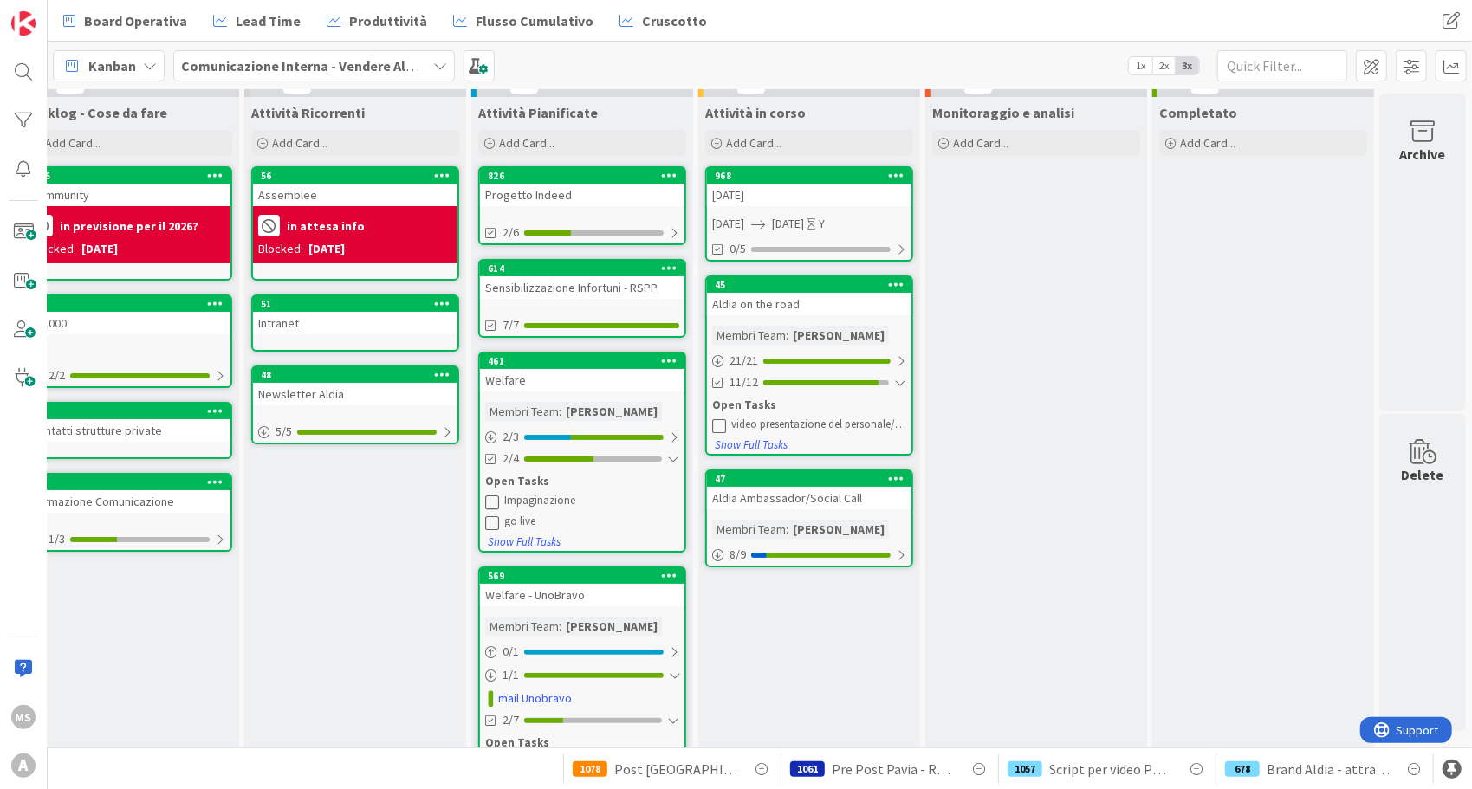
click at [1040, 588] on div "Monitoraggio e analisi Add Card..." at bounding box center [1036, 494] width 222 height 794
click at [182, 534] on div "1/3" at bounding box center [128, 540] width 204 height 22
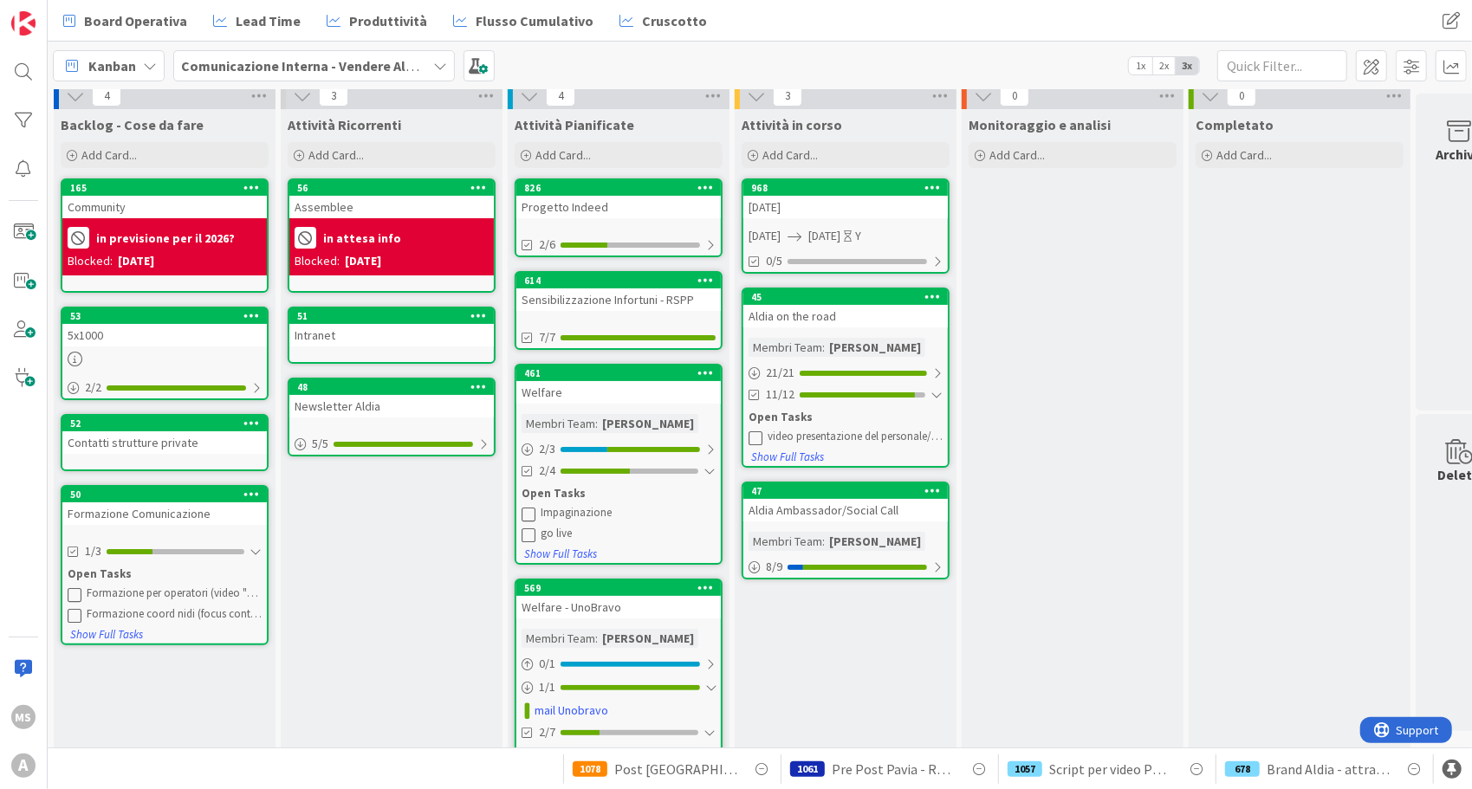
scroll to position [9, 0]
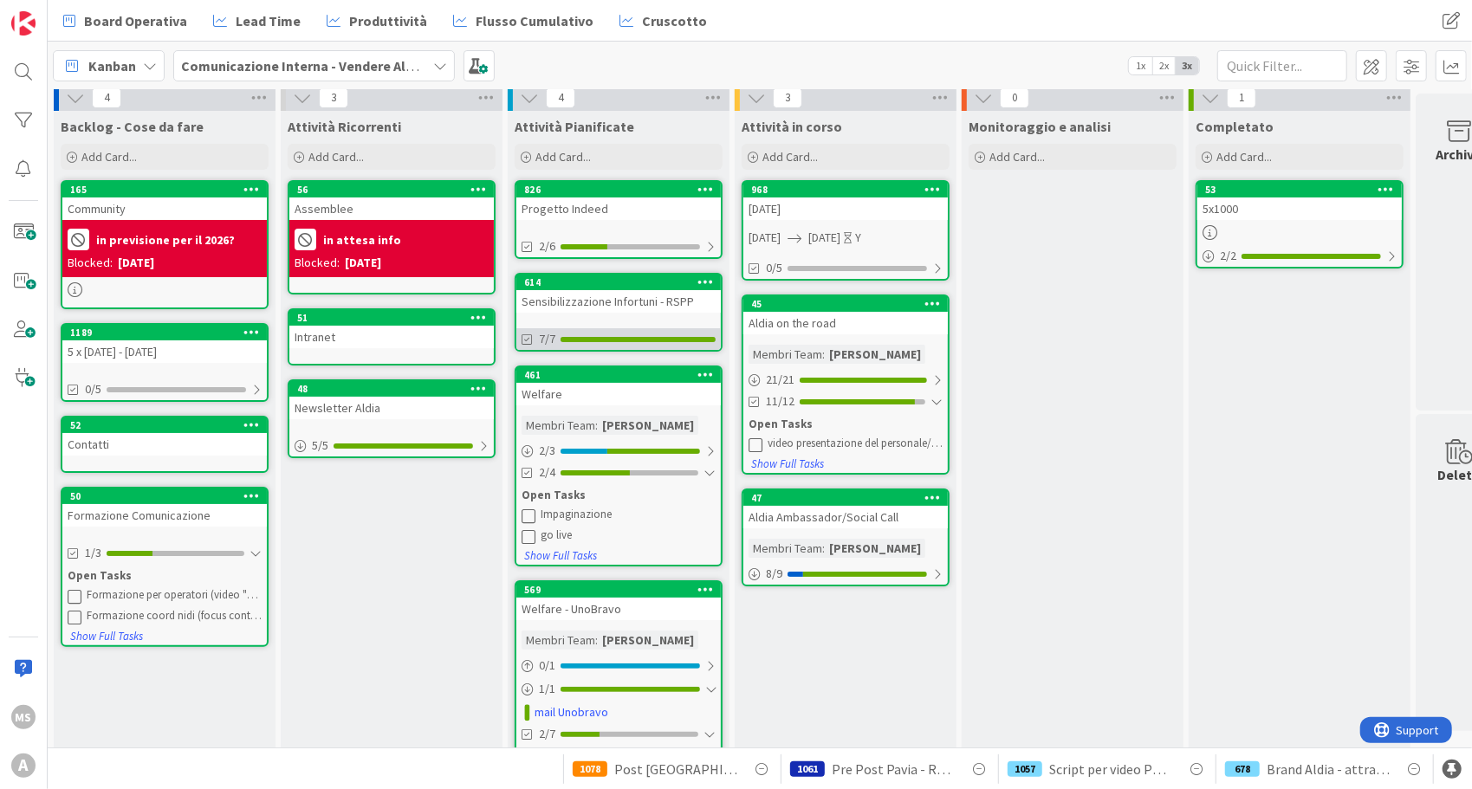
click at [659, 329] on div "7/7" at bounding box center [618, 339] width 204 height 22
click at [679, 339] on div at bounding box center [638, 339] width 155 height 5
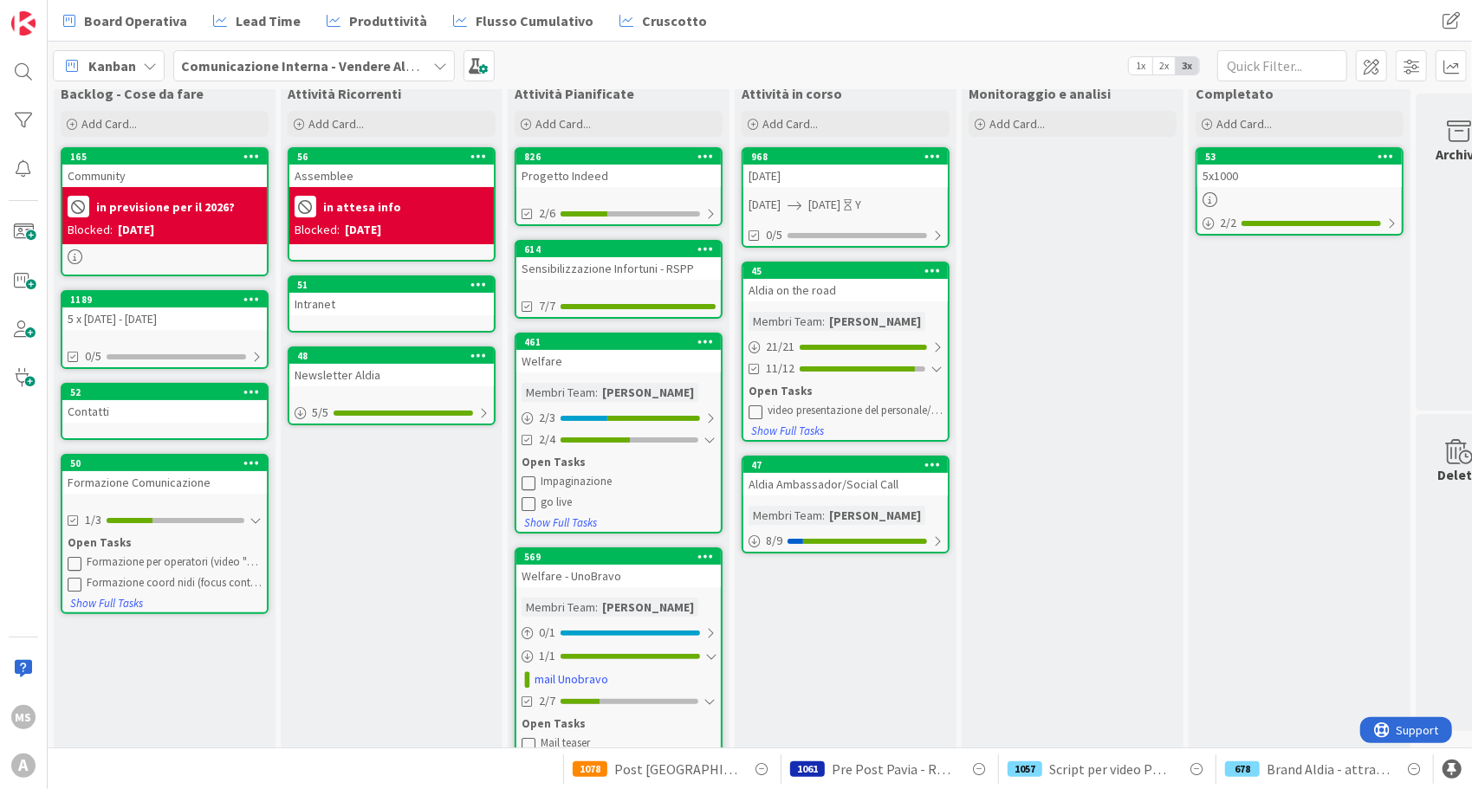
scroll to position [45, 0]
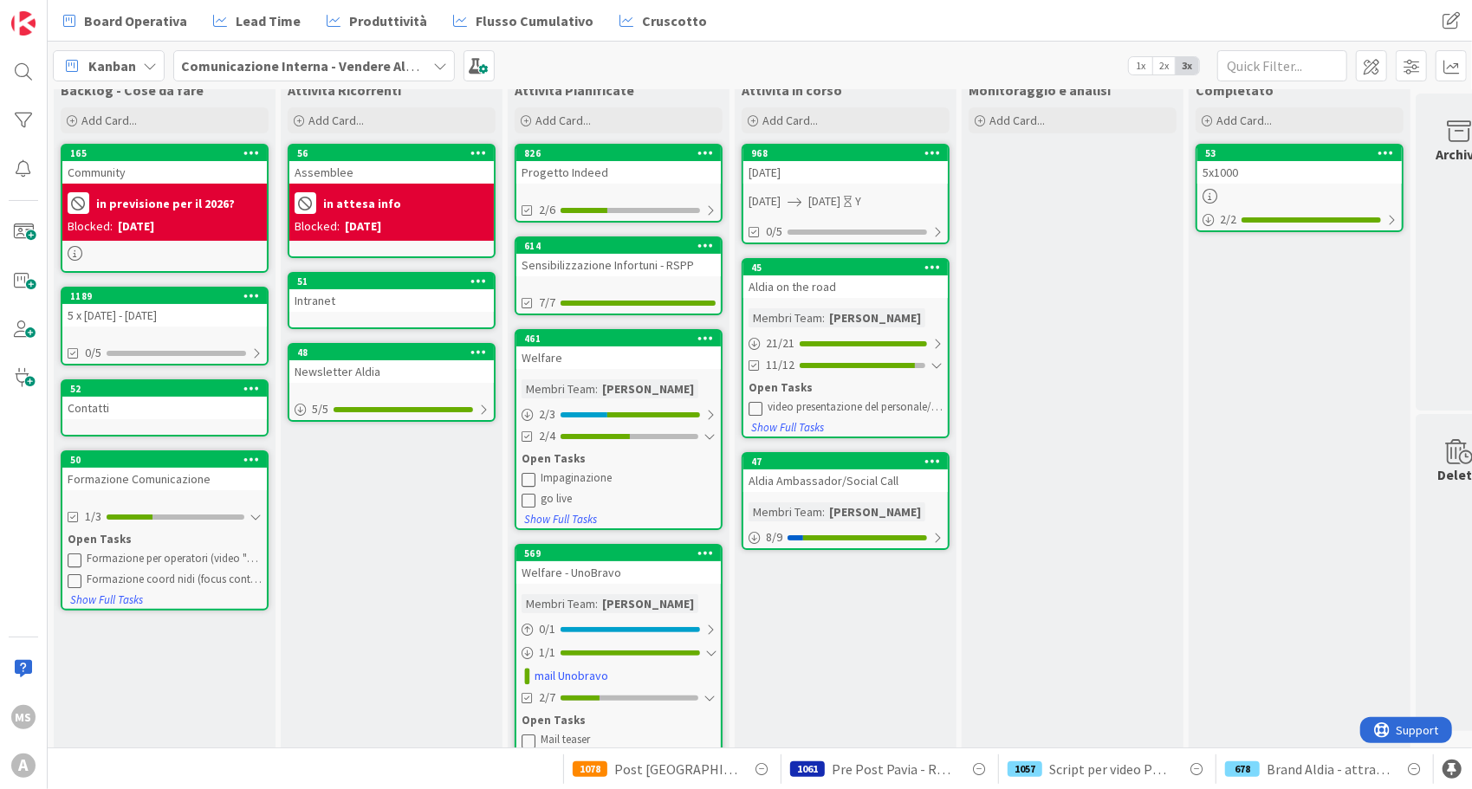
click at [1098, 470] on div "Monitoraggio e analisi Add Card..." at bounding box center [1073, 472] width 222 height 794
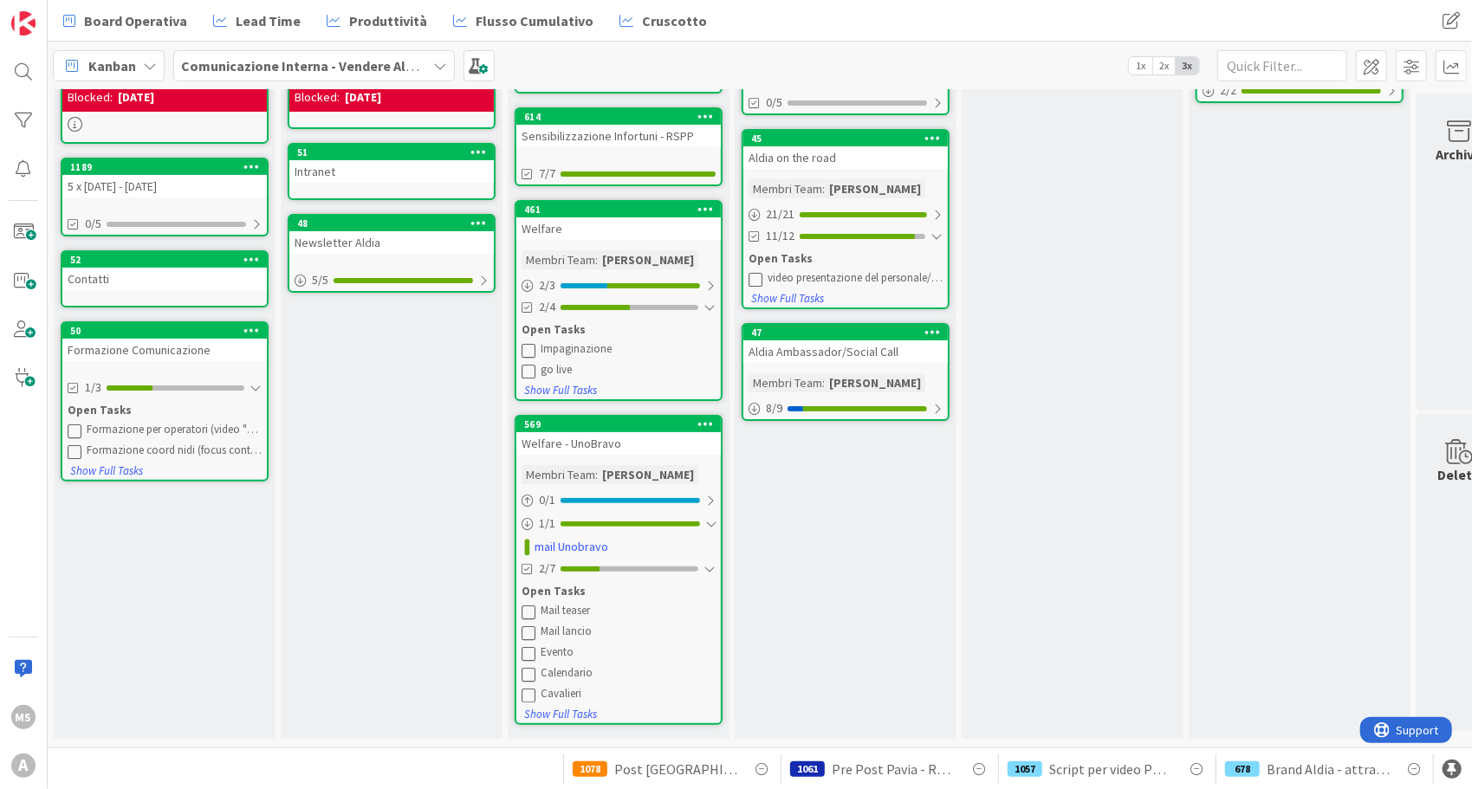
scroll to position [0, 0]
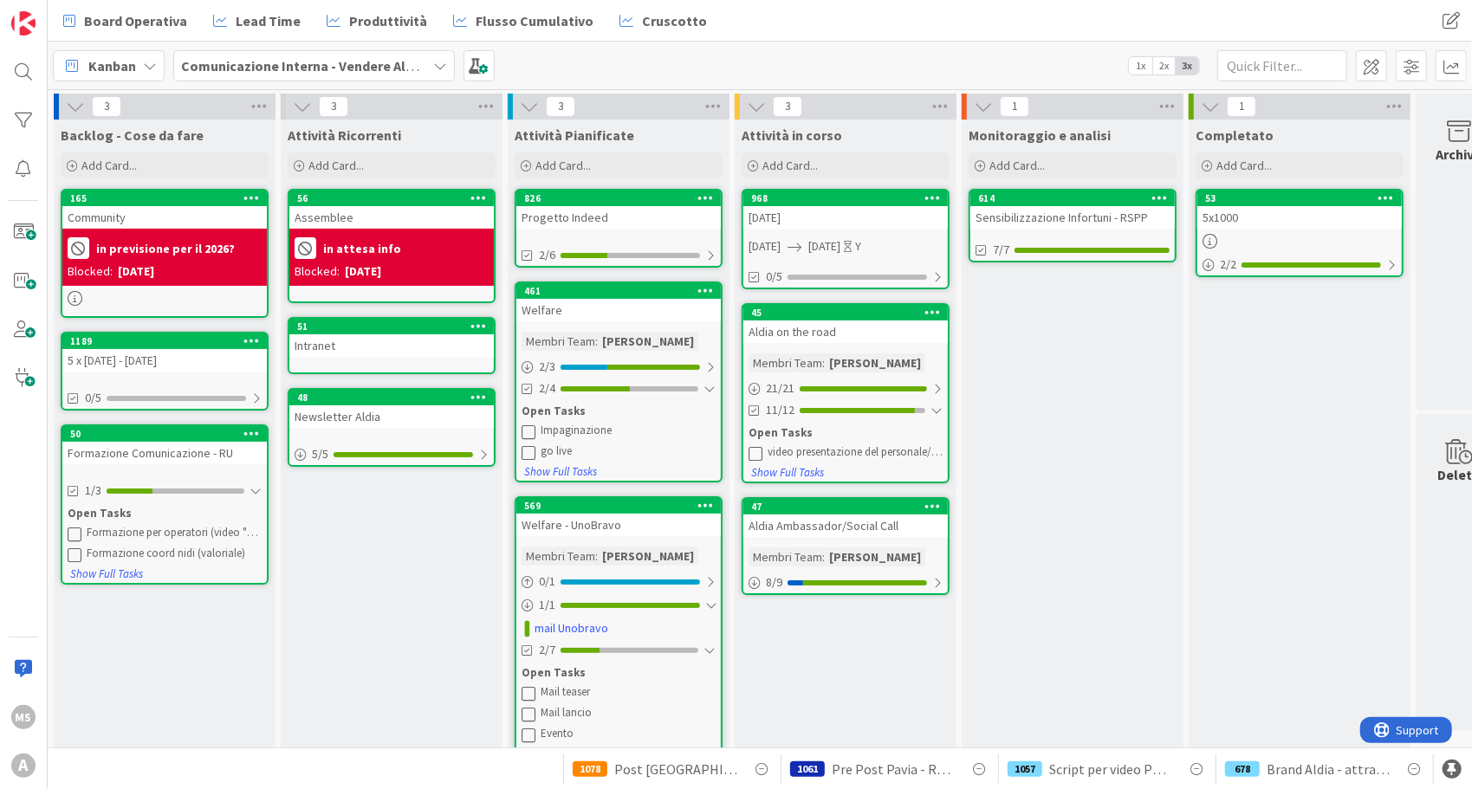
click at [277, 73] on b "Comunicazione Interna - Vendere Aldia ai soci" at bounding box center [324, 65] width 286 height 17
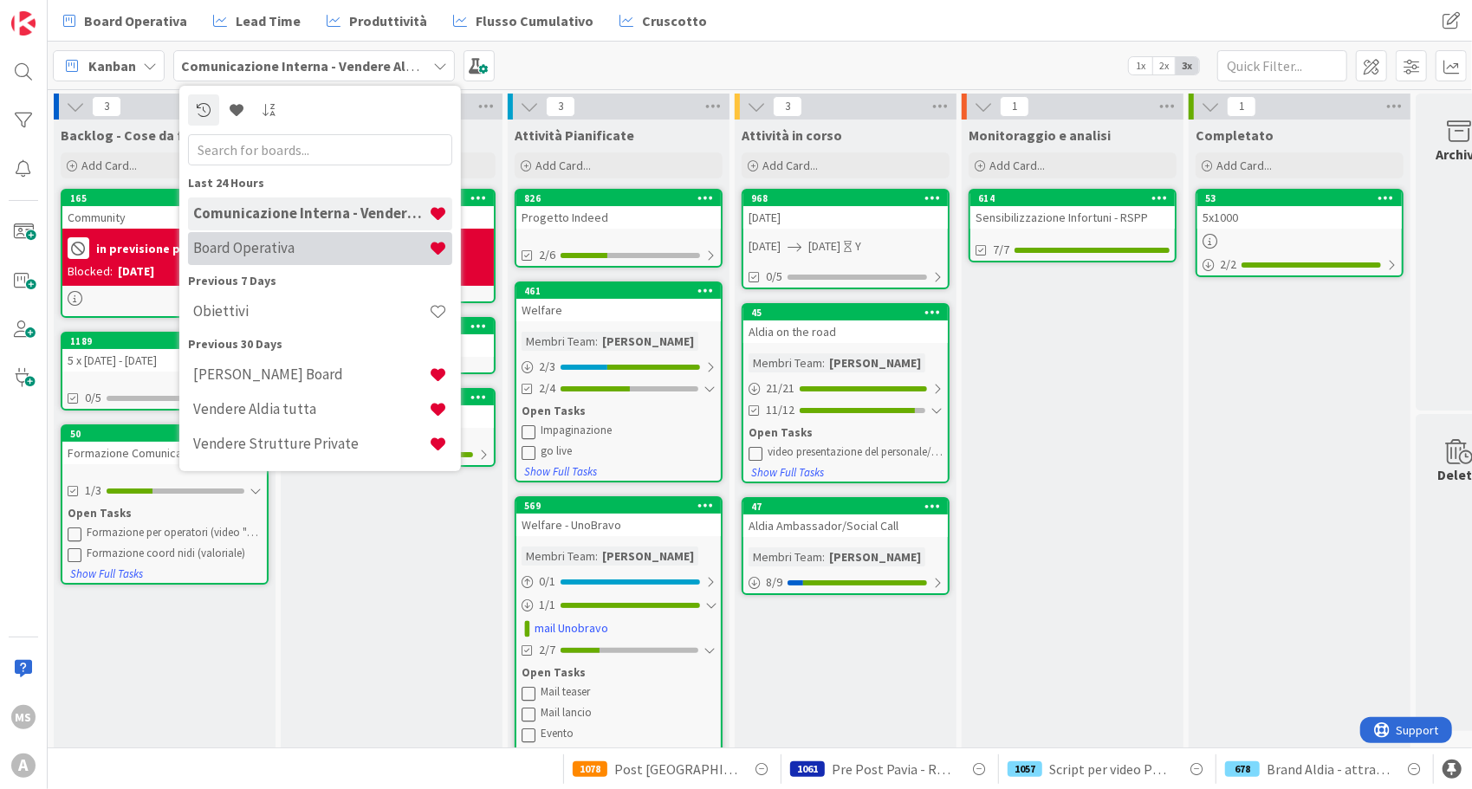
click at [302, 243] on h4 "Board Operativa" at bounding box center [311, 247] width 236 height 17
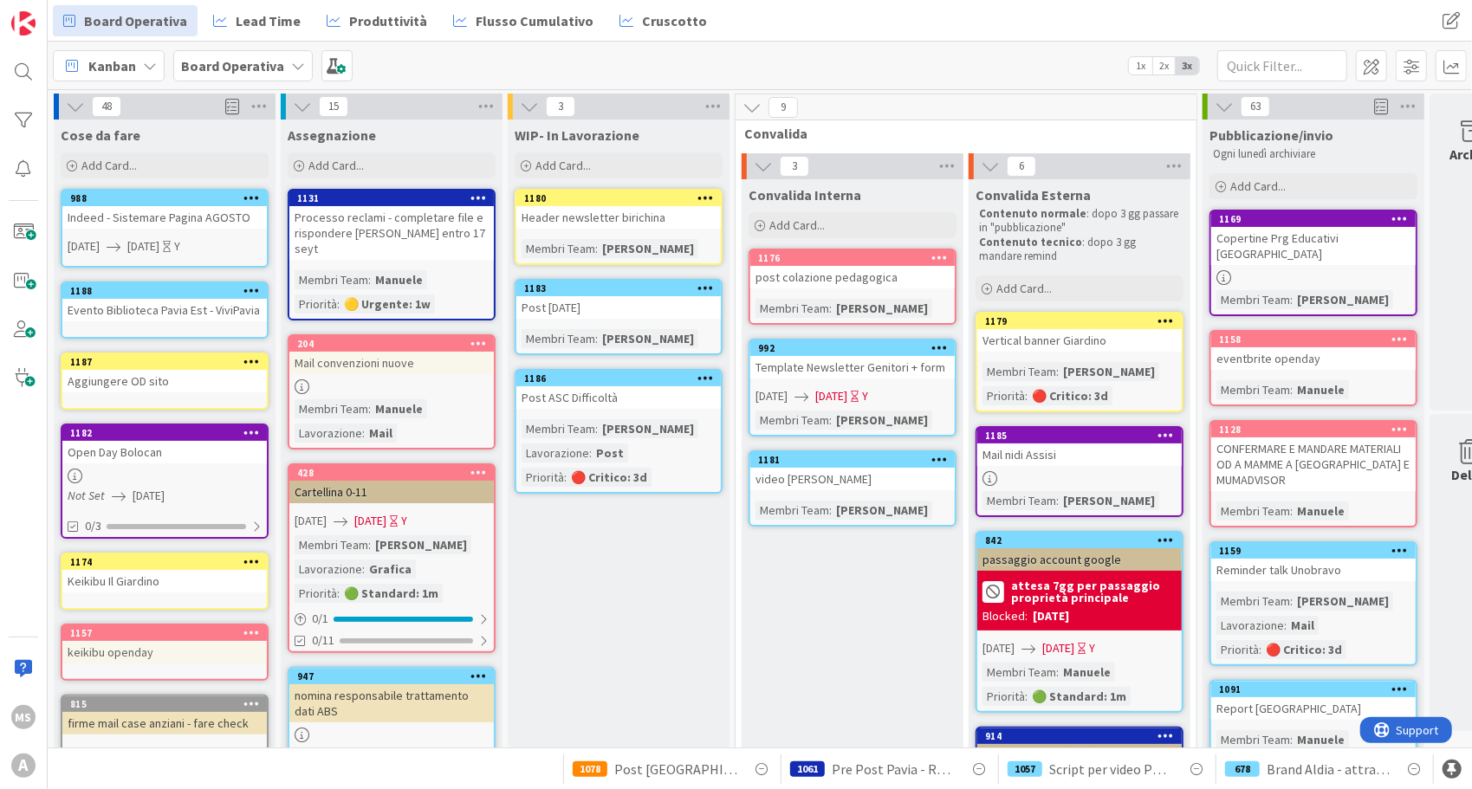
click at [260, 69] on b "Board Operativa" at bounding box center [232, 65] width 103 height 17
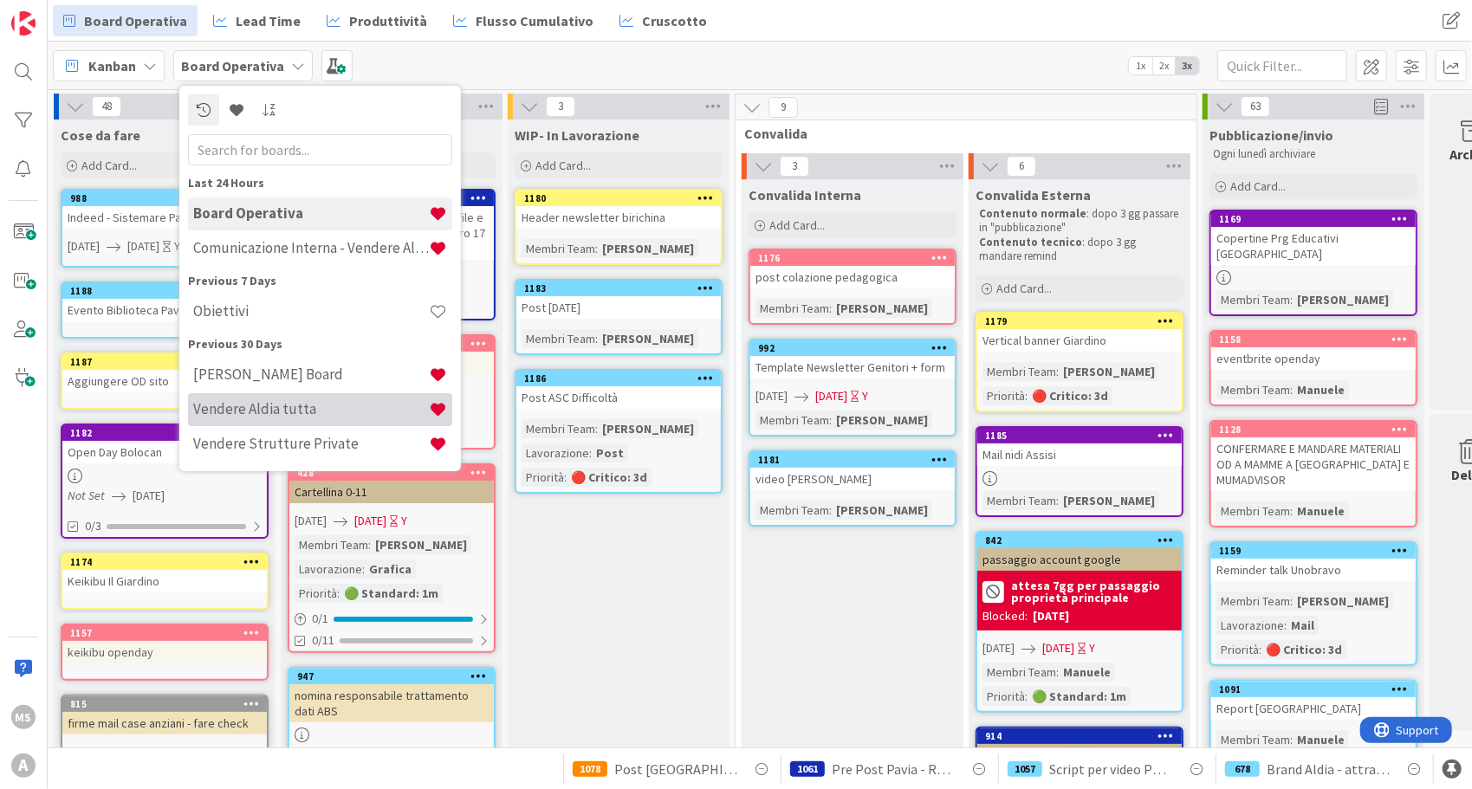
click at [312, 406] on h4 "Vendere Aldia tutta" at bounding box center [311, 408] width 236 height 17
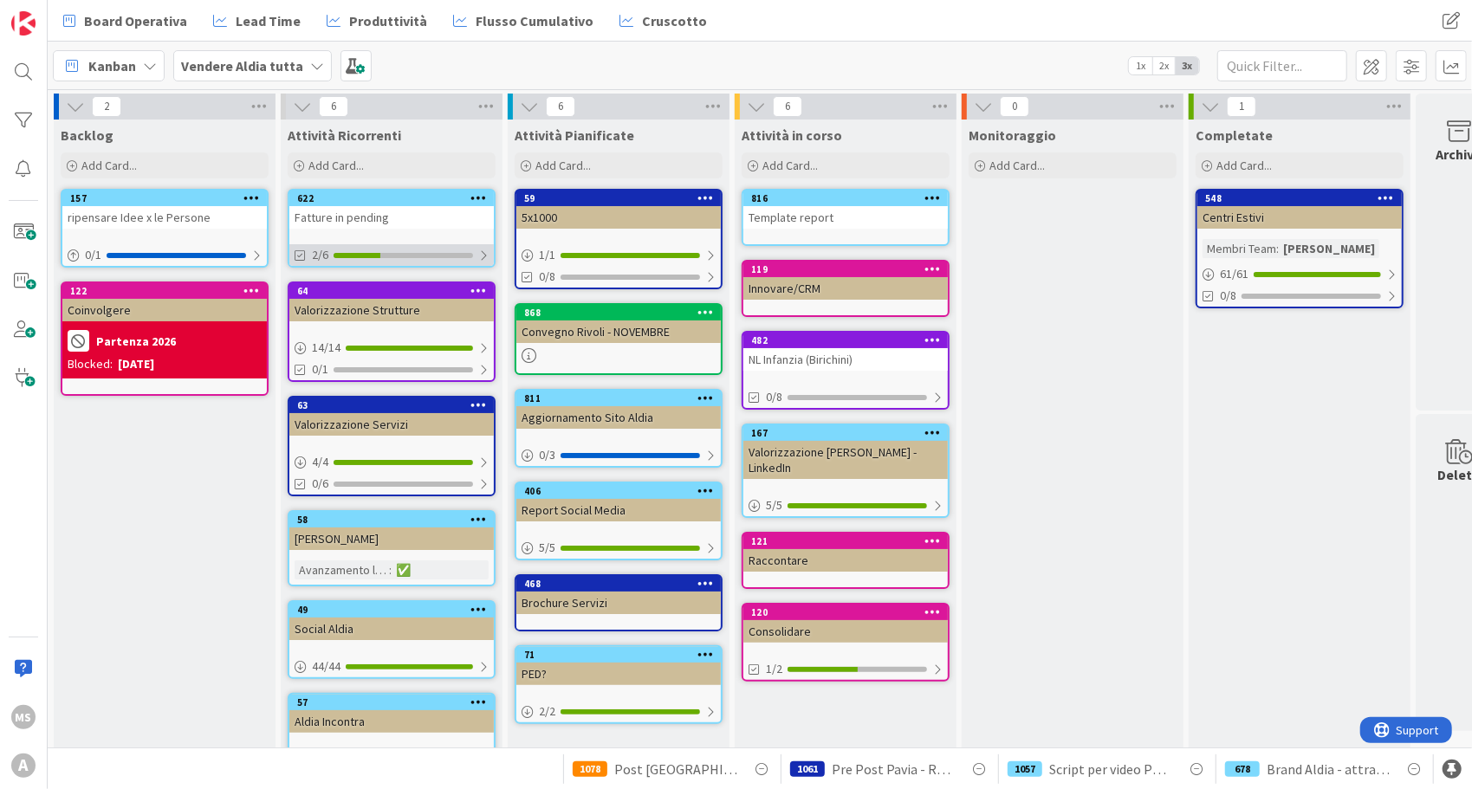
click at [407, 250] on div "2/6" at bounding box center [391, 255] width 204 height 22
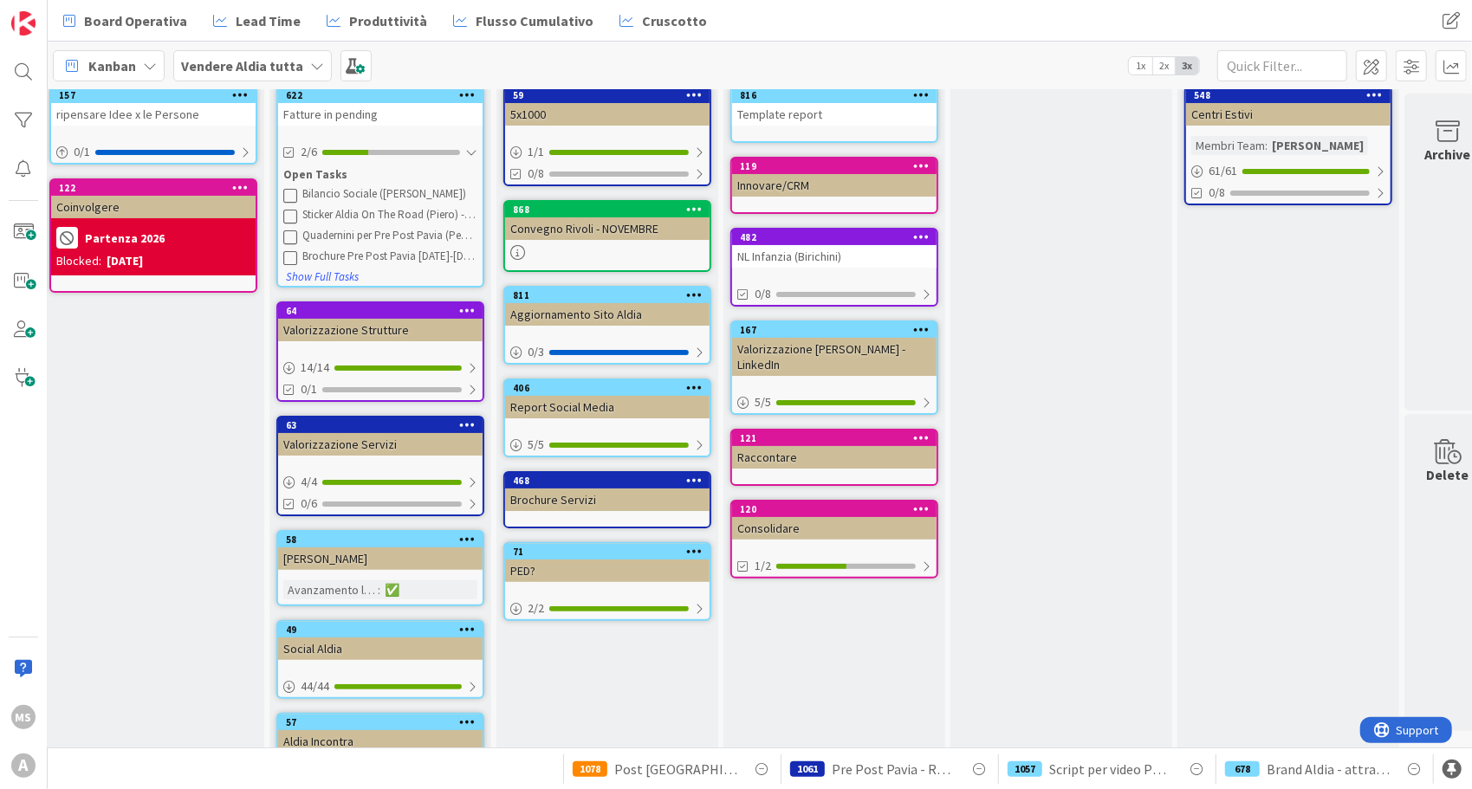
scroll to position [203, 11]
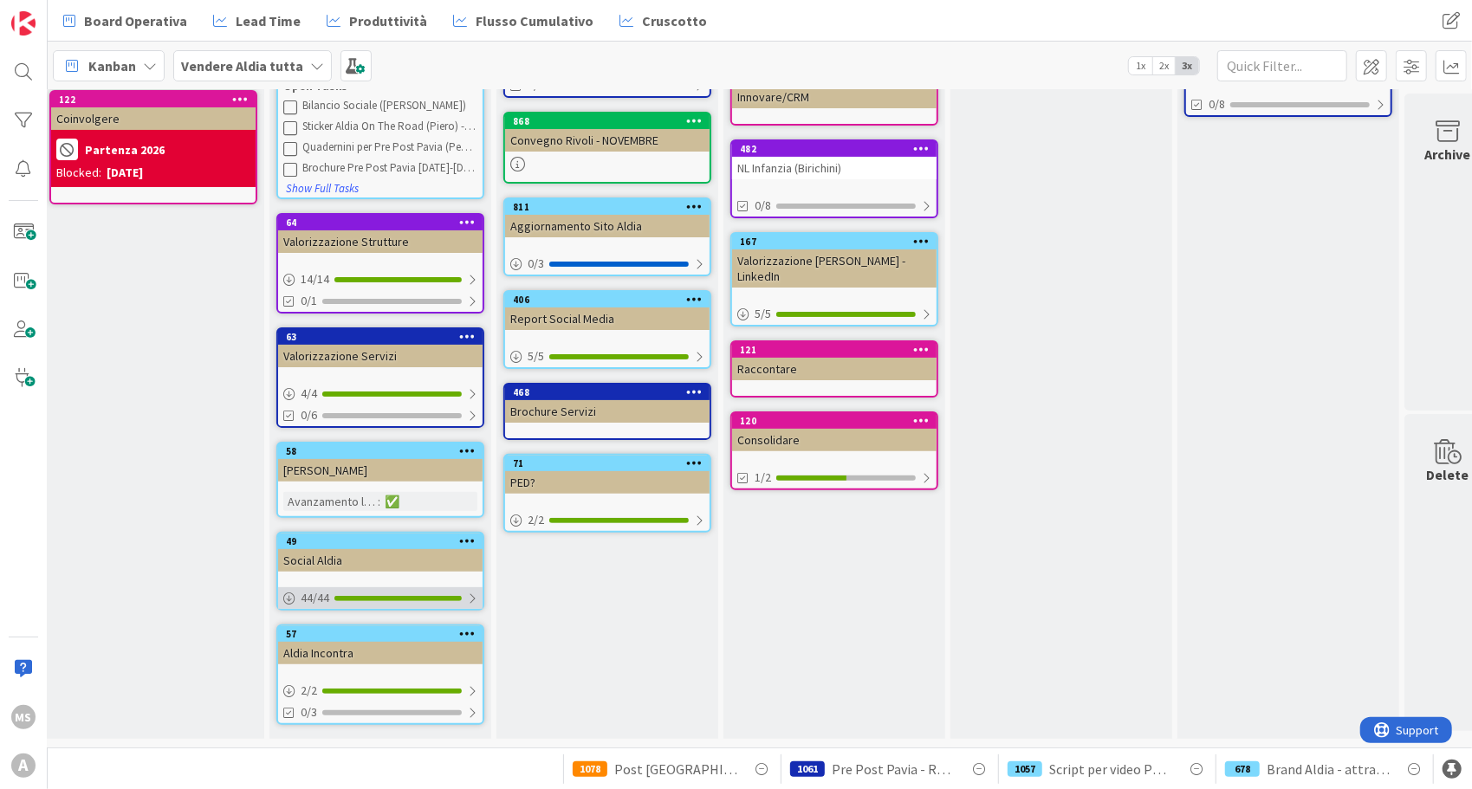
click at [444, 587] on div "44 / 44" at bounding box center [380, 598] width 204 height 22
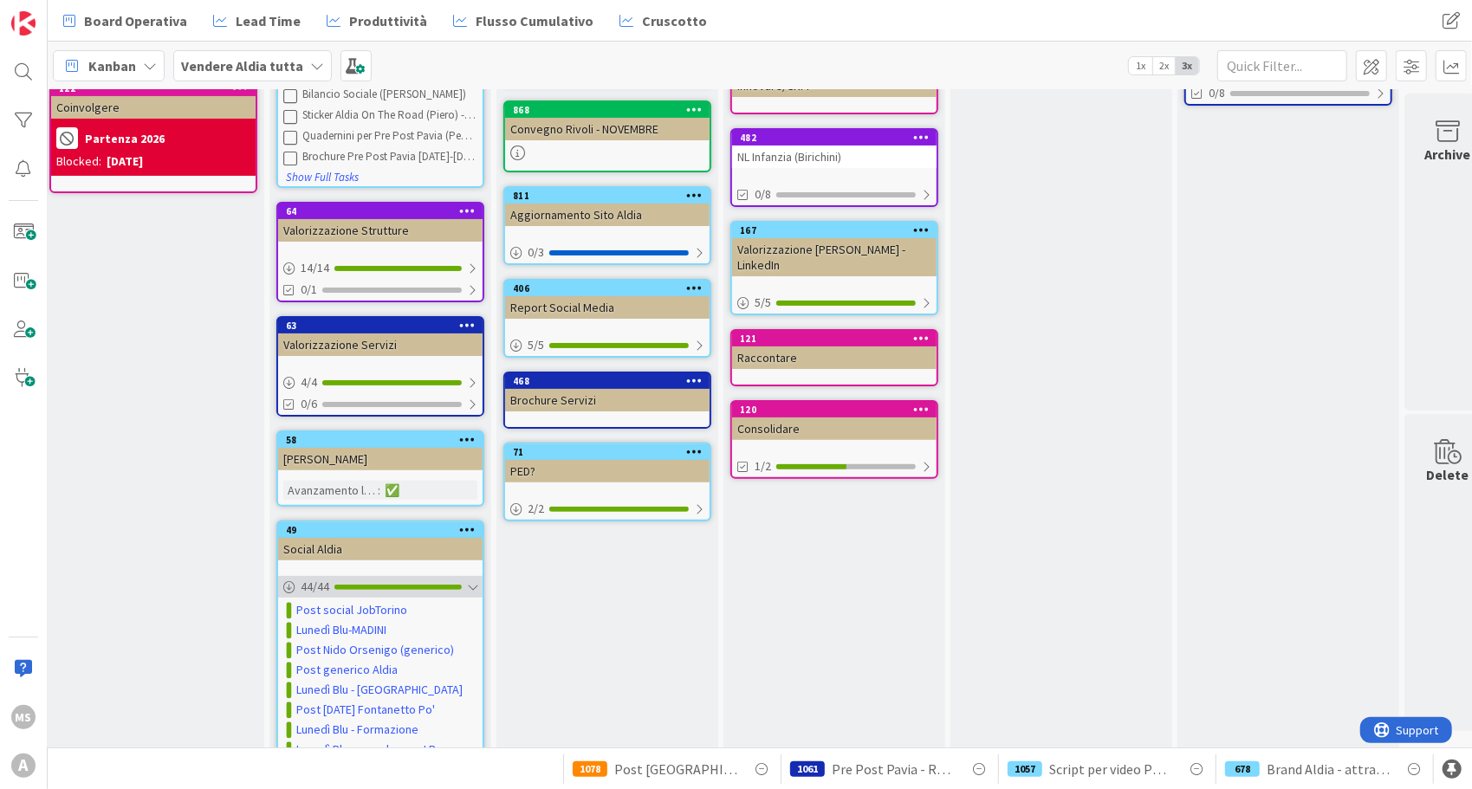
click at [444, 579] on div "44 / 44" at bounding box center [380, 587] width 204 height 22
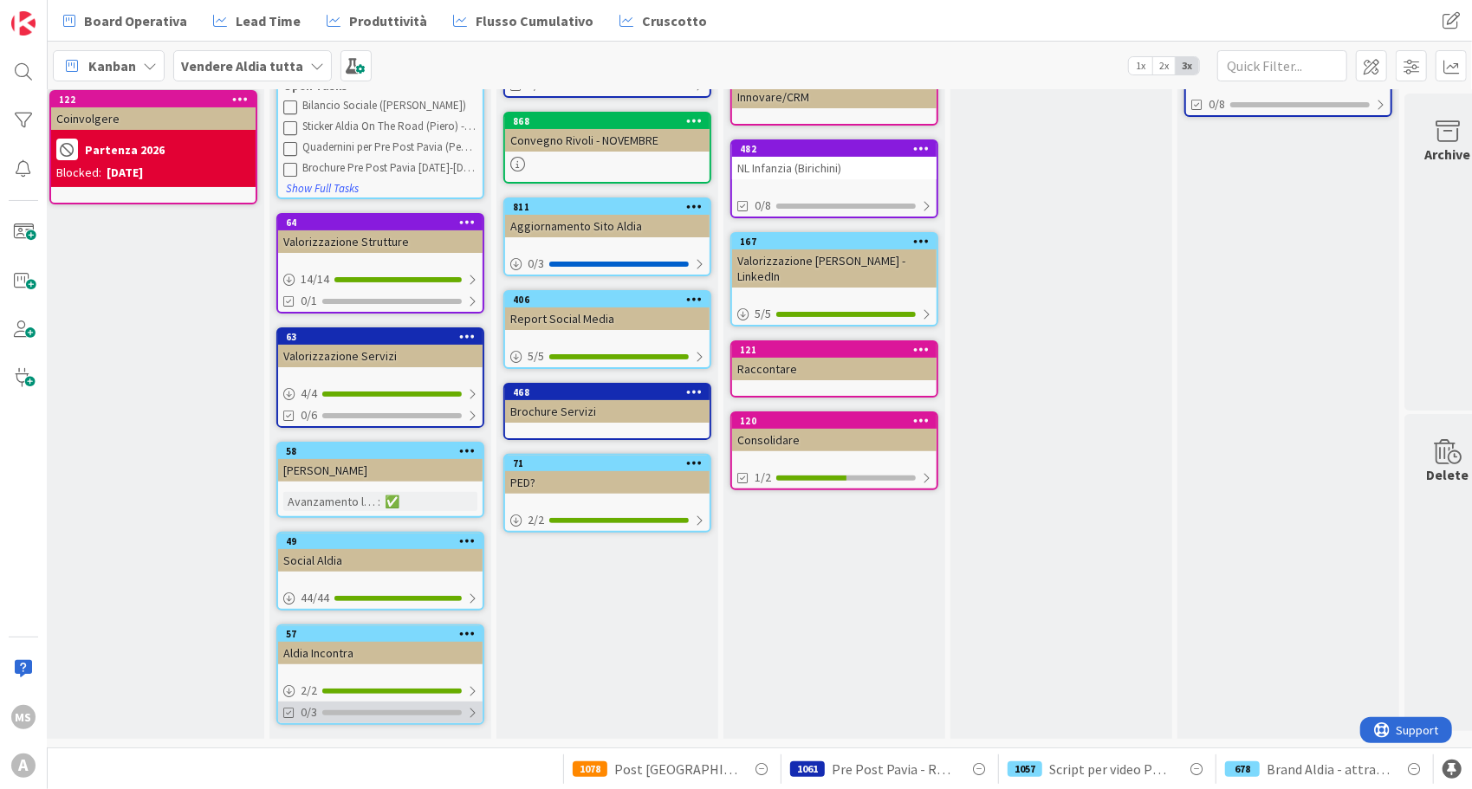
click at [407, 702] on div "0/3" at bounding box center [380, 713] width 204 height 22
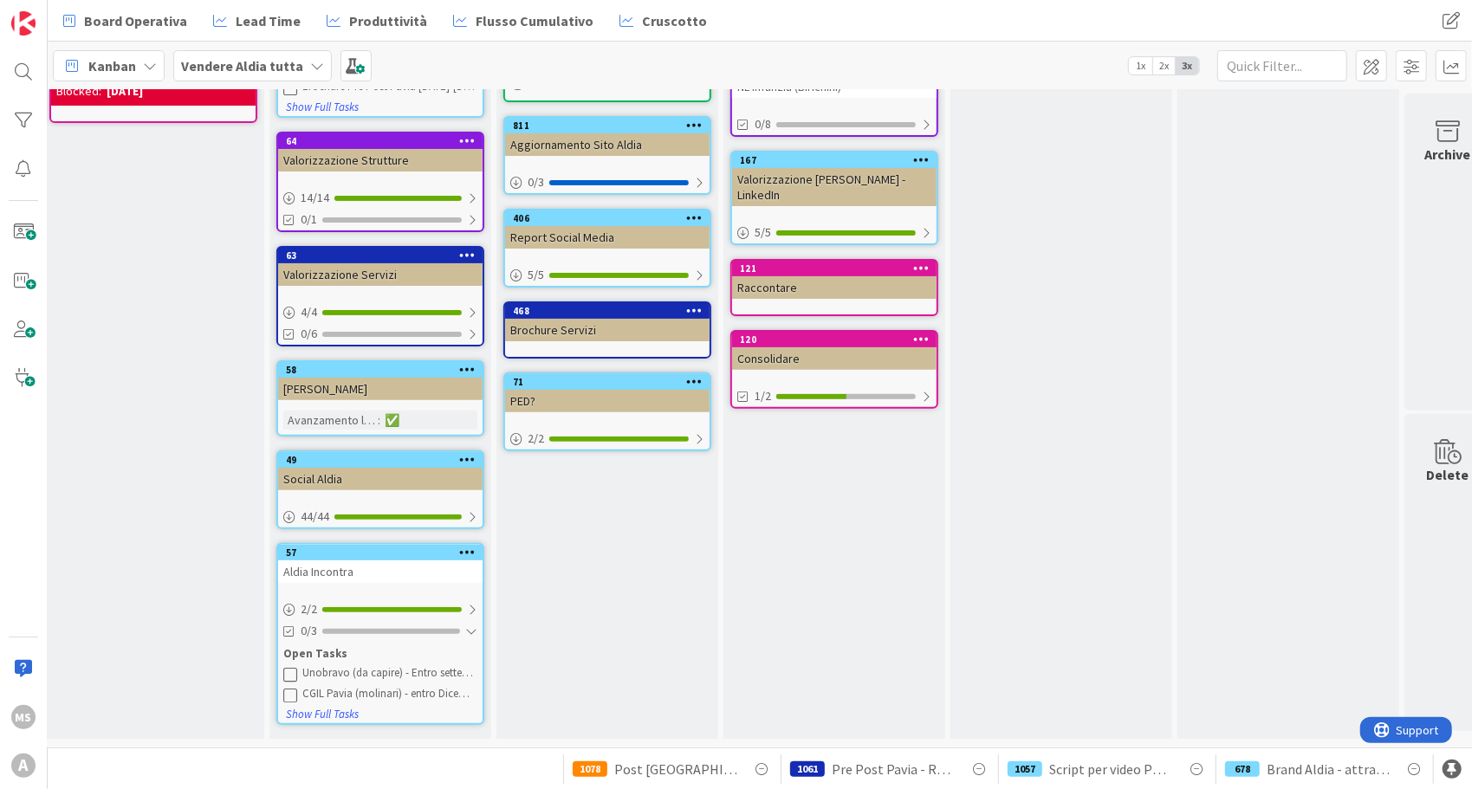
scroll to position [284, 11]
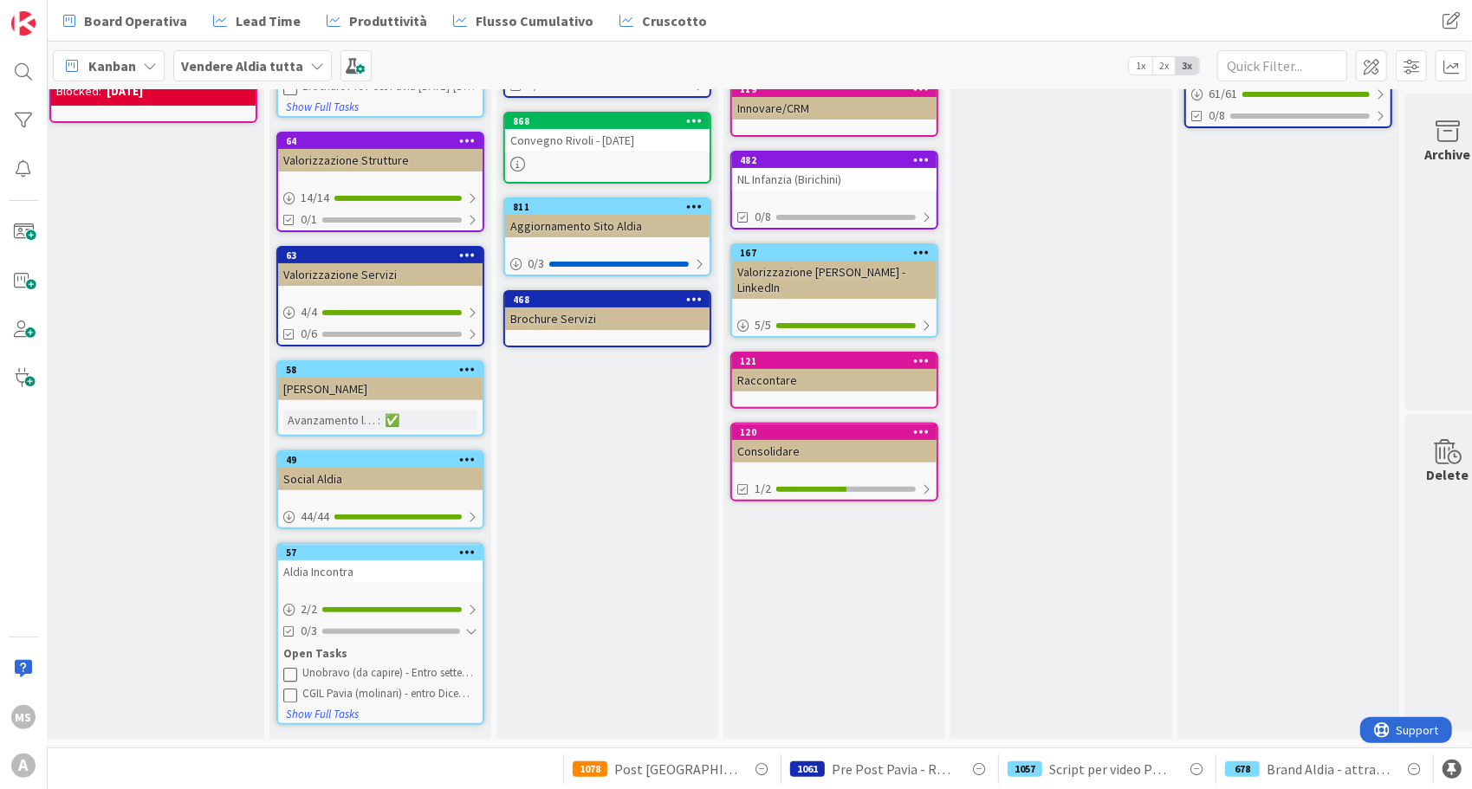
click at [135, 74] on div "Kanban" at bounding box center [109, 65] width 112 height 31
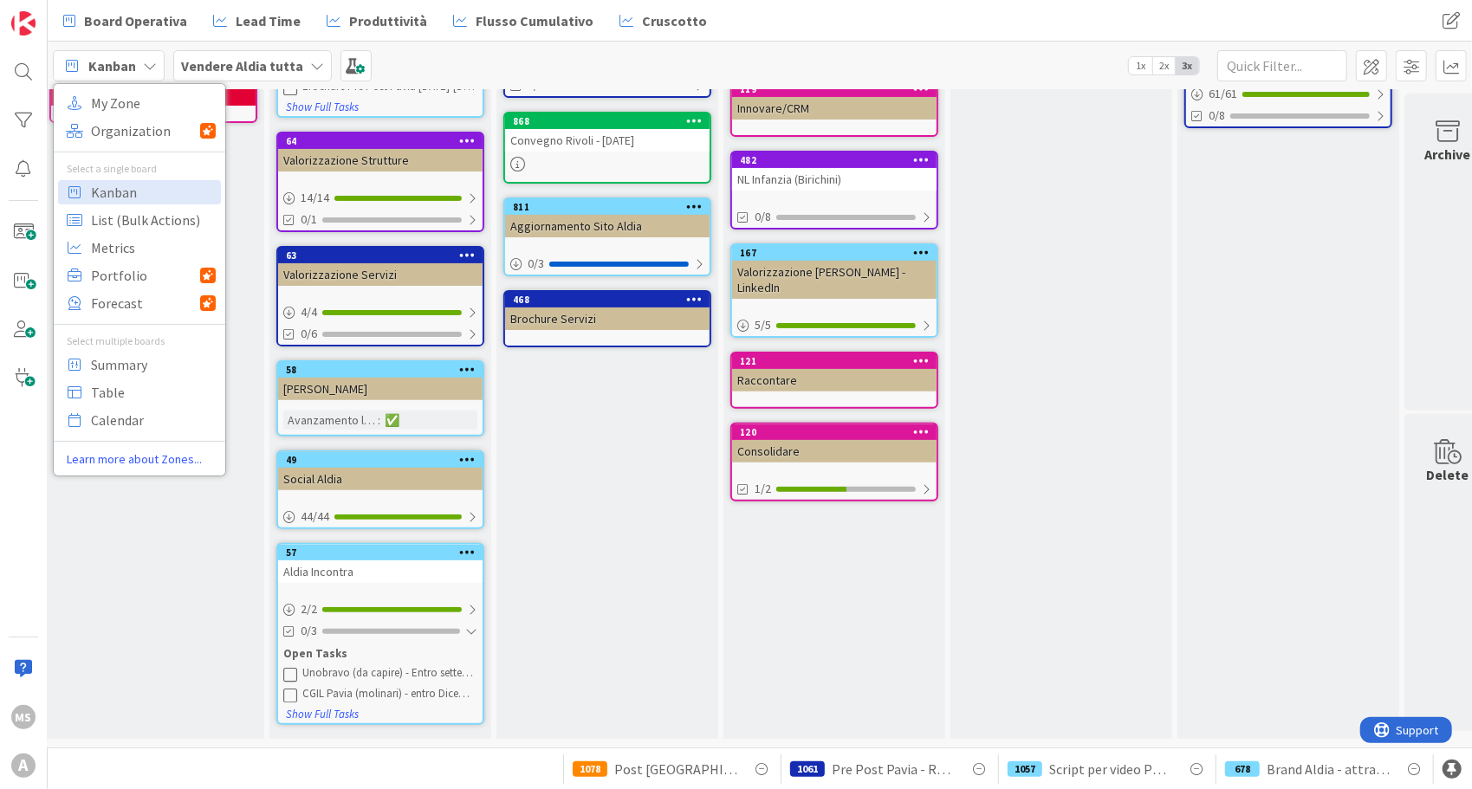
click at [234, 59] on b "Vendere Aldia tutta" at bounding box center [242, 65] width 122 height 17
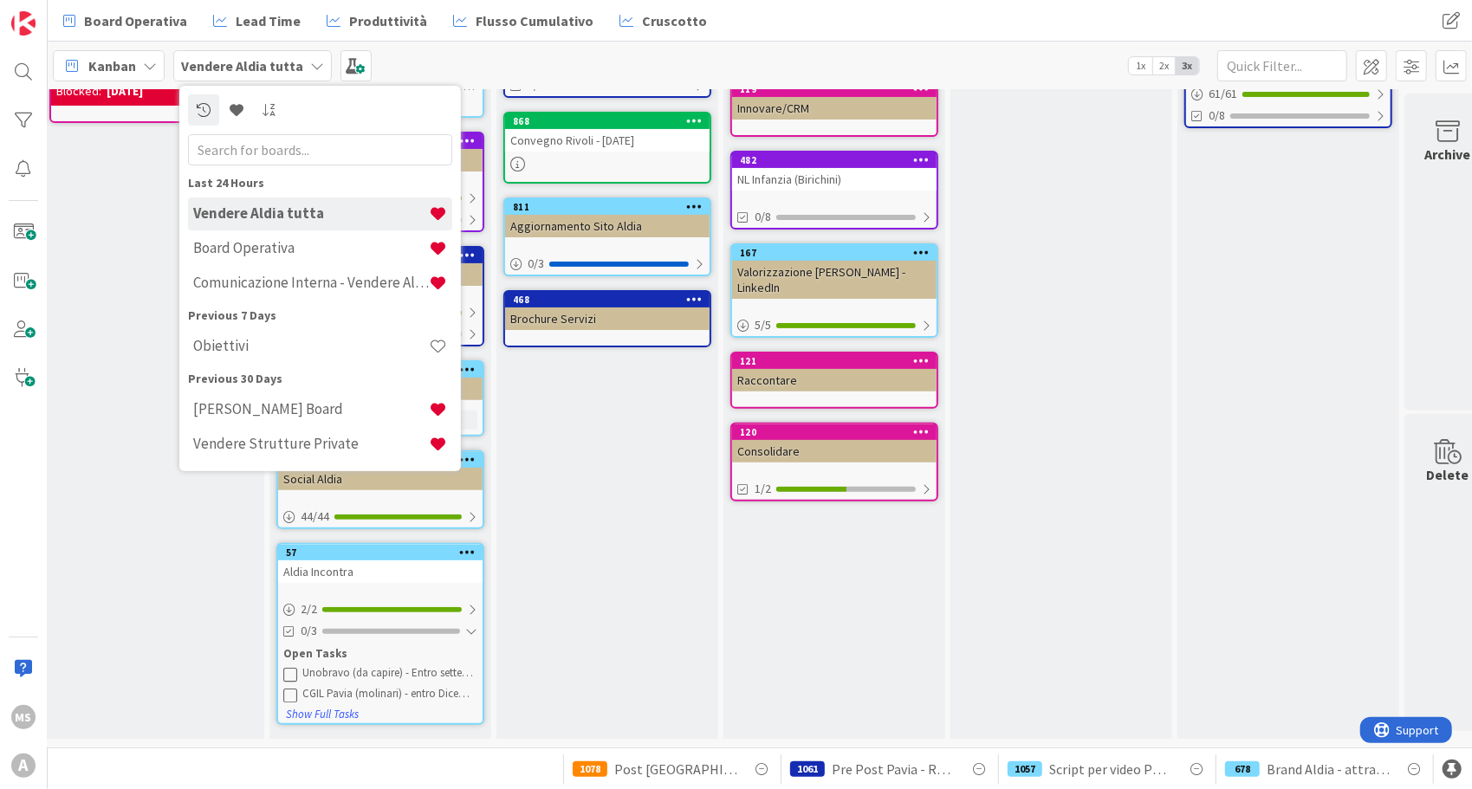
click at [1311, 451] on div "Completate Add Card... 71 PED? 2 / 2 548 Centri Estivi Membri Team : Eleonora 6…" at bounding box center [1288, 293] width 222 height 892
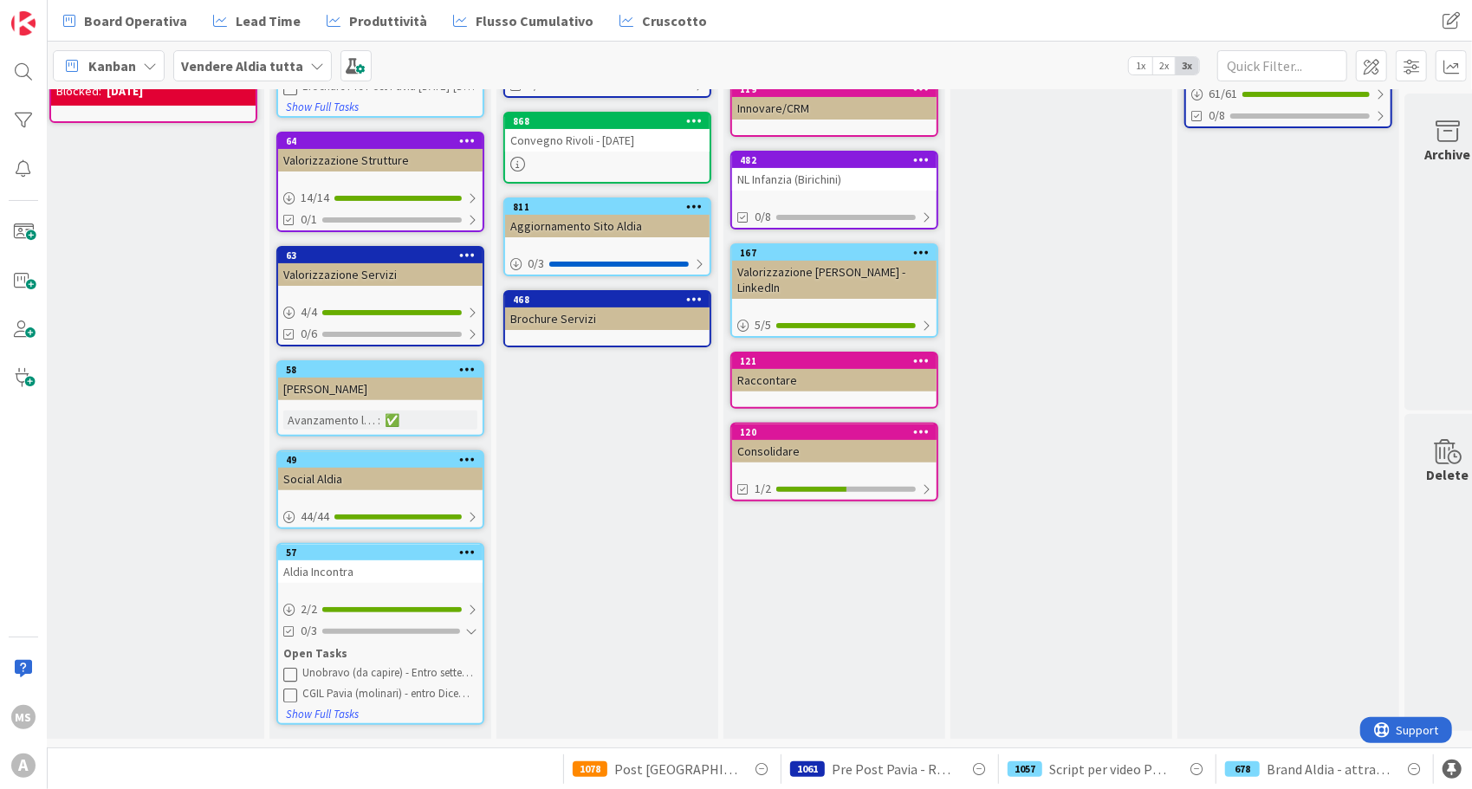
click at [207, 68] on b "Vendere Aldia tutta" at bounding box center [242, 65] width 122 height 17
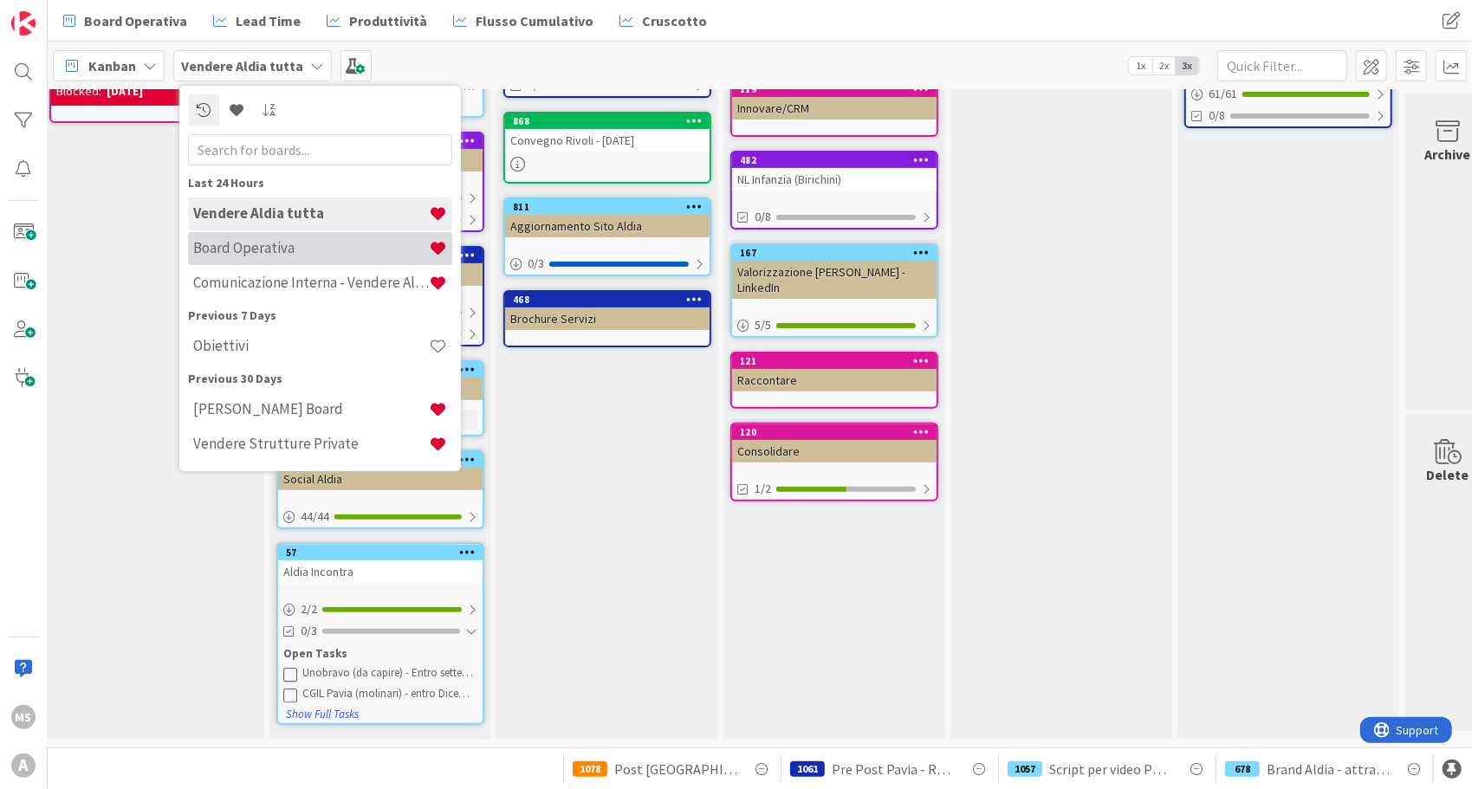
click at [232, 236] on div "Board Operativa" at bounding box center [320, 248] width 264 height 33
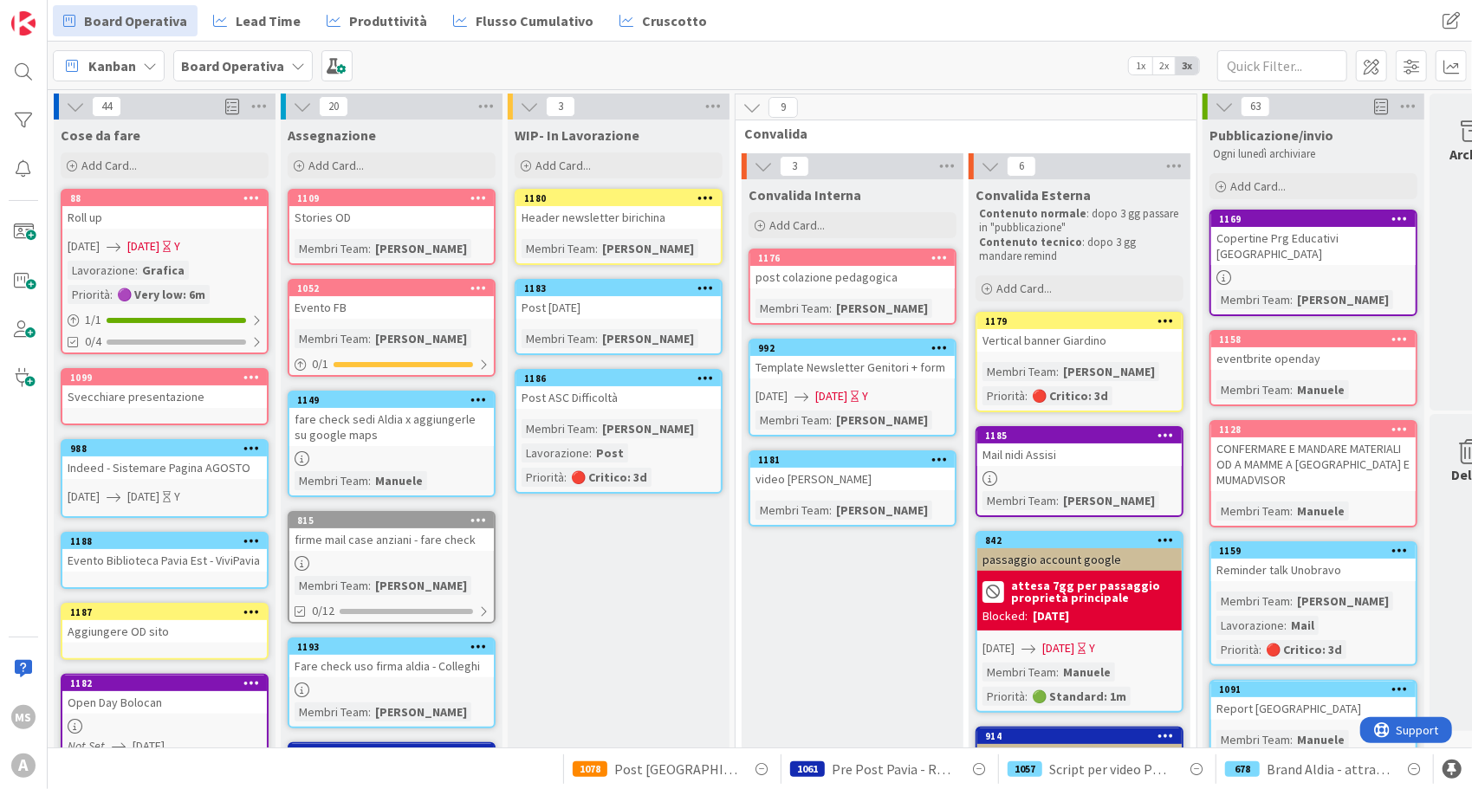
scroll to position [804, 0]
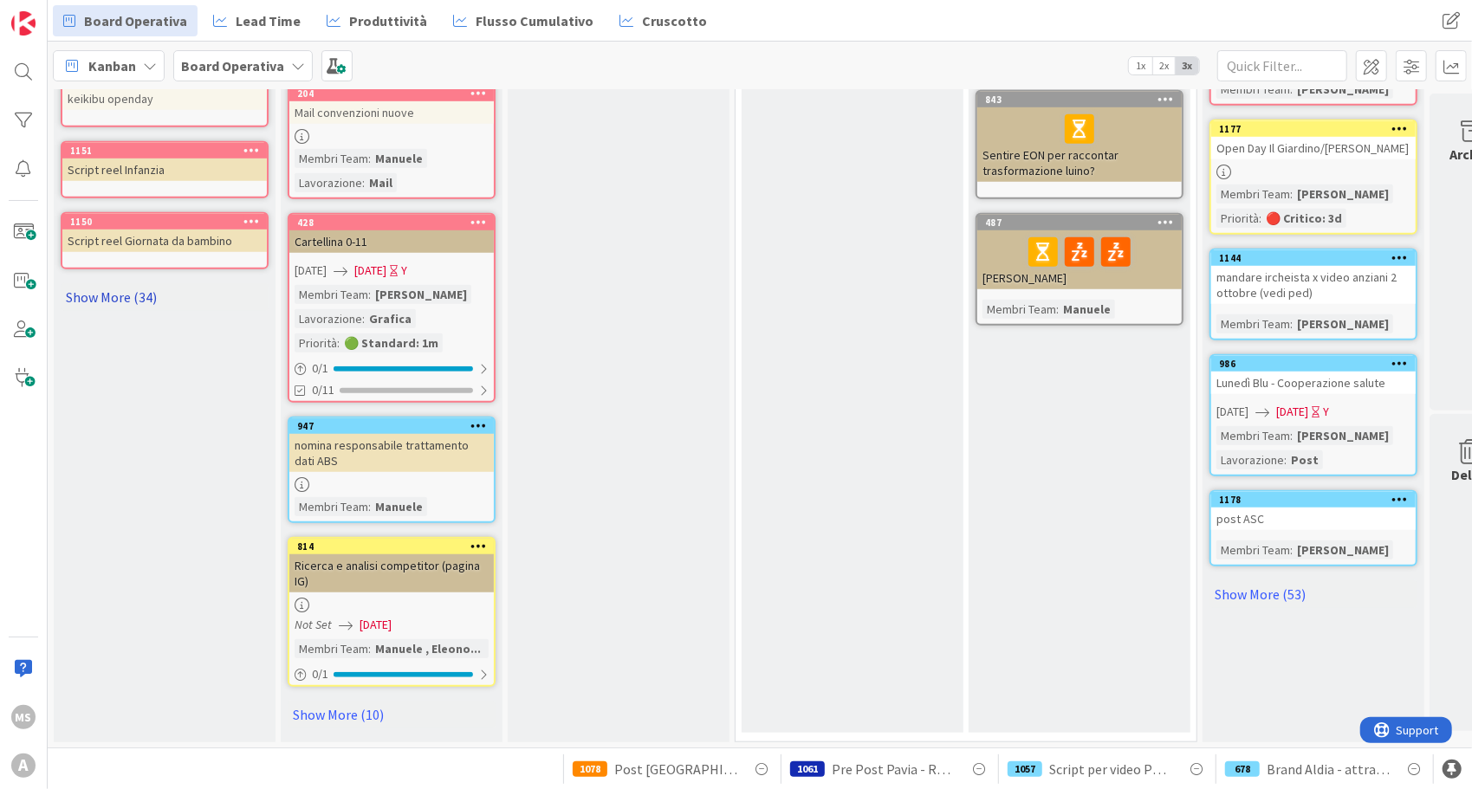
click at [152, 298] on link "Show More (34)" at bounding box center [165, 297] width 208 height 28
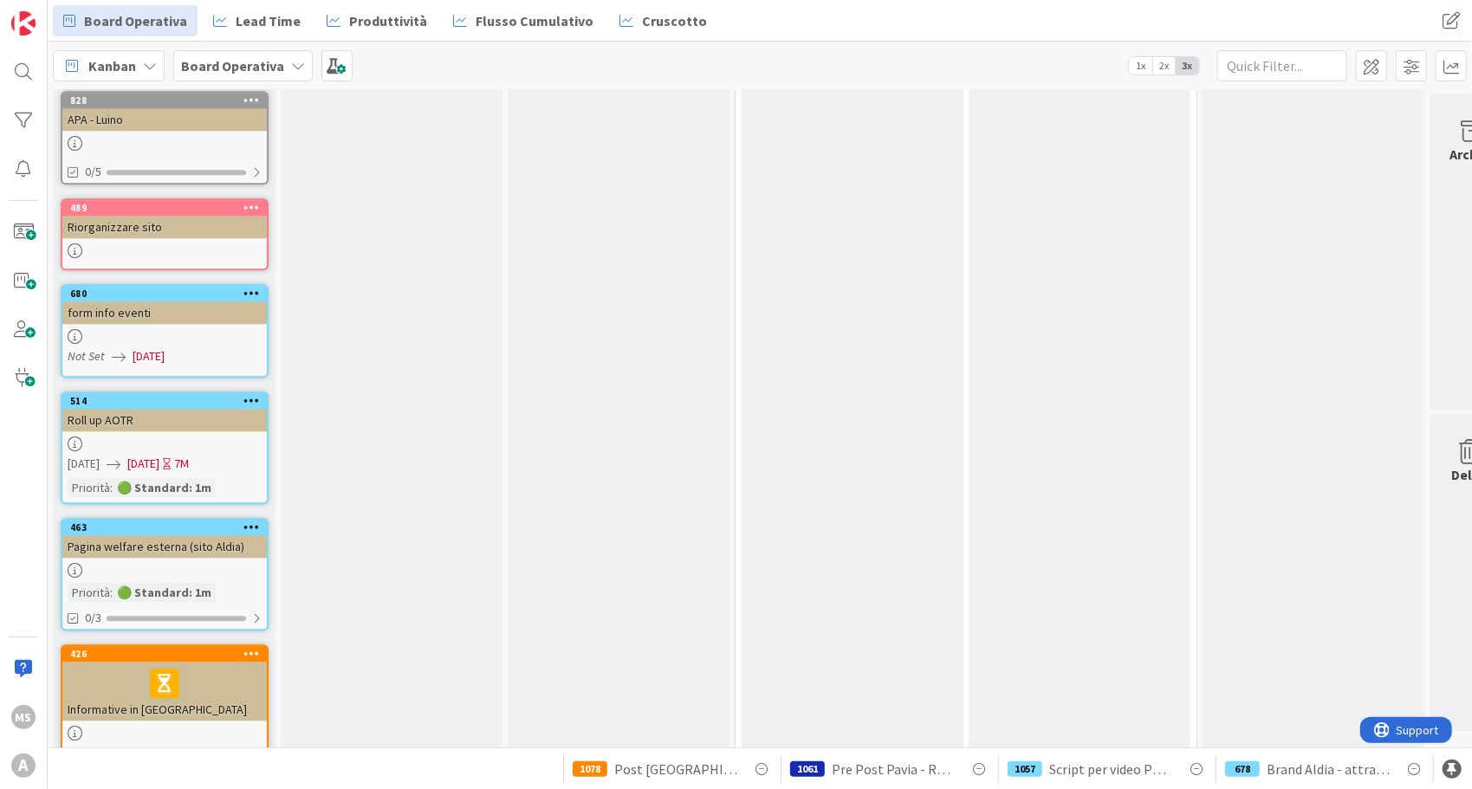
scroll to position [3315, 0]
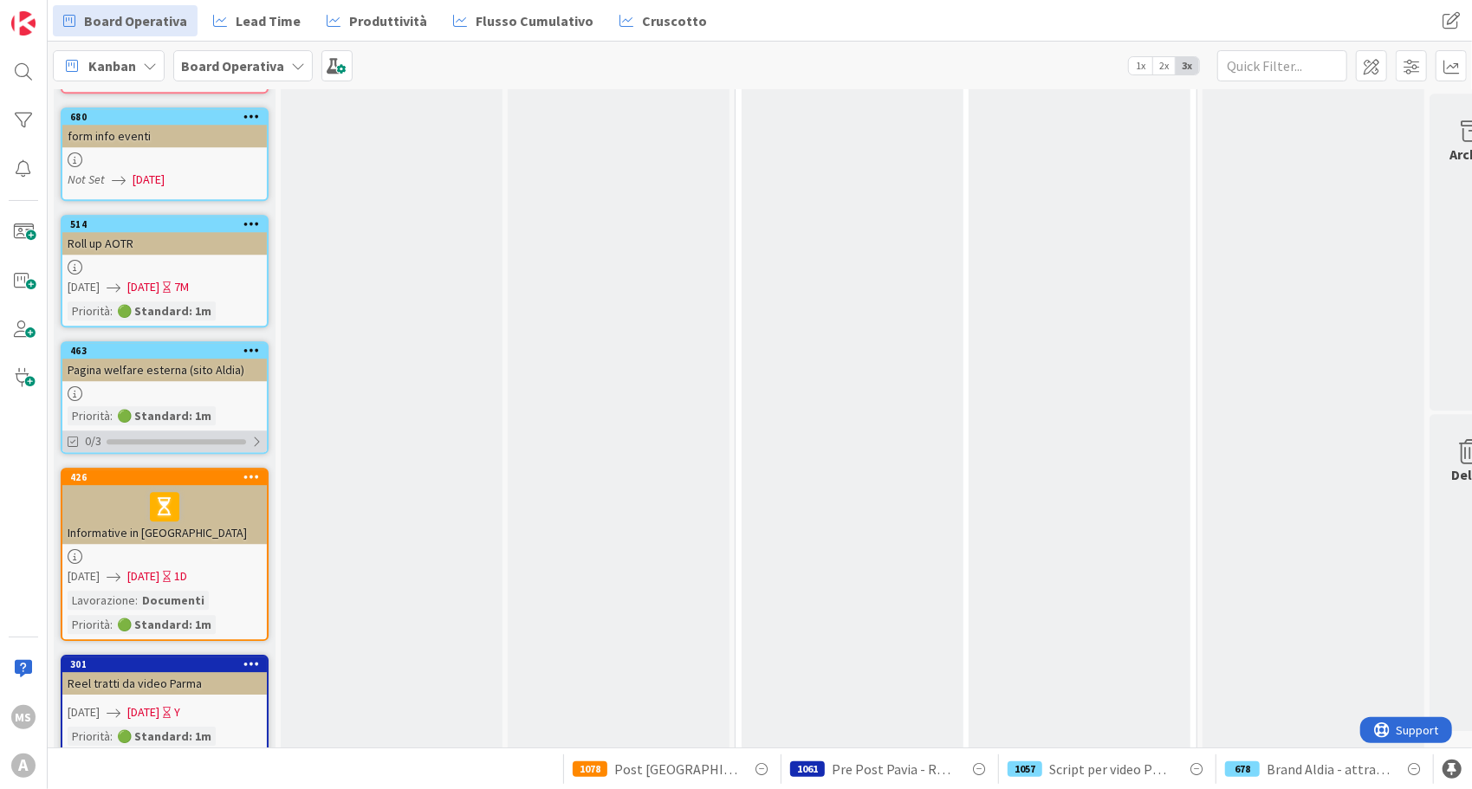
click at [211, 431] on div "0/3" at bounding box center [164, 442] width 204 height 22
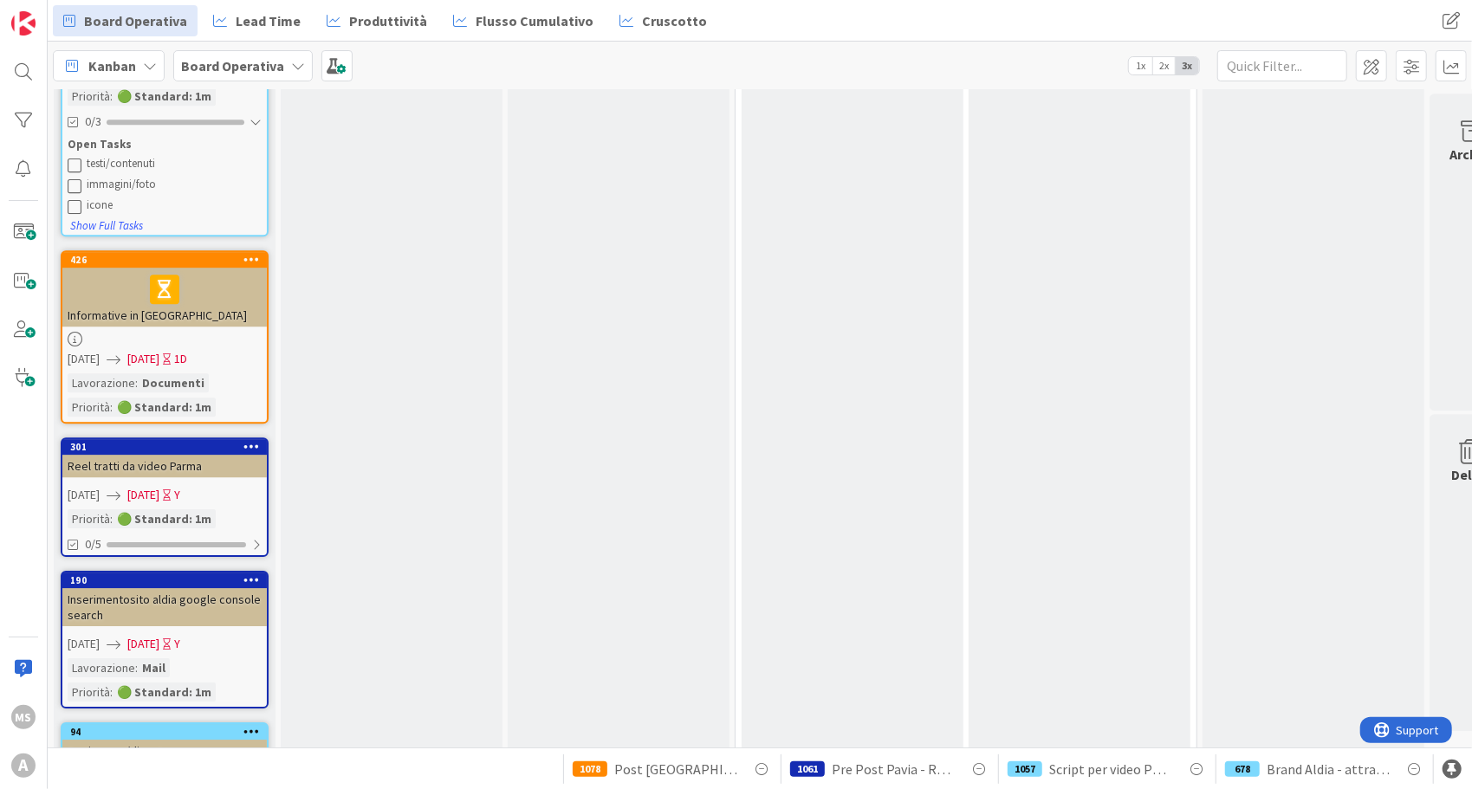
scroll to position [3470, 0]
click at [229, 535] on div "0/5" at bounding box center [164, 546] width 204 height 22
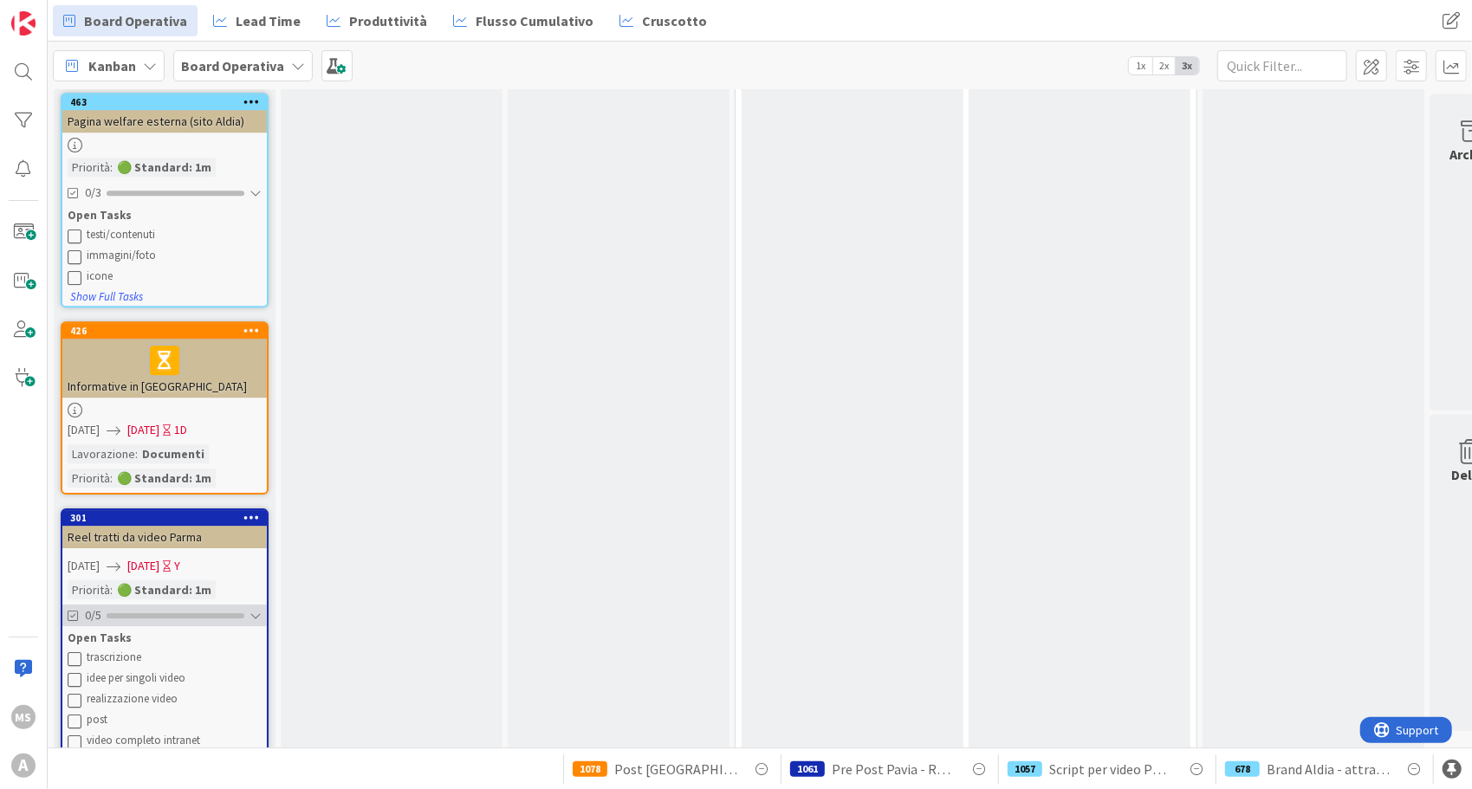
scroll to position [3540, 0]
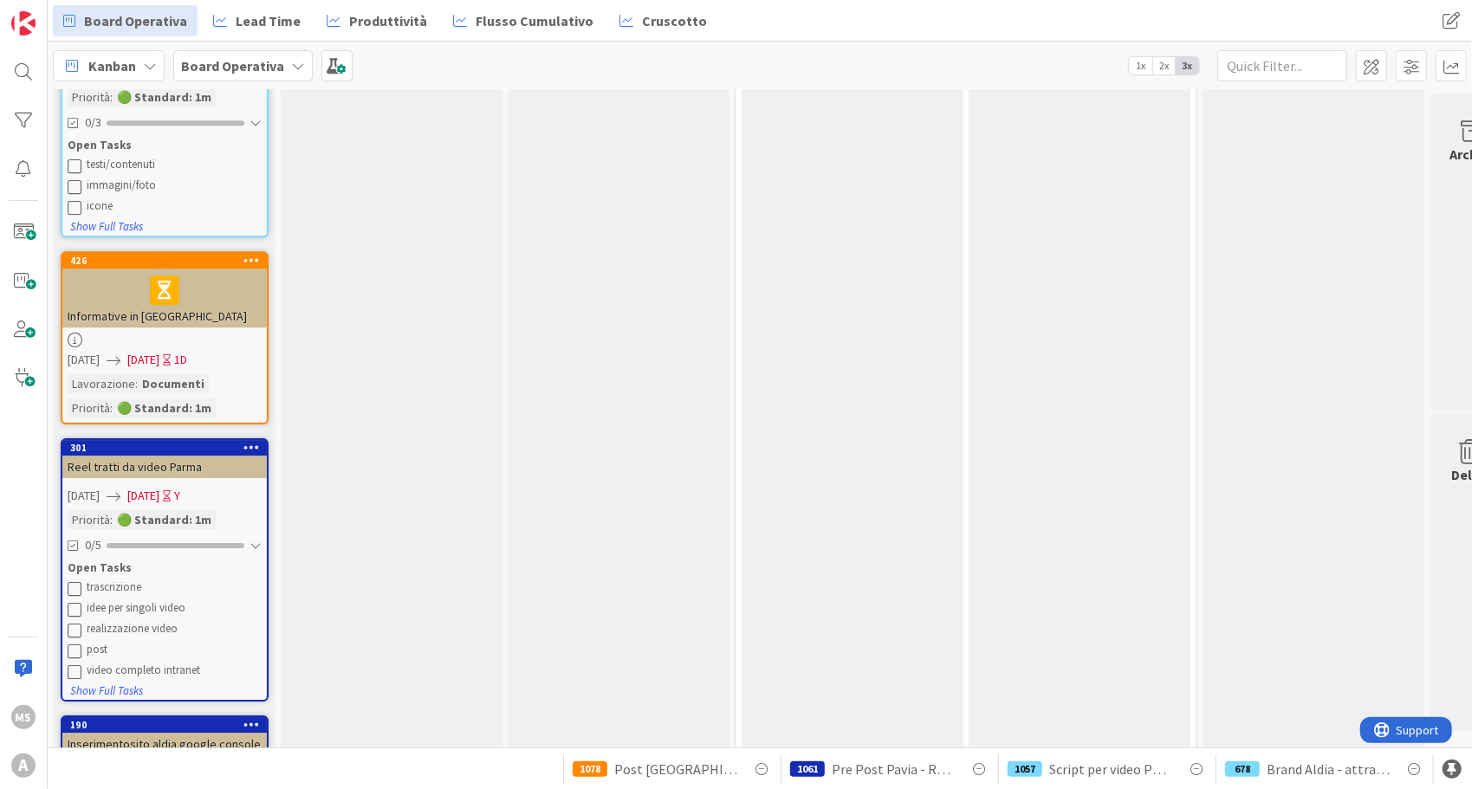
click at [0, 196] on html "MS A Board Operativa Lead Time Produttività Flusso Cumulativo Cruscotto Board O…" at bounding box center [736, 394] width 1472 height 789
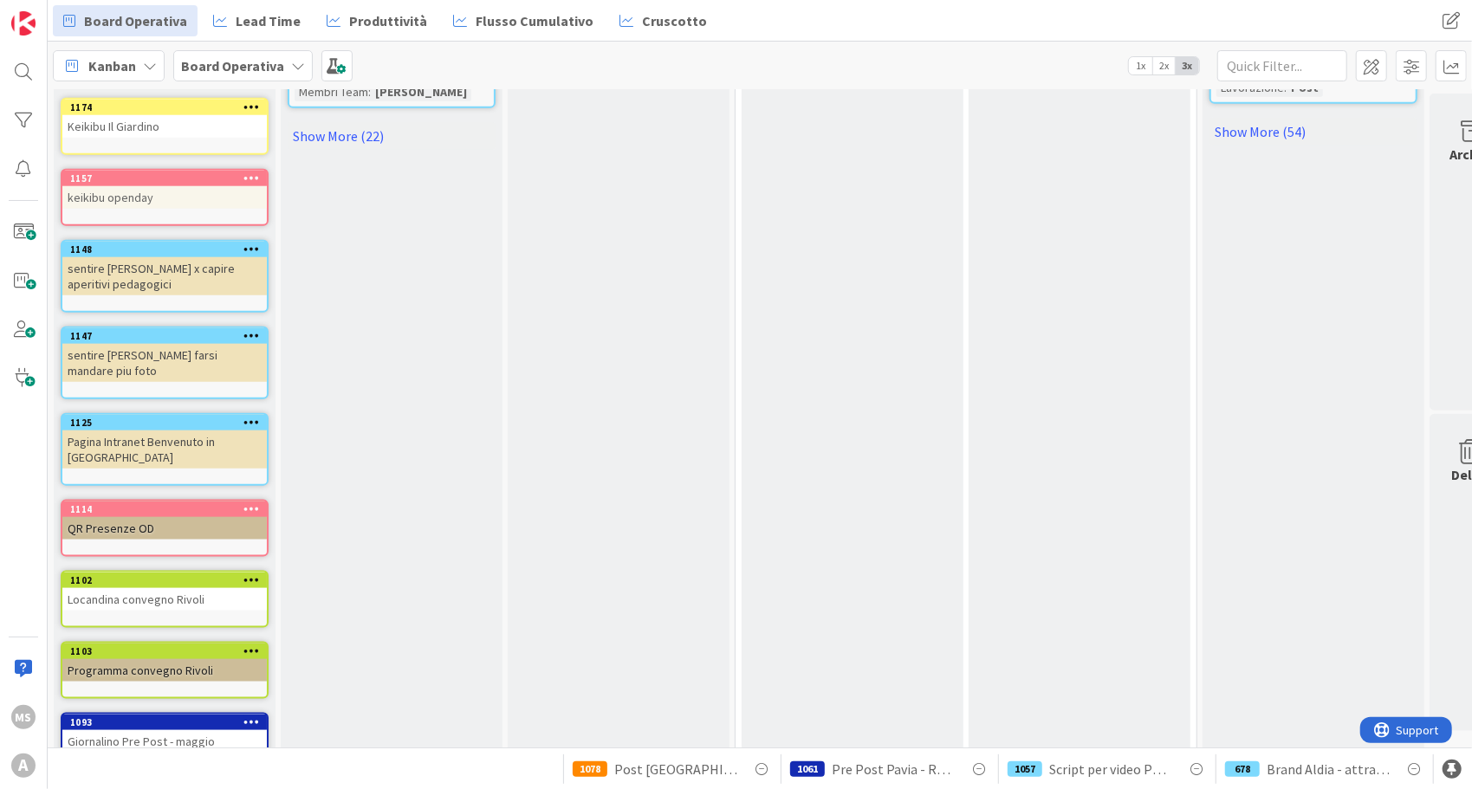
scroll to position [1060, 0]
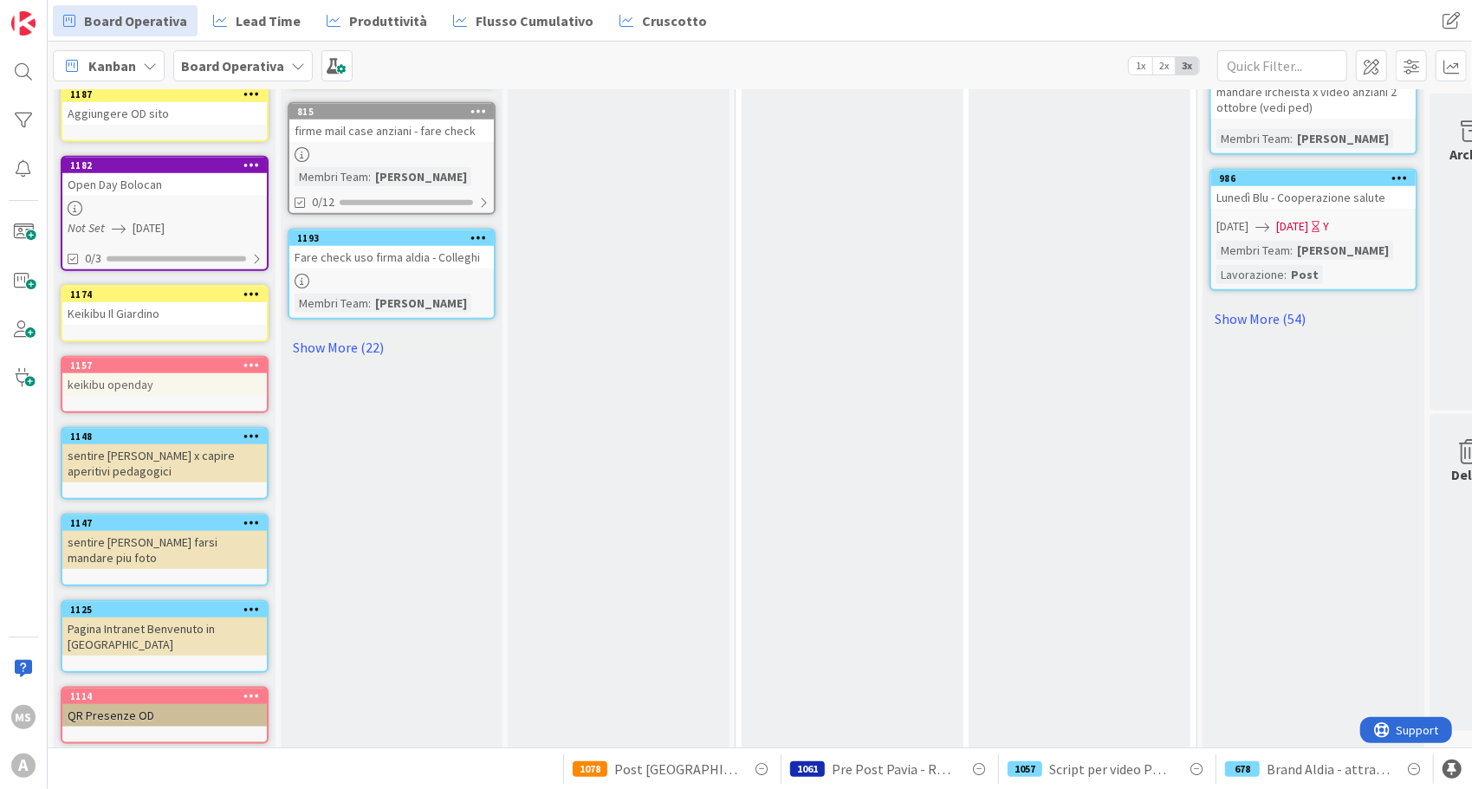
click at [849, 18] on div "Board Operativa Lead Time Produttività Flusso Cumulativo Cruscotto" at bounding box center [560, 20] width 1015 height 31
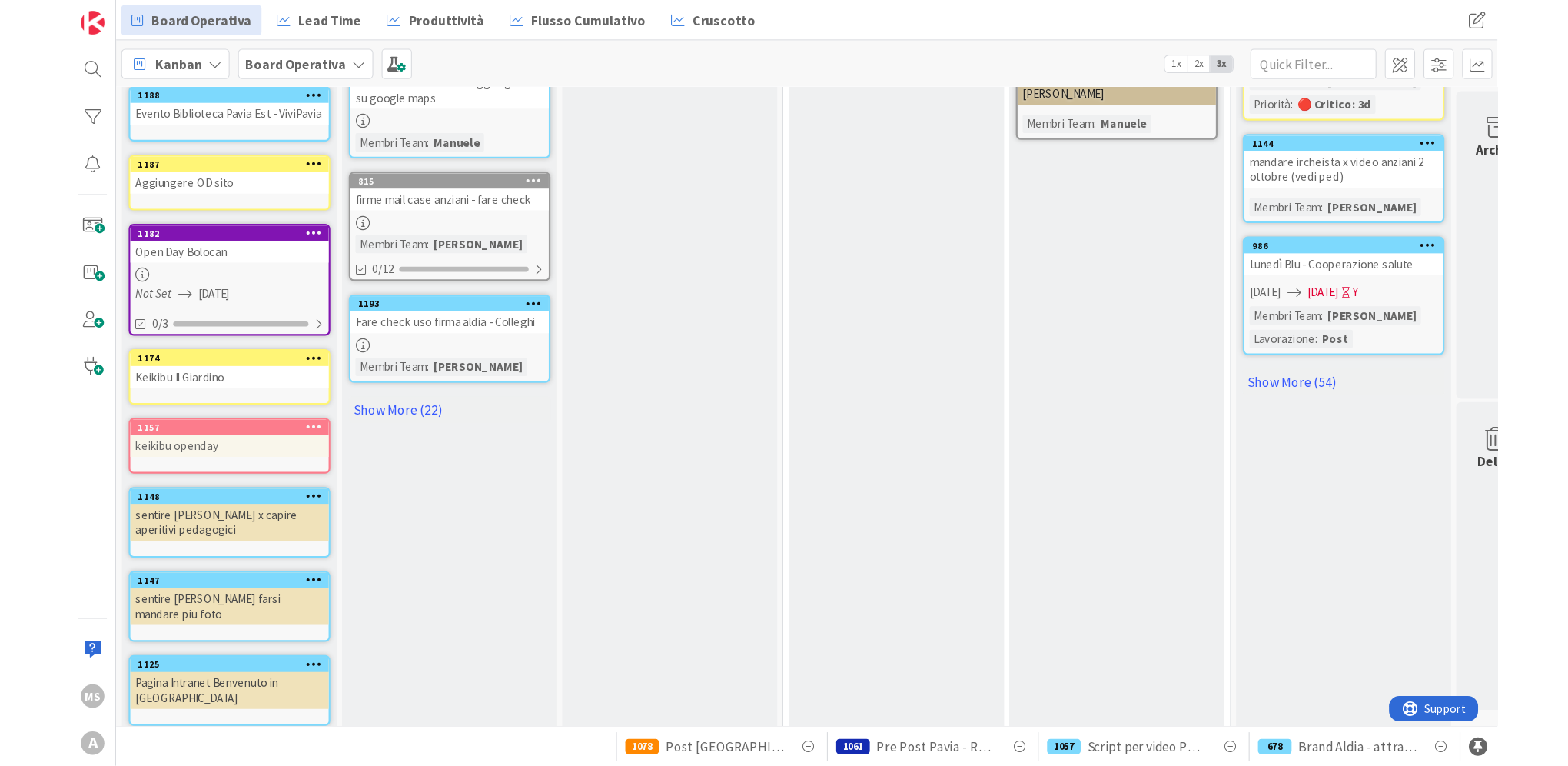
scroll to position [873, 0]
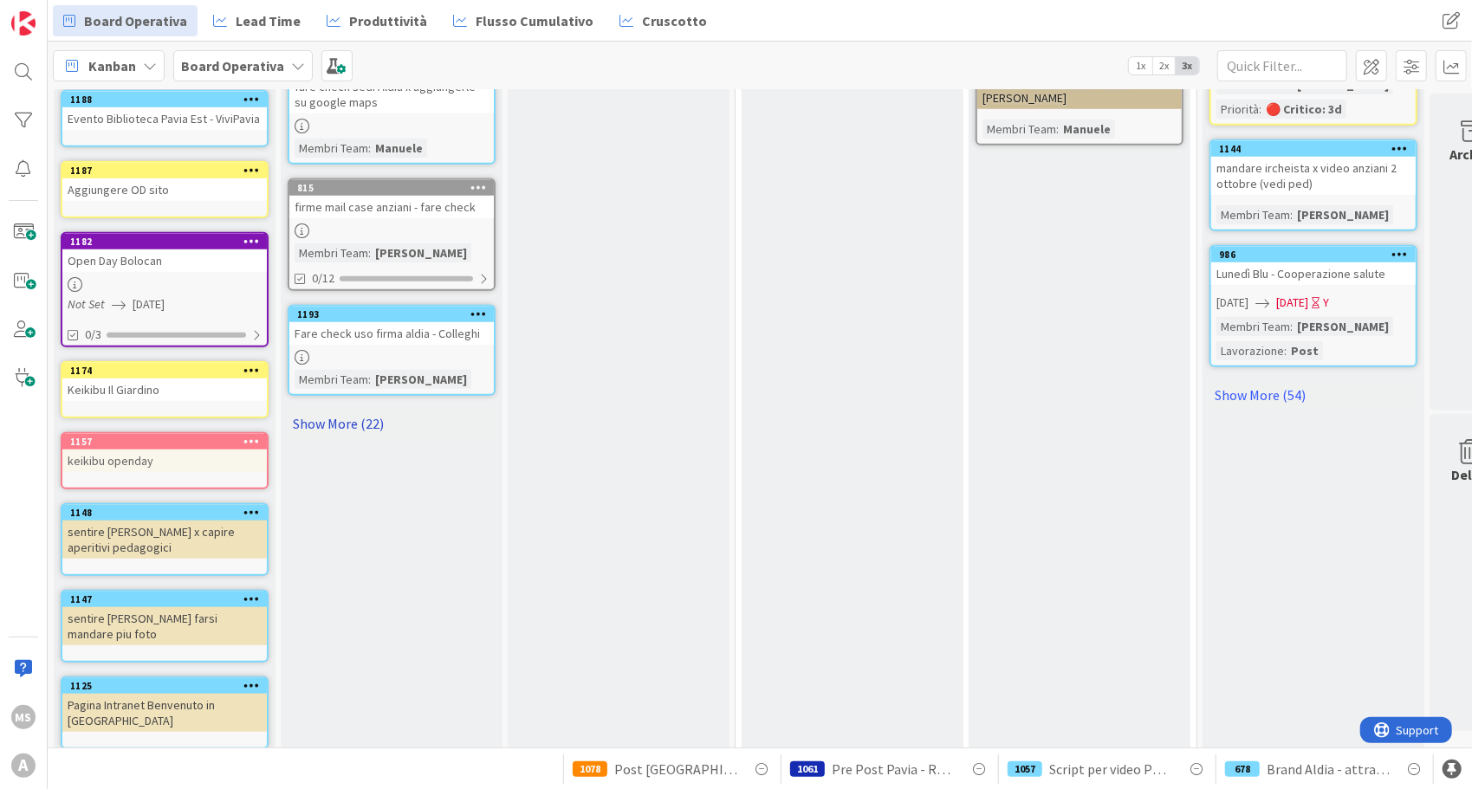
click at [359, 437] on div "Assegnazione Add Card... 1146 LB post kit bimbo: fare selezione foto e mandare …" at bounding box center [392, 560] width 222 height 2850
click at [355, 408] on div "Assegnazione Add Card... 1146 LB post kit bimbo: fare selezione foto e mandare …" at bounding box center [392, 560] width 222 height 2850
click at [352, 419] on link "Show More (22)" at bounding box center [392, 424] width 208 height 28
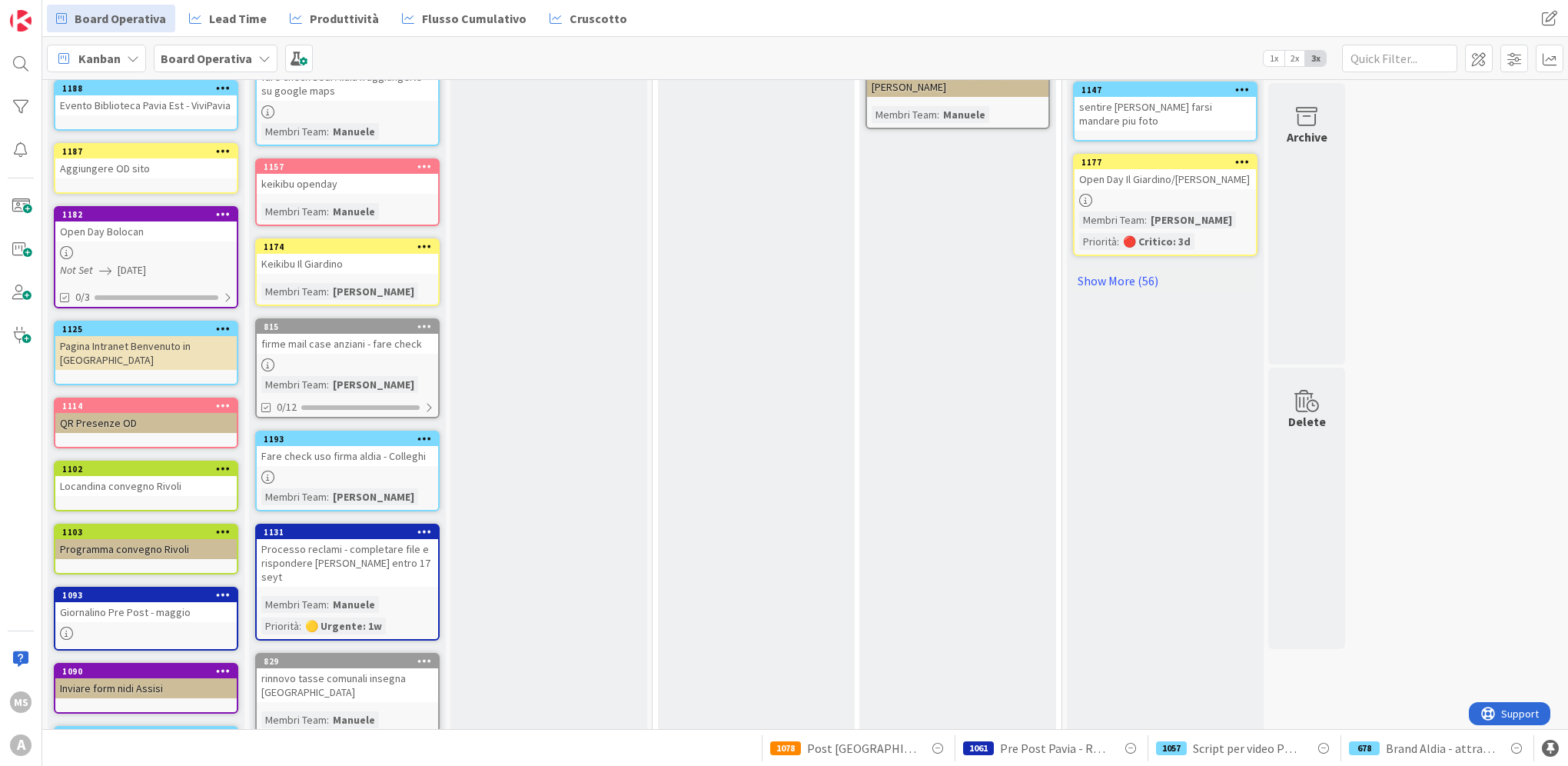
scroll to position [0, 0]
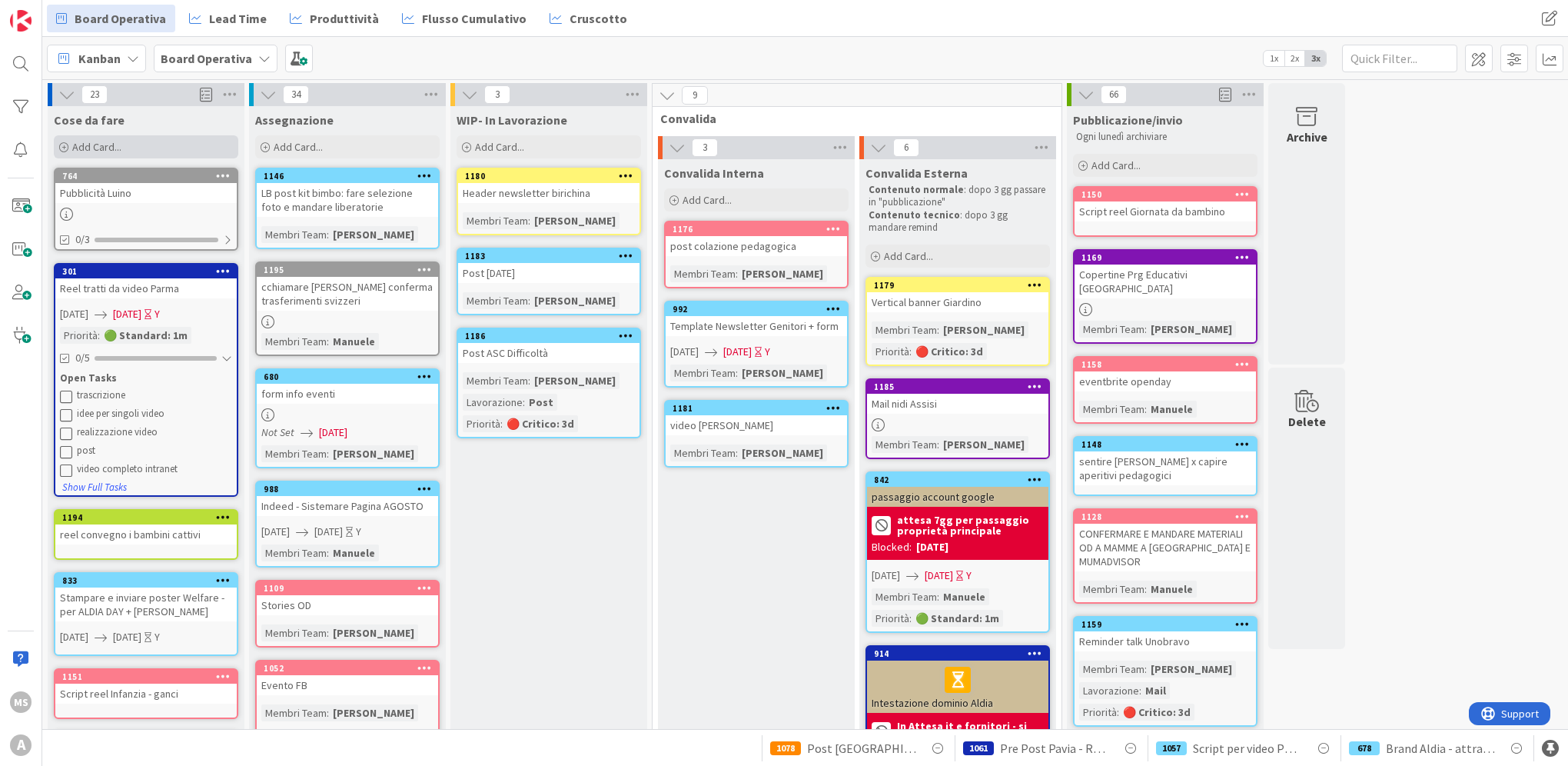
click at [106, 135] on div "Add Card..." at bounding box center [146, 146] width 185 height 23
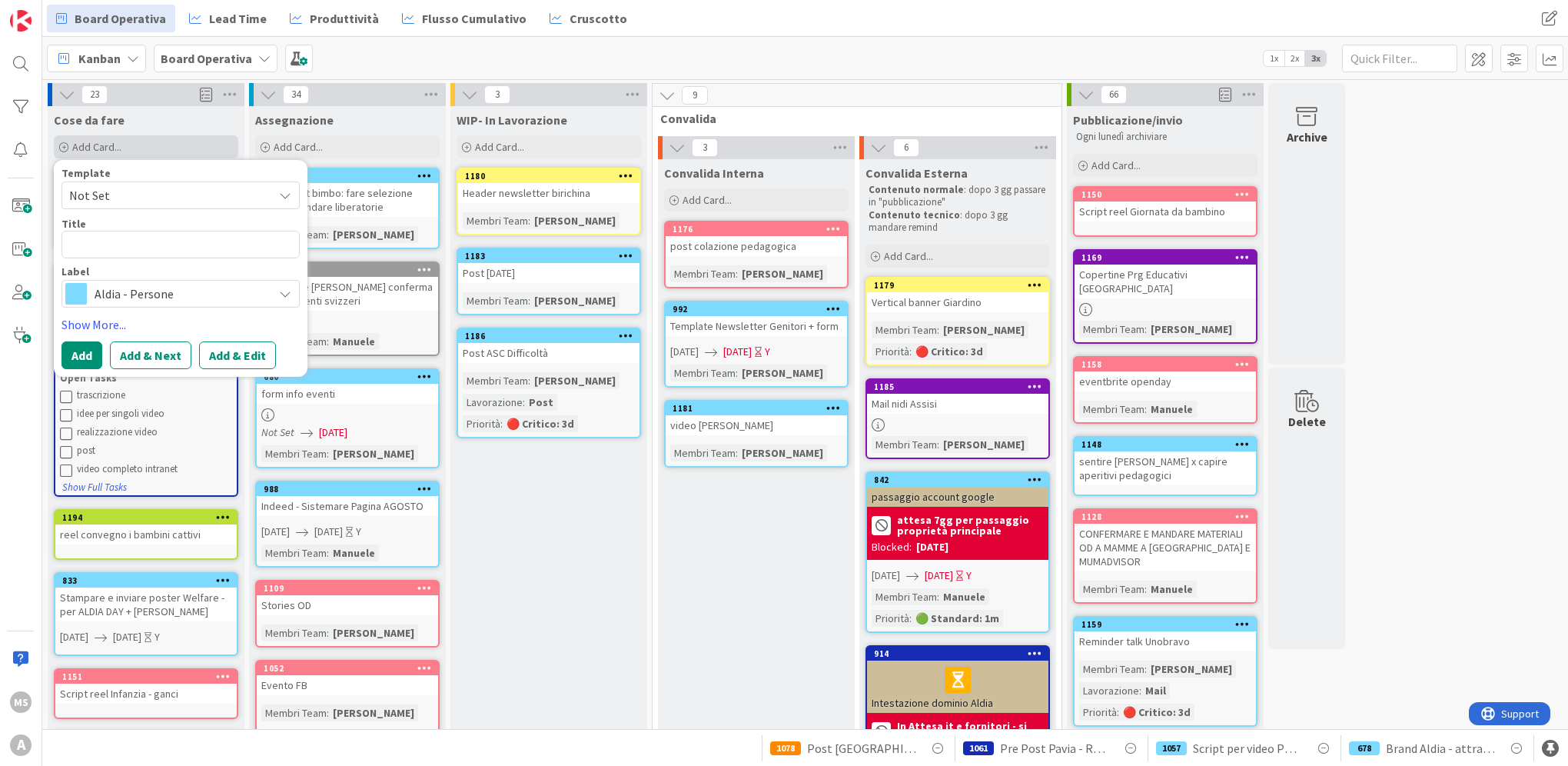
type textarea "x"
type textarea "C"
type textarea "x"
type textarea "Ch"
type textarea "x"
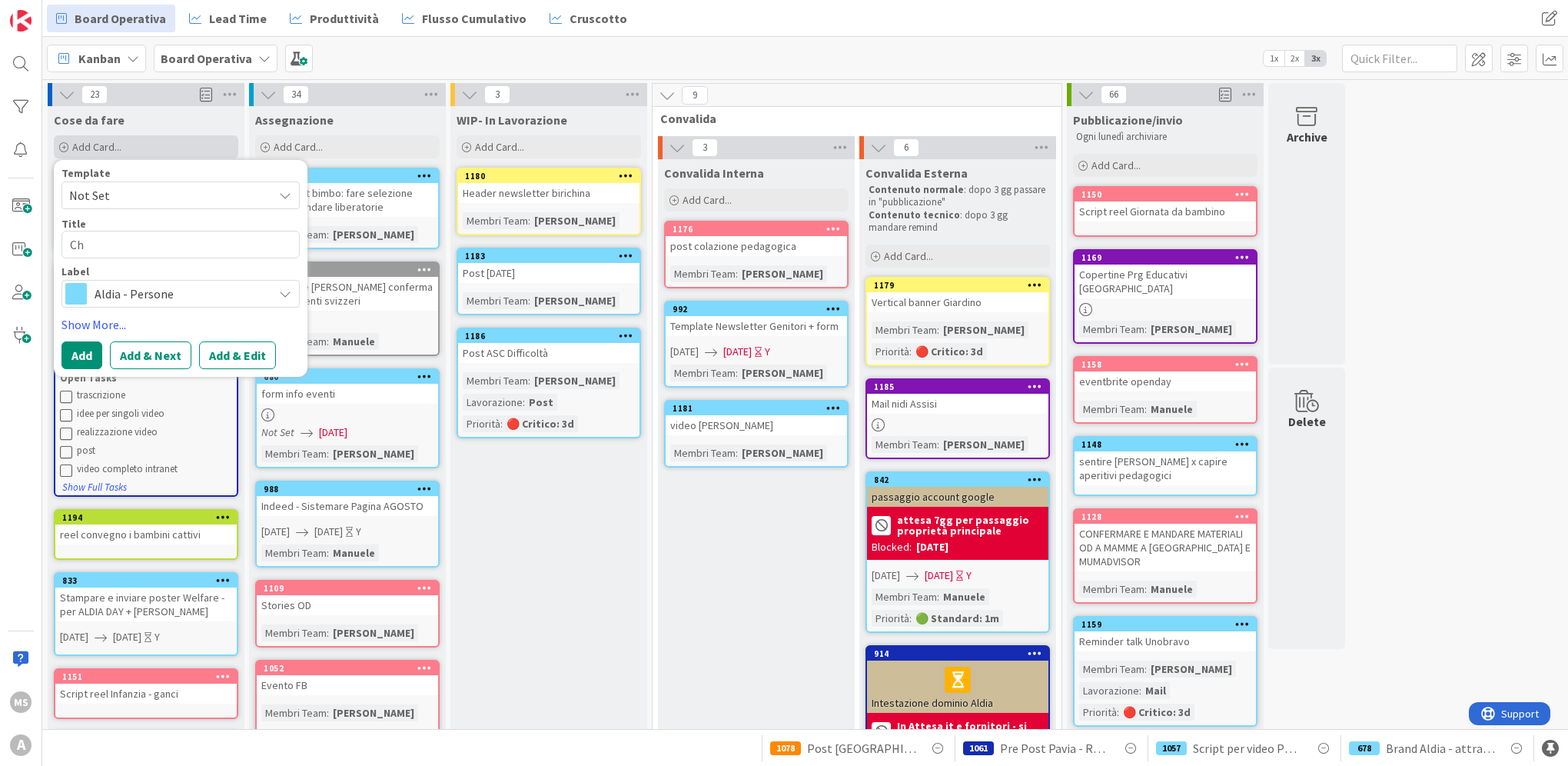
type textarea "Che"
type textarea "x"
type textarea "Chec"
type textarea "x"
type textarea "Check"
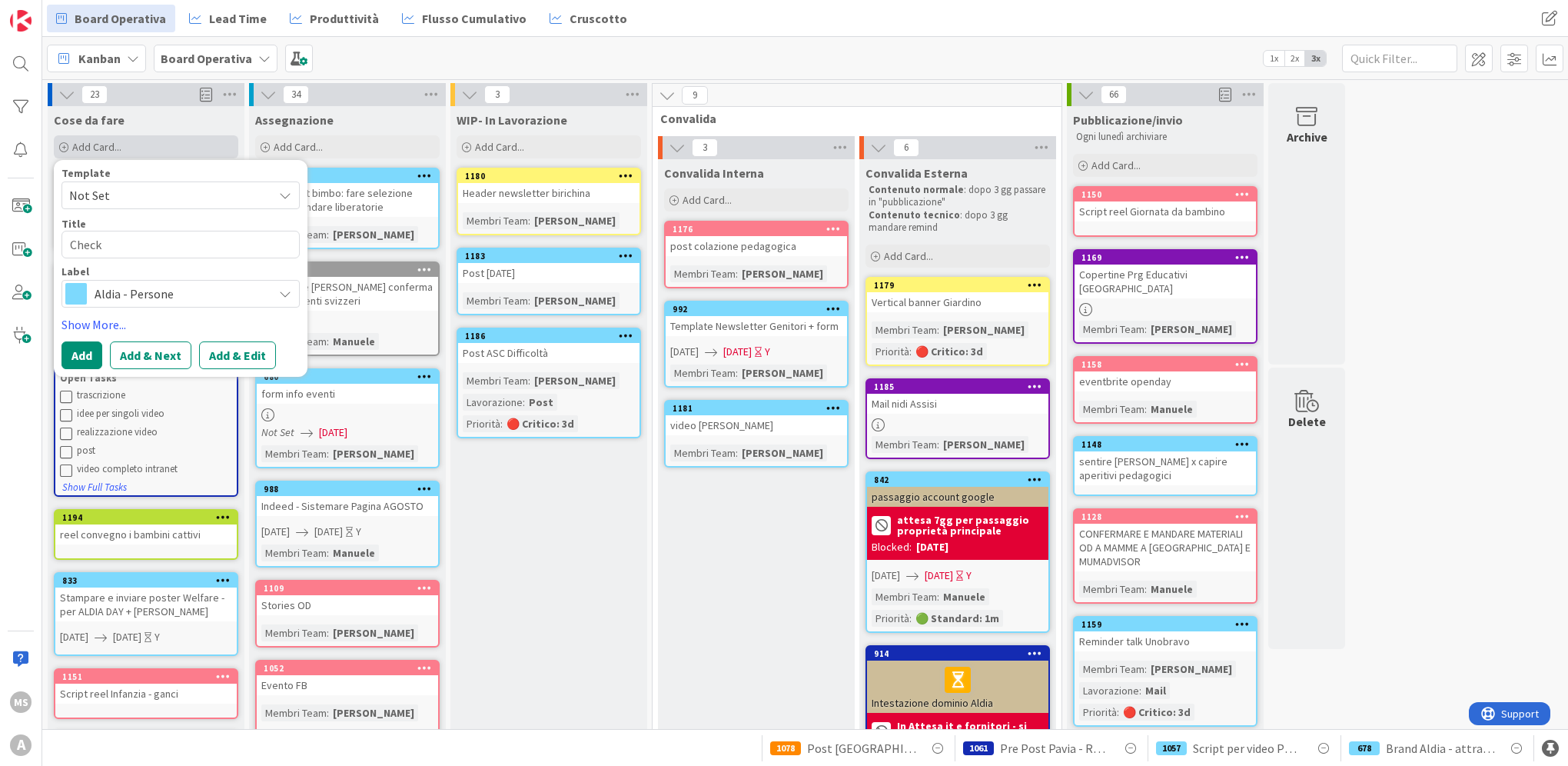
type textarea "x"
type textarea "Check"
type textarea "x"
type textarea "Check T"
type textarea "x"
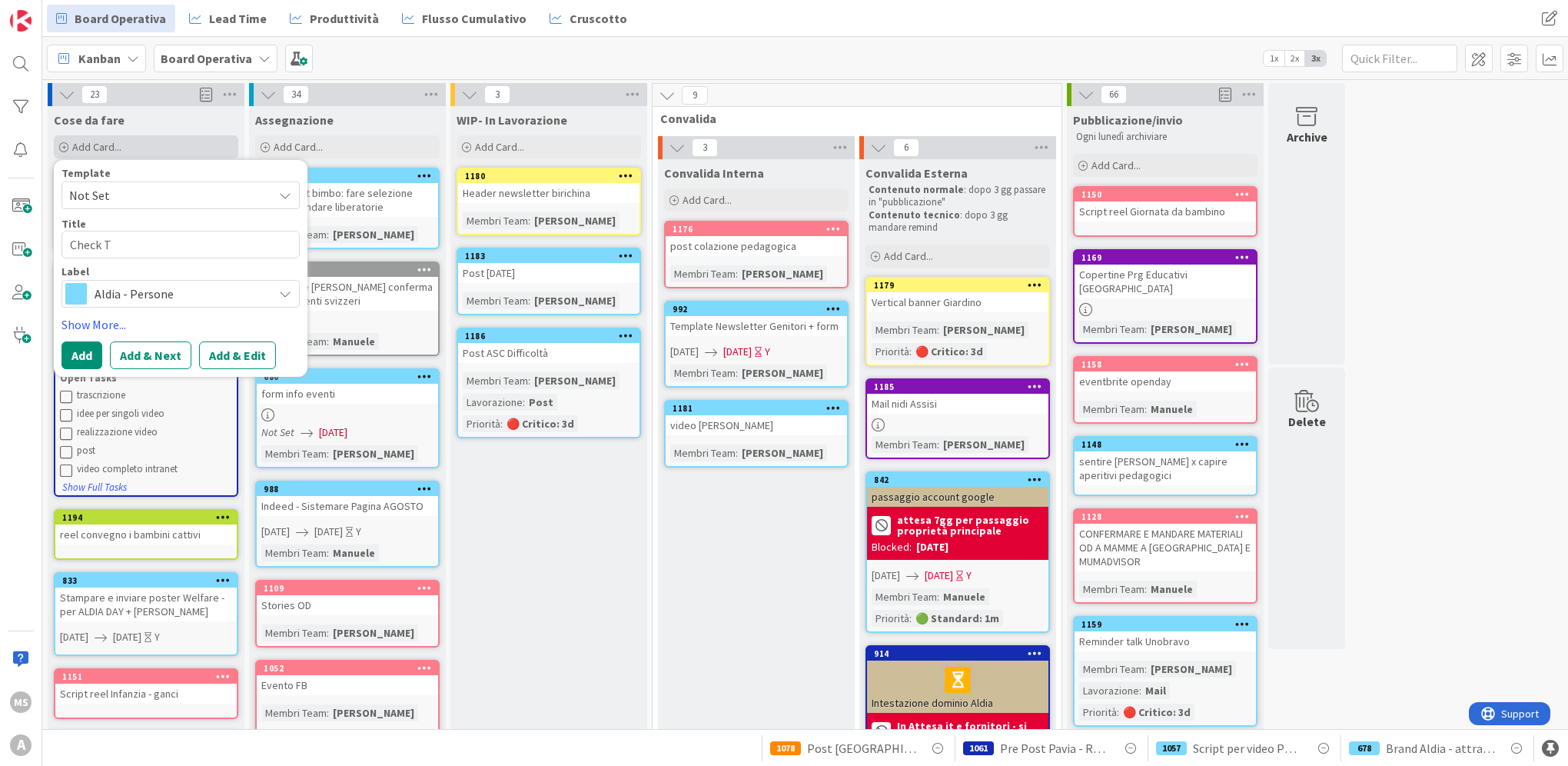
type textarea "Check Tr"
type textarea "x"
type textarea "Check Tre"
type textarea "x"
type textarea "Check Tren"
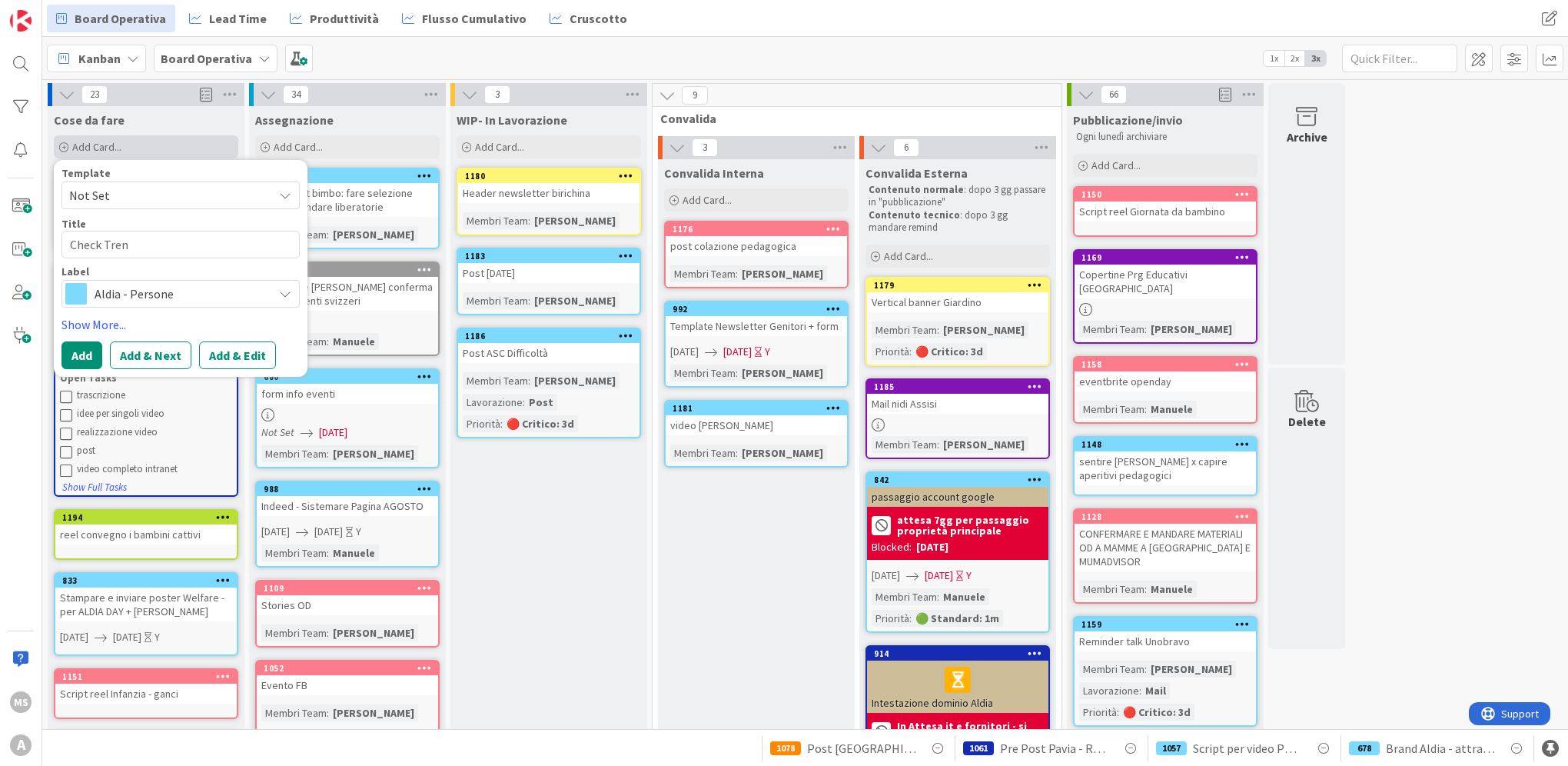
type textarea "x"
type textarea "Check Treni"
type textarea "x"
type textarea "Check Treni,"
type textarea "x"
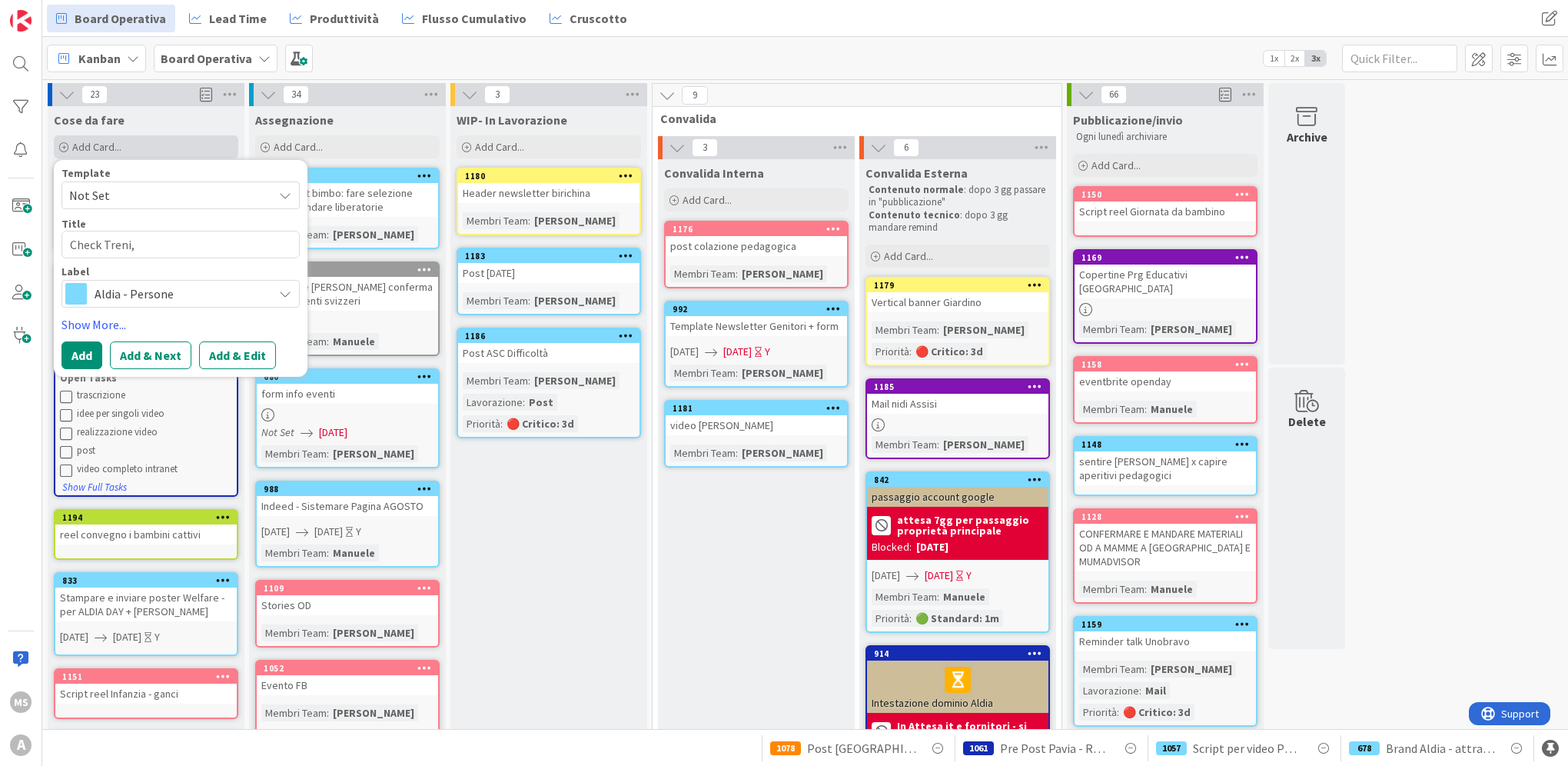
type textarea "Check Treni,"
type textarea "x"
type textarea "Check [PERSON_NAME]"
type textarea "x"
type textarea "Check Treni, Ho"
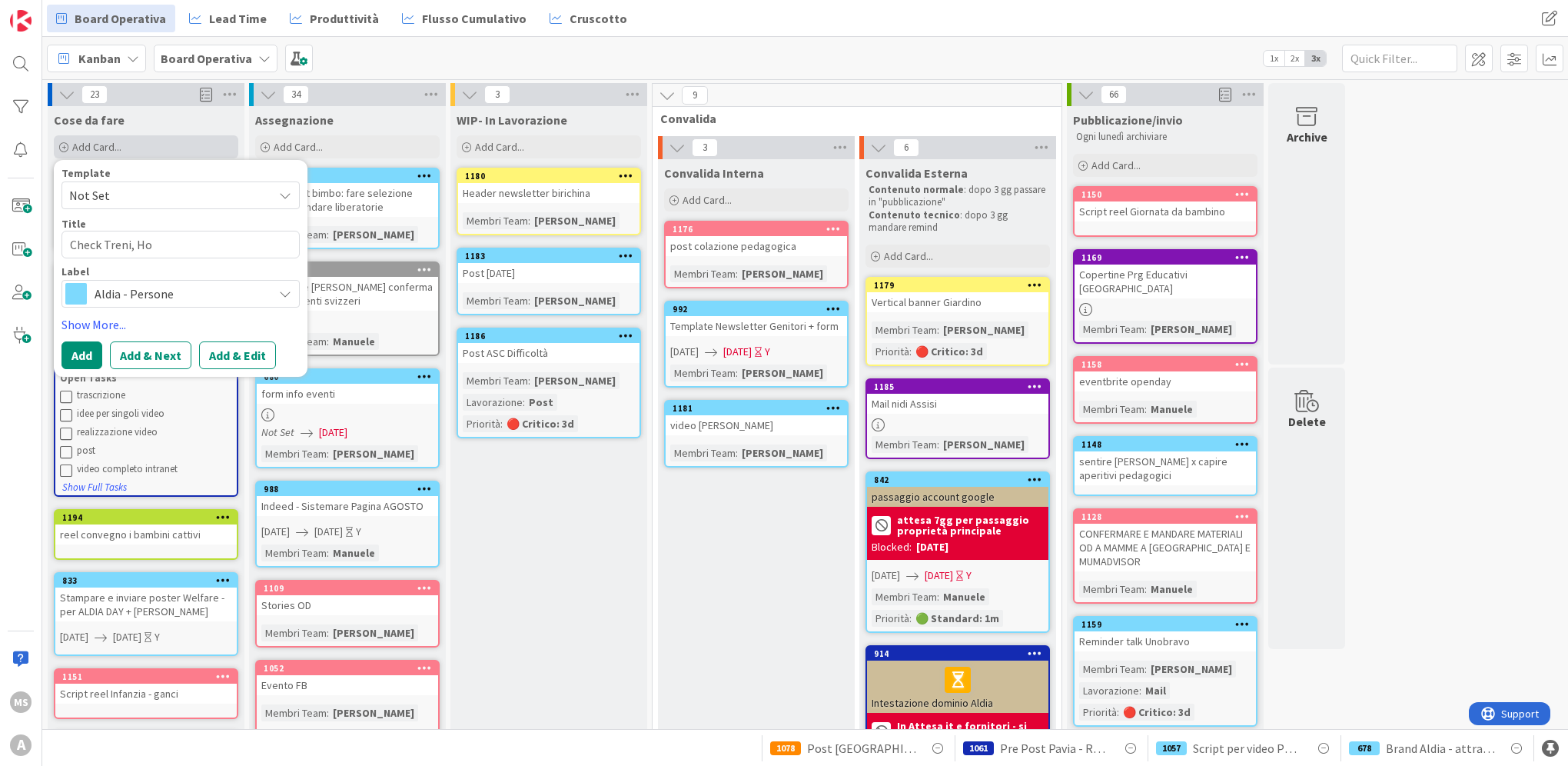
type textarea "x"
type textarea "Check Treni, Hot"
type textarea "x"
type textarea "Check Treni, Hote"
type textarea "x"
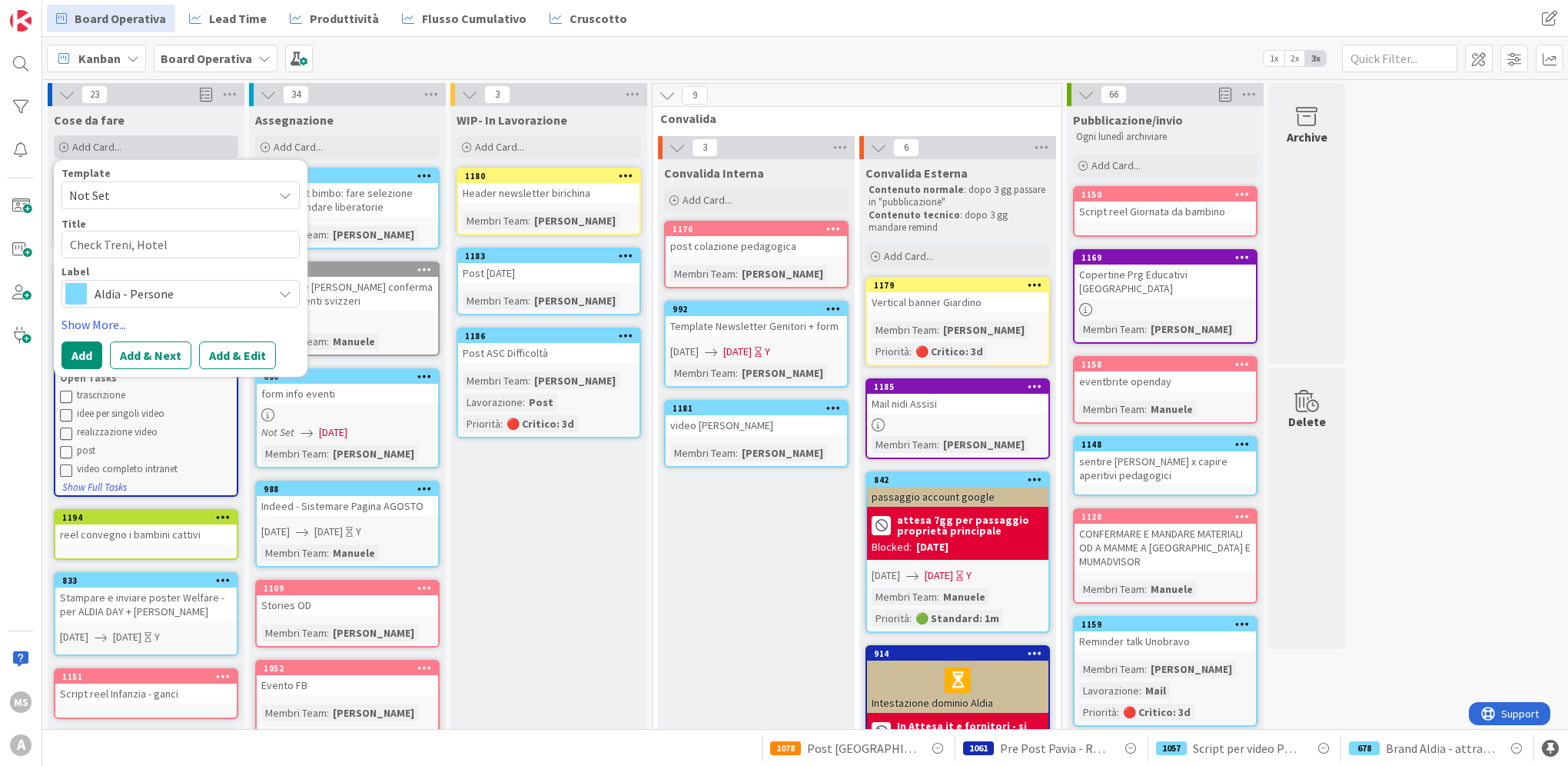
type textarea "Check Treni, Hoteln"
type textarea "x"
type textarea "Check Treni, Hoteln"
type textarea "x"
type textarea "Check Treni, Hoteln"
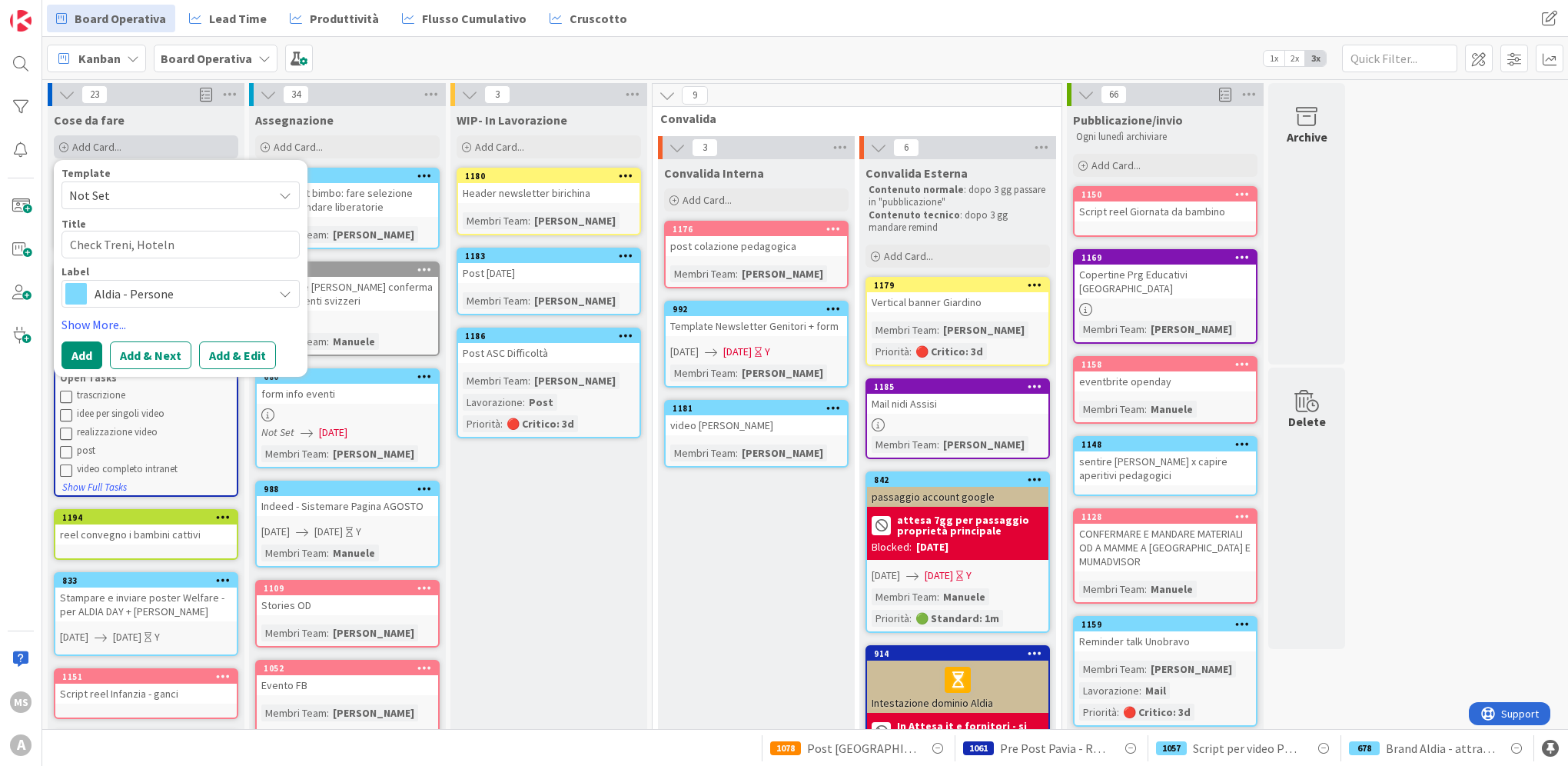
type textarea "x"
type textarea "Check Treni, Hotel"
type textarea "x"
type textarea "Check Treni, Hotel"
type textarea "x"
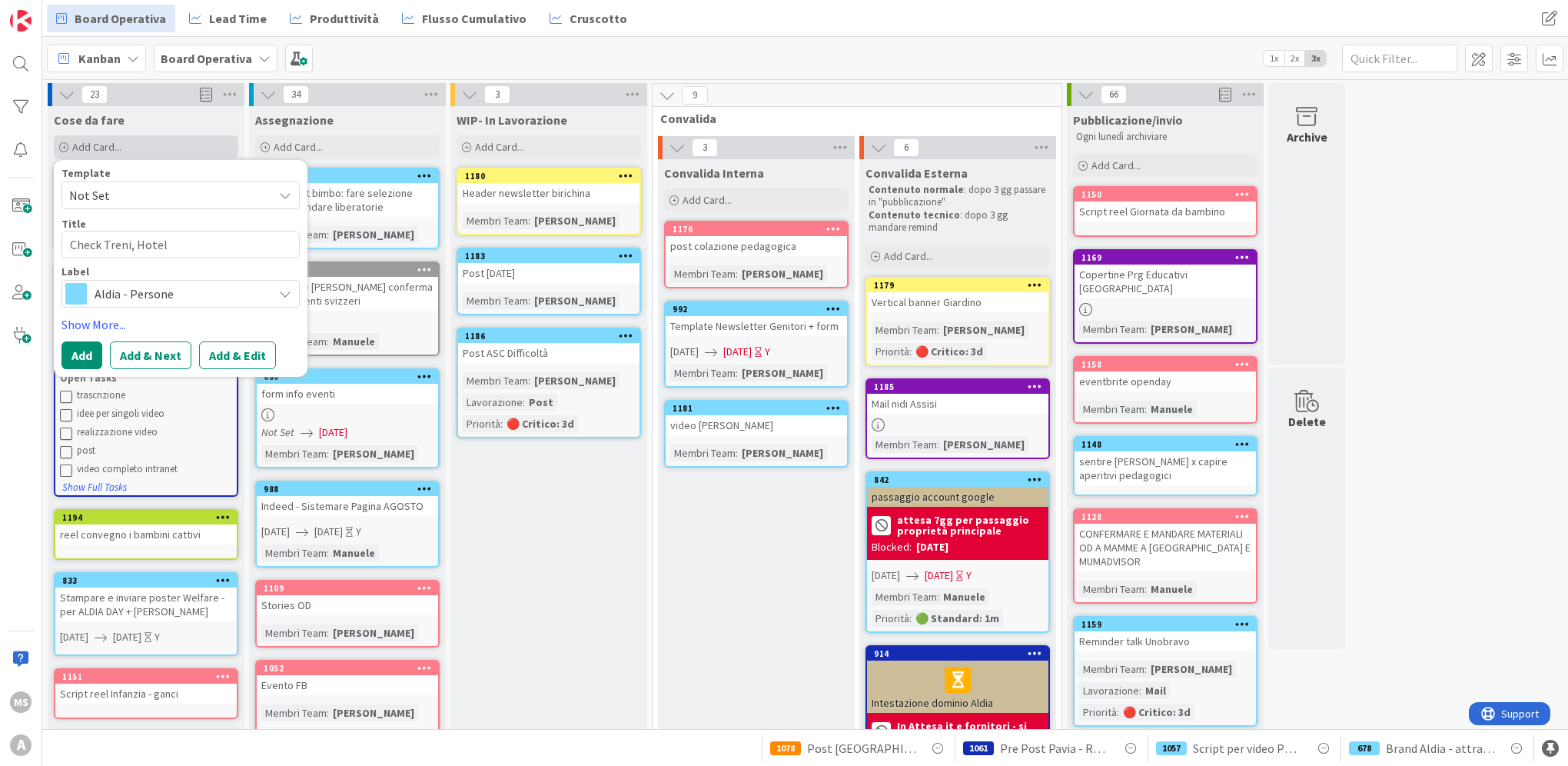
type textarea "Check Treni, Hotel A"
type textarea "x"
type textarea "Check Treni, Hotel AO"
type textarea "x"
type textarea "Check Treni, Hotel AOT"
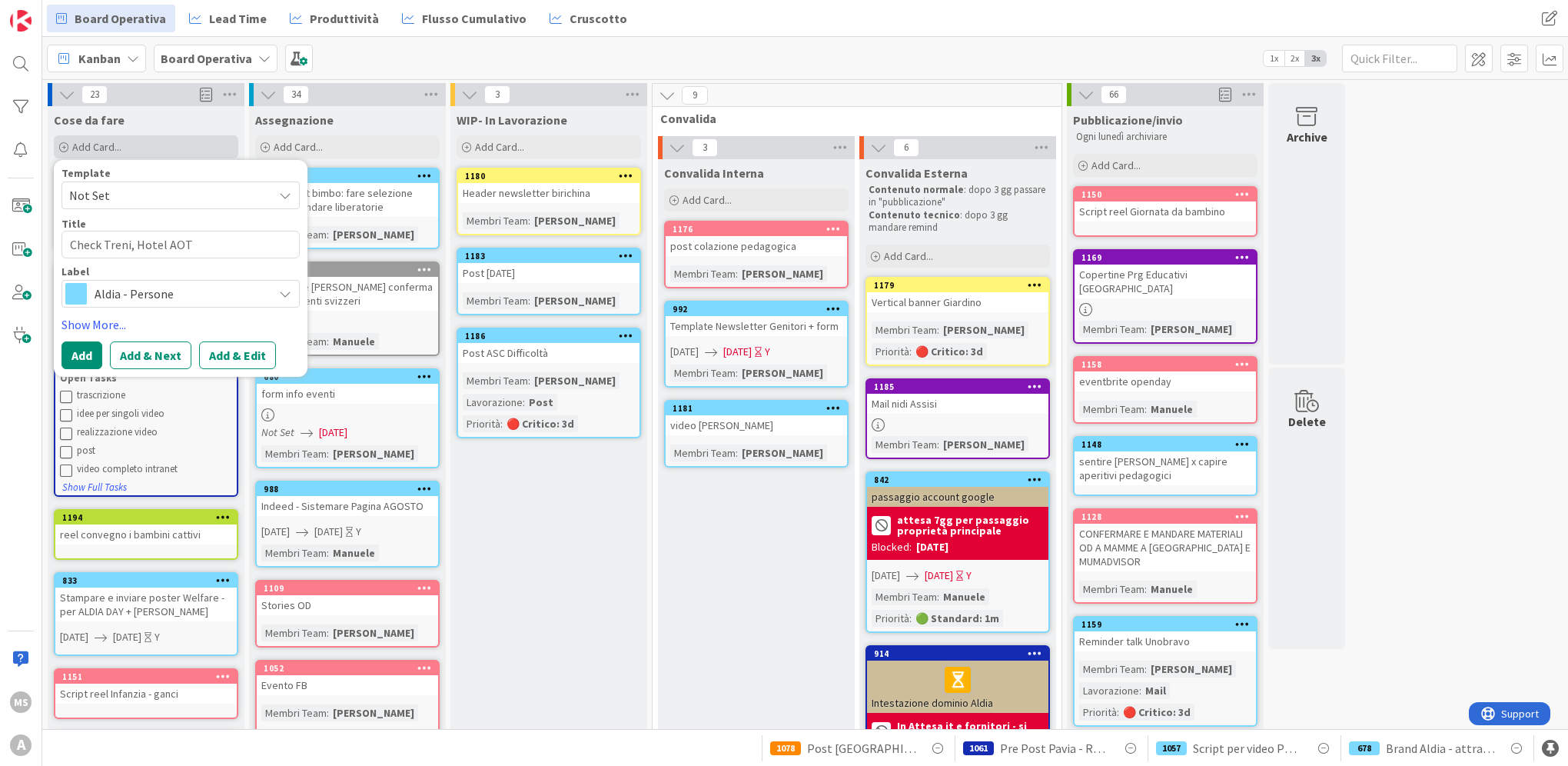
type textarea "x"
type textarea "Check Treni, Hotel AOTR"
type textarea "x"
type textarea "Check Treni, Hotel AOTR"
type textarea "x"
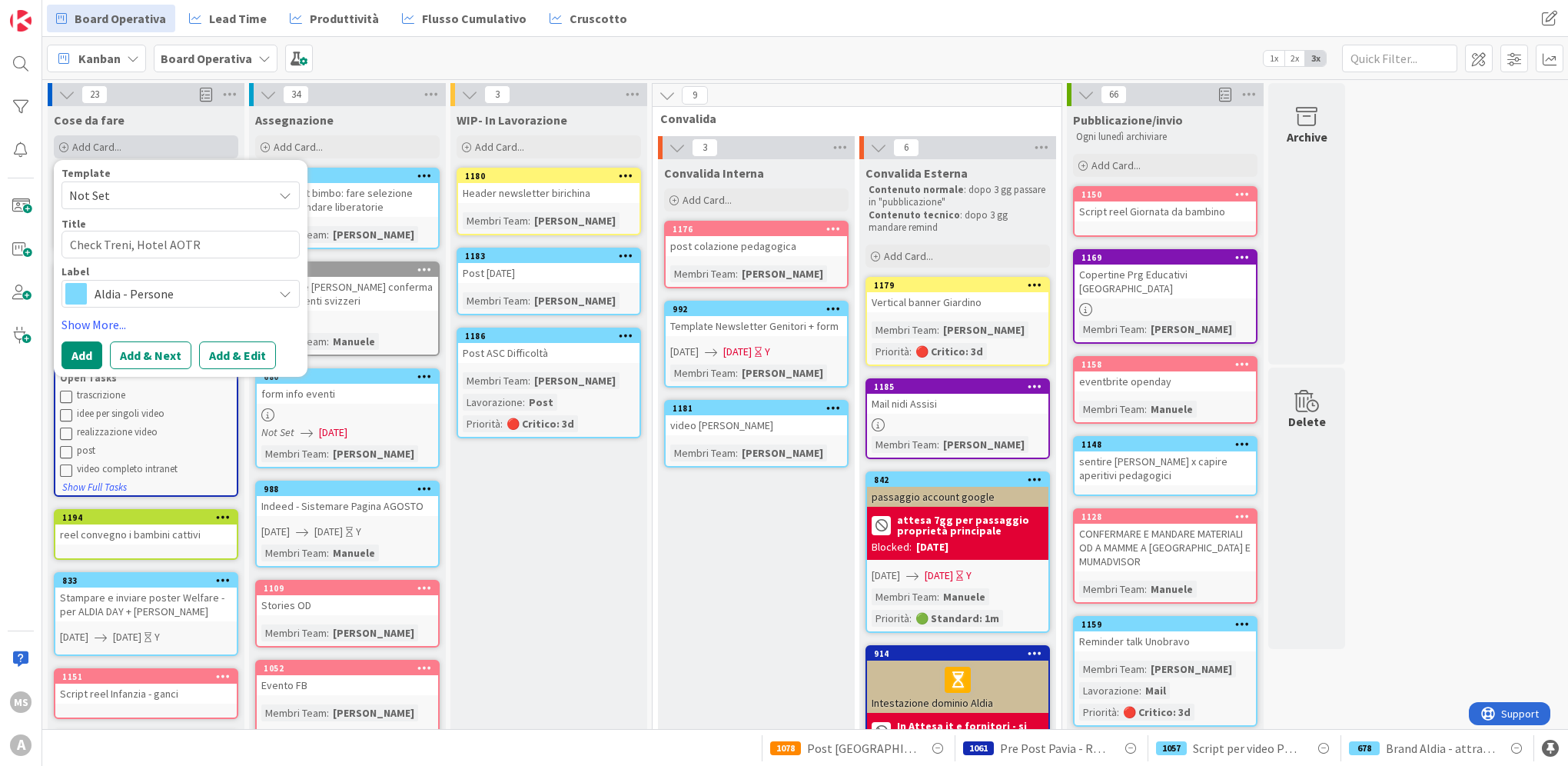
type textarea "Check Treni, Hotel AOTR L"
type textarea "x"
type textarea "Check Treni, Hotel AOTR La"
type textarea "x"
type textarea "Check Treni, [GEOGRAPHIC_DATA]"
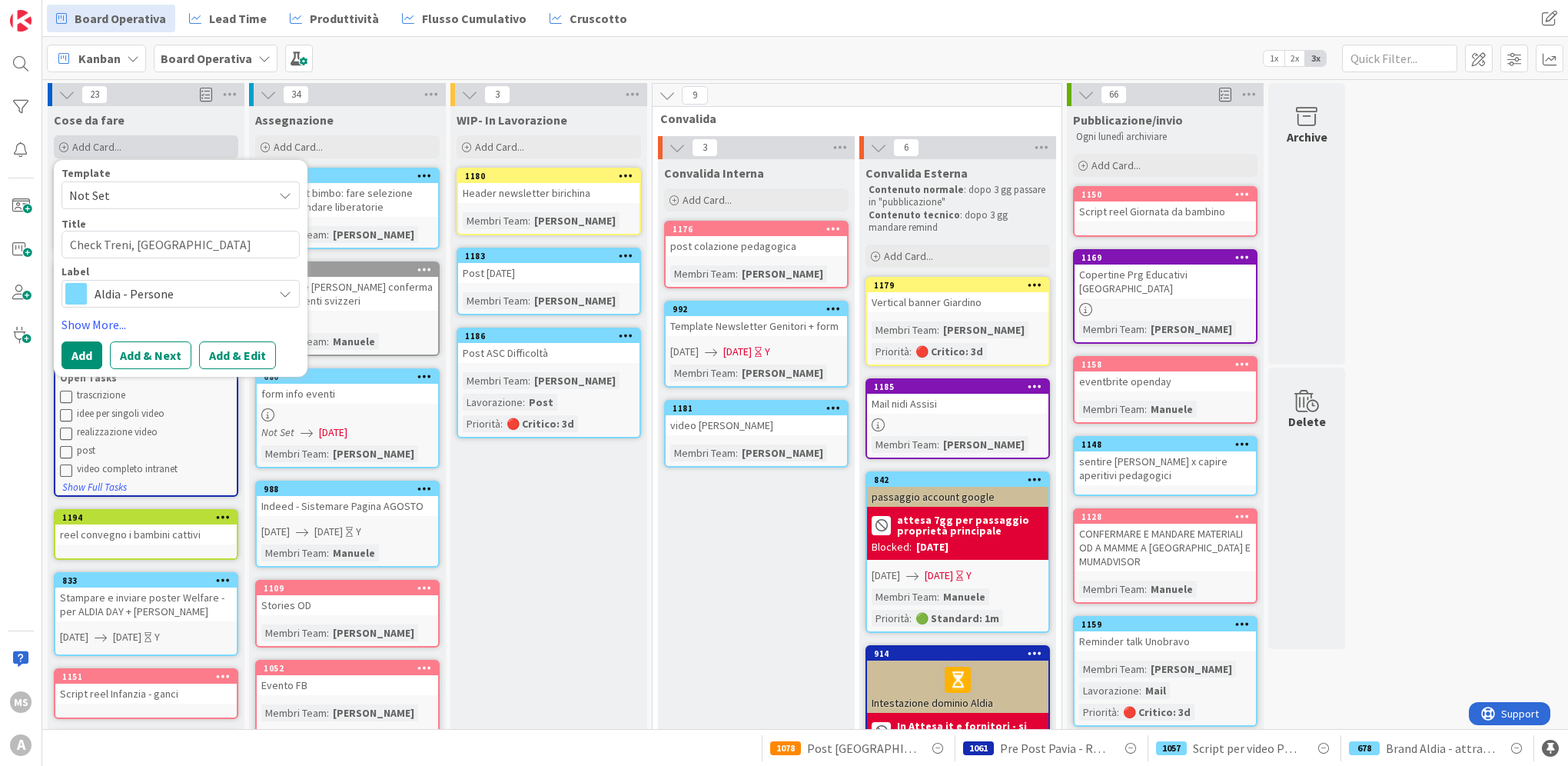
type textarea "x"
type textarea "Check Treni, [GEOGRAPHIC_DATA]"
type textarea "x"
type textarea "Check Treni, [GEOGRAPHIC_DATA]"
click at [75, 354] on button "Add" at bounding box center [82, 355] width 41 height 28
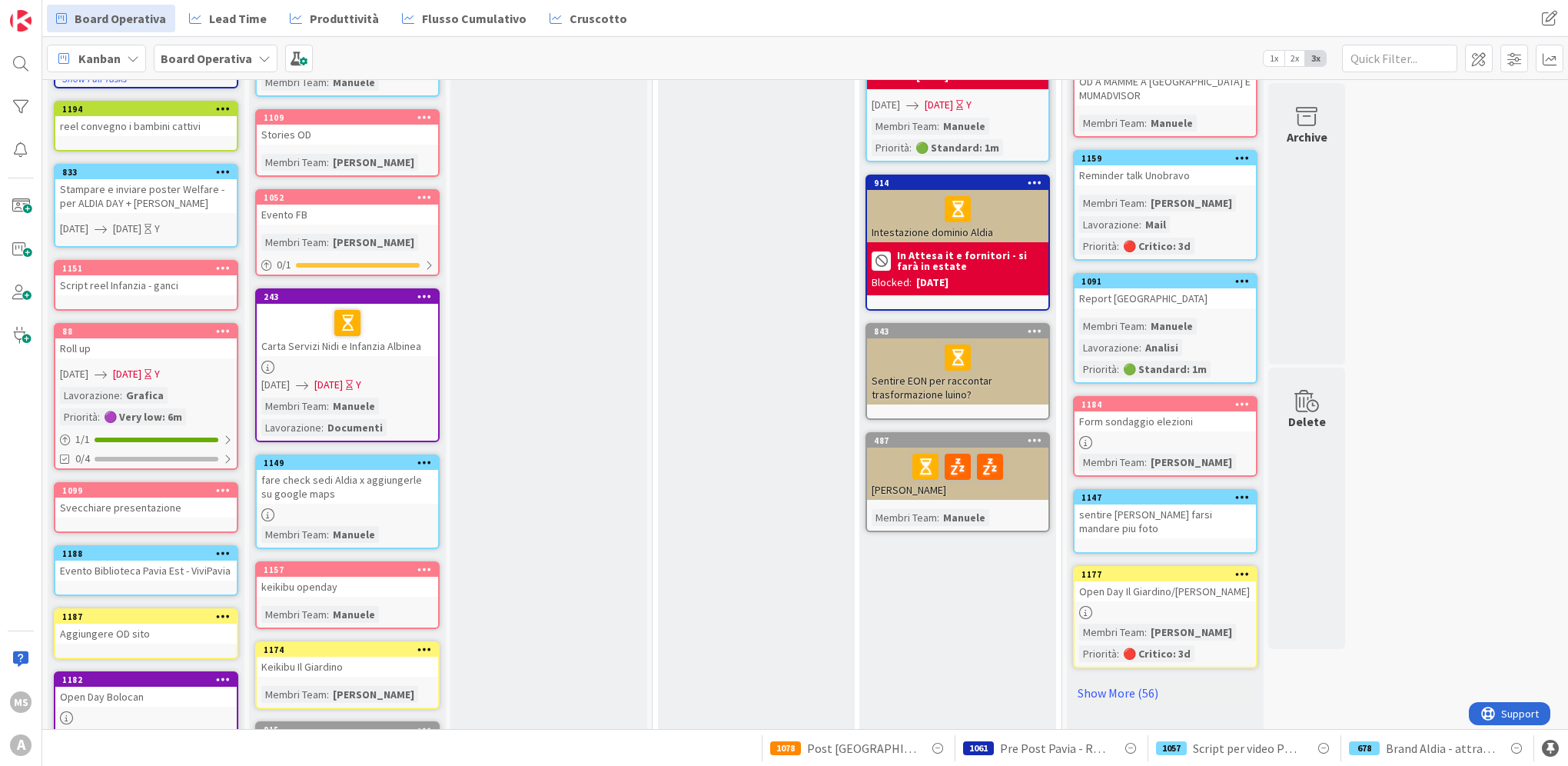
scroll to position [256, 0]
